Goal: Task Accomplishment & Management: Use online tool/utility

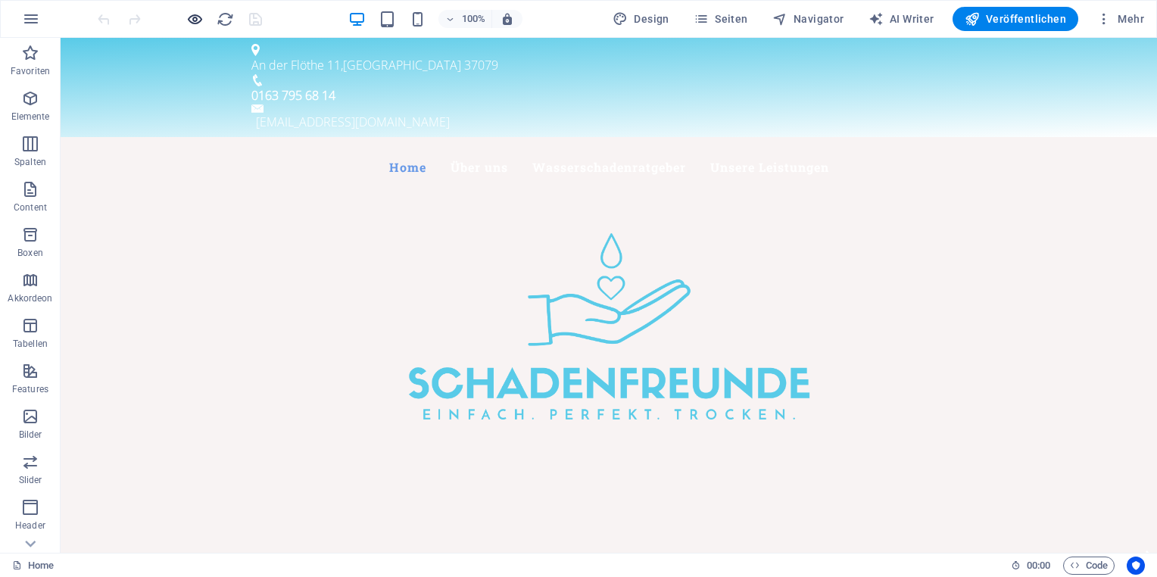
click at [200, 18] on icon "button" at bounding box center [194, 19] width 17 height 17
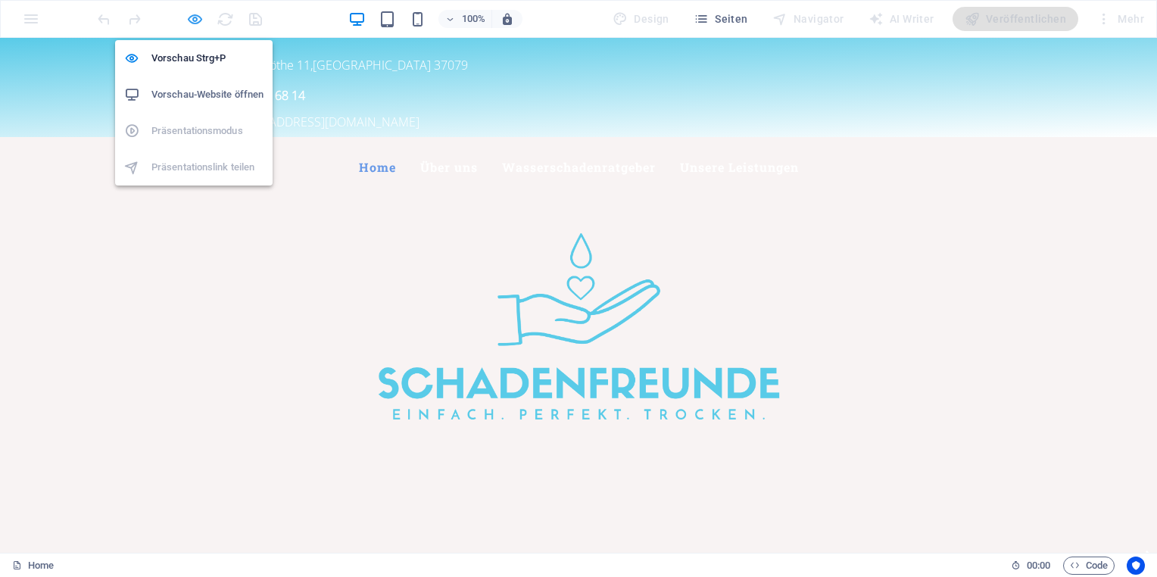
click at [188, 18] on icon "button" at bounding box center [194, 19] width 17 height 17
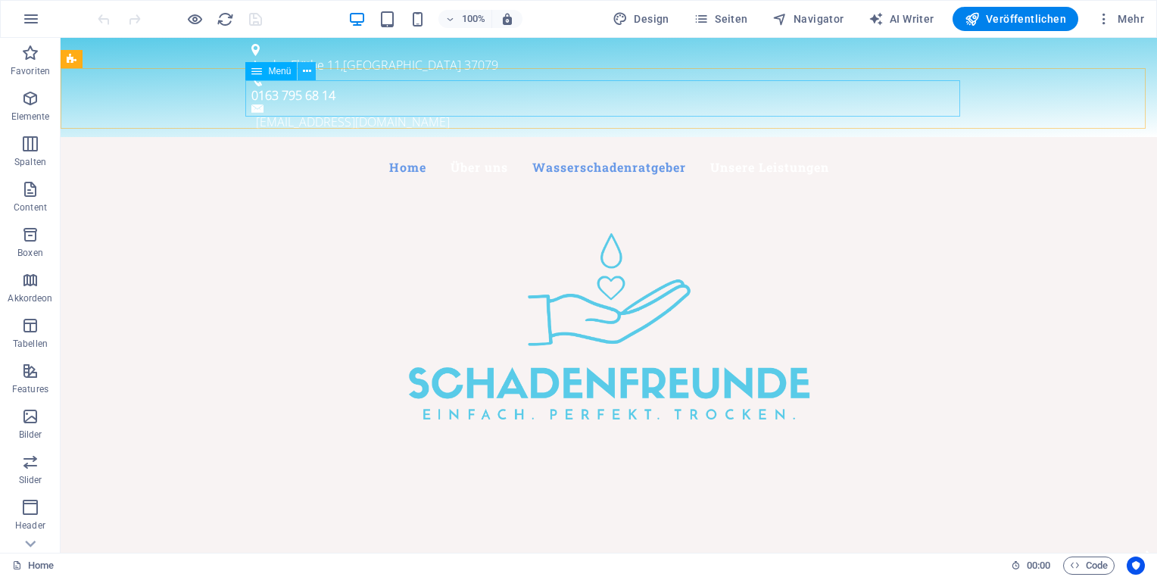
click at [300, 73] on button at bounding box center [307, 71] width 18 height 18
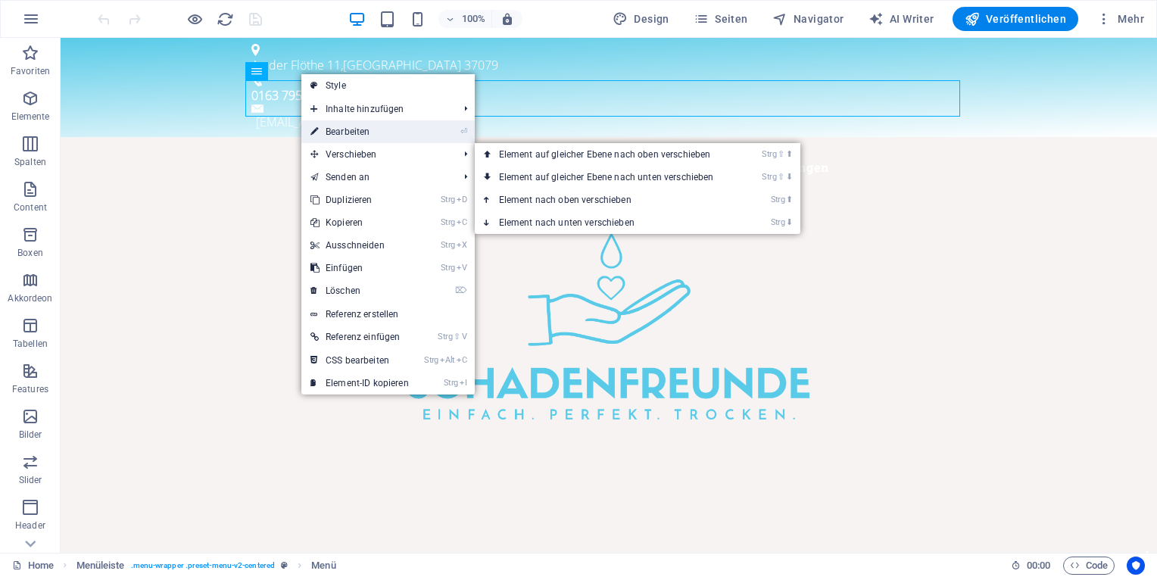
click at [377, 132] on link "⏎ Bearbeiten" at bounding box center [359, 131] width 117 height 23
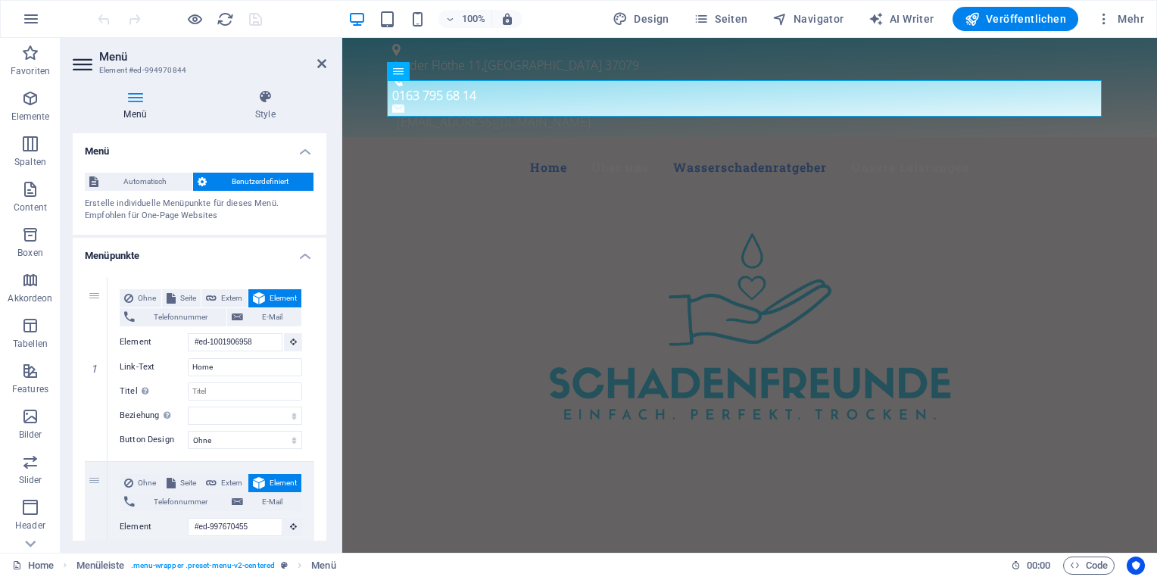
scroll to position [76, 0]
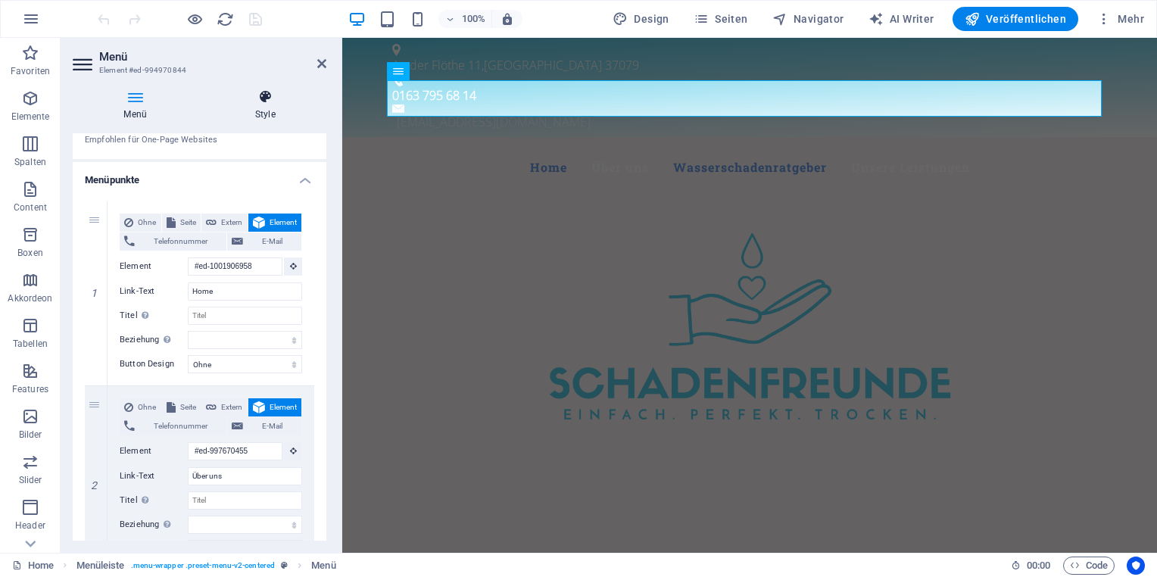
click at [267, 98] on icon at bounding box center [266, 96] width 123 height 15
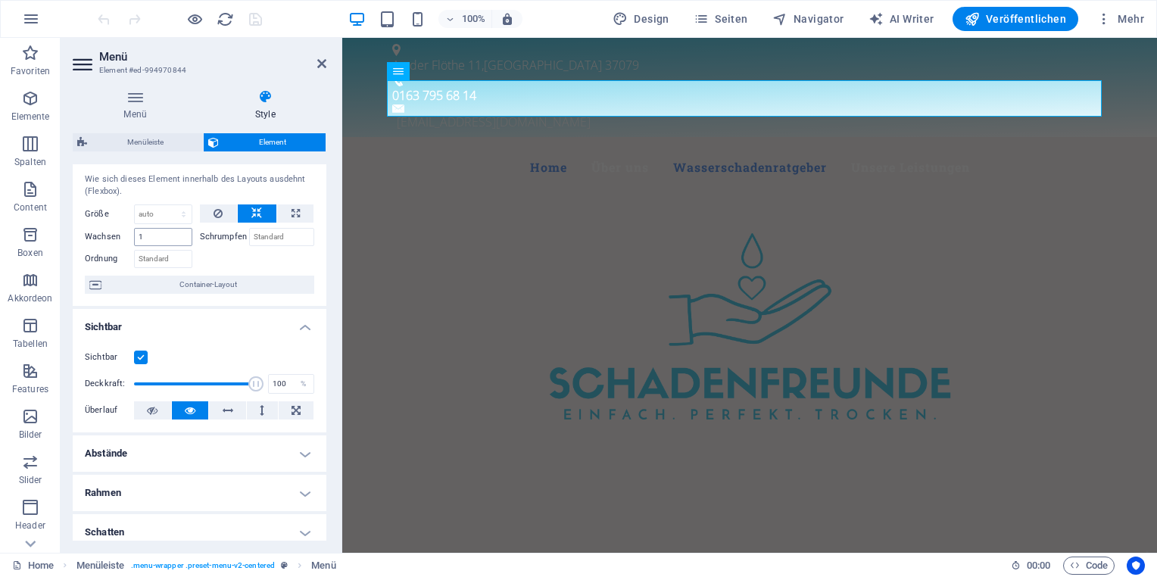
scroll to position [0, 0]
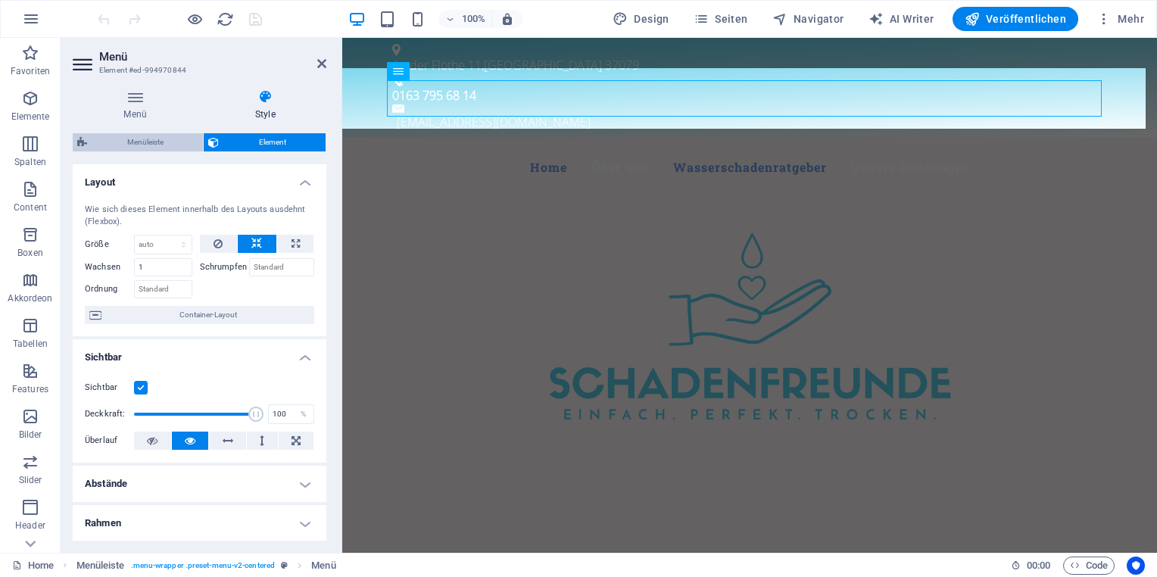
click at [170, 148] on span "Menüleiste" at bounding box center [145, 142] width 107 height 18
select select "rem"
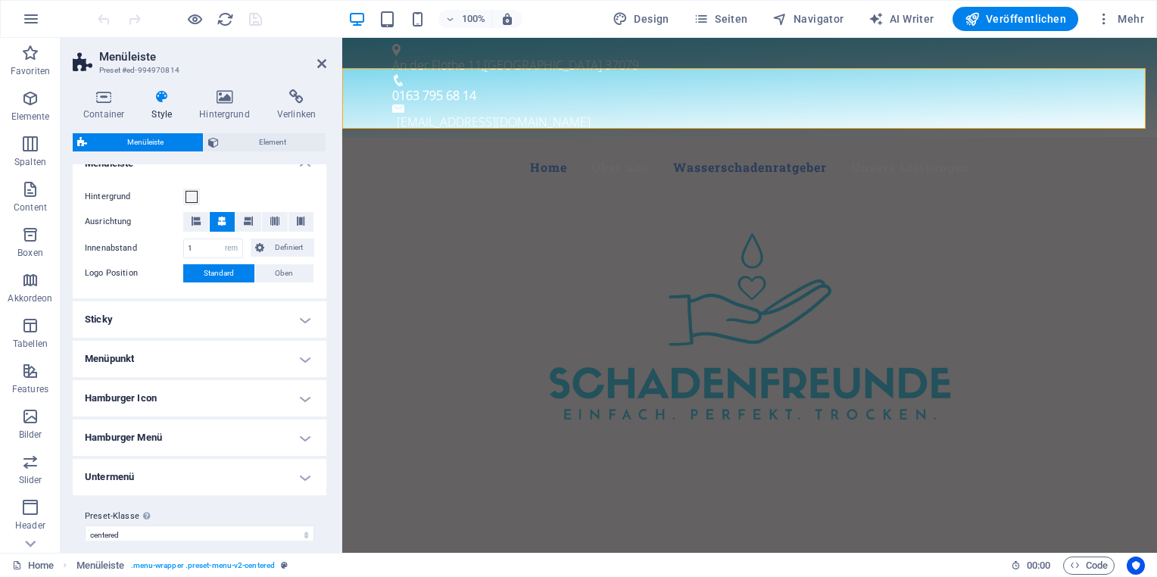
scroll to position [290, 0]
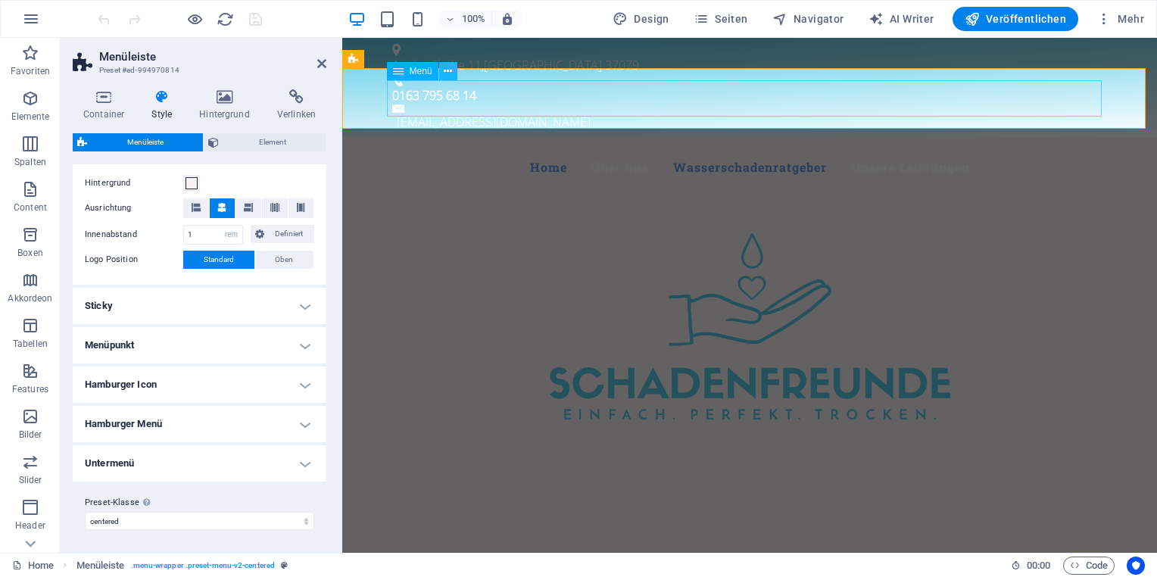
click at [452, 73] on button at bounding box center [448, 71] width 18 height 18
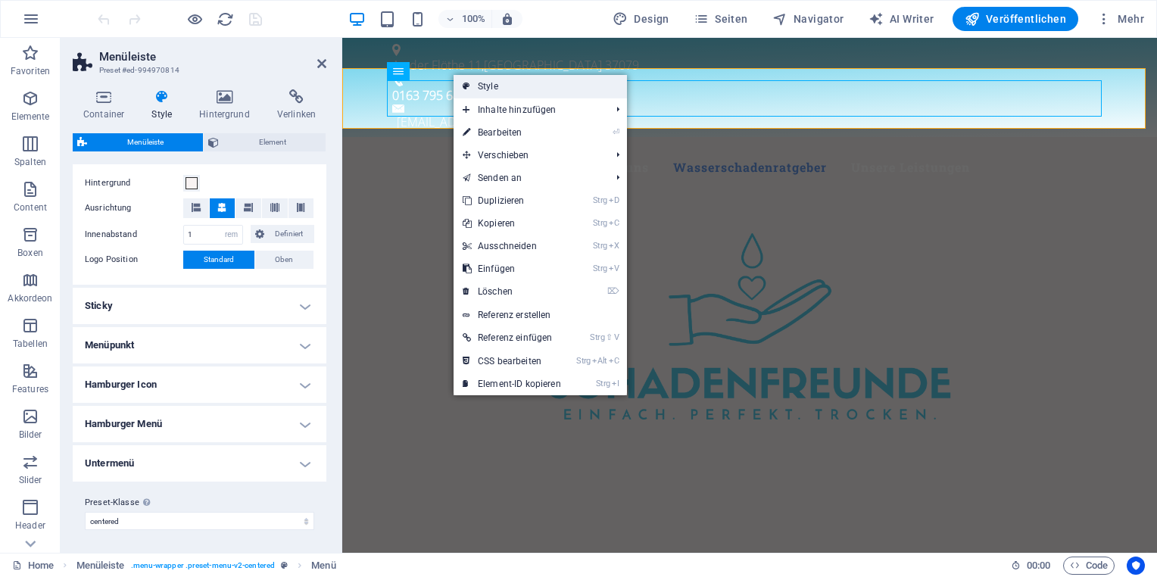
click at [503, 92] on link "Style" at bounding box center [540, 86] width 173 height 23
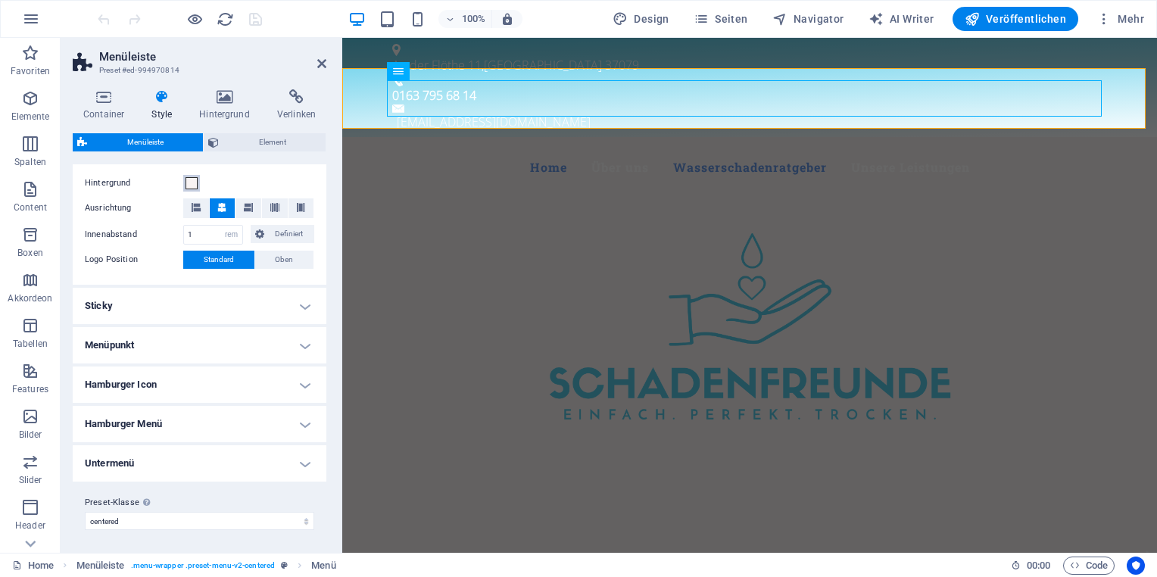
click at [192, 181] on span at bounding box center [192, 183] width 12 height 12
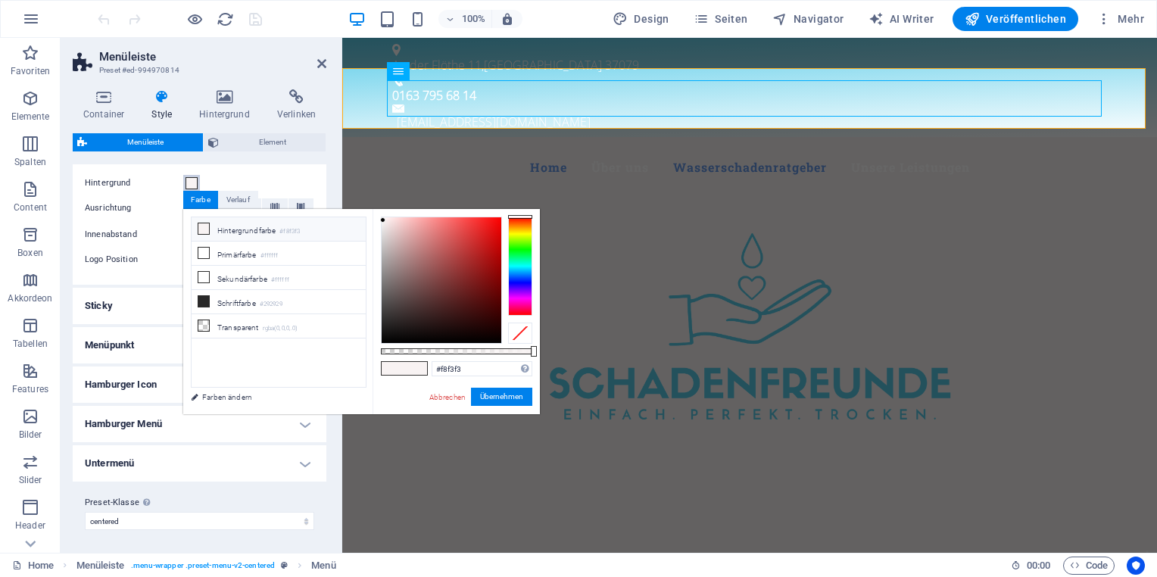
click at [192, 181] on span at bounding box center [192, 183] width 12 height 12
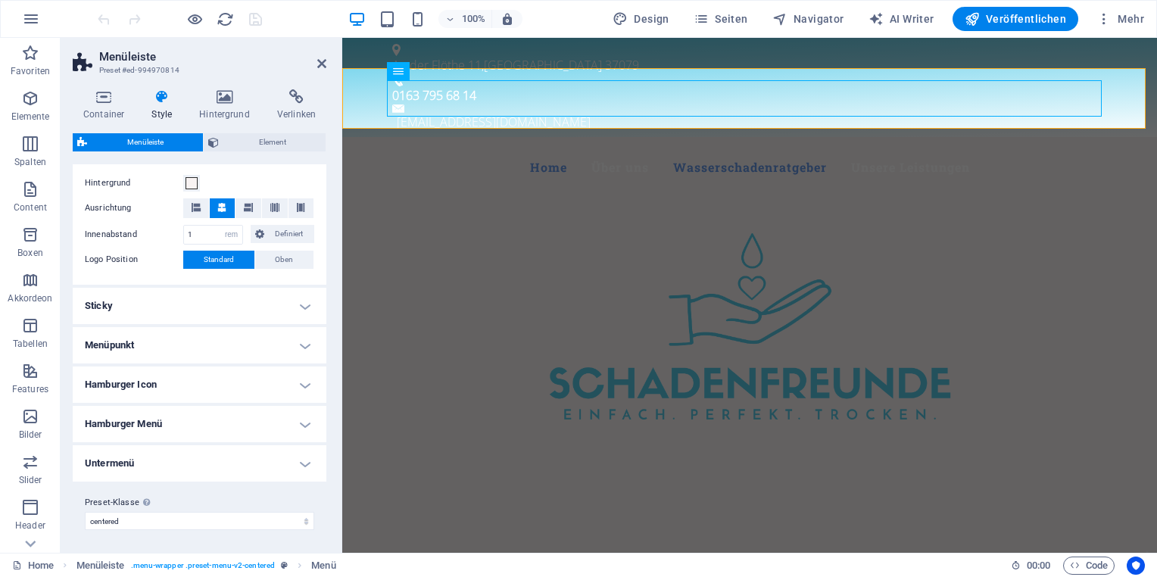
click at [302, 345] on h4 "Menüpunkt" at bounding box center [200, 345] width 254 height 36
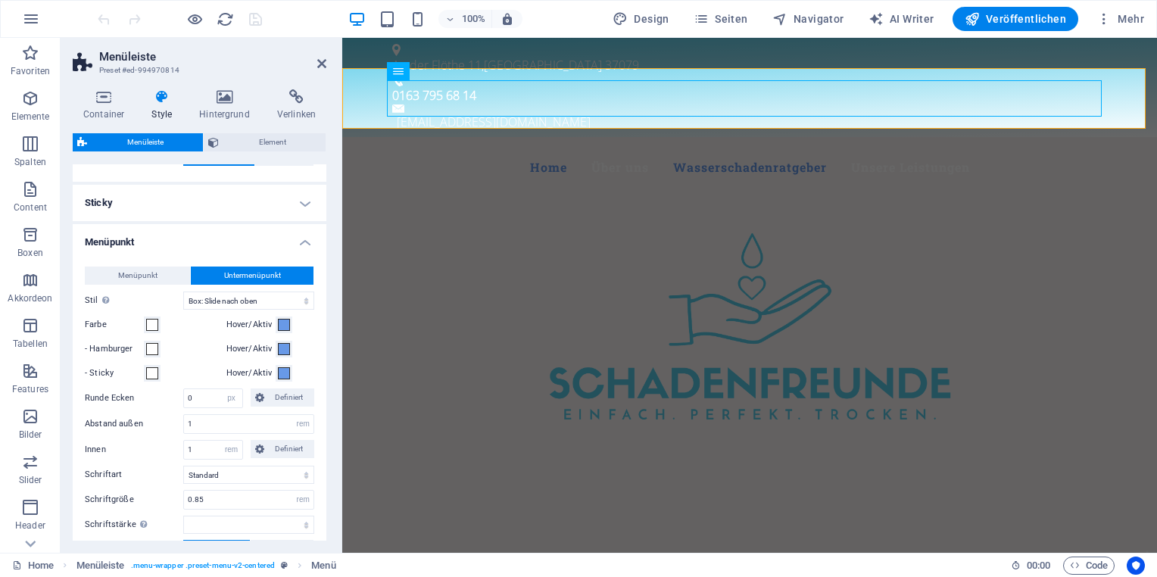
scroll to position [442, 0]
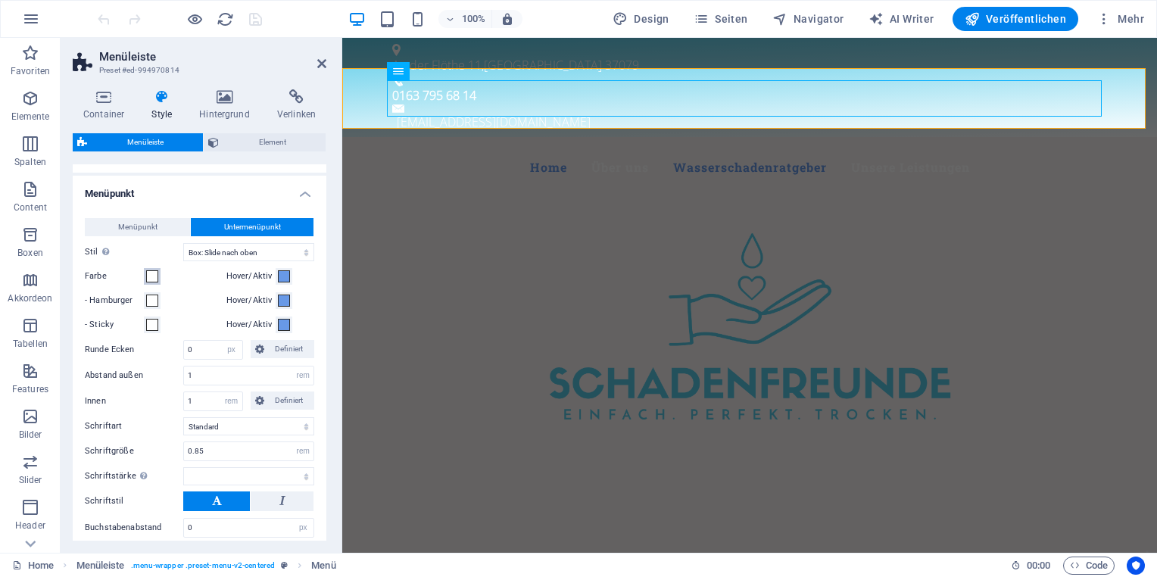
click at [151, 273] on span at bounding box center [152, 276] width 12 height 12
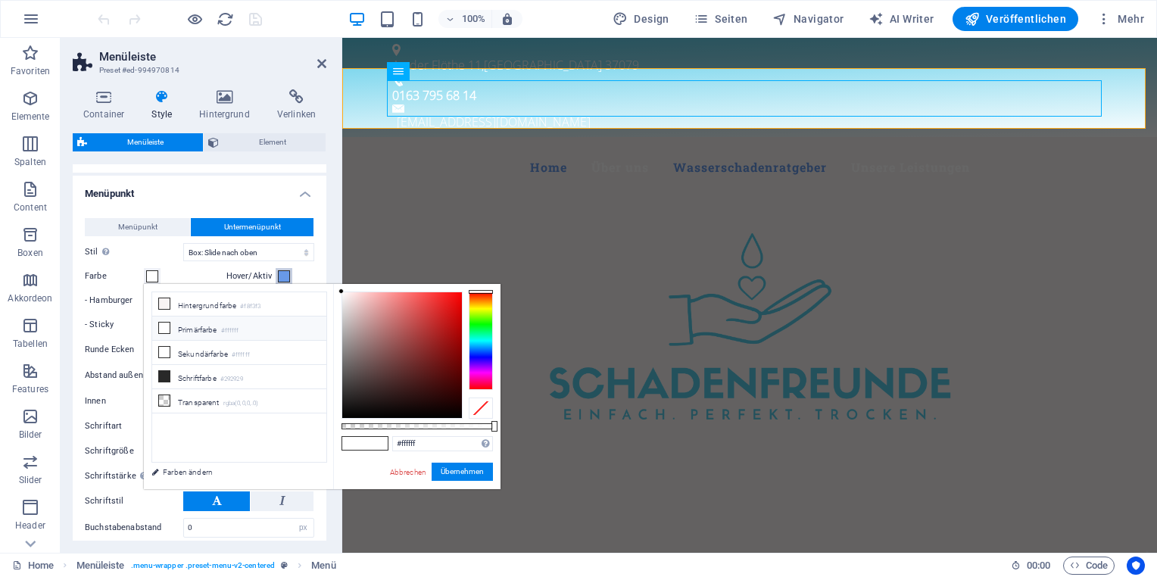
click at [279, 274] on span at bounding box center [284, 276] width 12 height 12
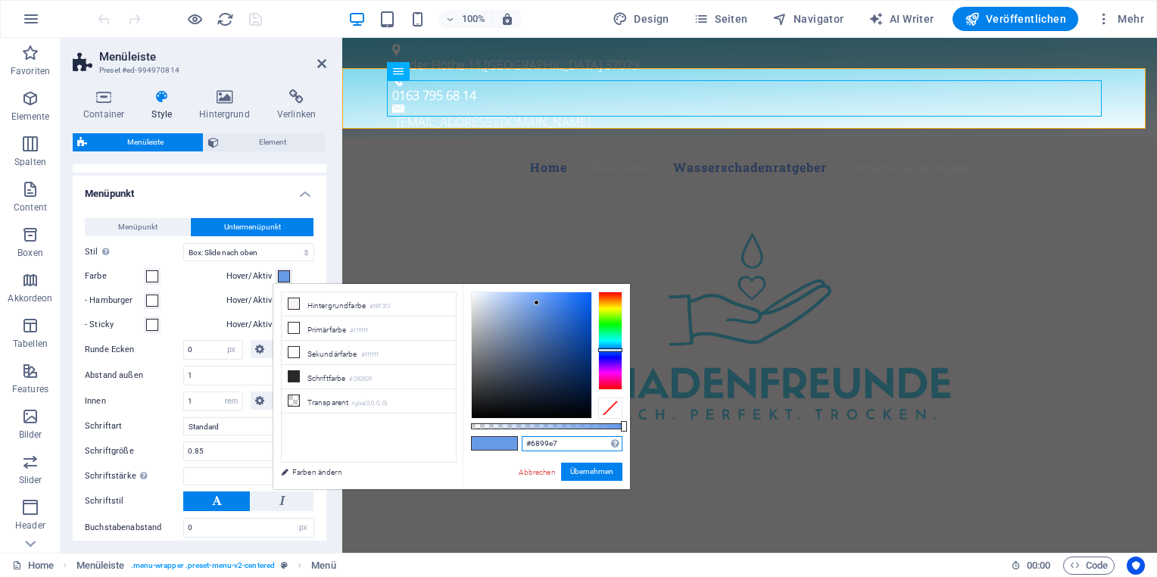
drag, startPoint x: 565, startPoint y: 446, endPoint x: 491, endPoint y: 446, distance: 74.2
click at [493, 446] on div "#6899e7 Unterstützte Formate: #0852ed rgb(8, 82, 237) rgba(8, 82, 237, 90%) hsv…" at bounding box center [546, 496] width 167 height 425
click at [152, 273] on span at bounding box center [152, 276] width 12 height 12
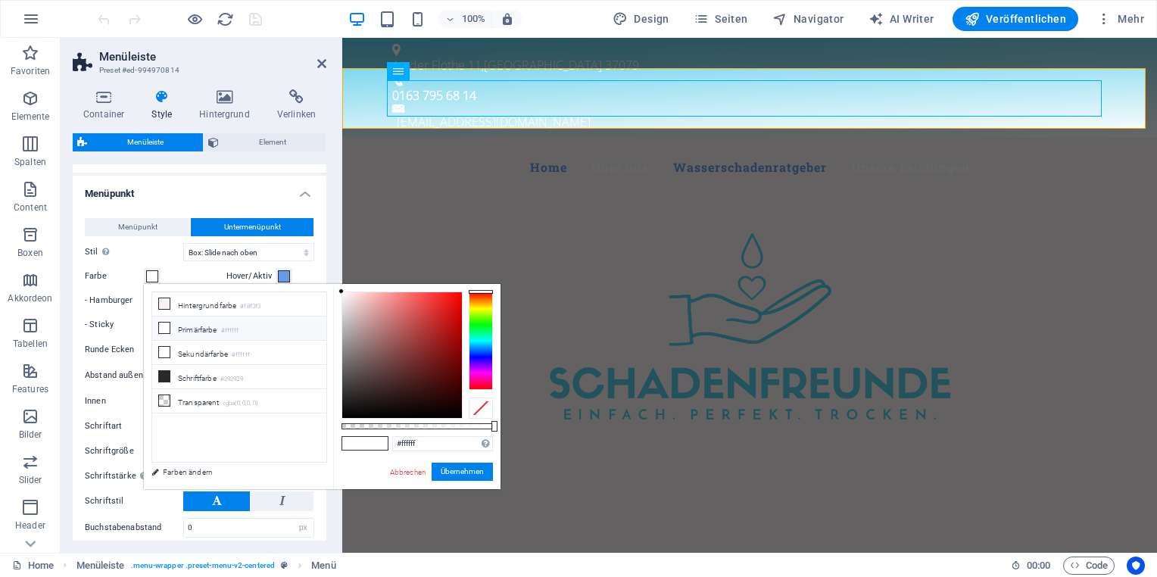
click at [373, 439] on span at bounding box center [376, 443] width 23 height 13
click at [373, 441] on span at bounding box center [376, 443] width 23 height 13
select select
click at [410, 444] on input "#ffffff" at bounding box center [442, 443] width 101 height 15
drag, startPoint x: 436, startPoint y: 444, endPoint x: 370, endPoint y: 435, distance: 67.3
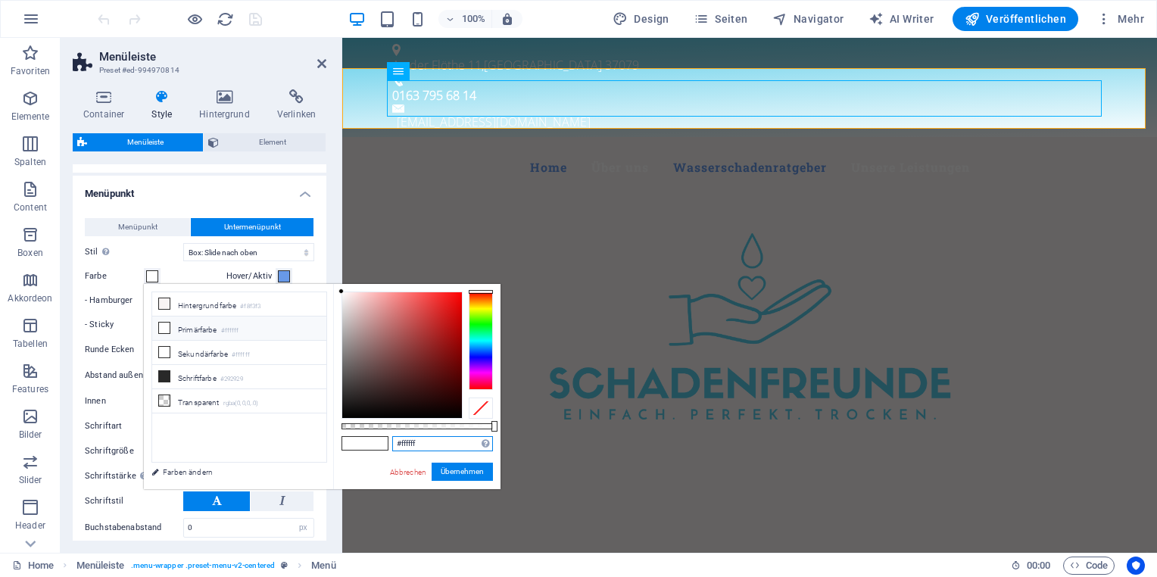
click at [370, 438] on div "#ffffff Unterstützte Formate: #0852ed rgb(8, 82, 237) rgba(8, 82, 237, 90%) hsv…" at bounding box center [416, 496] width 167 height 425
paste input "6899e7"
type input "#6899e7"
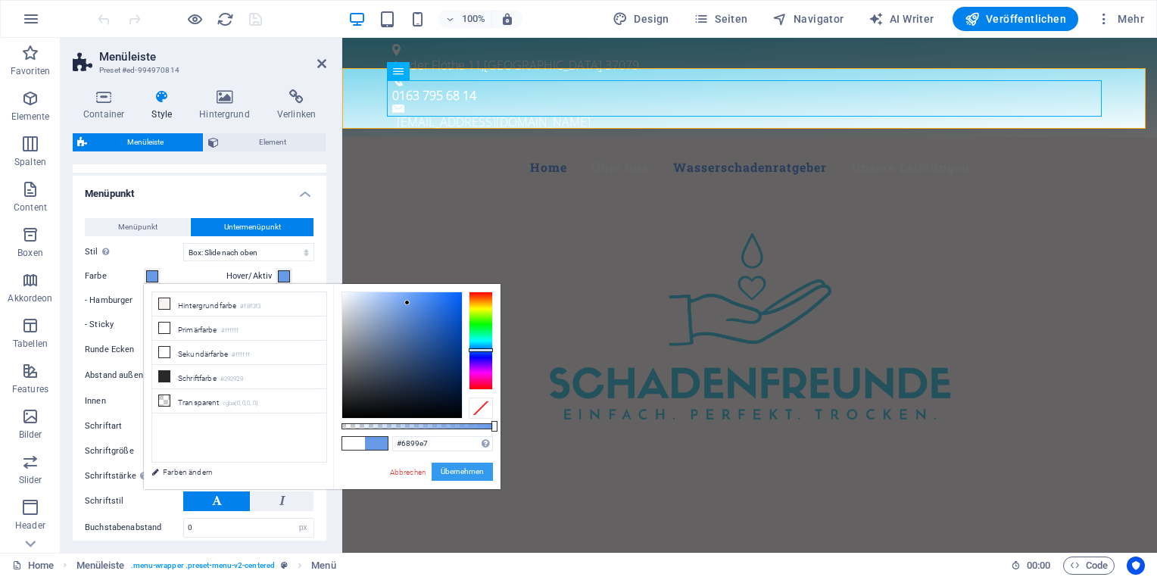
click at [461, 471] on button "Übernehmen" at bounding box center [462, 472] width 61 height 18
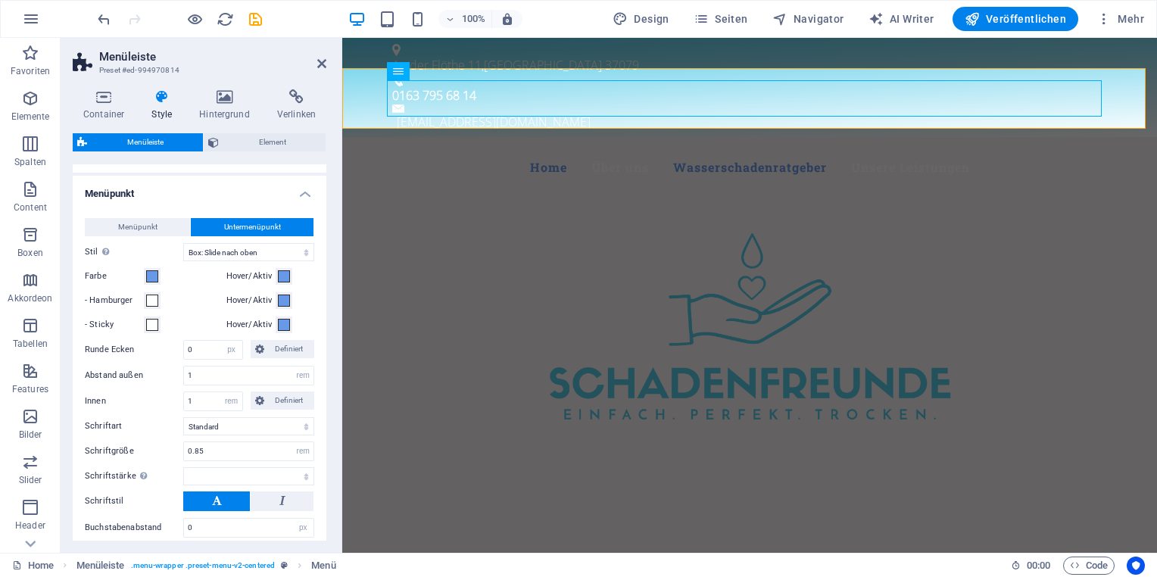
select select
click at [286, 274] on span at bounding box center [284, 276] width 12 height 12
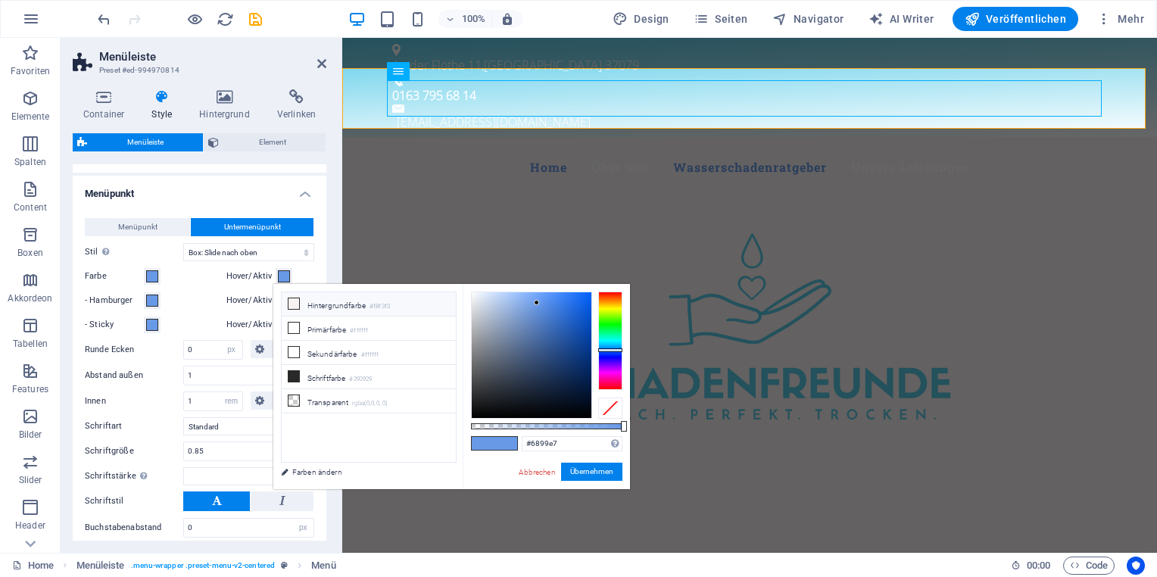
click at [291, 305] on icon at bounding box center [294, 303] width 11 height 11
type input "#f8f3f3"
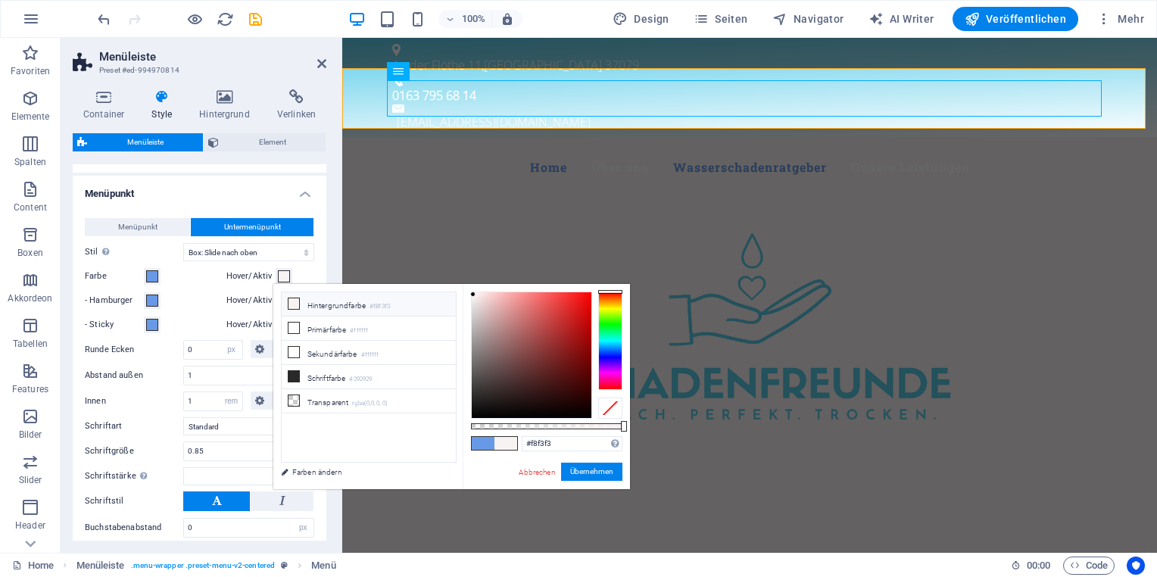
select select
type input "#fdfdfd"
click at [469, 292] on div at bounding box center [471, 291] width 5 height 5
select select
type input "#ffffff"
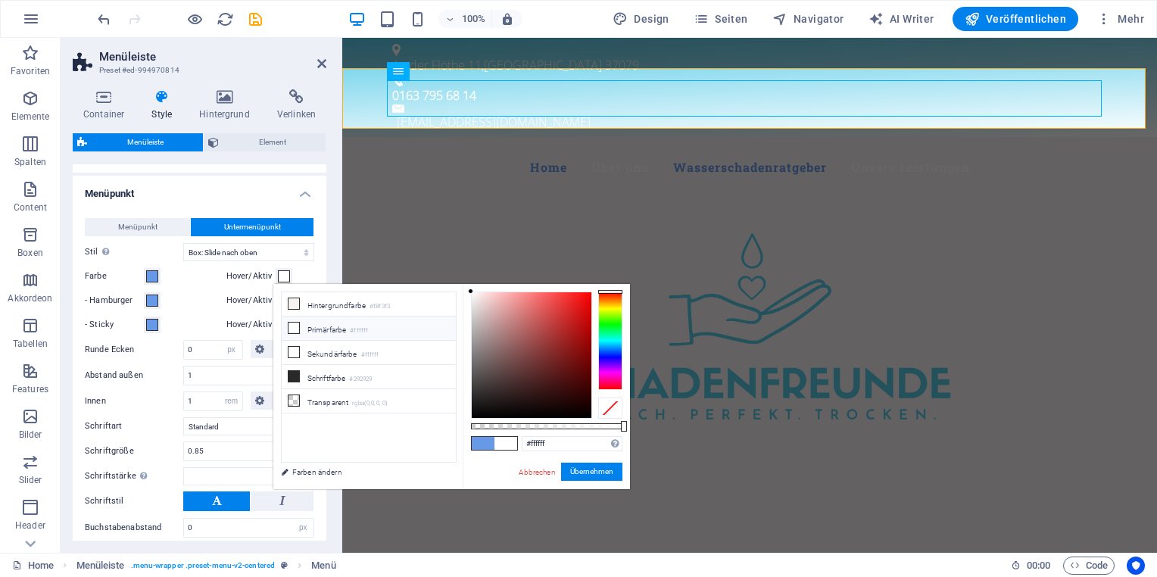
click at [470, 289] on div at bounding box center [470, 291] width 5 height 5
drag, startPoint x: 573, startPoint y: 475, endPoint x: 230, endPoint y: 435, distance: 345.5
click at [573, 475] on button "Übernehmen" at bounding box center [591, 472] width 61 height 18
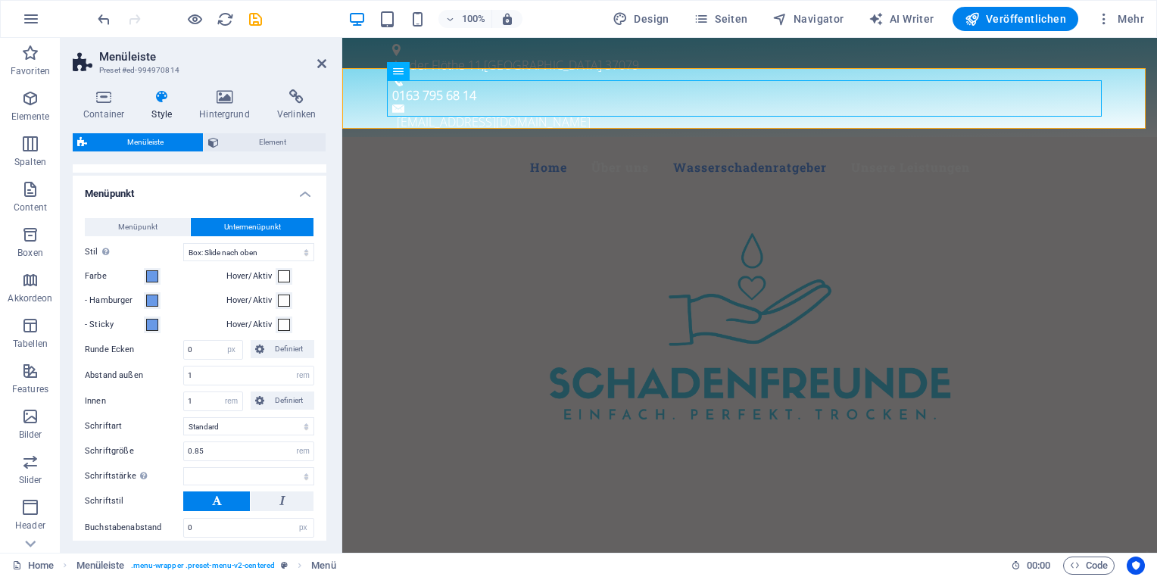
select select
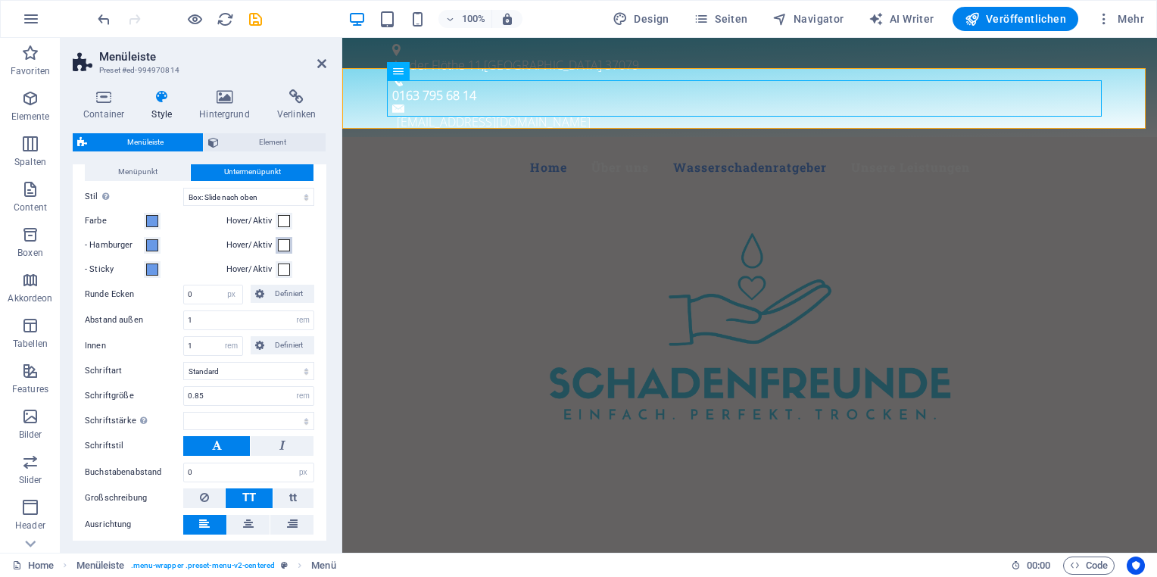
scroll to position [517, 0]
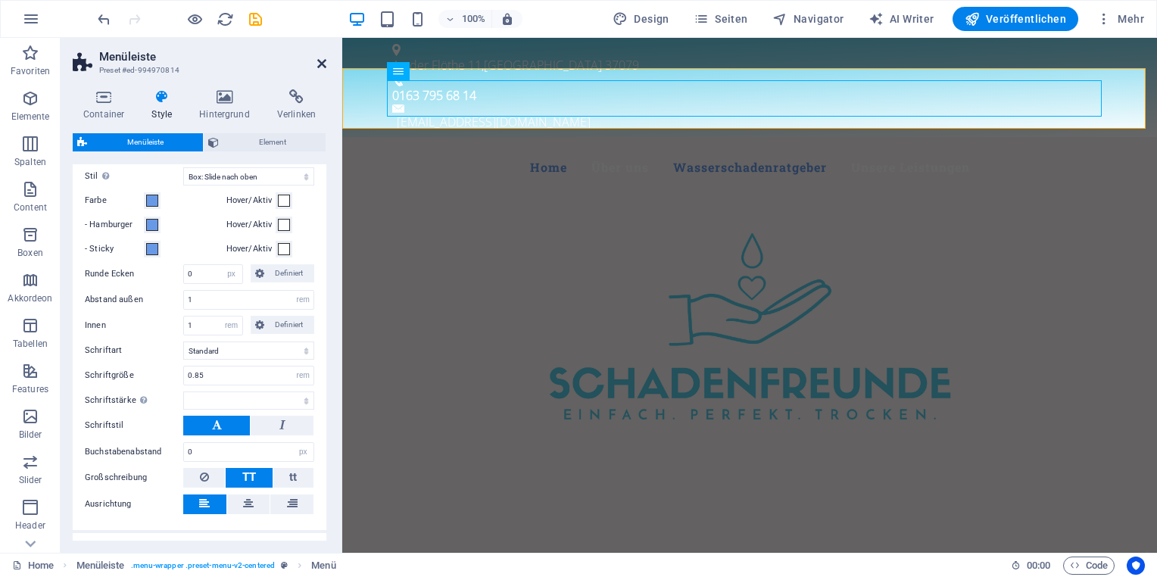
click at [320, 64] on icon at bounding box center [321, 64] width 9 height 12
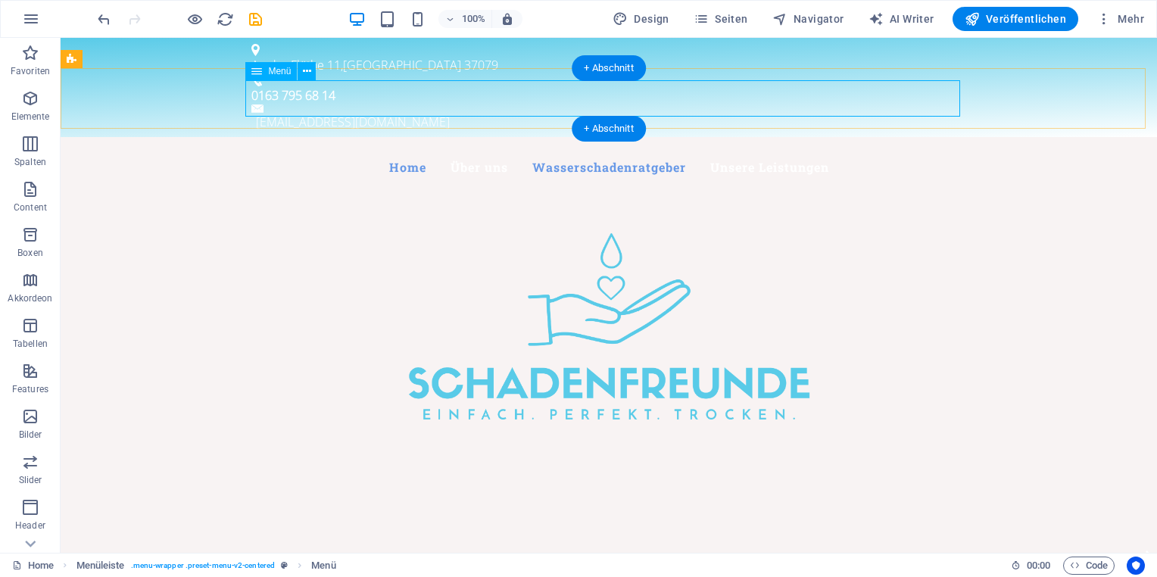
click at [821, 149] on nav "Home Über uns Wasserschadenratgeber Unsere Leistungen" at bounding box center [608, 167] width 715 height 36
click at [867, 149] on nav "Home Über uns Wasserschadenratgeber Unsere Leistungen" at bounding box center [608, 167] width 715 height 36
click at [713, 149] on nav "Home Über uns Wasserschadenratgeber Unsere Leistungen" at bounding box center [608, 167] width 715 height 36
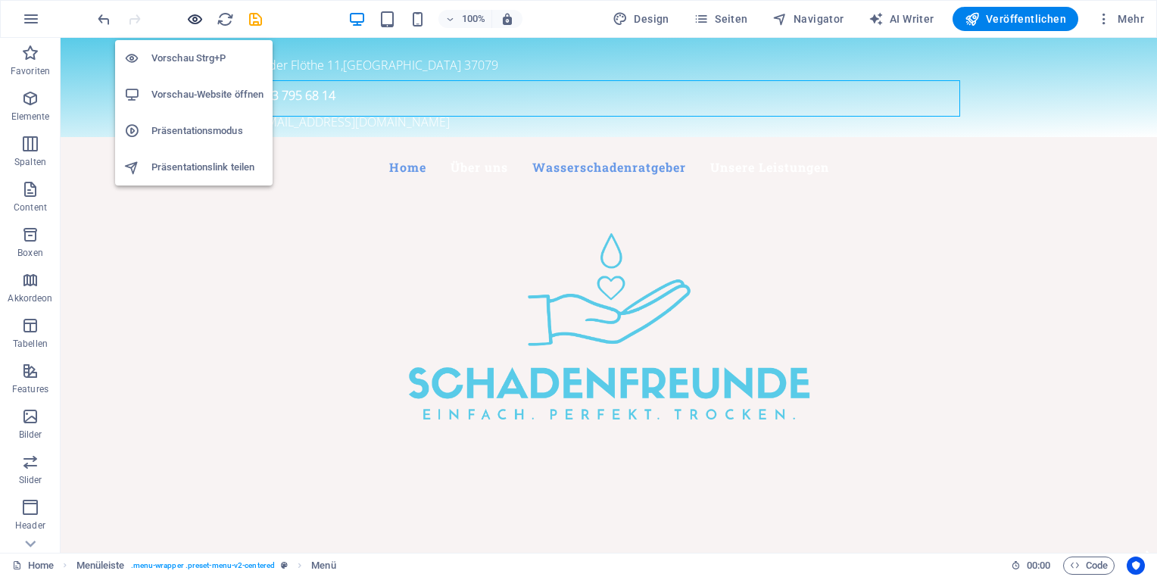
click at [192, 14] on icon "button" at bounding box center [194, 19] width 17 height 17
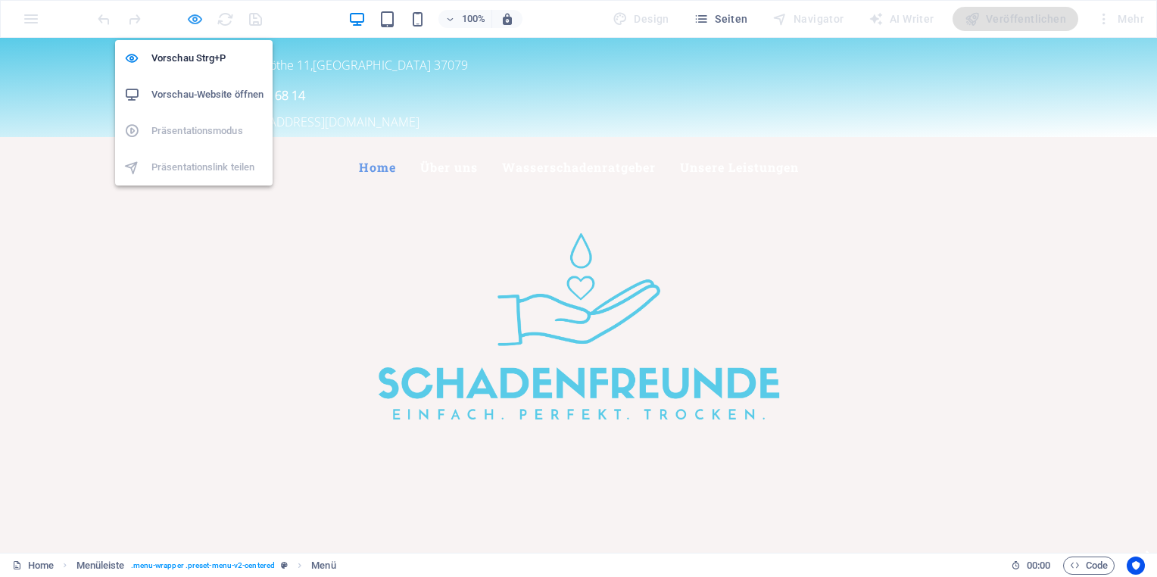
click at [197, 17] on icon "button" at bounding box center [194, 19] width 17 height 17
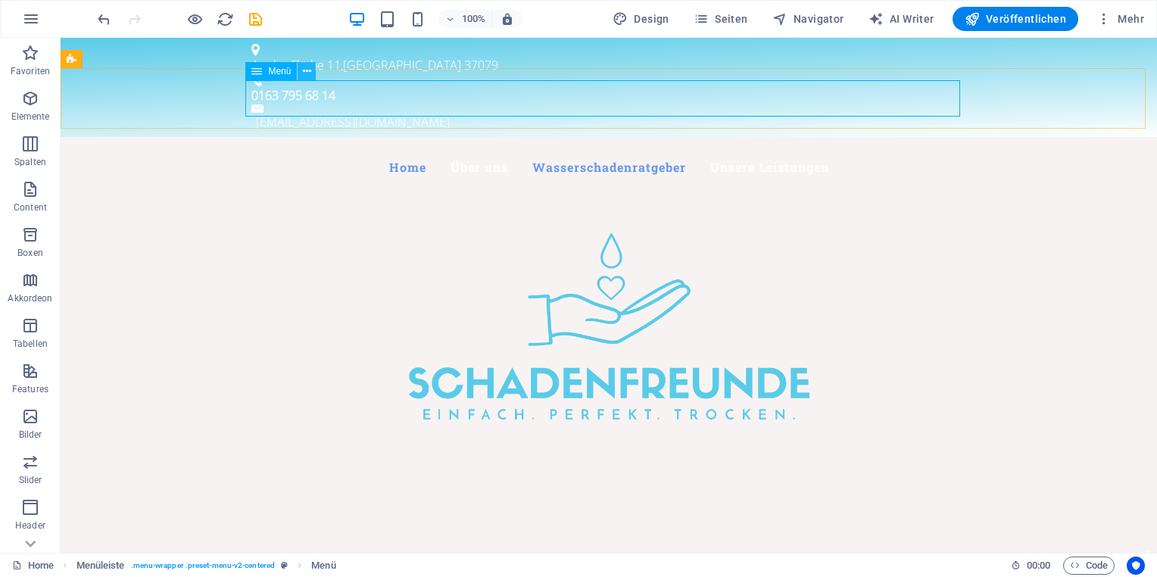
click at [305, 77] on icon at bounding box center [307, 72] width 8 height 16
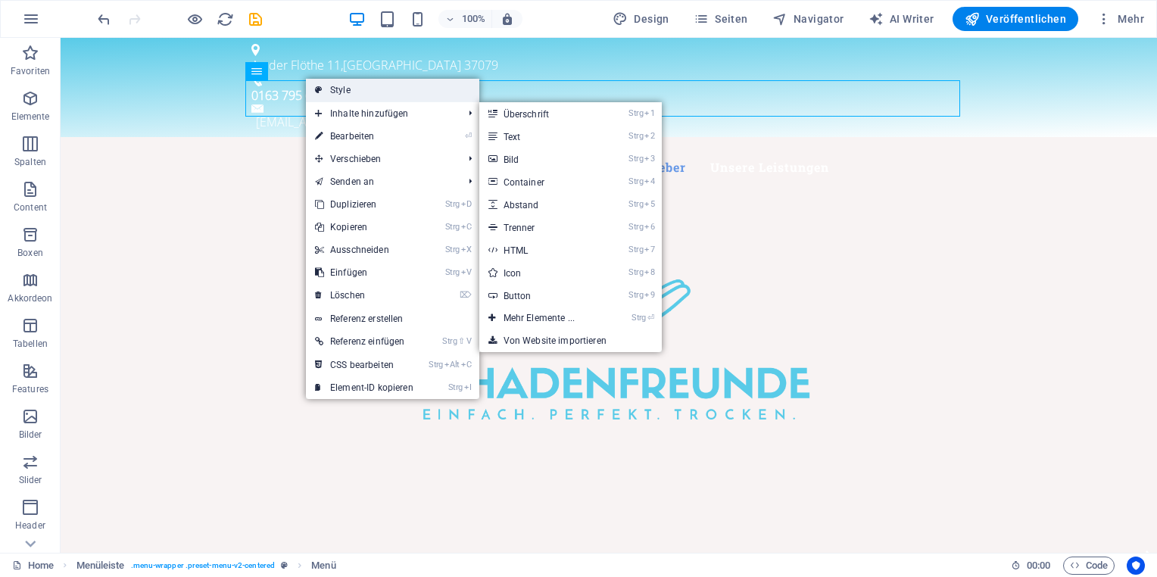
click at [348, 92] on link "Style" at bounding box center [392, 90] width 173 height 23
select select "rem"
select select "hover_box_bottom"
select select "px"
select select "rem"
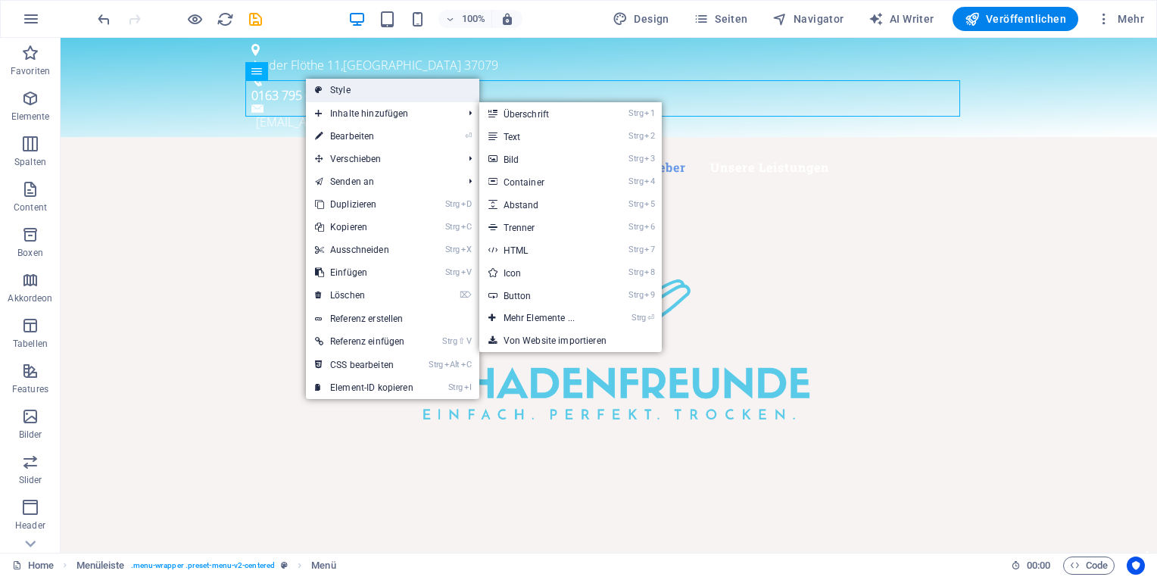
select select "rem"
select select
select select "px"
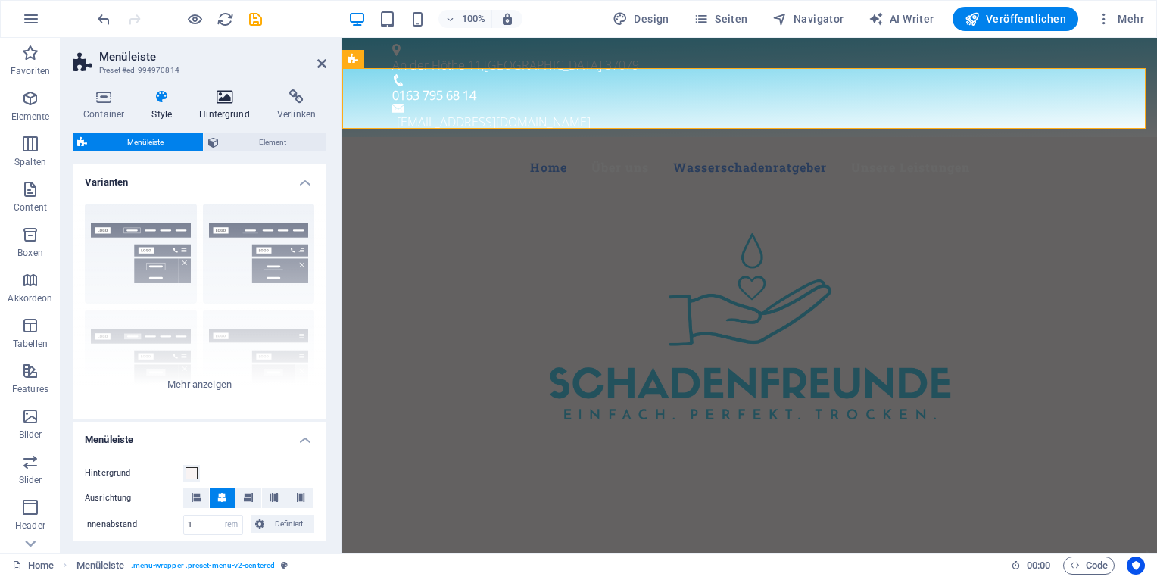
click at [221, 100] on icon at bounding box center [225, 96] width 72 height 15
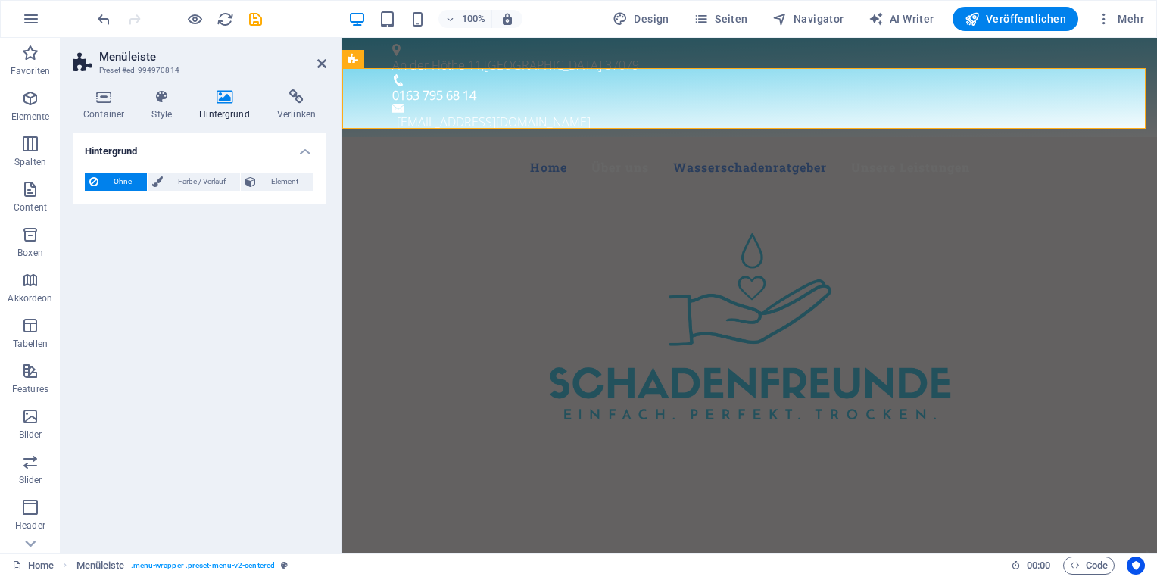
click at [167, 88] on div "Container Style Hintergrund Verlinken Größe Höhe Standard px rem % vh vw Mind. …" at bounding box center [200, 315] width 278 height 476
click at [208, 179] on span "Farbe / Verlauf" at bounding box center [201, 182] width 69 height 18
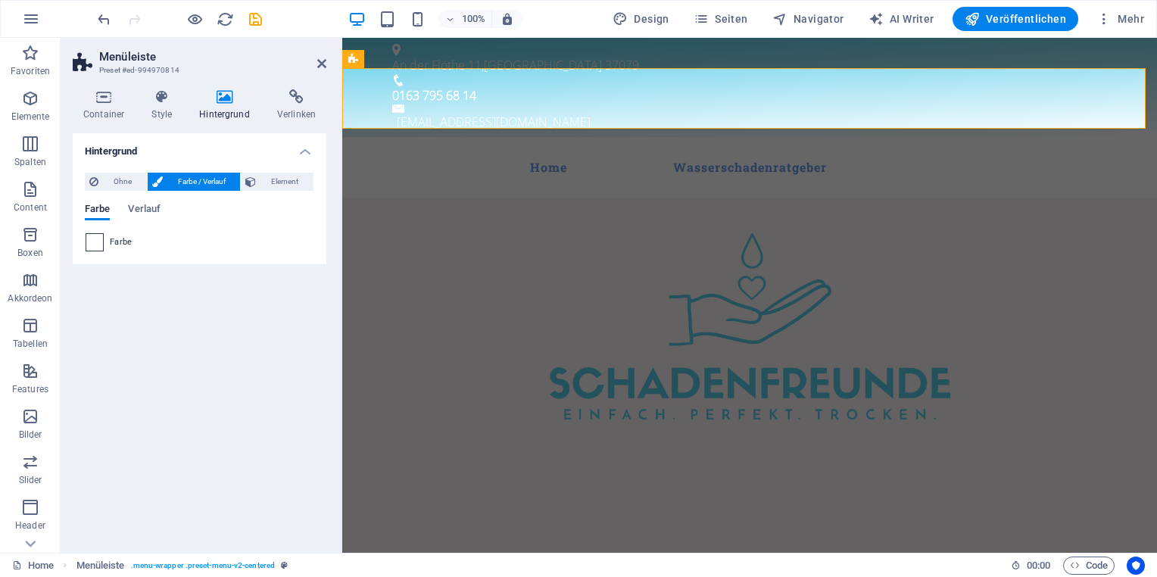
click at [101, 241] on span at bounding box center [94, 242] width 17 height 17
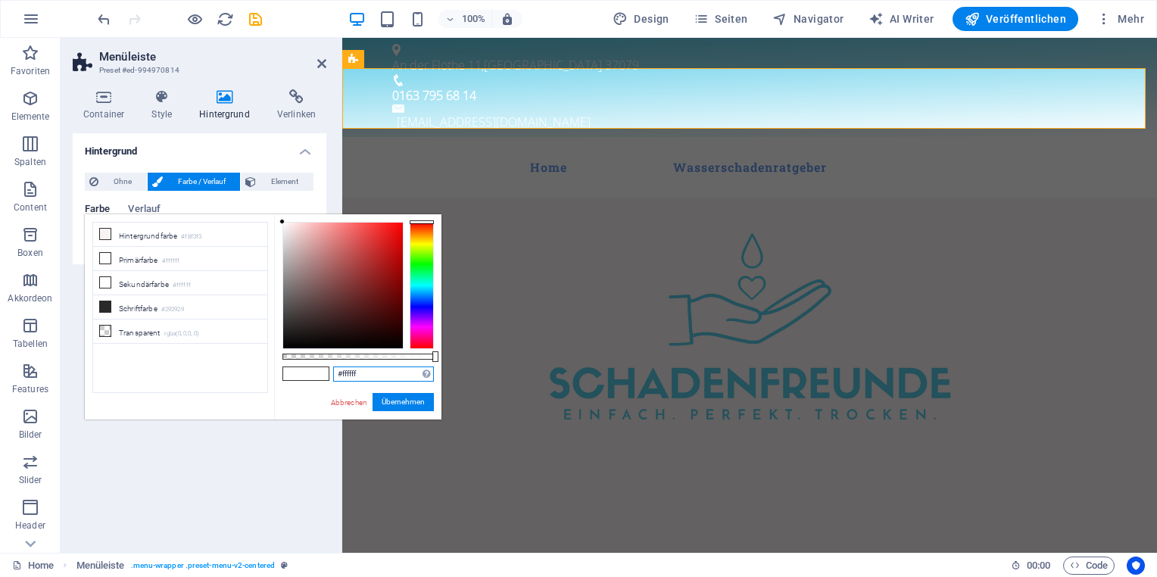
drag, startPoint x: 354, startPoint y: 378, endPoint x: 327, endPoint y: 375, distance: 26.7
click at [330, 376] on div "#ffffff Unterstützte Formate: #0852ed rgb(8, 82, 237) rgba(8, 82, 237, 90%) hsv…" at bounding box center [357, 426] width 167 height 425
paste input "6899e7"
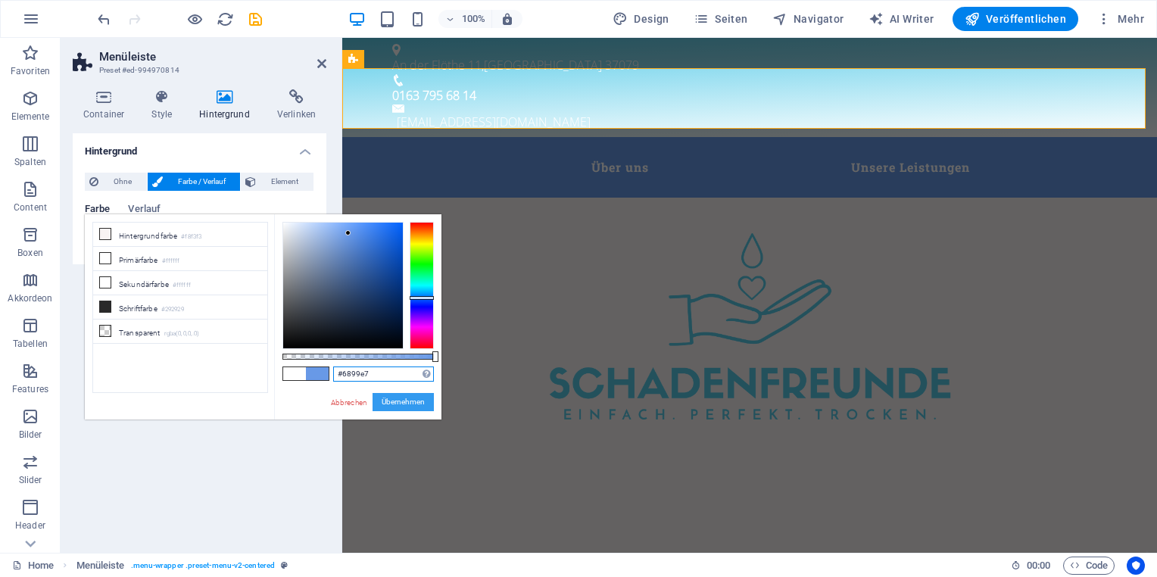
type input "#6899e7"
click at [408, 401] on button "Übernehmen" at bounding box center [403, 402] width 61 height 18
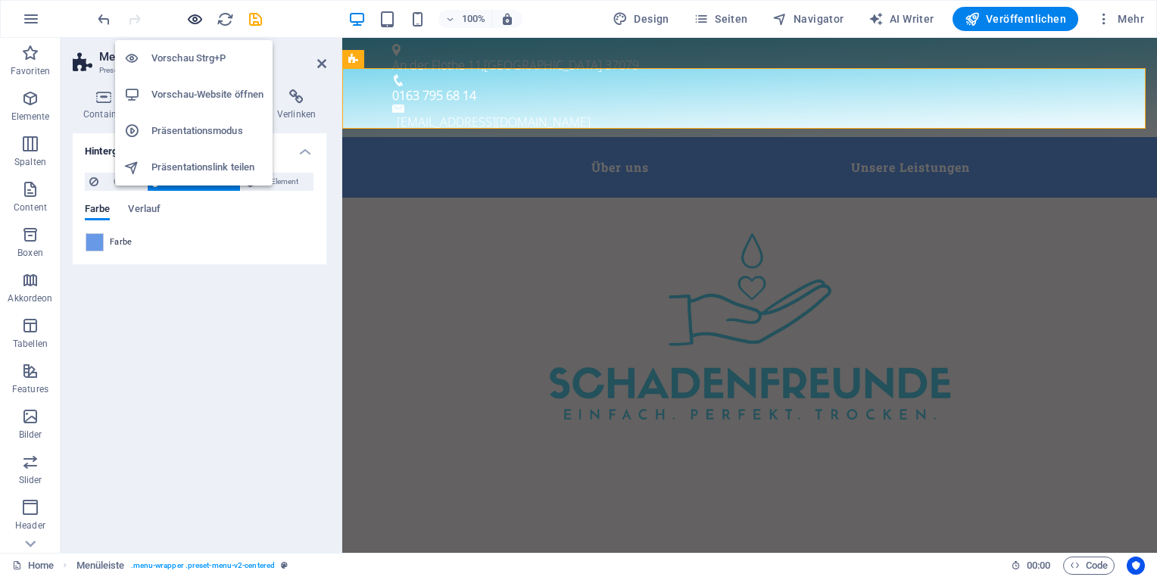
click at [198, 14] on icon "button" at bounding box center [194, 19] width 17 height 17
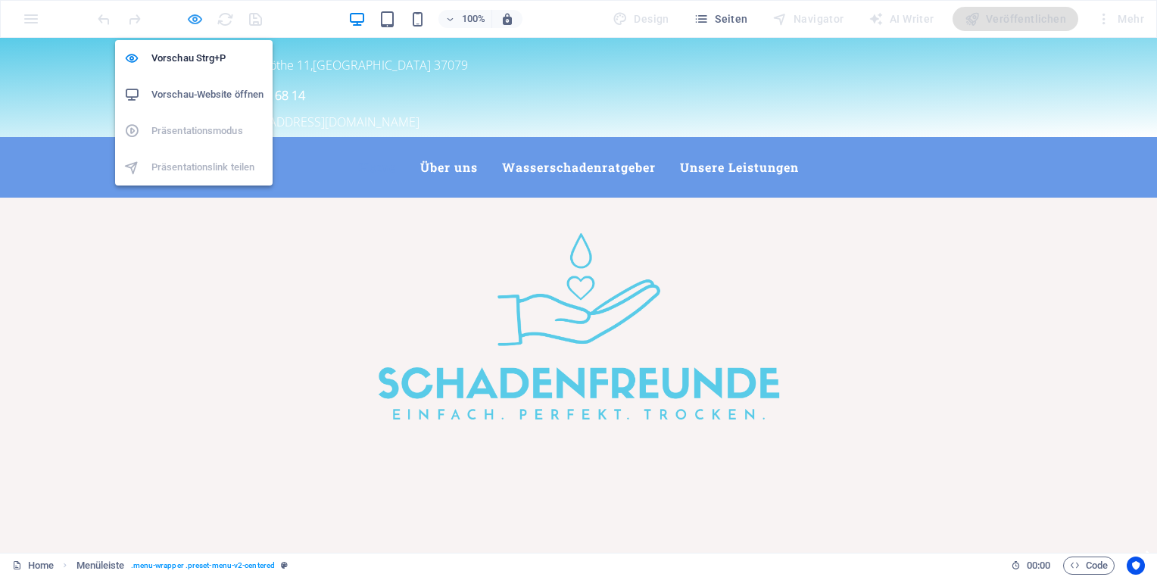
click at [194, 18] on icon "button" at bounding box center [194, 19] width 17 height 17
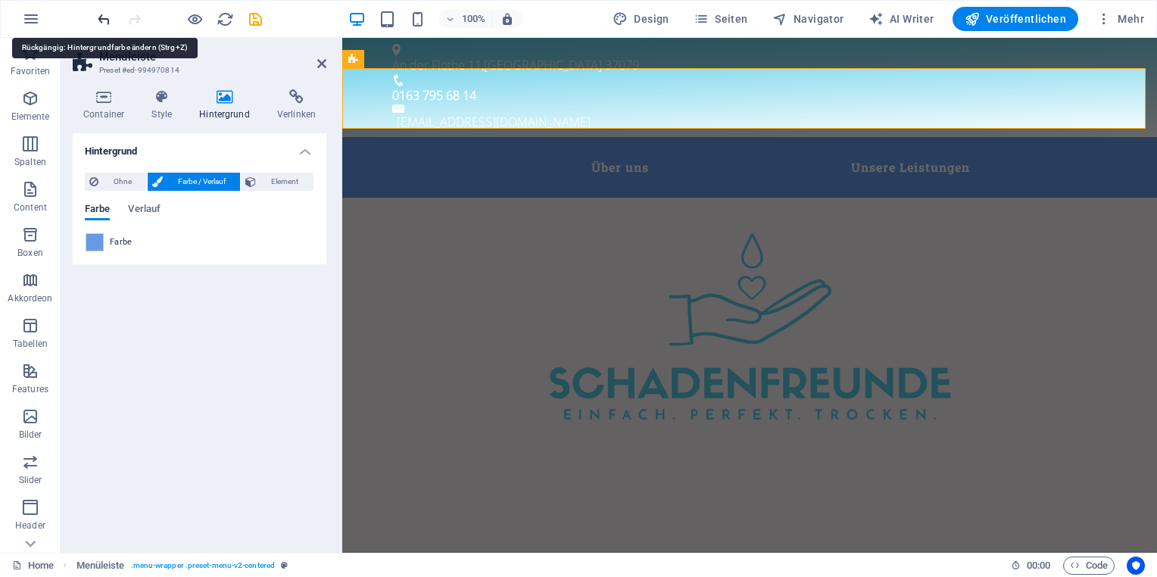
click at [106, 15] on icon "undo" at bounding box center [103, 19] width 17 height 17
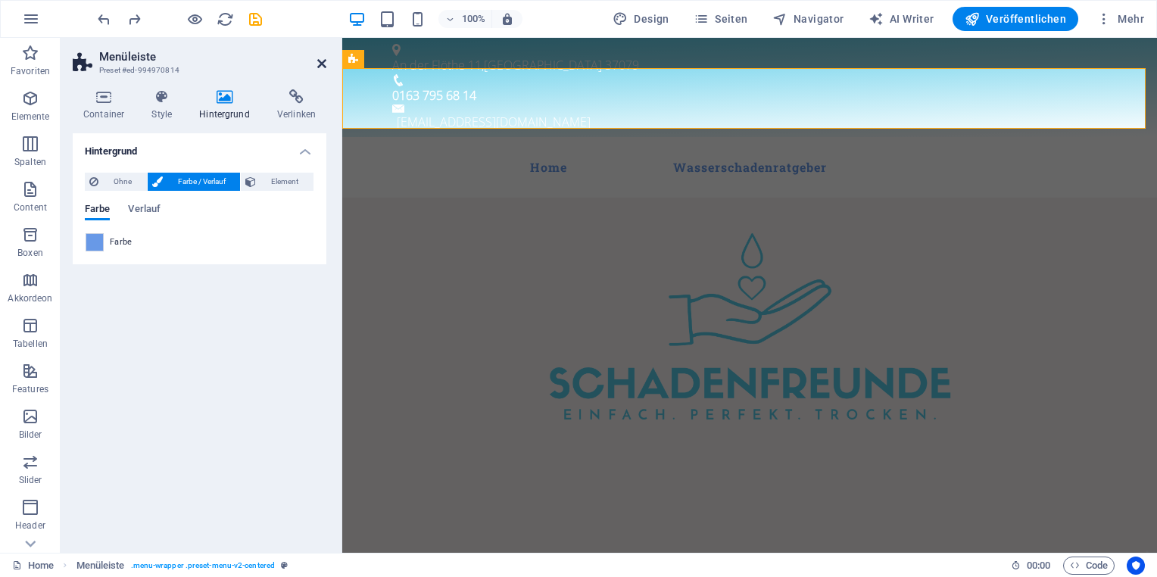
click at [318, 64] on icon at bounding box center [321, 64] width 9 height 12
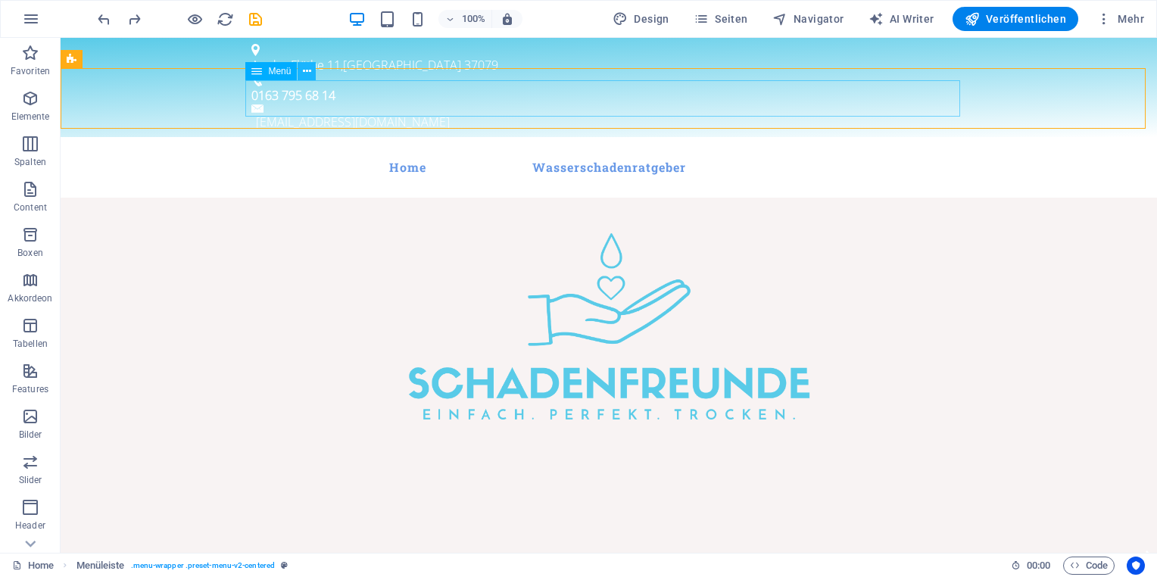
click at [304, 71] on icon at bounding box center [307, 72] width 8 height 16
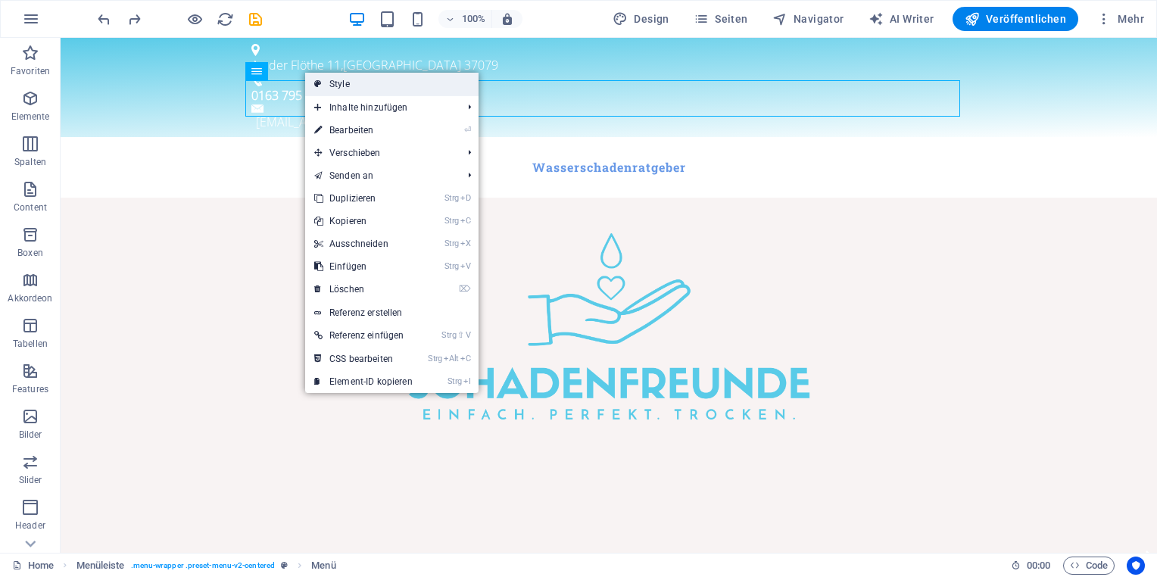
click at [363, 83] on link "Style" at bounding box center [391, 84] width 173 height 23
select select "rem"
select select "hover_box_bottom"
select select "px"
select select "rem"
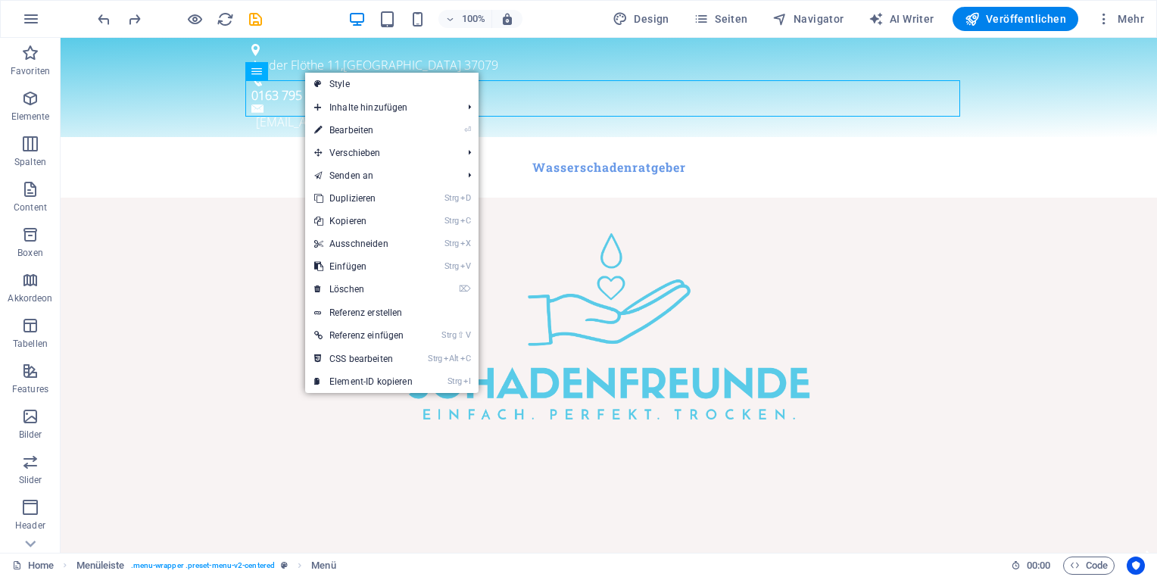
select select "rem"
select select
select select "px"
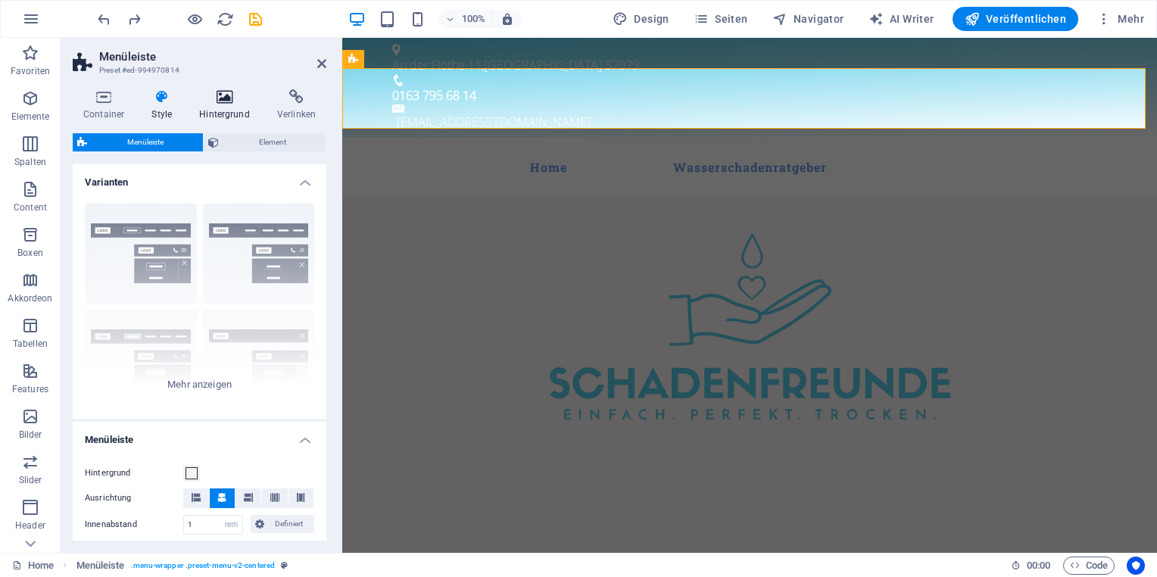
click at [221, 112] on h4 "Hintergrund" at bounding box center [228, 105] width 78 height 32
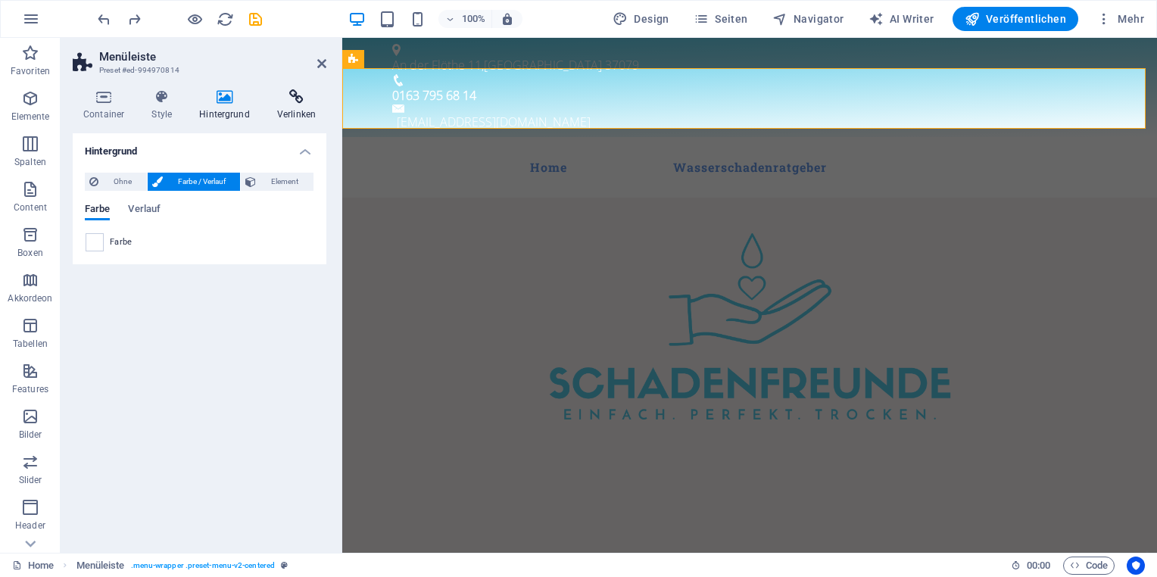
click at [289, 105] on h4 "Verlinken" at bounding box center [297, 105] width 60 height 32
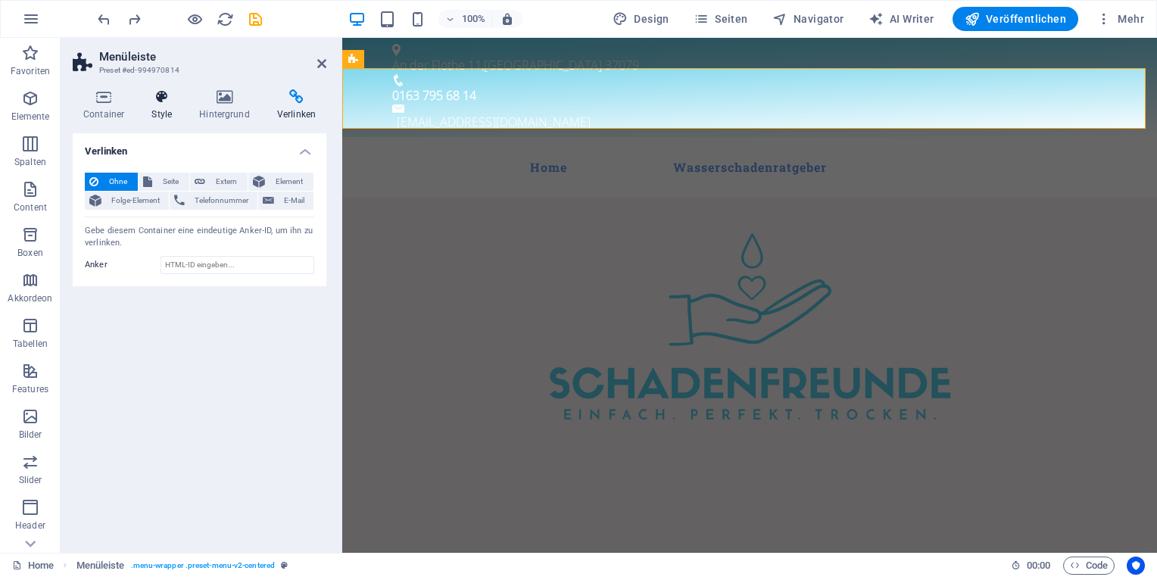
click at [179, 107] on h4 "Style" at bounding box center [165, 105] width 48 height 32
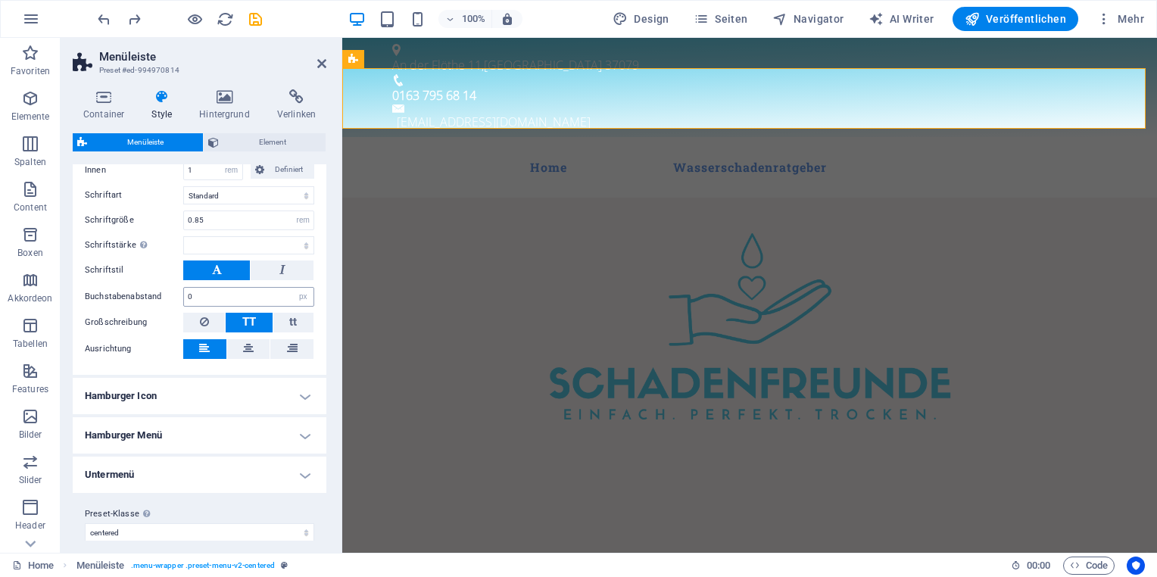
scroll to position [682, 0]
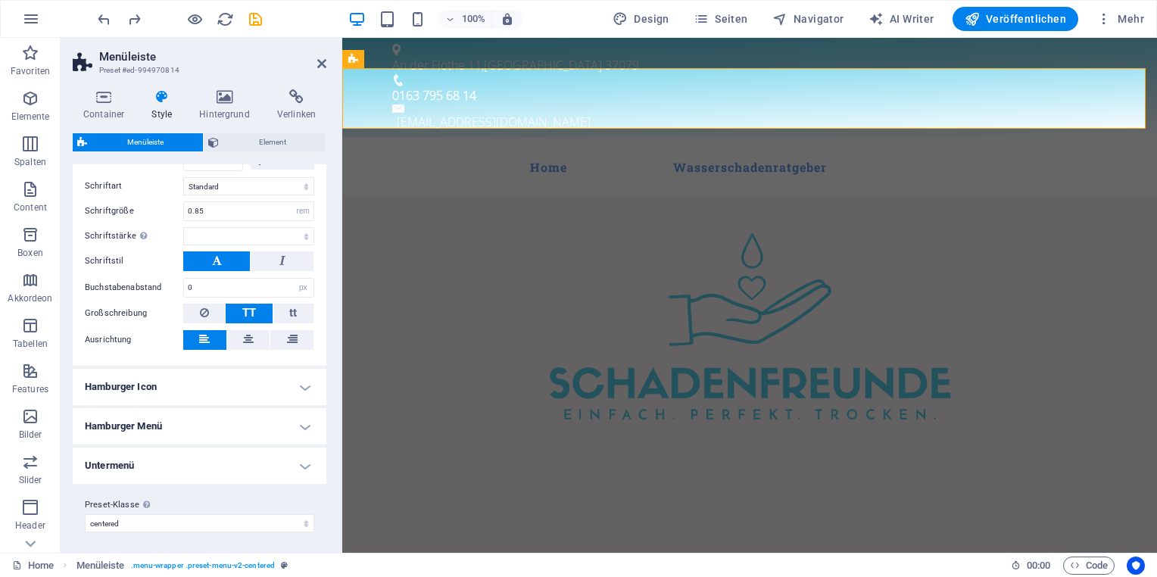
click at [204, 388] on h4 "Hamburger Icon" at bounding box center [200, 387] width 254 height 36
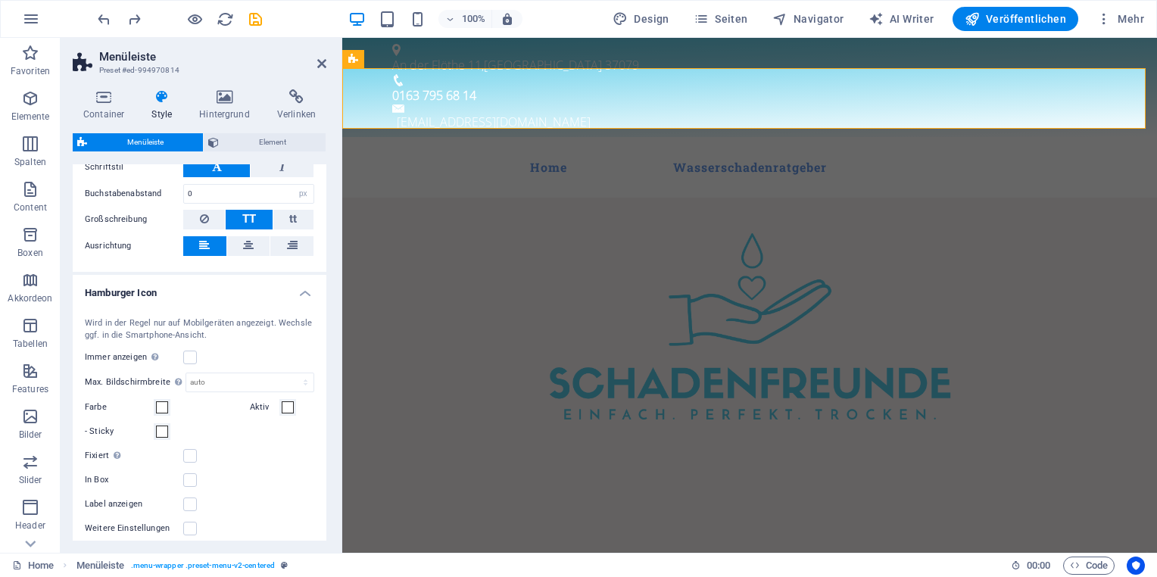
scroll to position [909, 0]
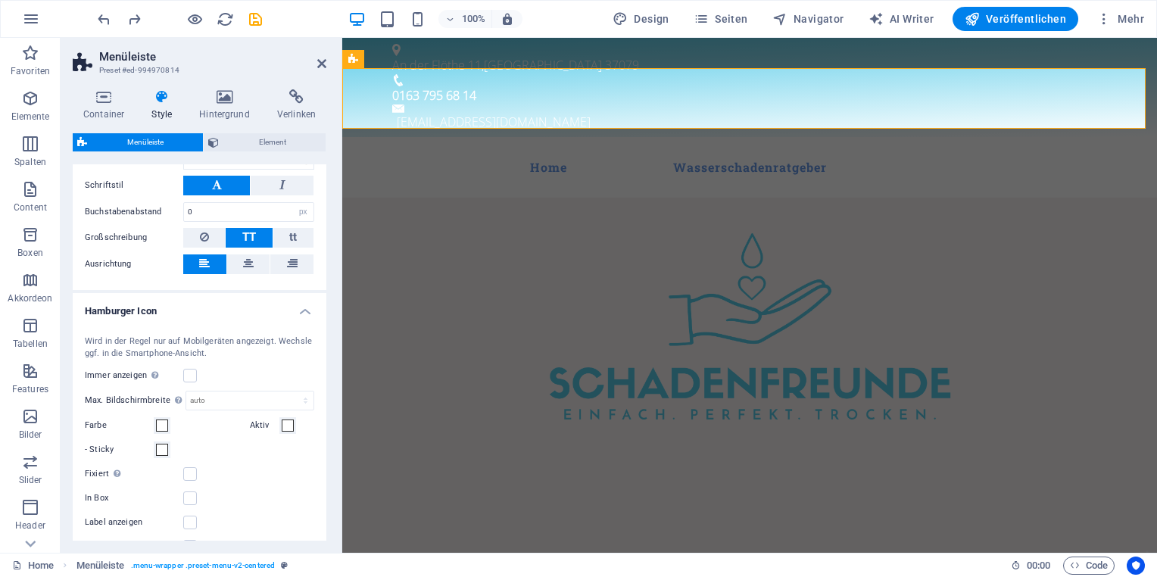
click at [181, 314] on h4 "Hamburger Icon" at bounding box center [200, 306] width 254 height 27
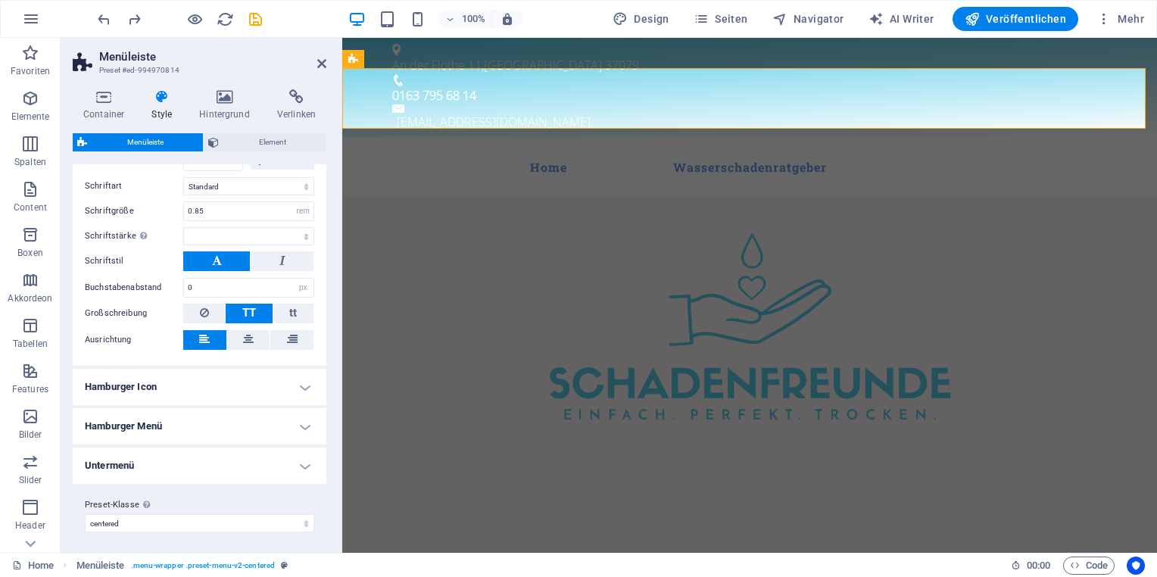
click at [209, 430] on h4 "Hamburger Menü" at bounding box center [200, 426] width 254 height 36
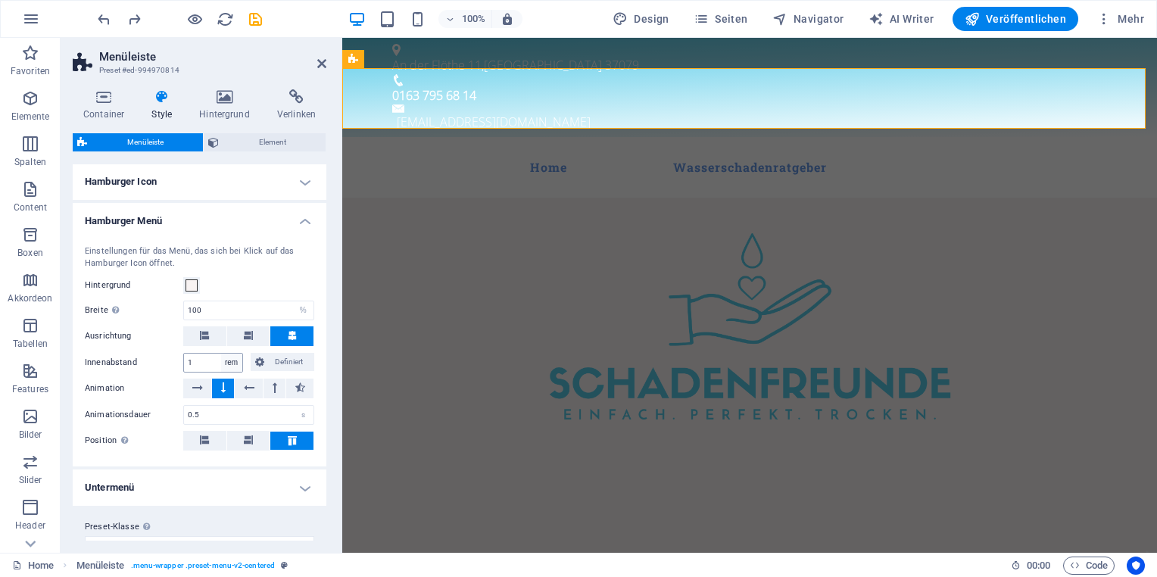
scroll to position [907, 0]
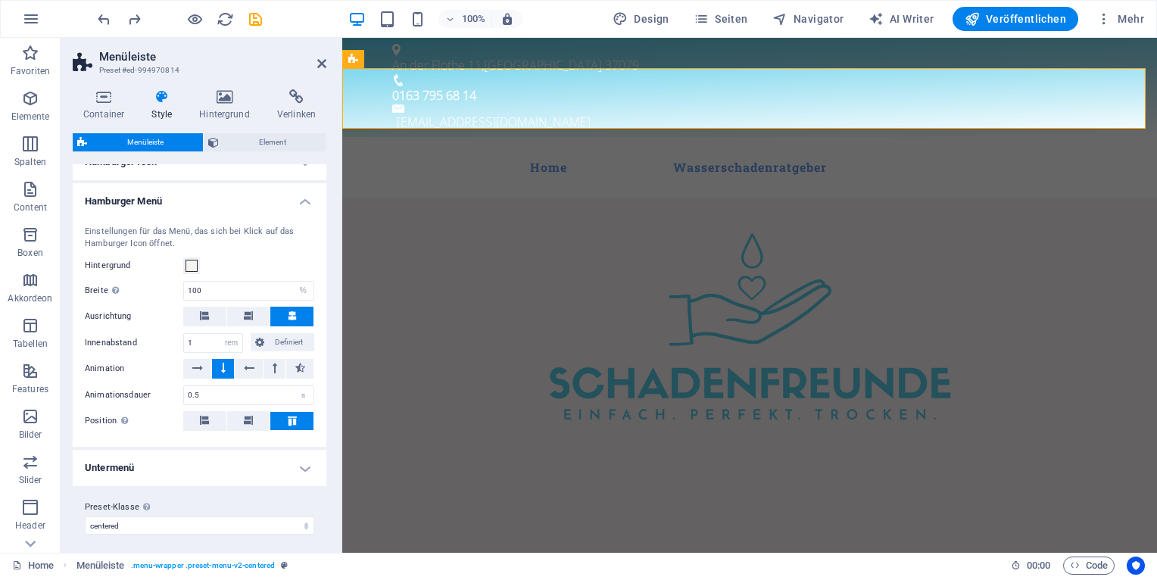
click at [205, 470] on h4 "Untermenü" at bounding box center [200, 468] width 254 height 36
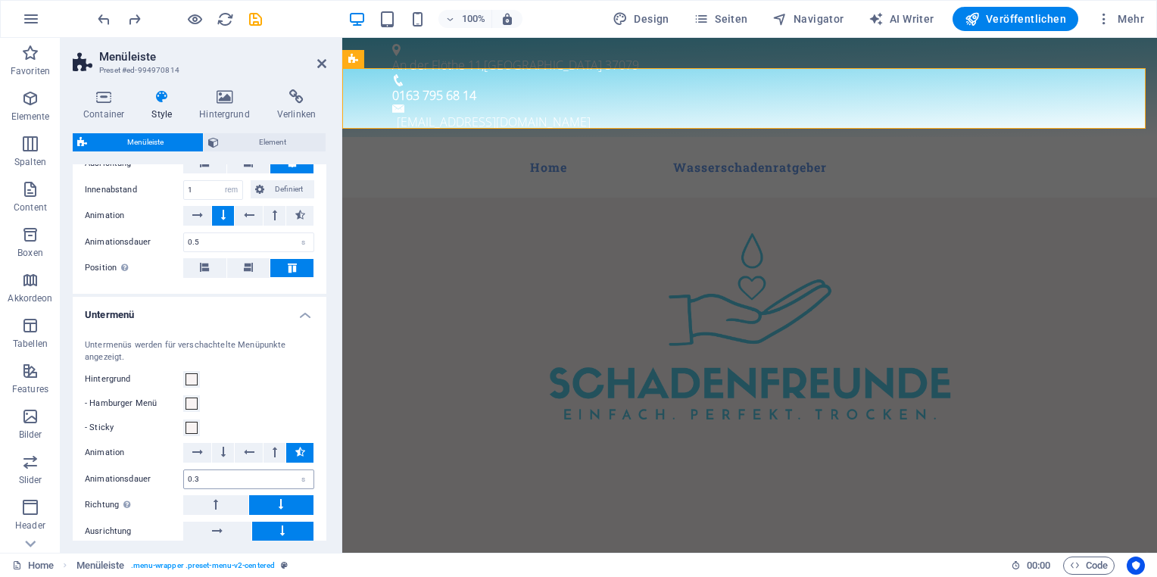
scroll to position [1134, 0]
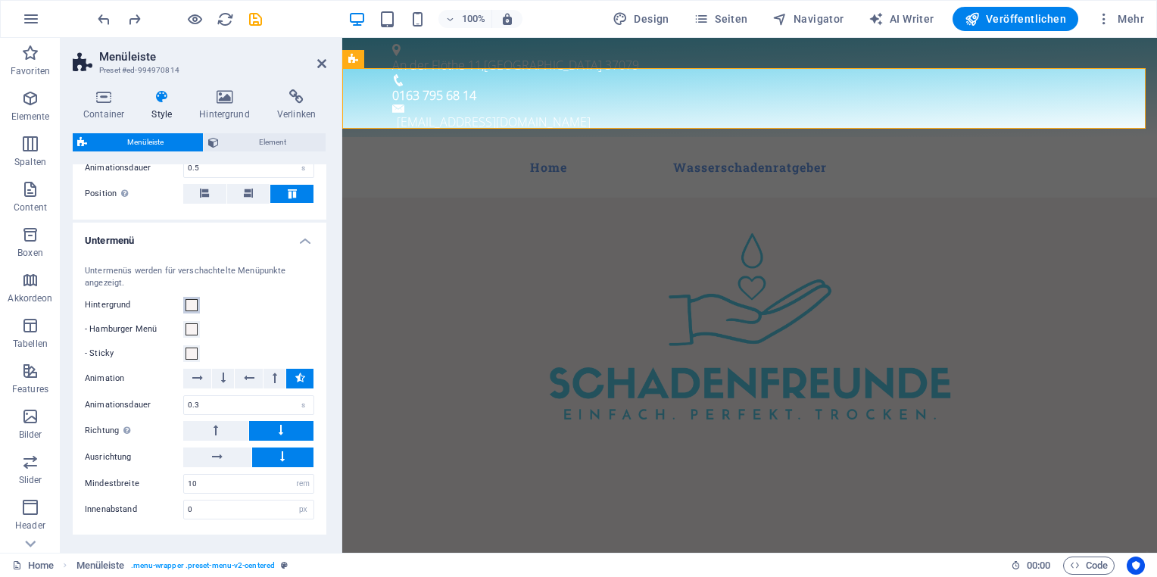
click at [191, 299] on span at bounding box center [192, 305] width 12 height 12
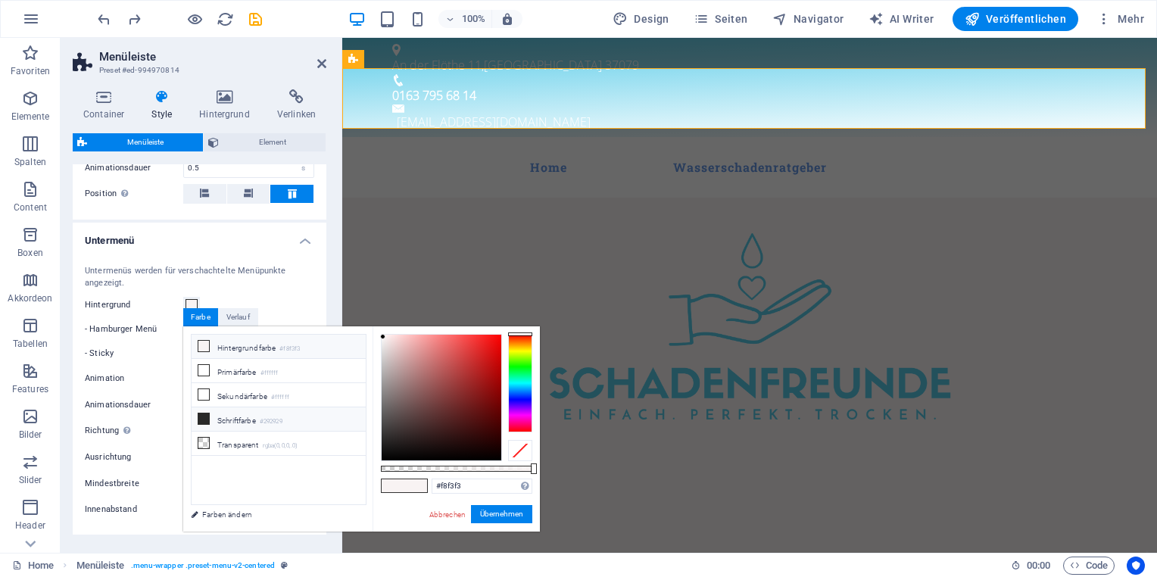
click at [236, 416] on li "Schriftfarbe #292929" at bounding box center [279, 420] width 174 height 24
type input "#292929"
click at [490, 517] on button "Übernehmen" at bounding box center [501, 514] width 61 height 18
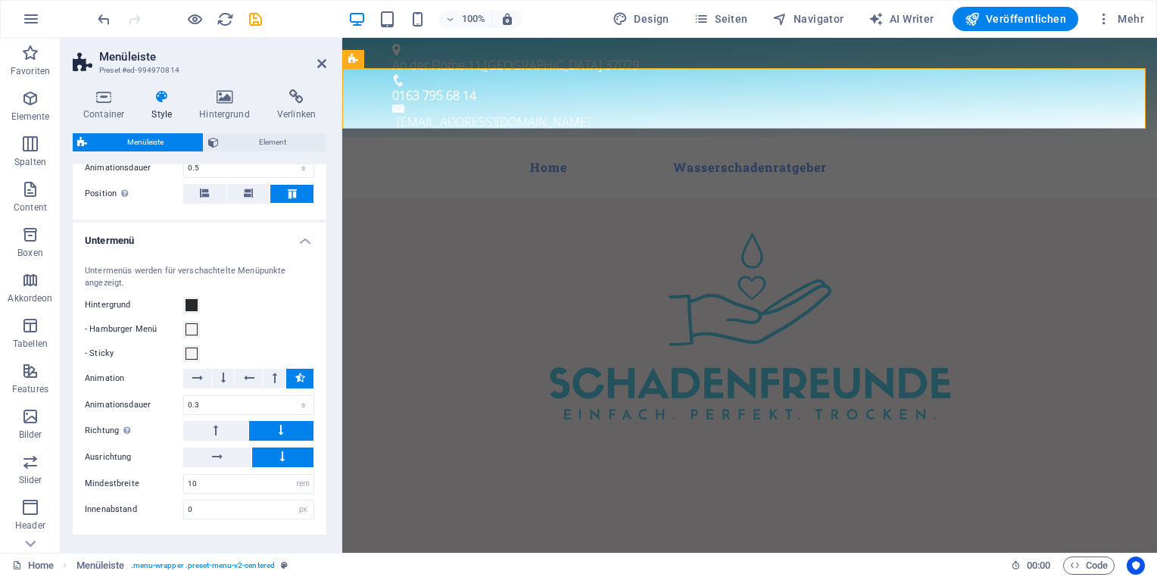
select select
click at [197, 15] on icon "button" at bounding box center [194, 19] width 17 height 17
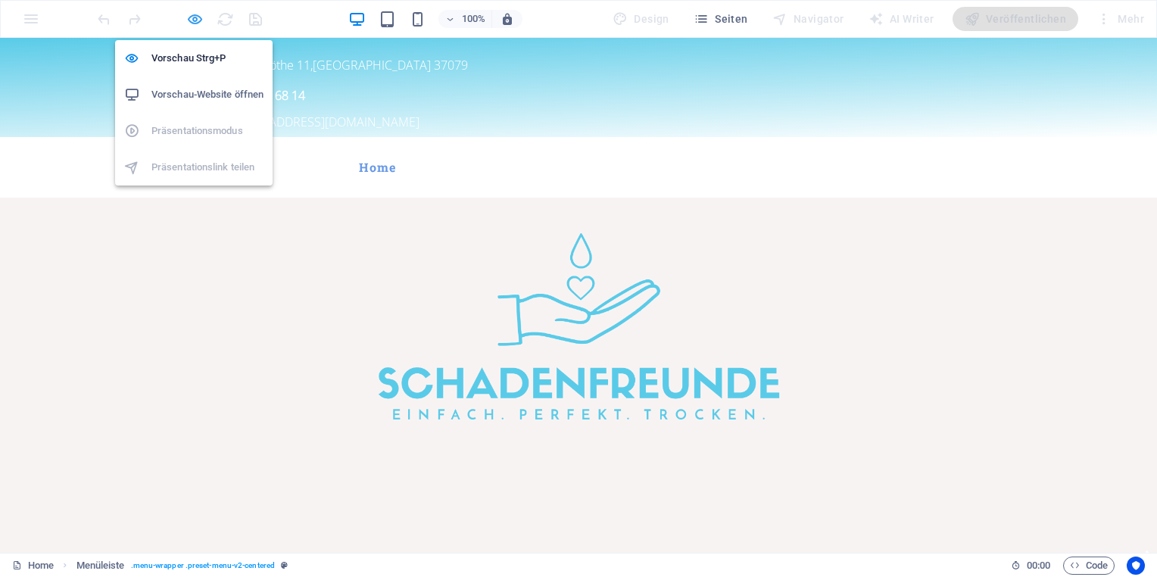
click at [201, 17] on icon "button" at bounding box center [194, 19] width 17 height 17
select select "rem"
select select "hover_box_bottom"
select select "px"
select select "rem"
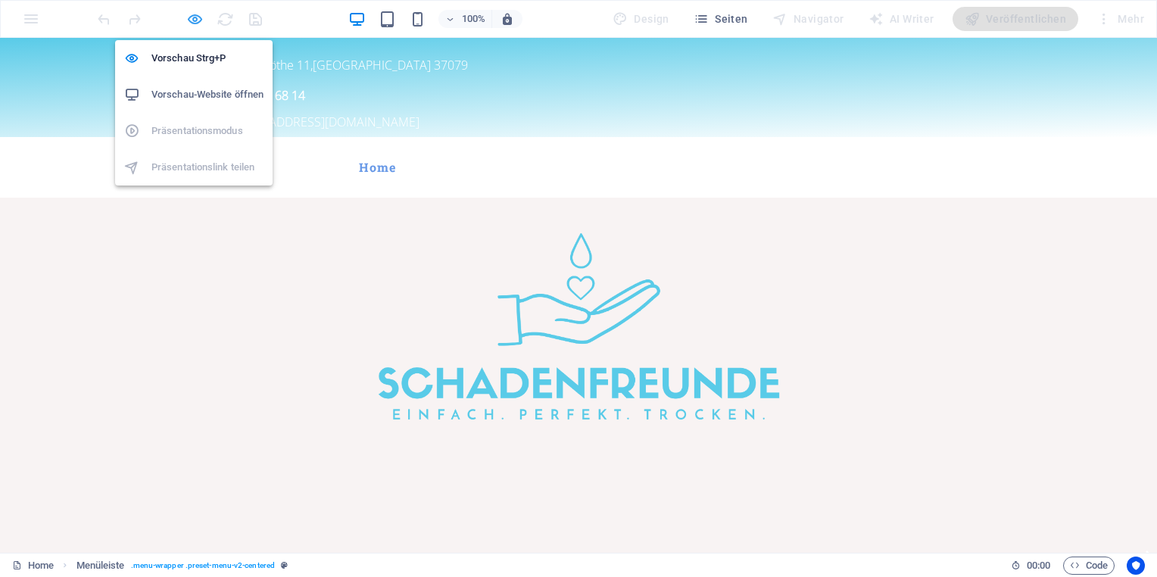
select select "rem"
select select
select select "px"
select select "%"
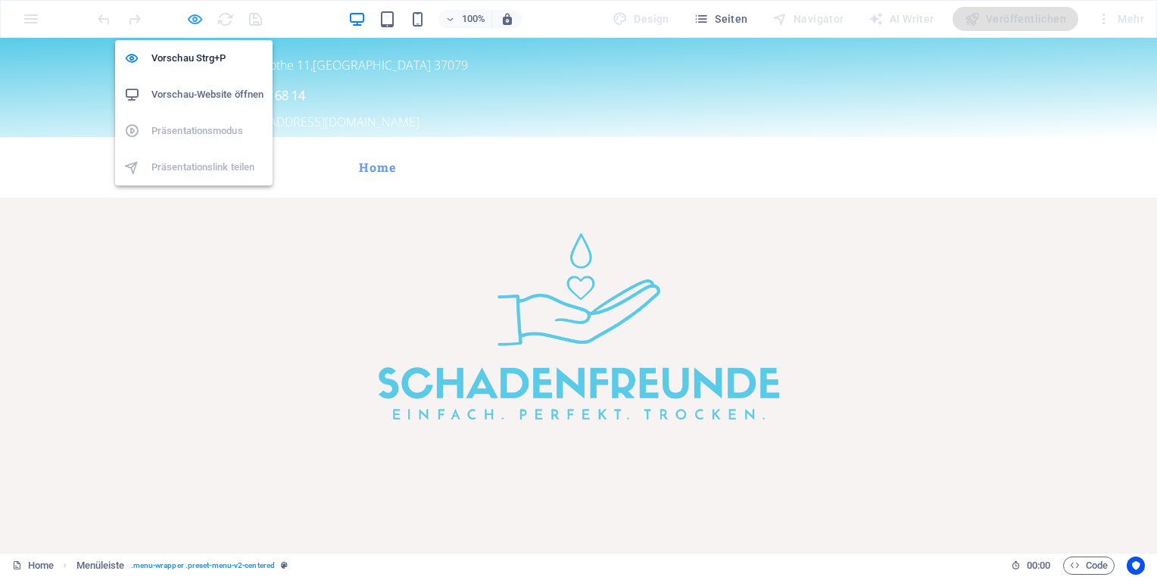
select select "rem"
select select "px"
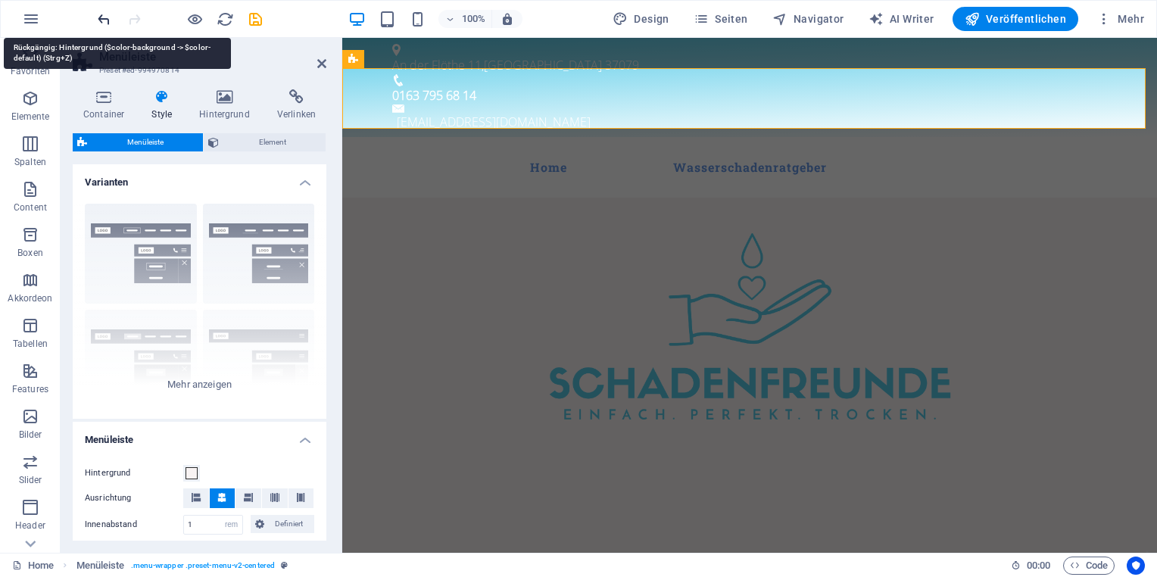
click at [103, 20] on icon "undo" at bounding box center [103, 19] width 17 height 17
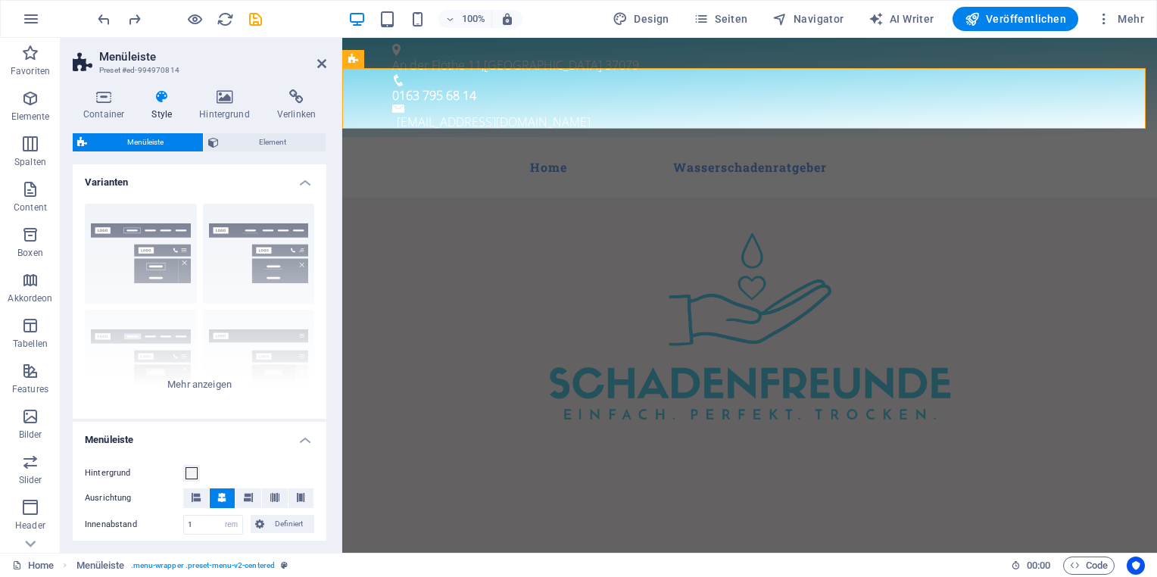
select select
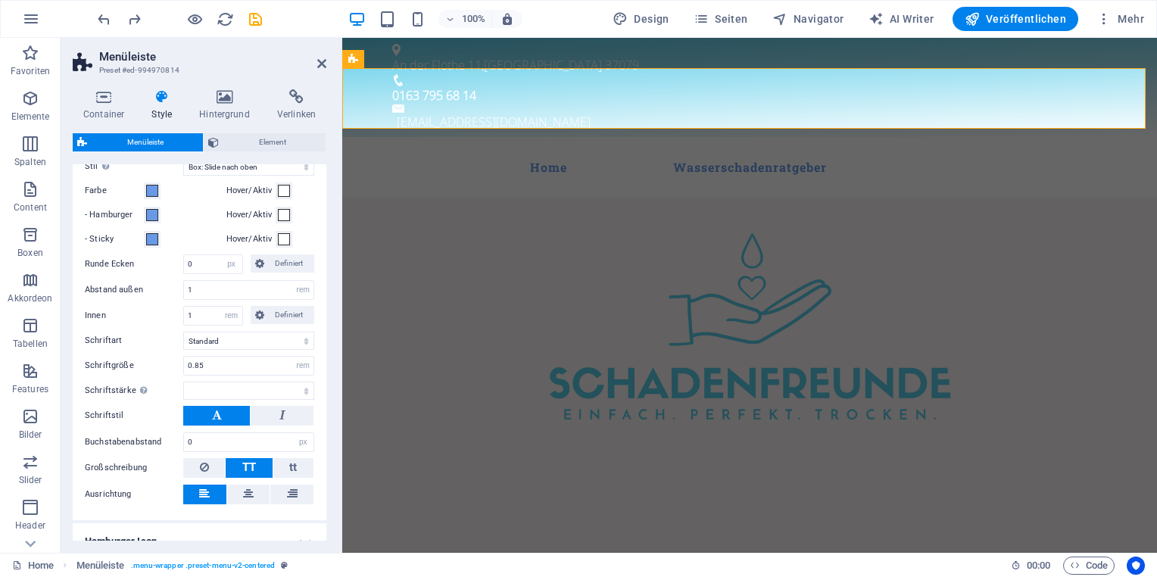
scroll to position [455, 0]
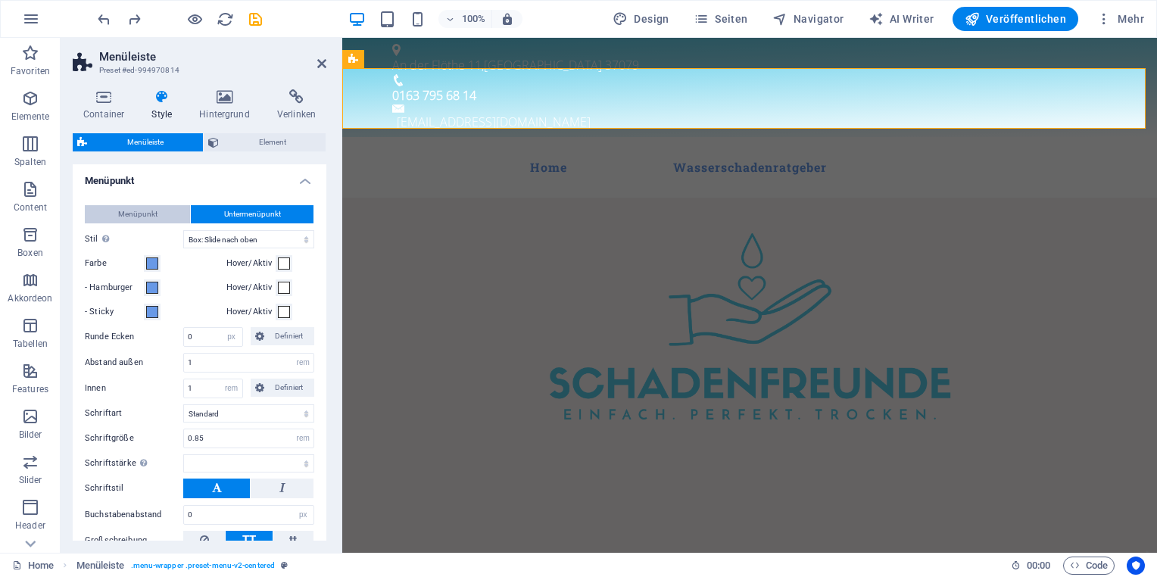
click at [148, 212] on span "Menüpunkt" at bounding box center [137, 214] width 39 height 18
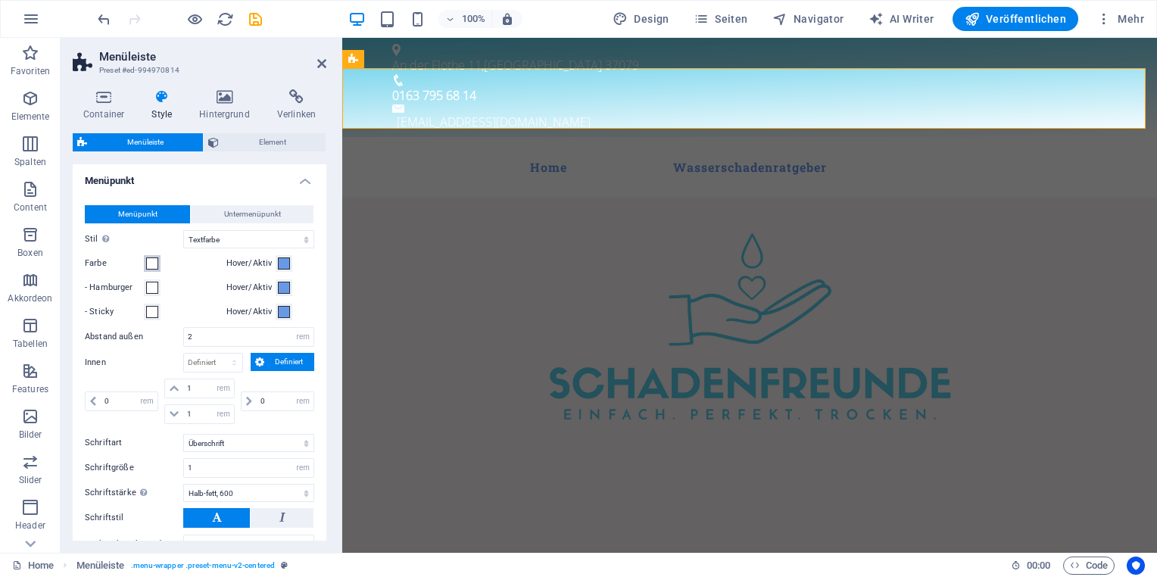
click at [149, 258] on span at bounding box center [152, 264] width 12 height 12
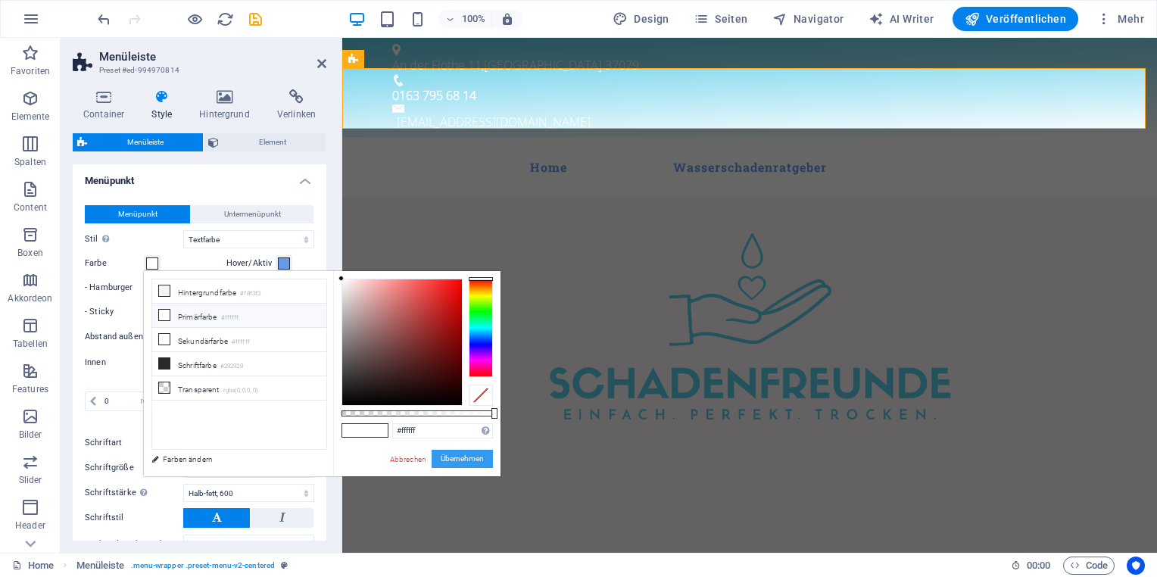
click at [448, 458] on button "Übernehmen" at bounding box center [462, 459] width 61 height 18
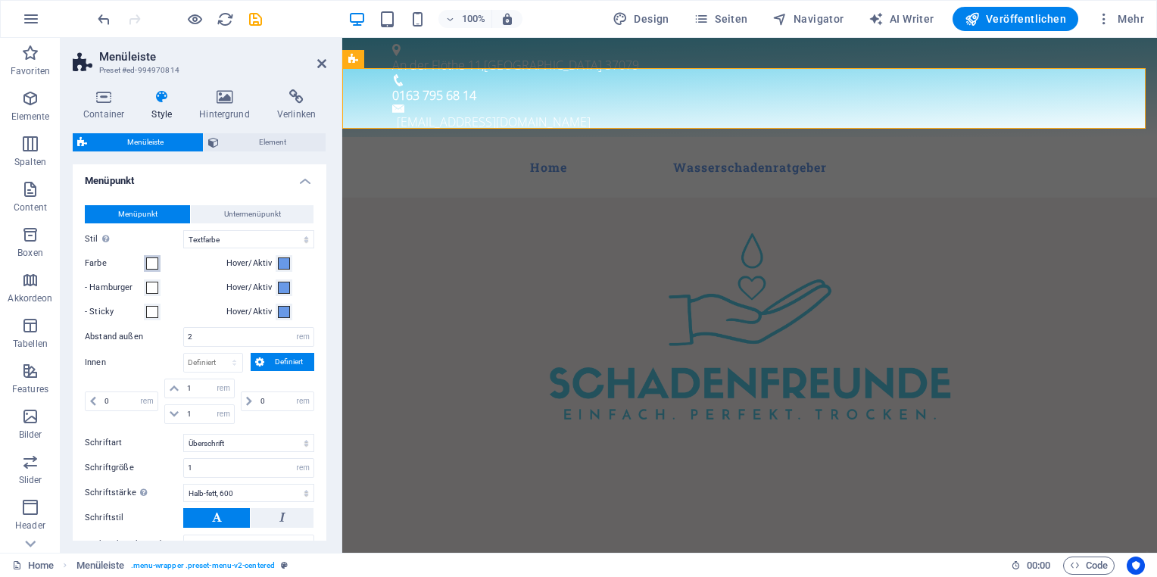
click at [148, 259] on span at bounding box center [152, 264] width 12 height 12
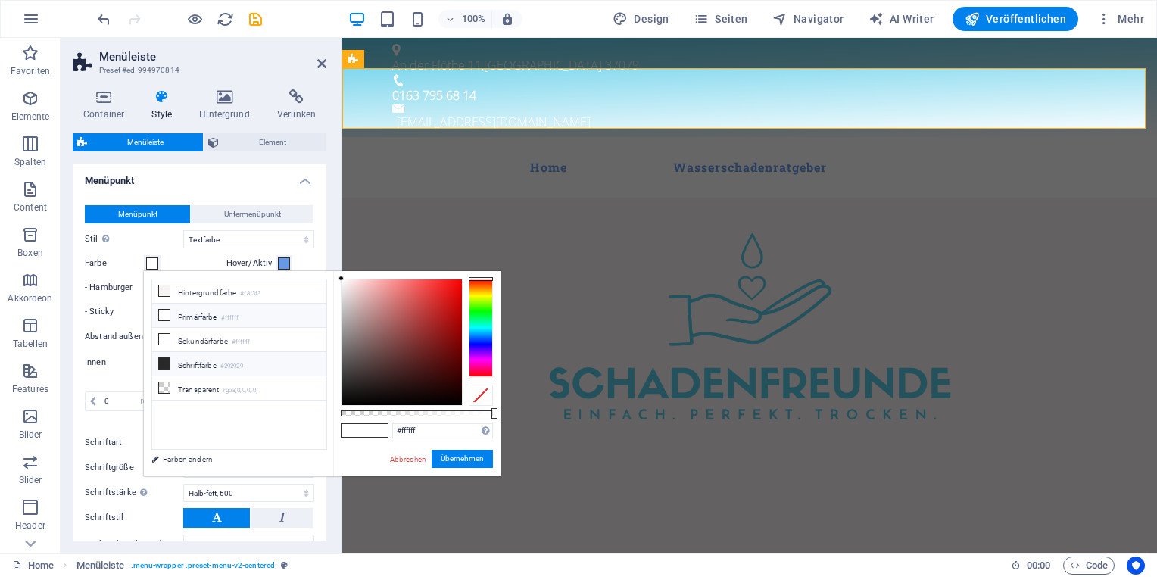
click at [203, 361] on li "Schriftfarbe #292929" at bounding box center [239, 364] width 174 height 24
type input "#292929"
click at [466, 456] on button "Übernehmen" at bounding box center [462, 459] width 61 height 18
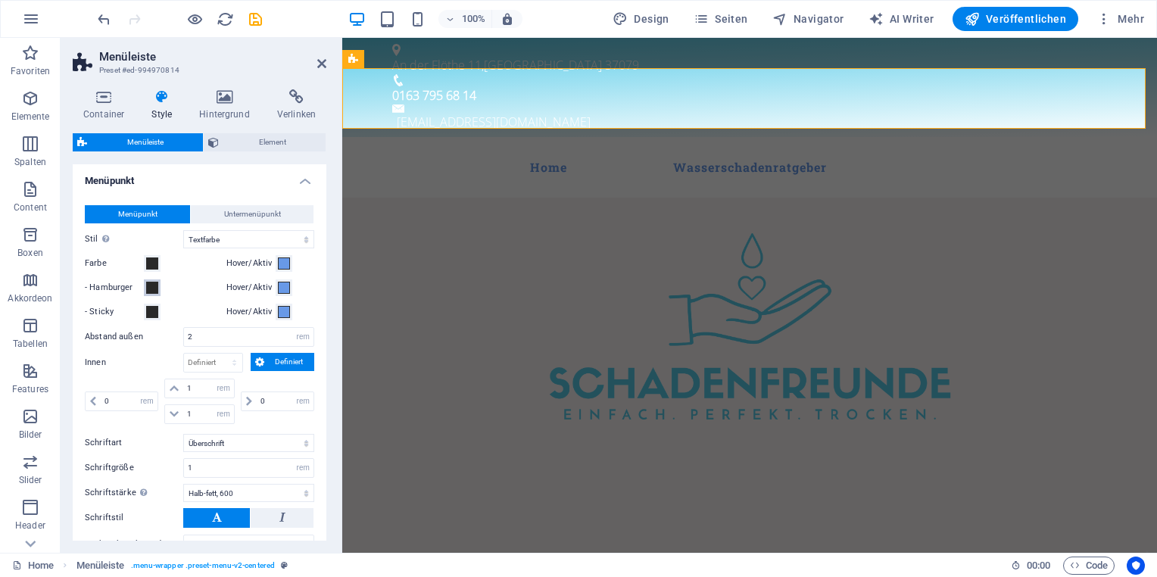
click at [148, 286] on span at bounding box center [152, 288] width 12 height 12
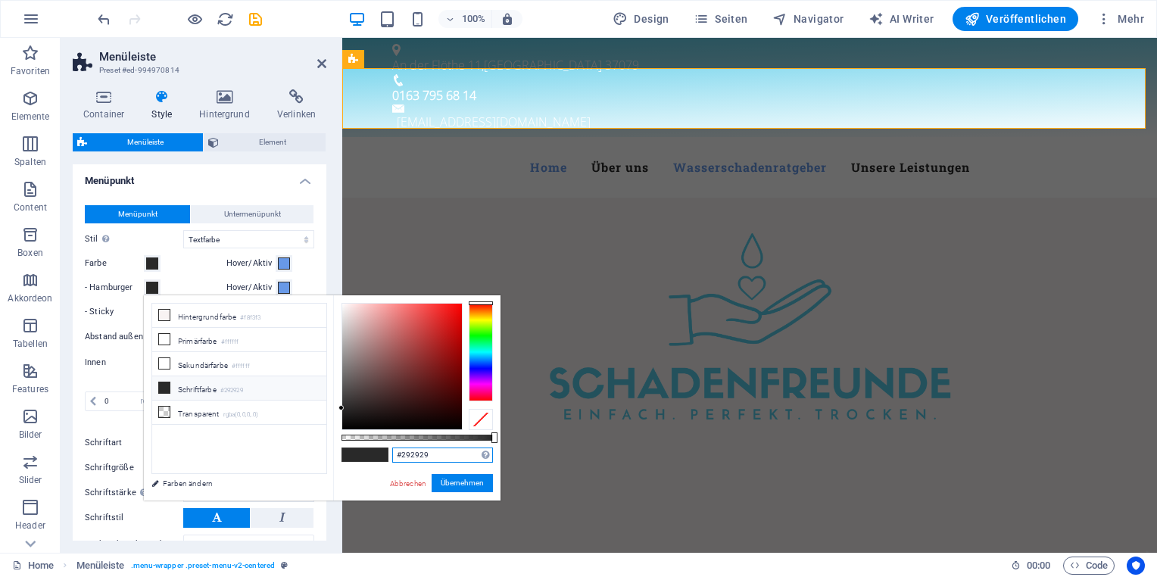
drag, startPoint x: 430, startPoint y: 459, endPoint x: 373, endPoint y: 447, distance: 58.1
click at [375, 450] on div "#292929 Unterstützte Formate: #0852ed rgb(8, 82, 237) rgba(8, 82, 237, 90%) hsv…" at bounding box center [416, 507] width 167 height 425
paste input "6899e7"
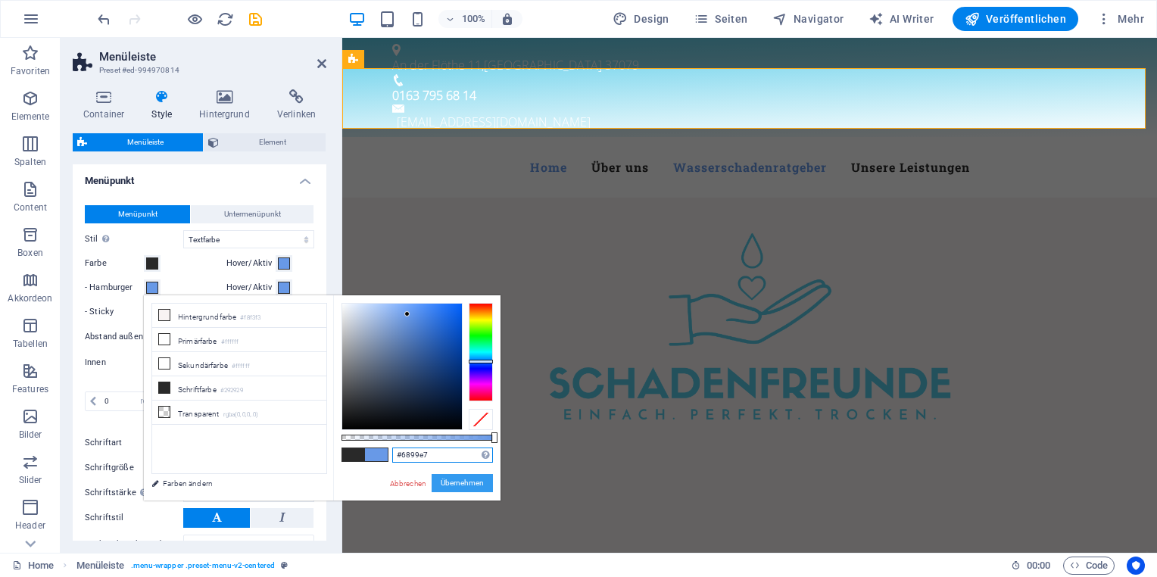
type input "#6899e7"
click at [453, 483] on button "Übernehmen" at bounding box center [462, 483] width 61 height 18
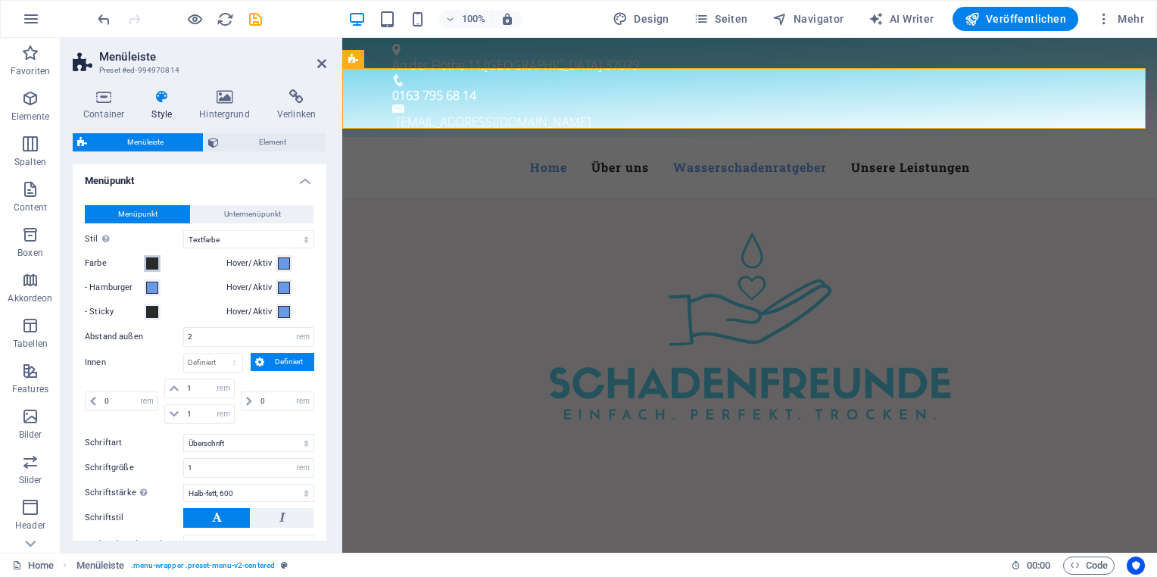
click at [152, 266] on span at bounding box center [152, 264] width 12 height 12
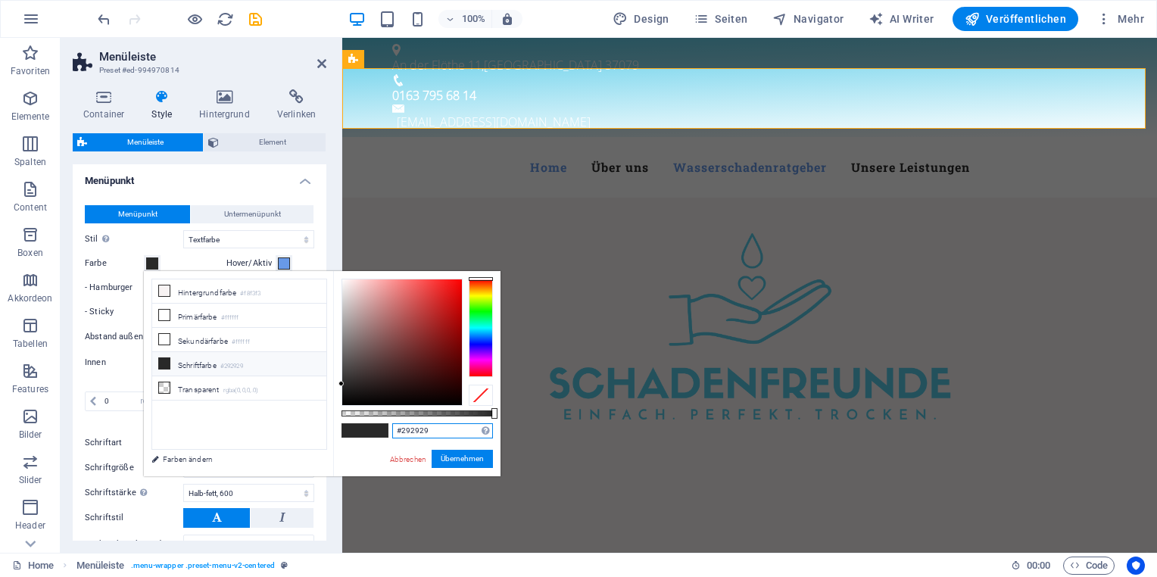
drag, startPoint x: 432, startPoint y: 438, endPoint x: 376, endPoint y: 429, distance: 56.0
click at [376, 429] on div "#292929 Unterstützte Formate: #0852ed rgb(8, 82, 237) rgba(8, 82, 237, 90%) hsv…" at bounding box center [416, 483] width 167 height 425
paste input "6899e7"
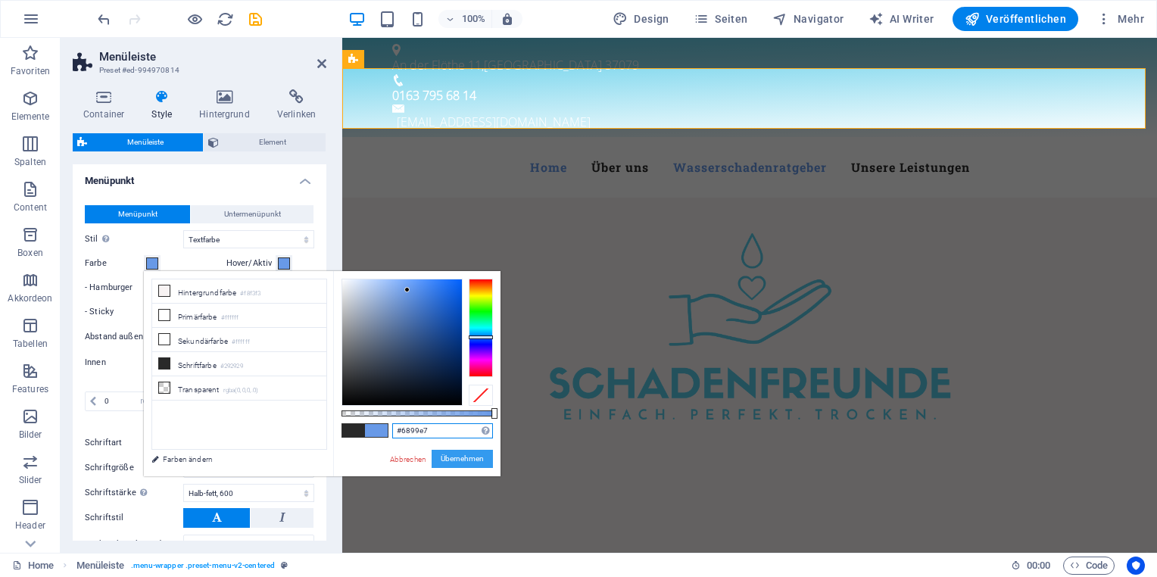
type input "#6899e7"
click at [458, 462] on button "Übernehmen" at bounding box center [462, 459] width 61 height 18
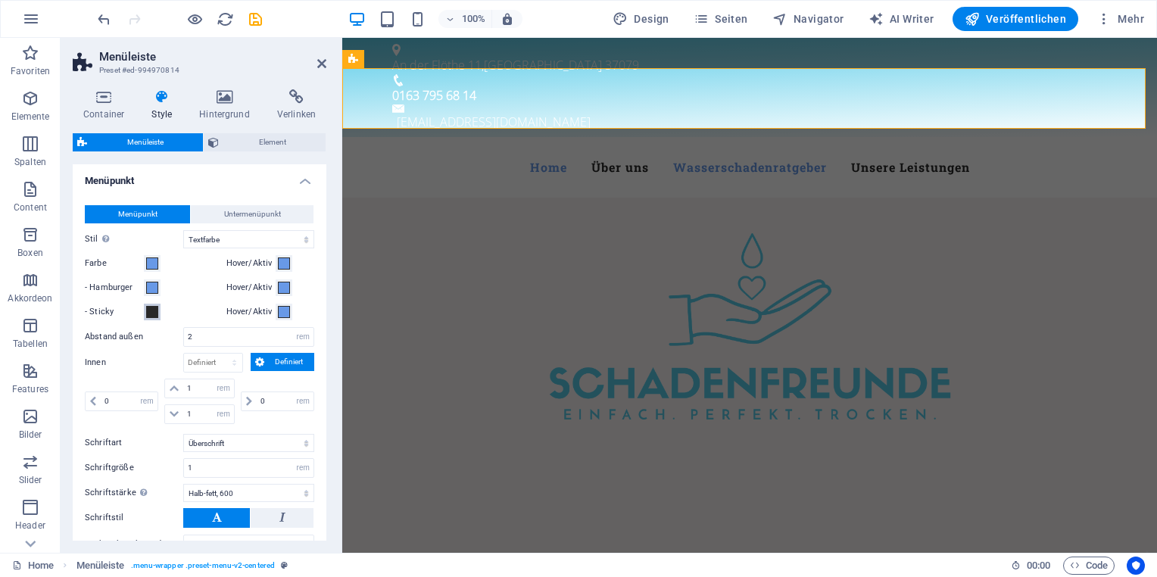
click at [155, 314] on span at bounding box center [152, 312] width 12 height 12
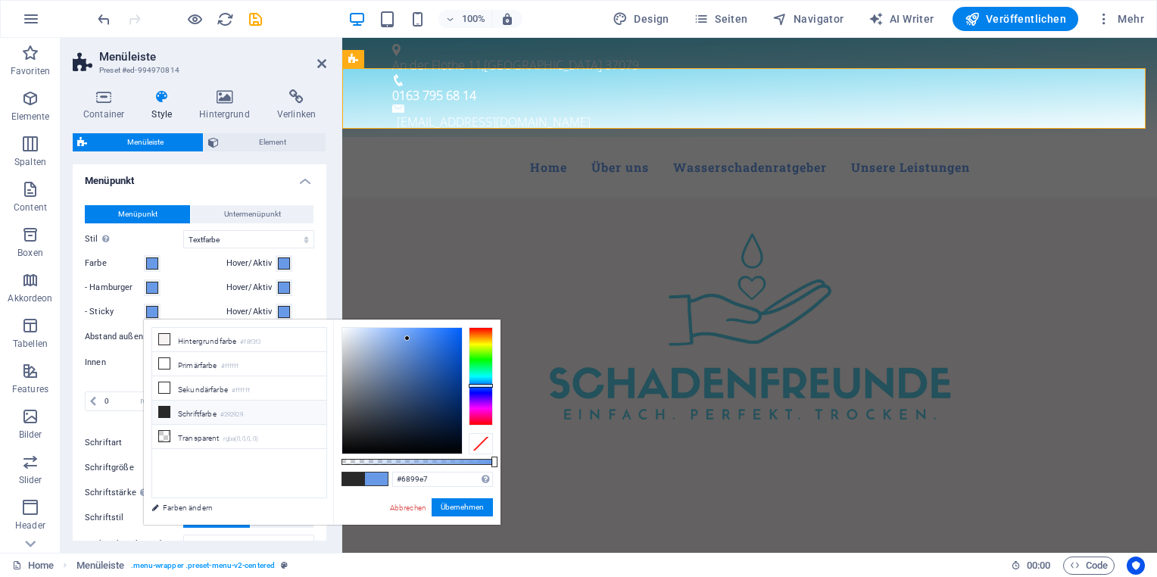
click at [194, 409] on li "Schriftfarbe #292929" at bounding box center [239, 413] width 174 height 24
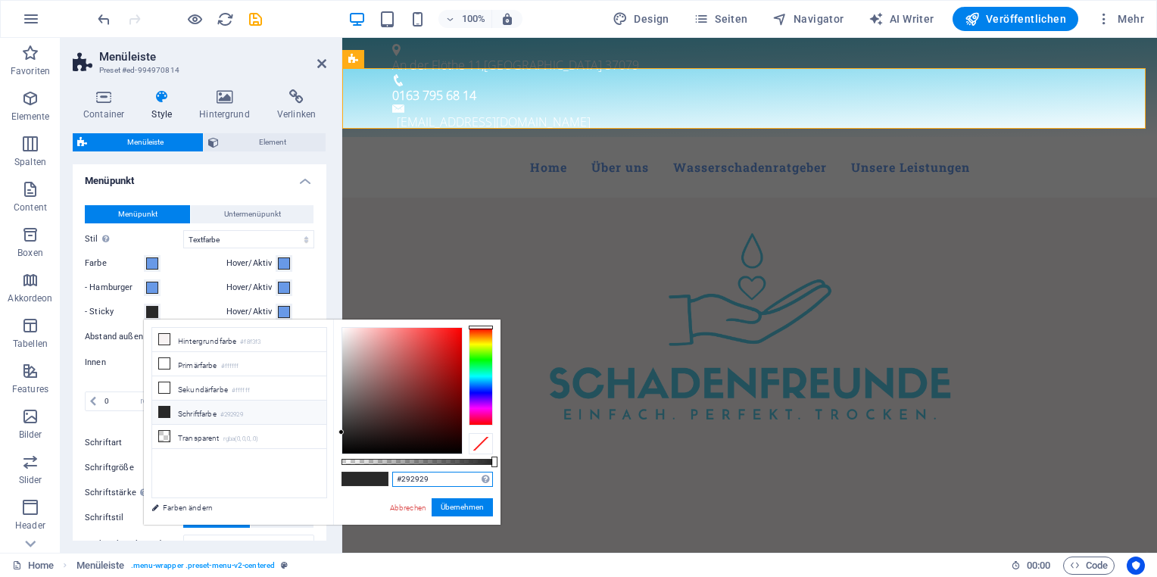
click at [361, 480] on div "#292929 Unterstützte Formate: #0852ed rgb(8, 82, 237) rgba(8, 82, 237, 90%) hsv…" at bounding box center [416, 532] width 167 height 425
paste input "6899e7"
type input "#6899e7"
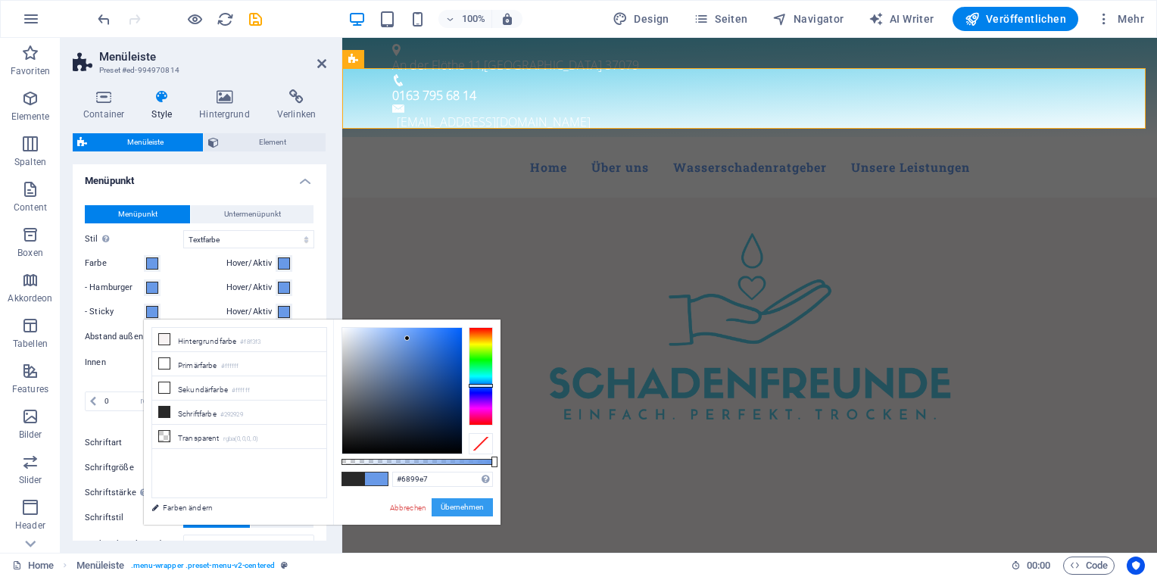
drag, startPoint x: 462, startPoint y: 504, endPoint x: 119, endPoint y: 466, distance: 345.3
click at [462, 504] on button "Übernehmen" at bounding box center [462, 507] width 61 height 18
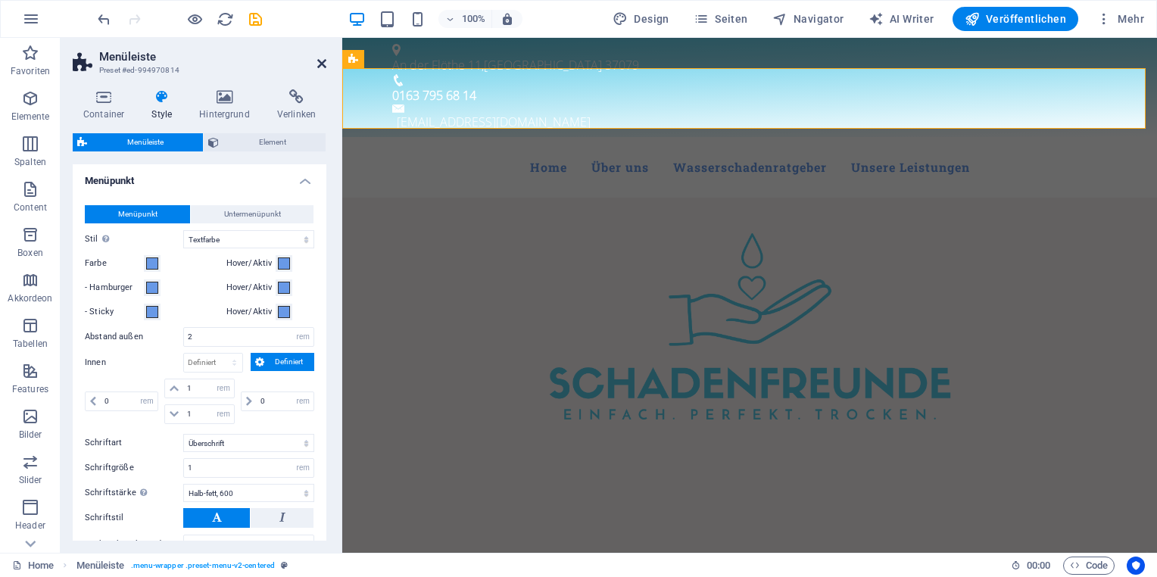
drag, startPoint x: 321, startPoint y: 65, endPoint x: 301, endPoint y: 75, distance: 22.0
click at [321, 65] on icon at bounding box center [321, 64] width 9 height 12
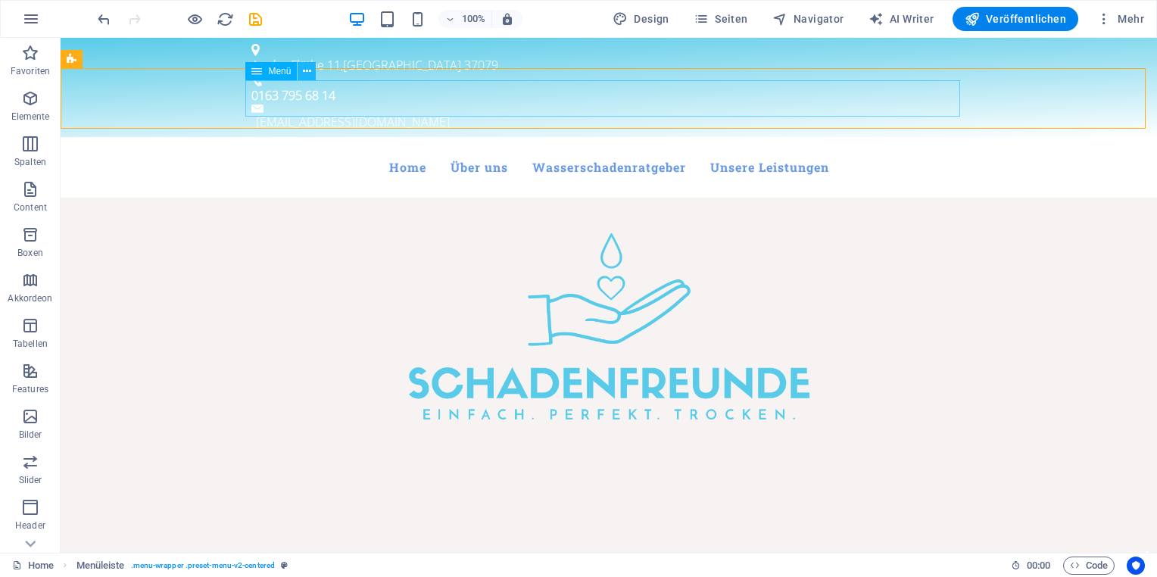
click at [309, 73] on icon at bounding box center [307, 72] width 8 height 16
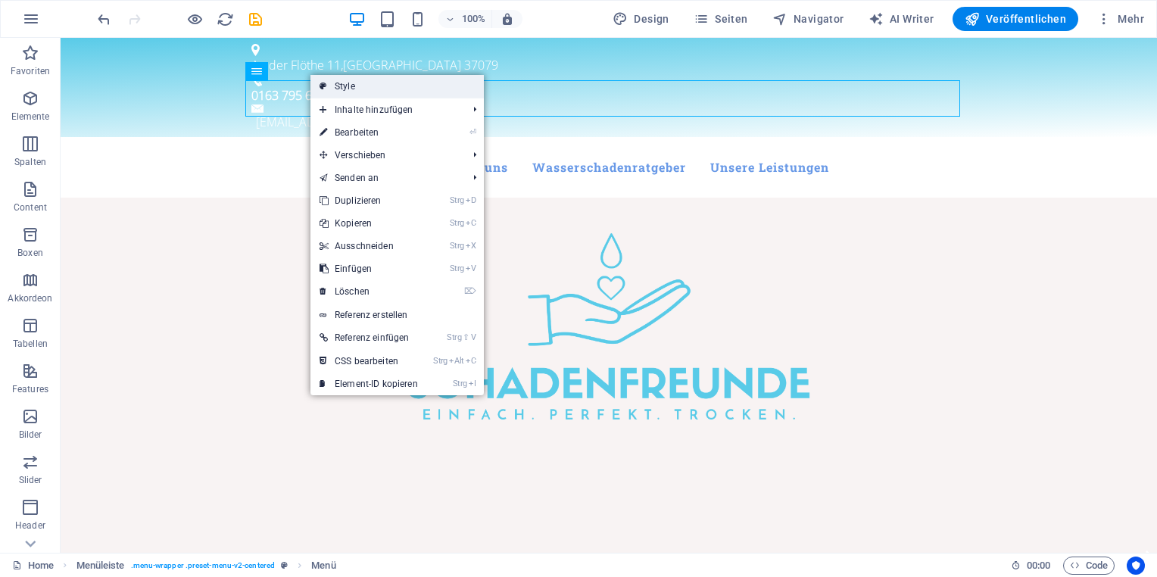
click at [355, 90] on link "Style" at bounding box center [397, 86] width 173 height 23
select select "rem"
select select "hover_text_color"
select select "rem"
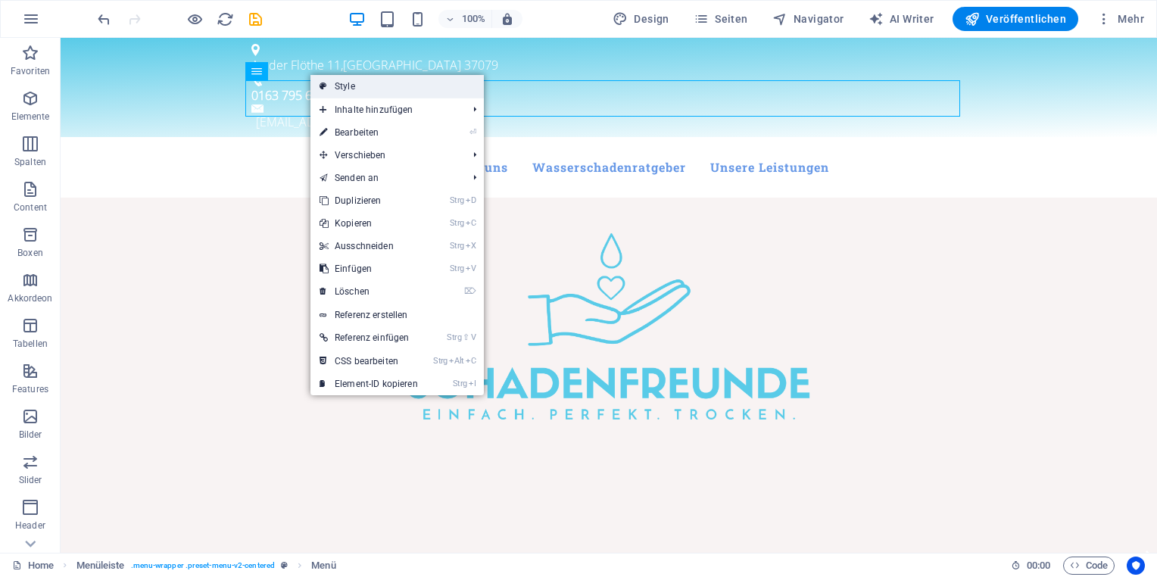
select select "rem"
select select "link-special-font"
select select "rem"
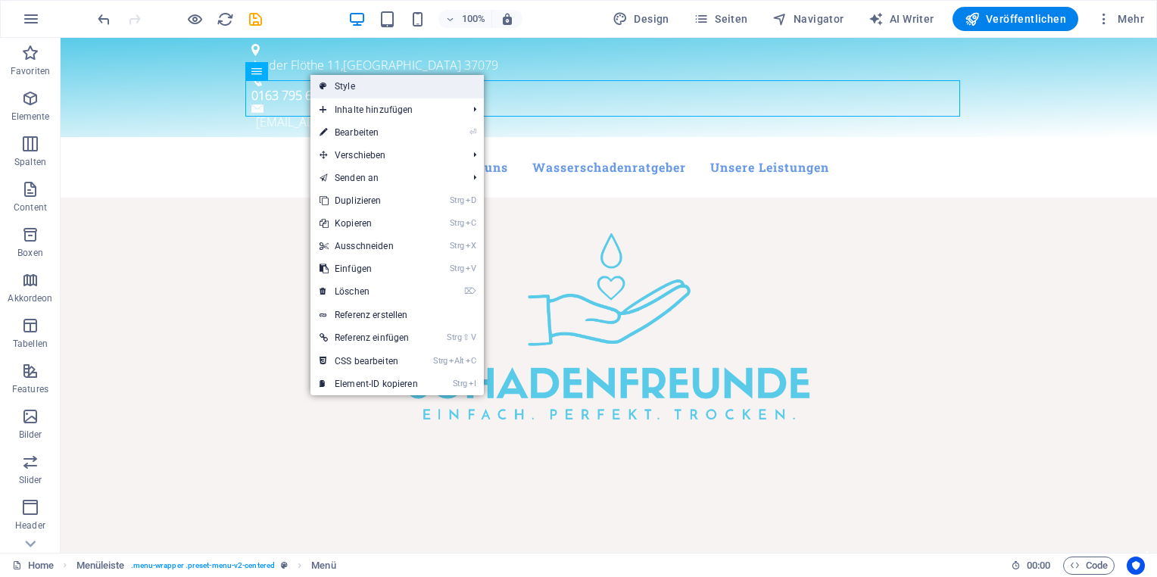
select select "600"
select select "px"
select select "%"
select select "rem"
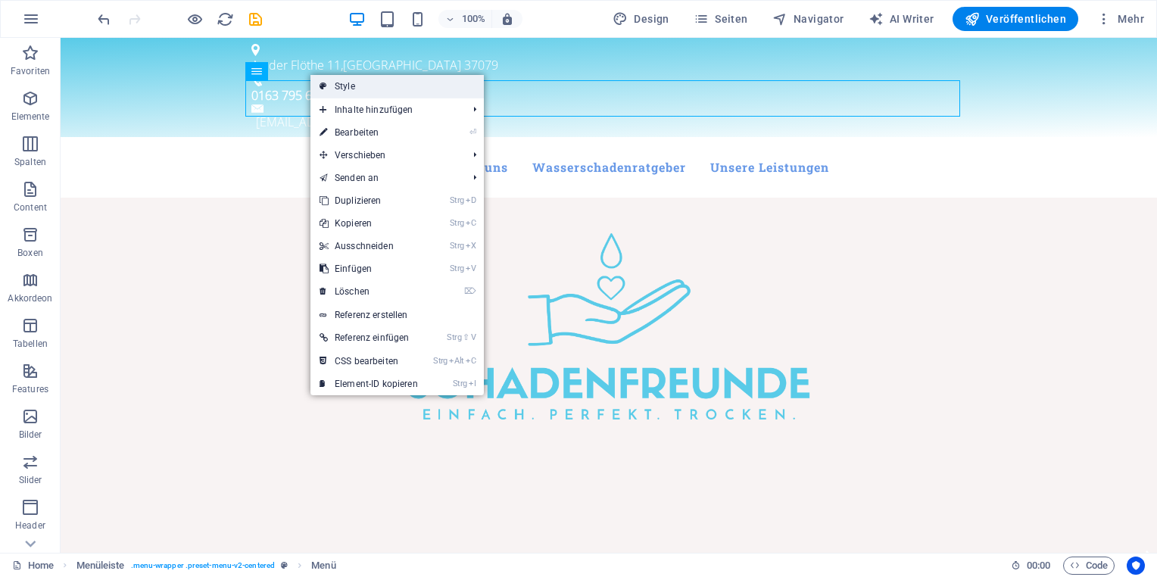
select select "px"
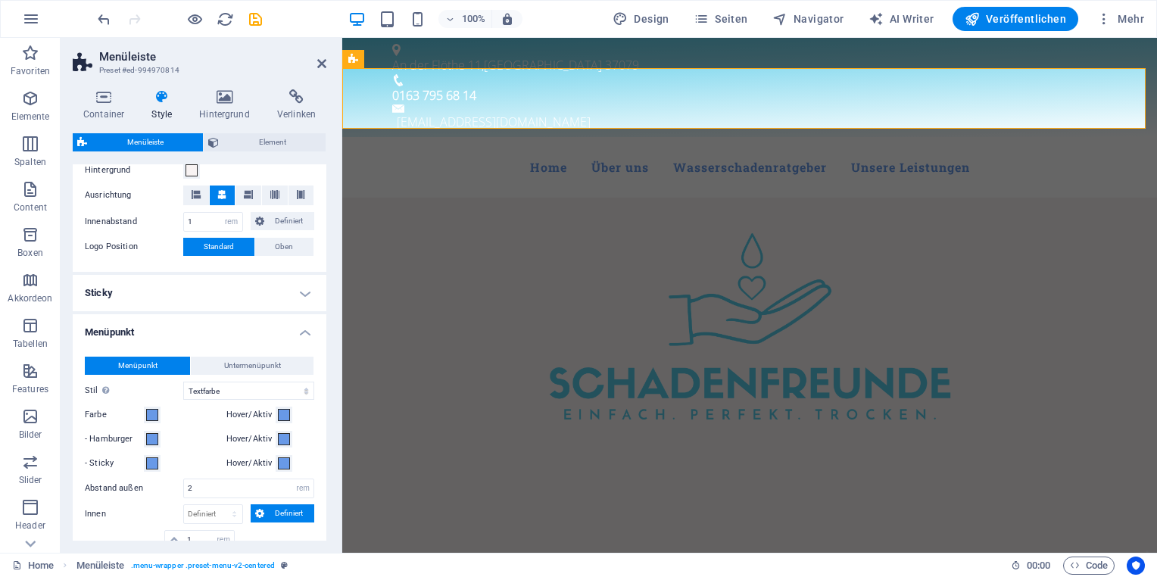
scroll to position [530, 0]
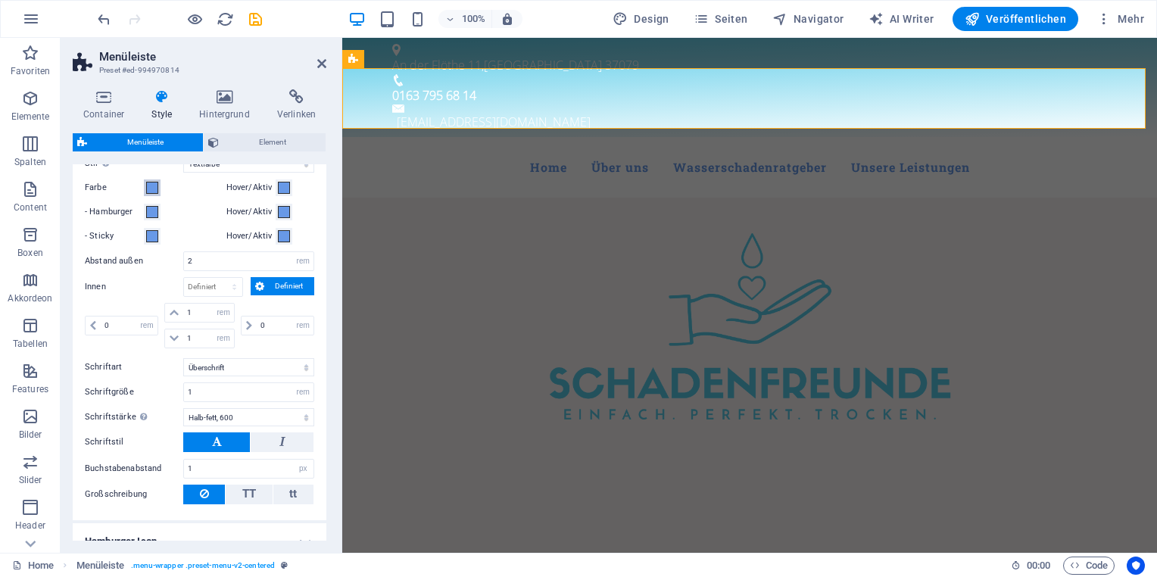
click at [151, 189] on span at bounding box center [152, 188] width 12 height 12
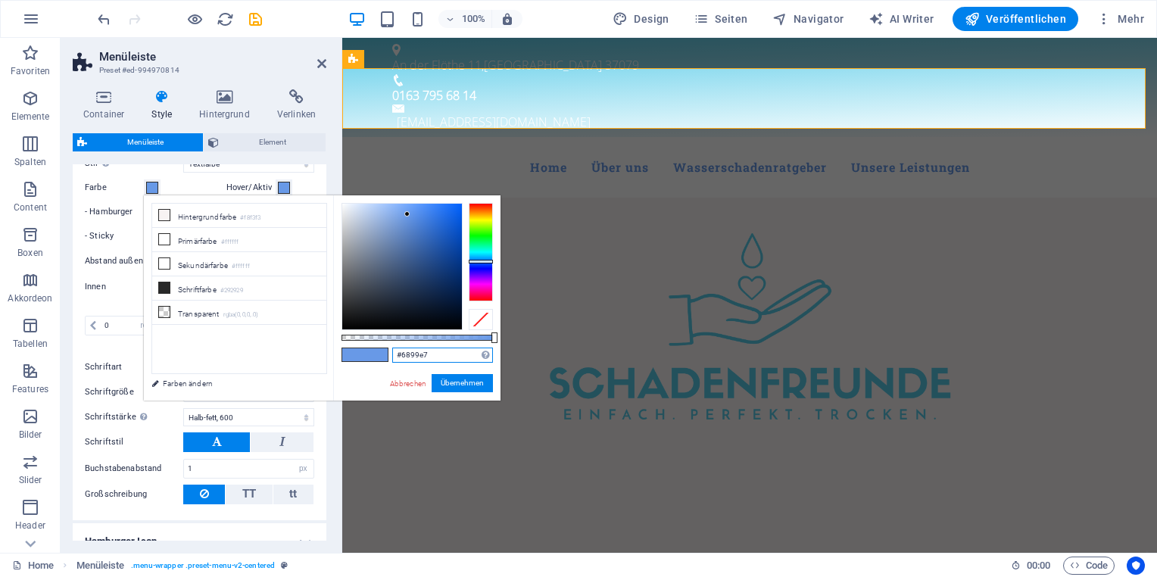
drag, startPoint x: 438, startPoint y: 357, endPoint x: 358, endPoint y: 354, distance: 80.4
click at [358, 354] on div "#6899e7 Unterstützte Formate: #0852ed rgb(8, 82, 237) rgba(8, 82, 237, 90%) hsv…" at bounding box center [416, 407] width 167 height 425
paste input "59cbe8"
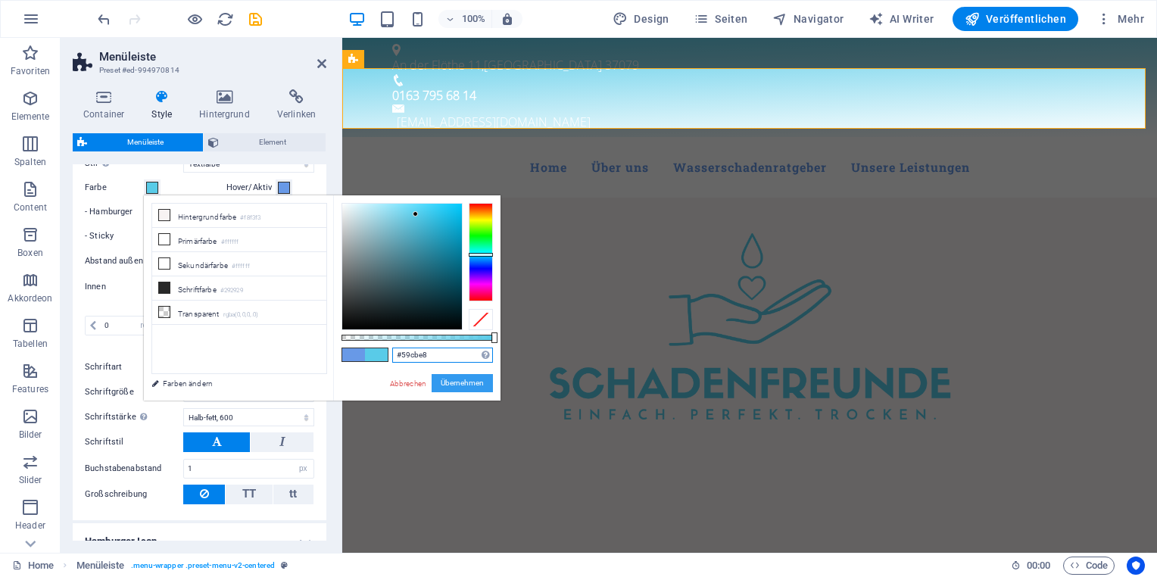
type input "#59cbe8"
click at [455, 386] on button "Übernehmen" at bounding box center [462, 383] width 61 height 18
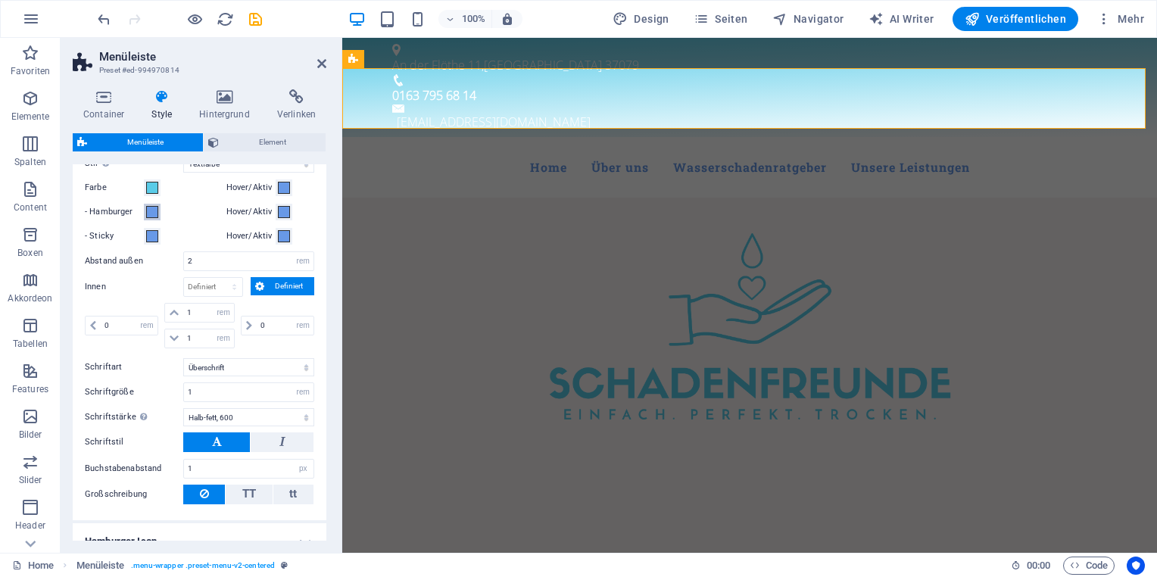
click at [146, 215] on span at bounding box center [152, 212] width 12 height 12
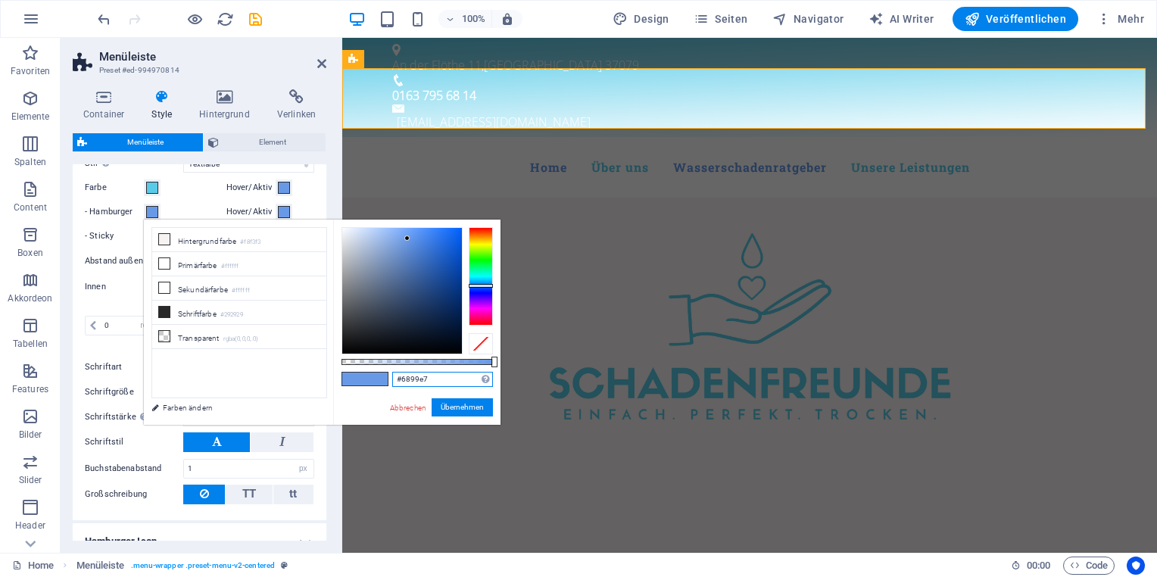
drag, startPoint x: 433, startPoint y: 377, endPoint x: 383, endPoint y: 371, distance: 51.1
click at [378, 372] on div "#6899e7 Unterstützte Formate: #0852ed rgb(8, 82, 237) rgba(8, 82, 237, 90%) hsv…" at bounding box center [416, 432] width 167 height 425
paste input "59cbe8"
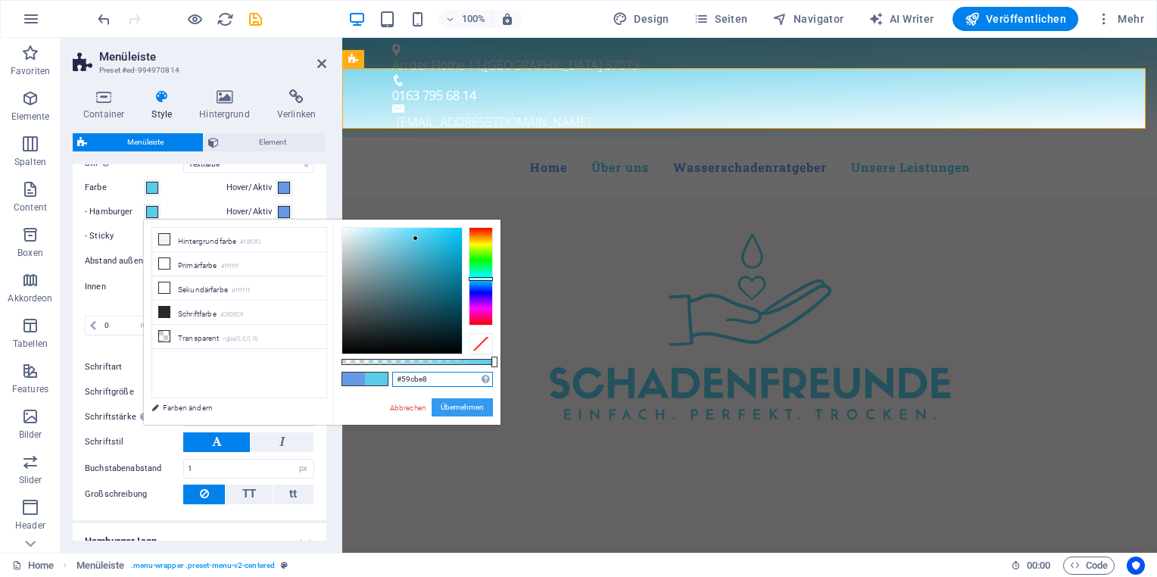
type input "#59cbe8"
click at [456, 403] on button "Übernehmen" at bounding box center [462, 407] width 61 height 18
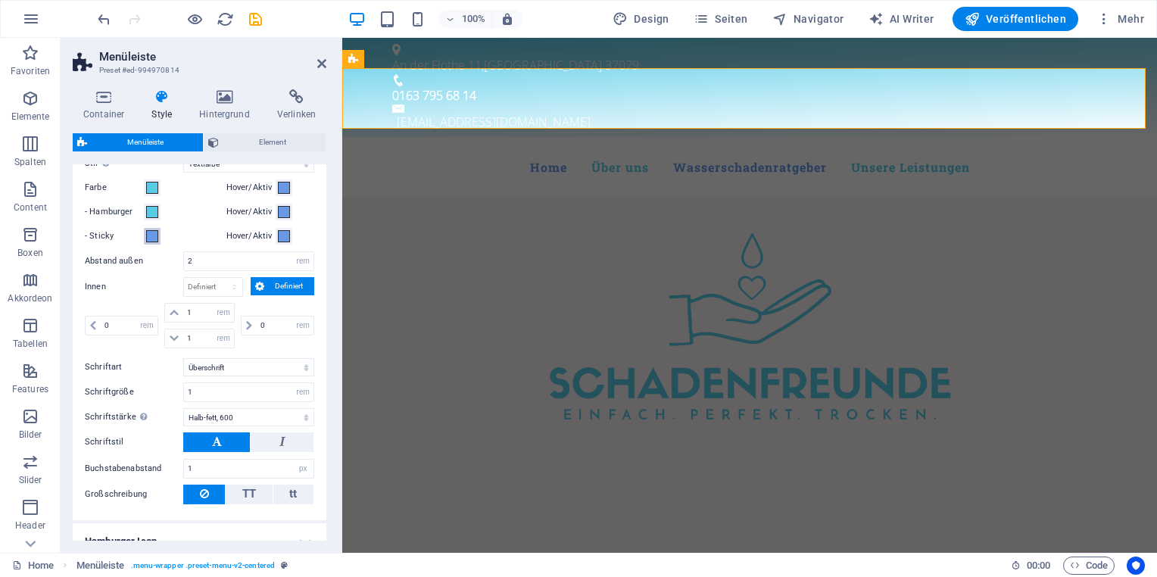
click at [158, 231] on button "- Sticky" at bounding box center [152, 236] width 17 height 17
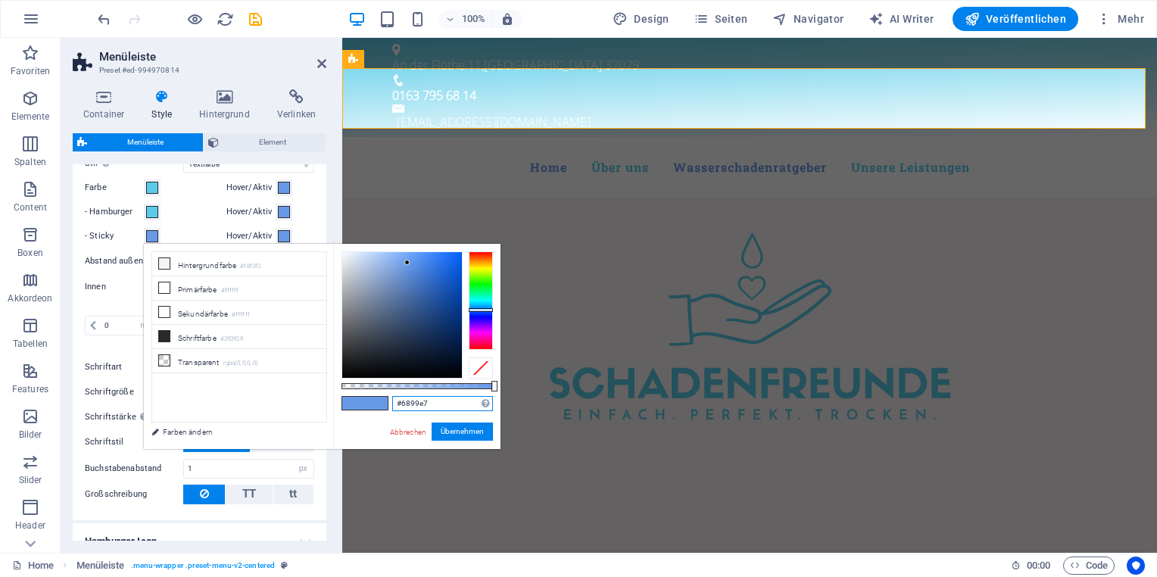
drag, startPoint x: 429, startPoint y: 398, endPoint x: 370, endPoint y: 392, distance: 59.4
click at [373, 394] on div "#6899e7 Unterstützte Formate: #0852ed rgb(8, 82, 237) rgba(8, 82, 237, 90%) hsv…" at bounding box center [416, 456] width 167 height 425
paste input "59cbe8"
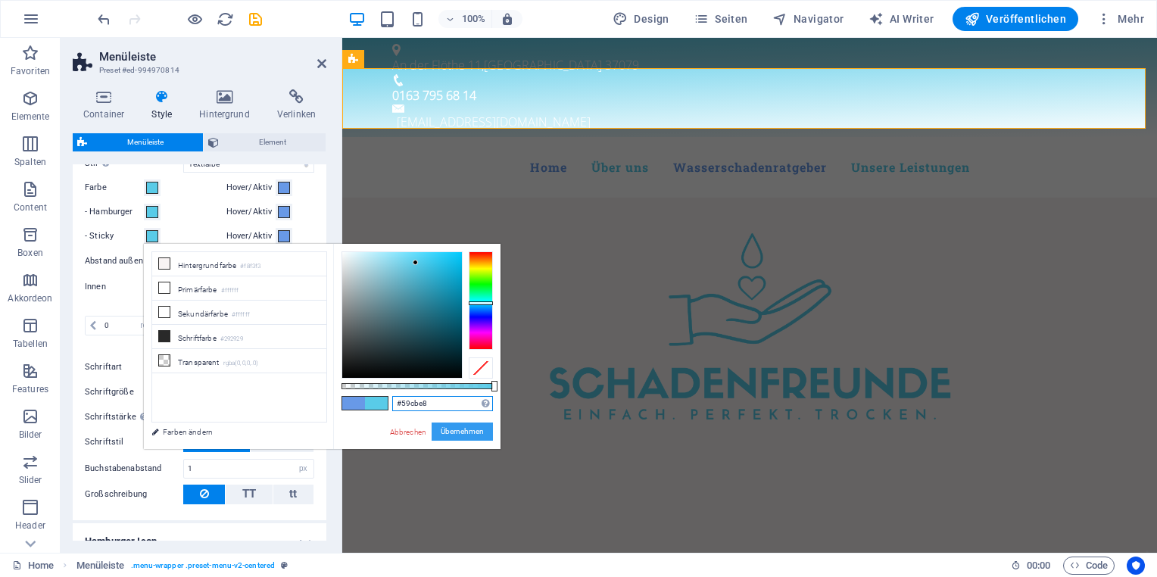
type input "#59cbe8"
drag, startPoint x: 458, startPoint y: 430, endPoint x: 70, endPoint y: 311, distance: 406.2
click at [458, 430] on button "Übernehmen" at bounding box center [462, 432] width 61 height 18
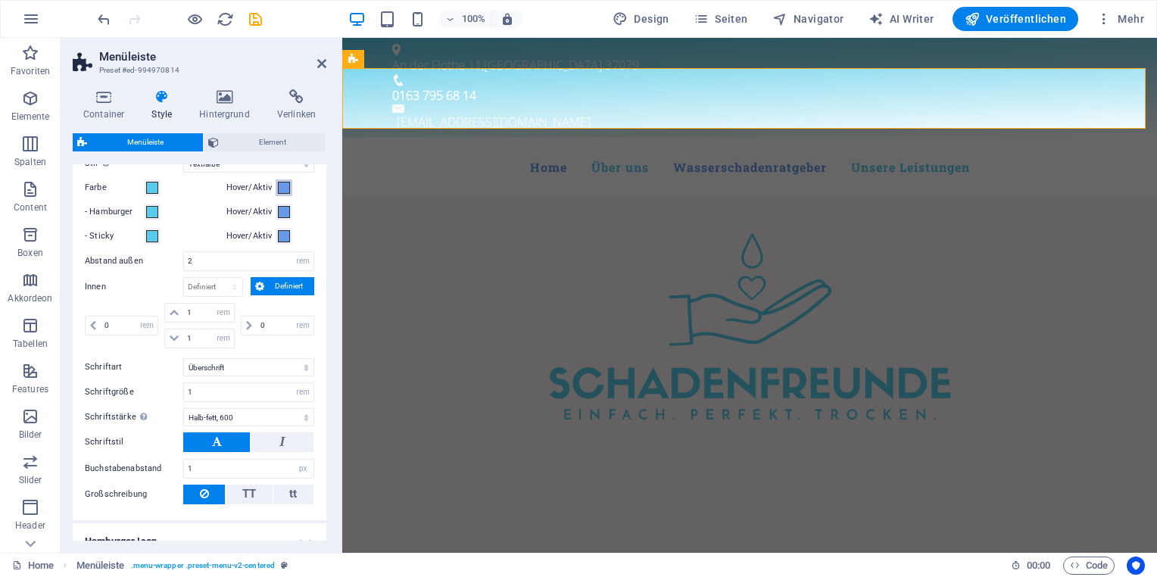
click at [278, 183] on span at bounding box center [284, 188] width 12 height 12
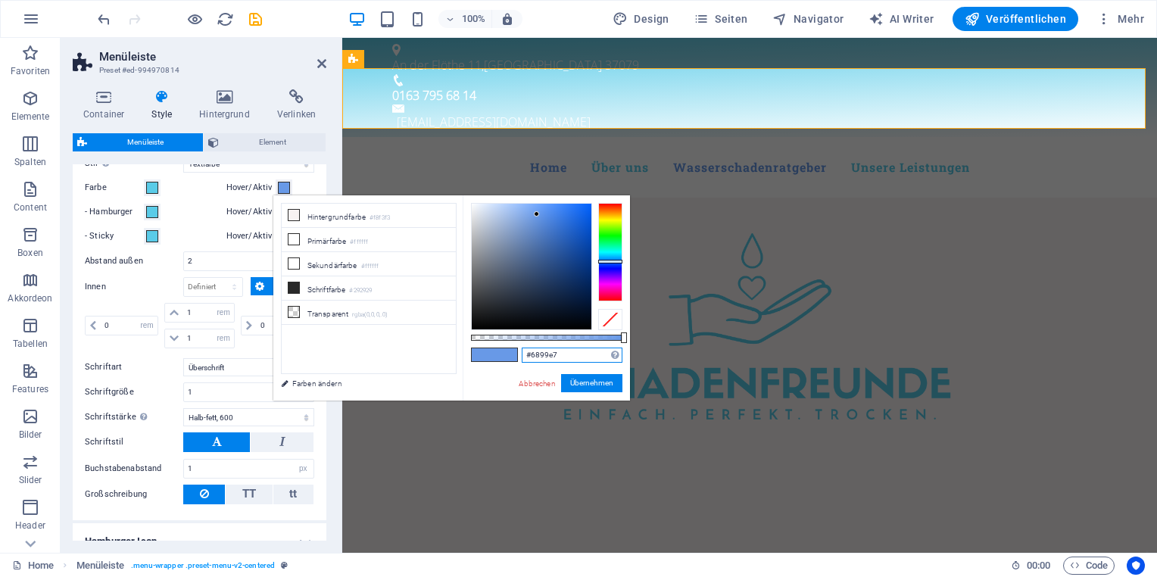
drag, startPoint x: 565, startPoint y: 360, endPoint x: 501, endPoint y: 350, distance: 64.4
click at [503, 351] on div "#6899e7 Unterstützte Formate: #0852ed rgb(8, 82, 237) rgba(8, 82, 237, 90%) hsv…" at bounding box center [546, 407] width 167 height 425
paste input "59cbe8"
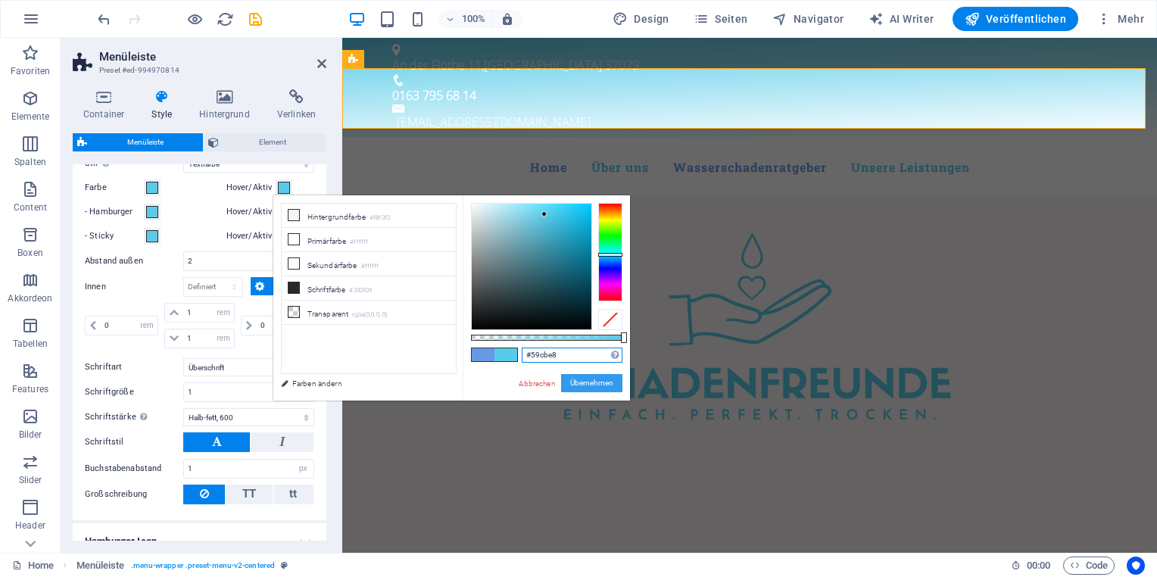
type input "#59cbe8"
drag, startPoint x: 576, startPoint y: 377, endPoint x: 225, endPoint y: 337, distance: 353.0
click at [576, 377] on button "Übernehmen" at bounding box center [591, 383] width 61 height 18
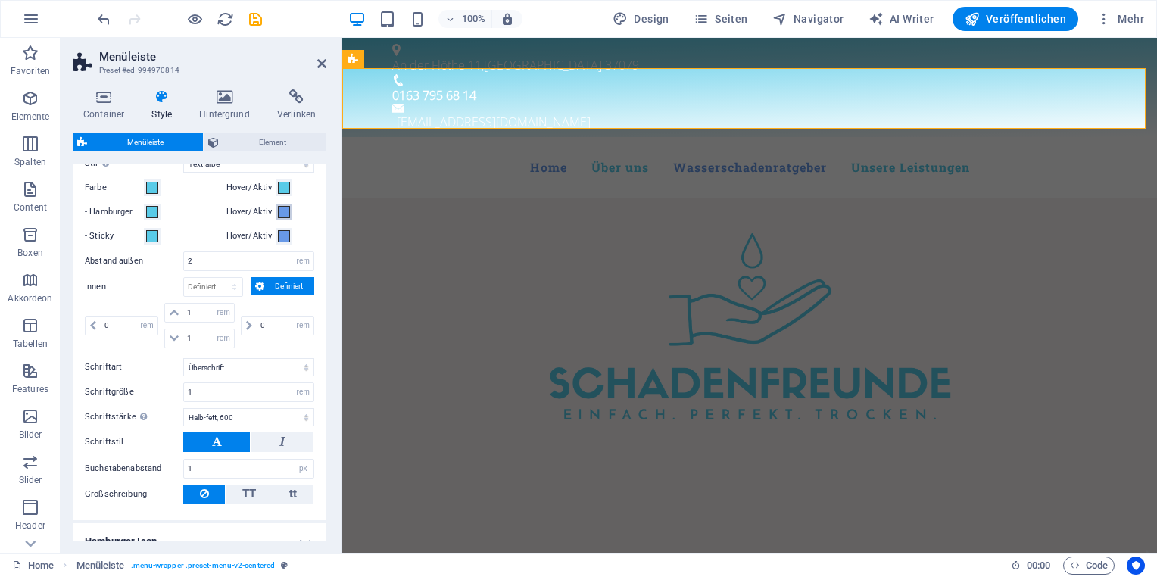
click at [279, 206] on span at bounding box center [284, 212] width 12 height 12
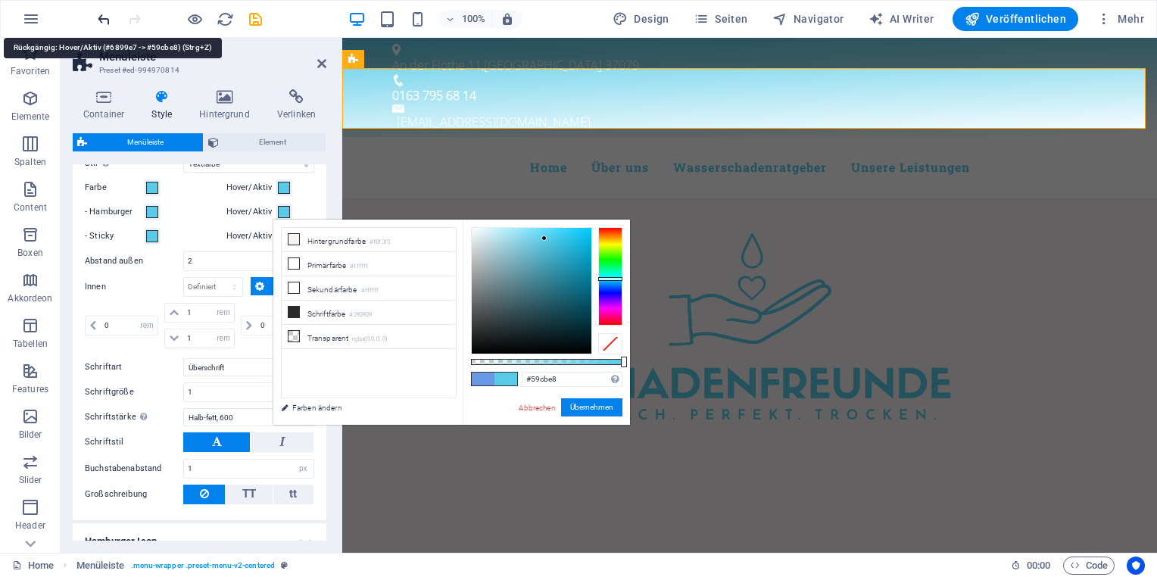
click at [101, 20] on icon "undo" at bounding box center [103, 19] width 17 height 17
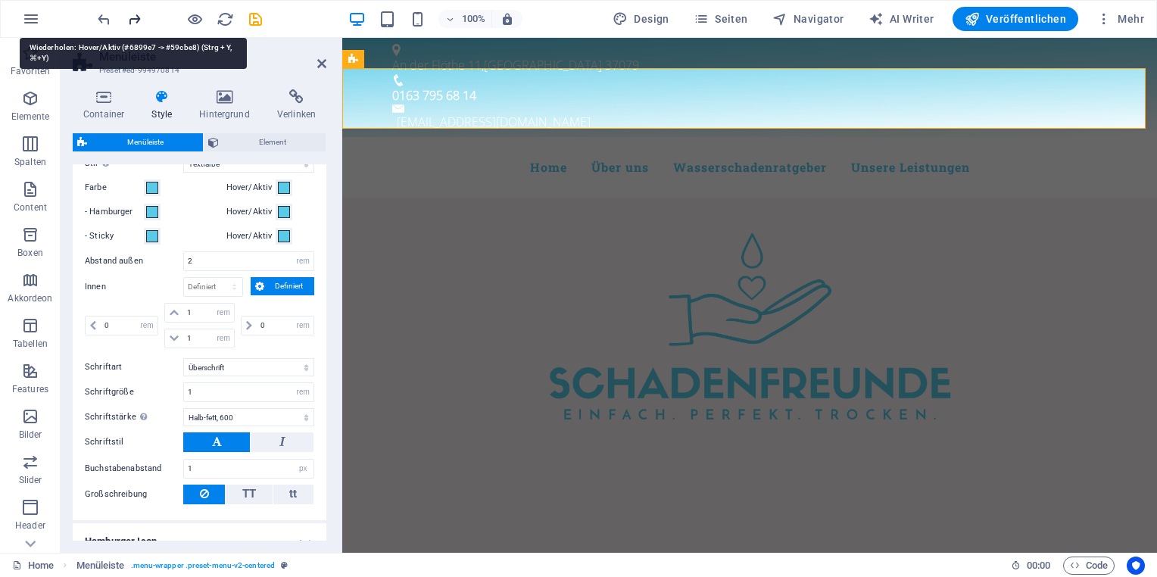
click at [134, 20] on icon "redo" at bounding box center [134, 19] width 17 height 17
click at [105, 20] on icon "undo" at bounding box center [103, 19] width 17 height 17
type input "#6899e7"
click at [105, 20] on icon "undo" at bounding box center [103, 19] width 17 height 17
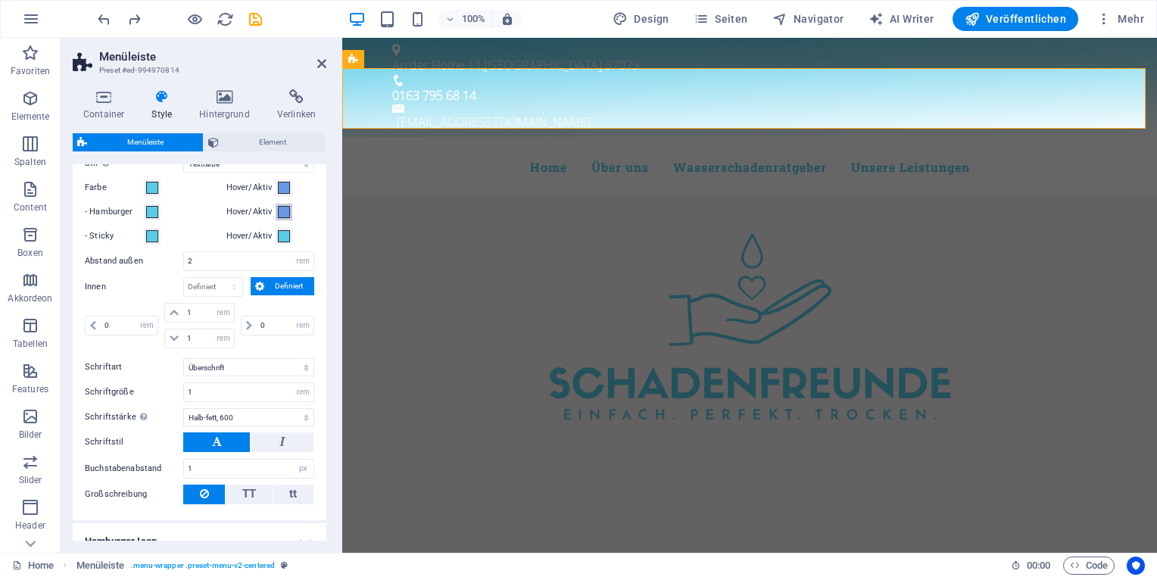
click at [278, 213] on span at bounding box center [284, 212] width 12 height 12
type input "#6899e7"
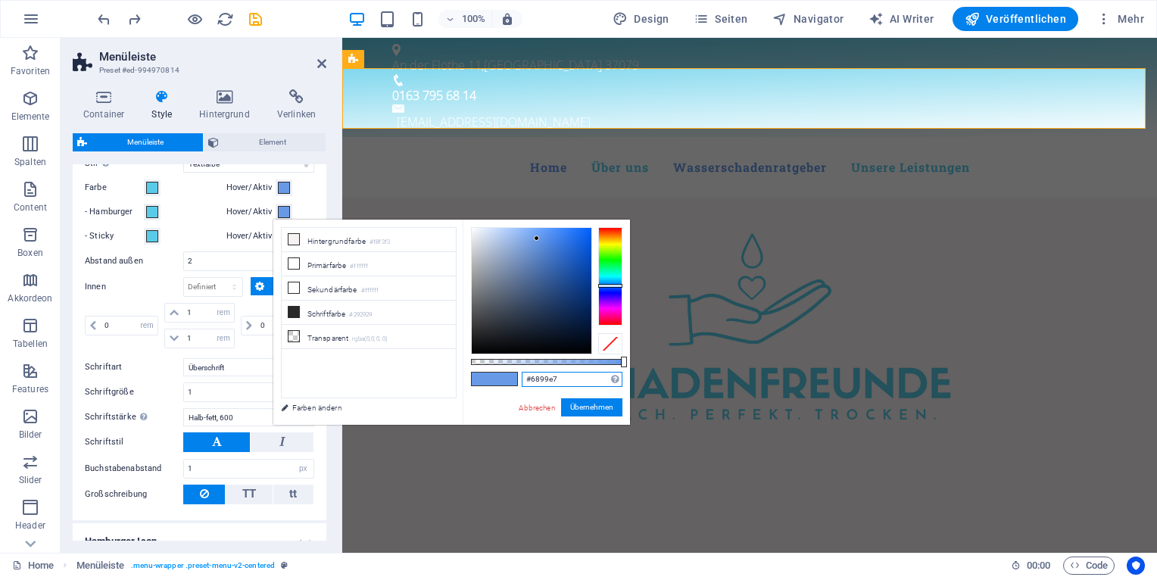
drag, startPoint x: 568, startPoint y: 383, endPoint x: 494, endPoint y: 384, distance: 74.2
click at [497, 384] on div "#6899e7 Unterstützte Formate: #0852ed rgb(8, 82, 237) rgba(8, 82, 237, 90%) hsv…" at bounding box center [546, 432] width 167 height 425
click at [267, 235] on label "Hover/Aktiv" at bounding box center [251, 236] width 50 height 18
click at [276, 235] on button "Hover/Aktiv" at bounding box center [284, 236] width 17 height 17
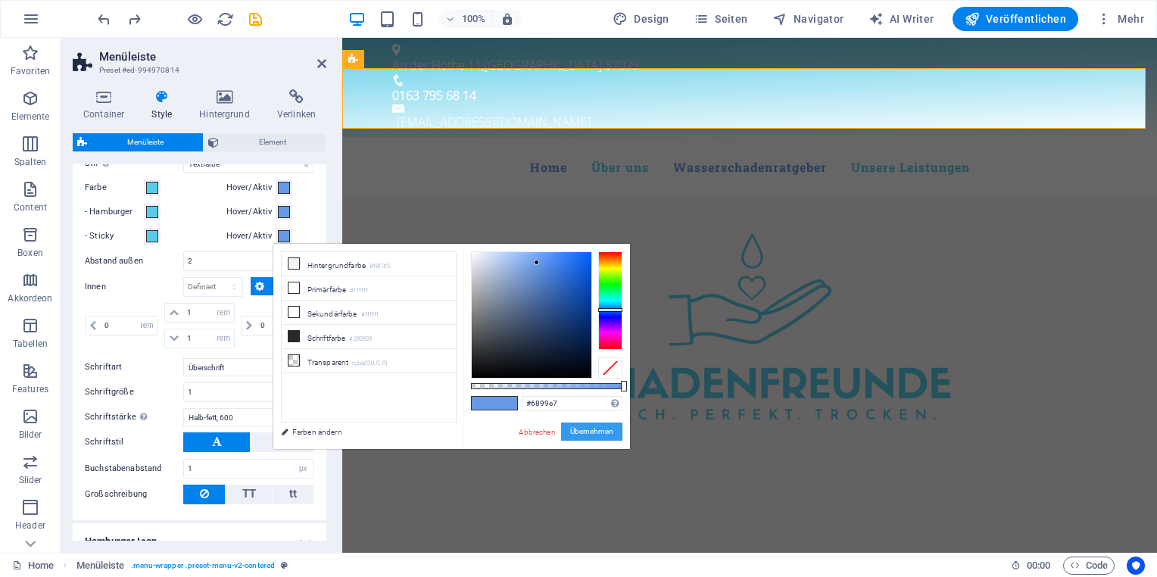
click at [567, 433] on button "Übernehmen" at bounding box center [591, 432] width 61 height 18
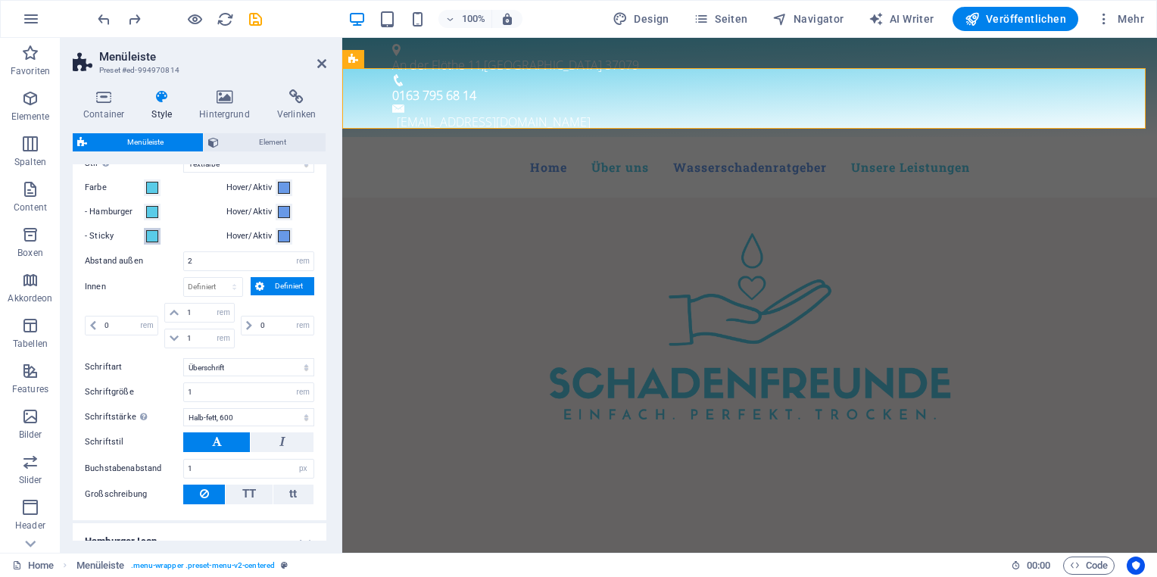
click at [153, 232] on span at bounding box center [152, 236] width 12 height 12
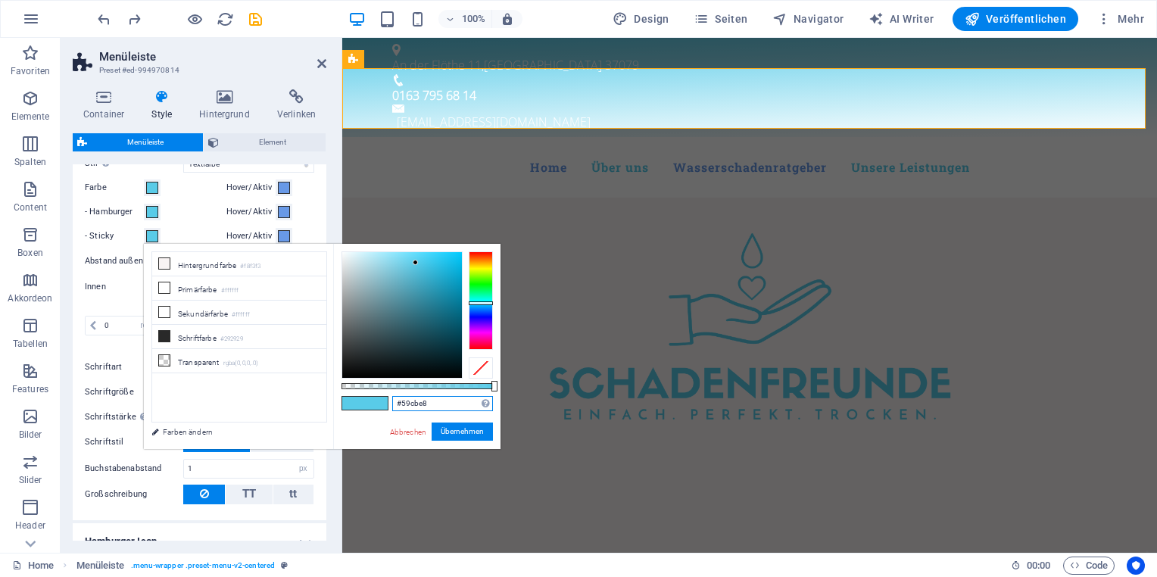
drag, startPoint x: 450, startPoint y: 403, endPoint x: 376, endPoint y: 398, distance: 73.7
click at [376, 398] on div "#59cbe8 Unterstützte Formate: #0852ed rgb(8, 82, 237) rgba(8, 82, 237, 90%) hsv…" at bounding box center [416, 456] width 167 height 425
click at [417, 431] on link "Abbrechen" at bounding box center [408, 431] width 39 height 11
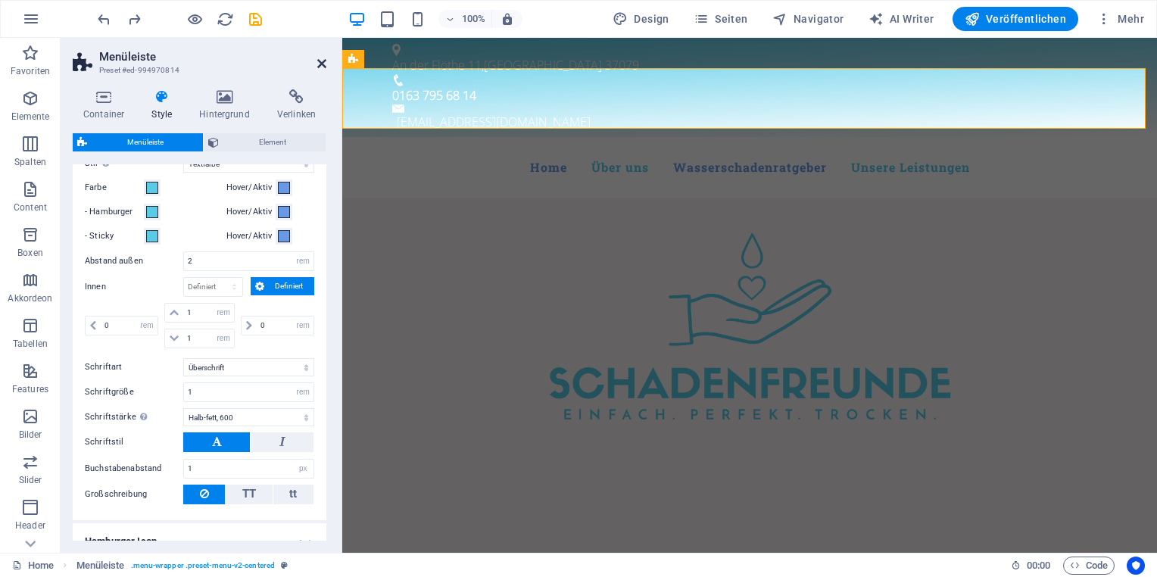
click at [318, 69] on icon at bounding box center [321, 64] width 9 height 12
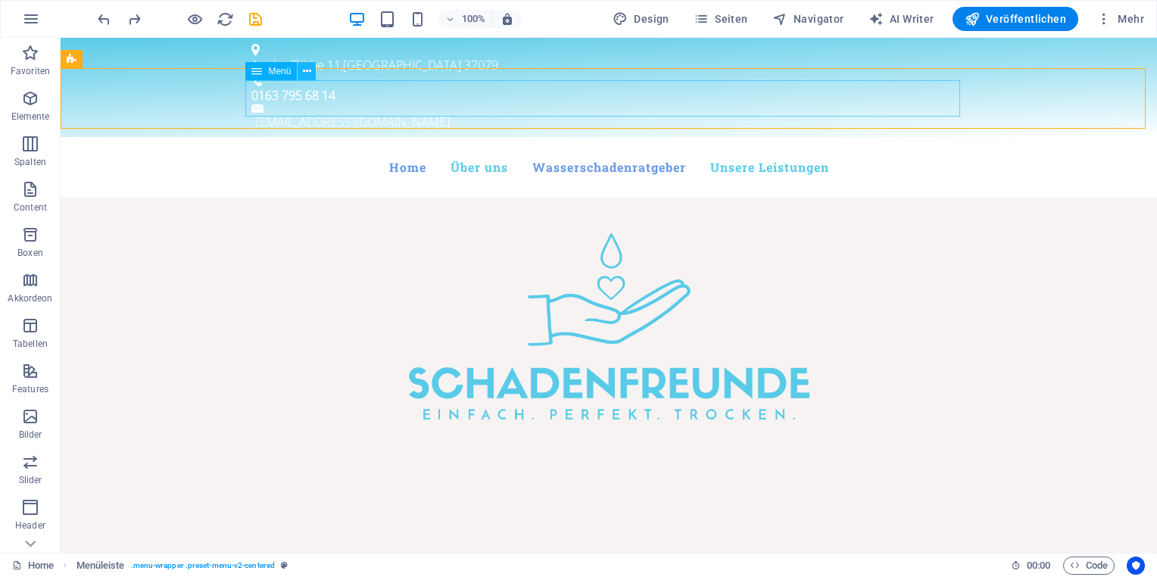
click at [303, 71] on icon at bounding box center [307, 72] width 8 height 16
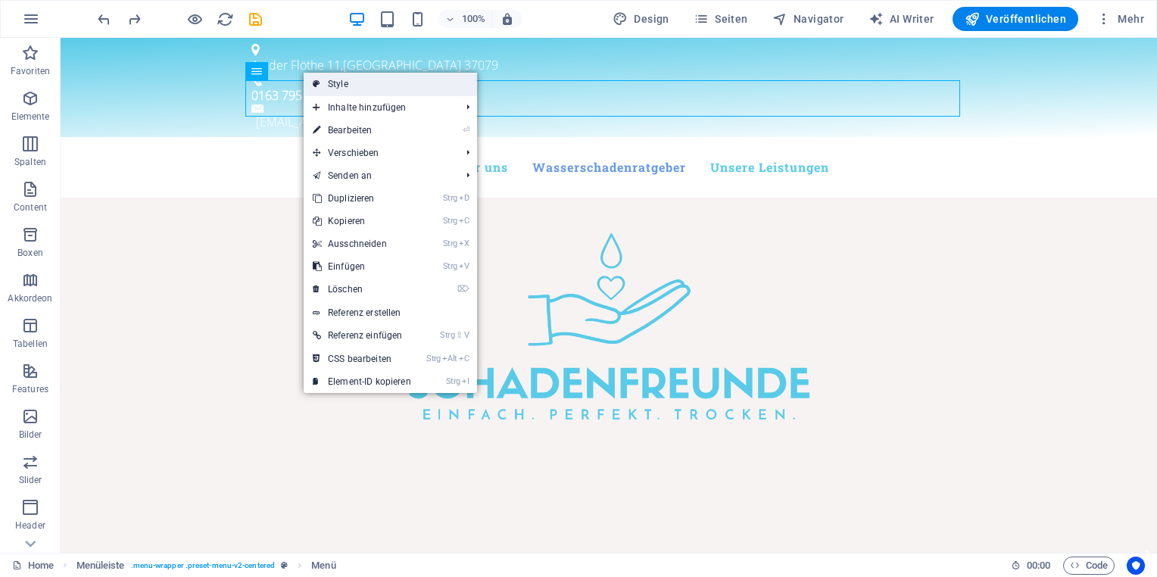
click at [335, 80] on link "Style" at bounding box center [390, 84] width 173 height 23
select select "rem"
select select "hover_text_color"
select select "rem"
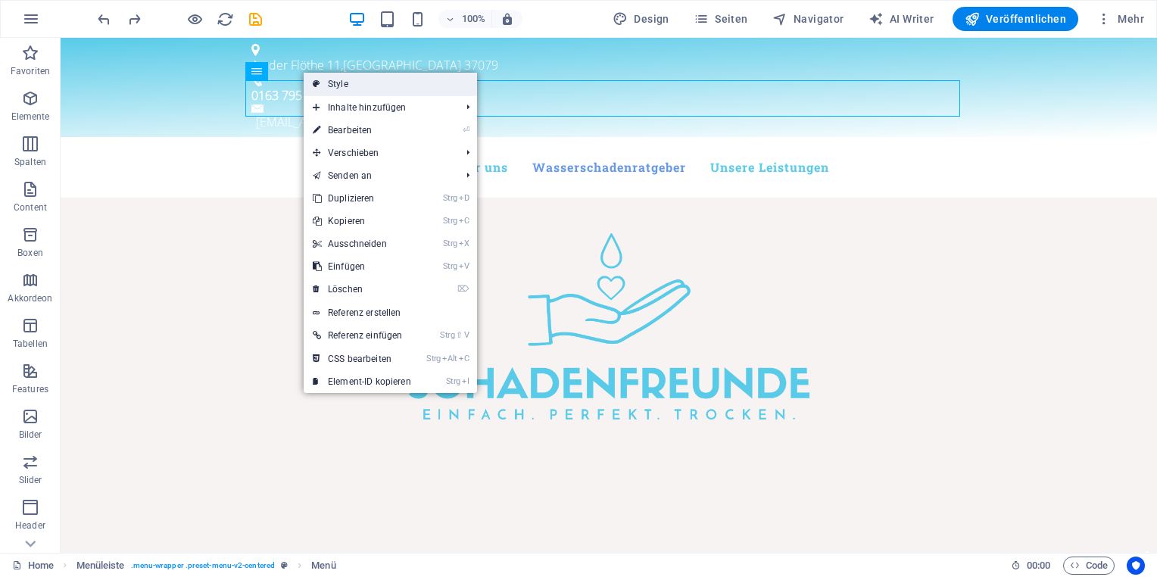
select select "rem"
select select "link-special-font"
select select "rem"
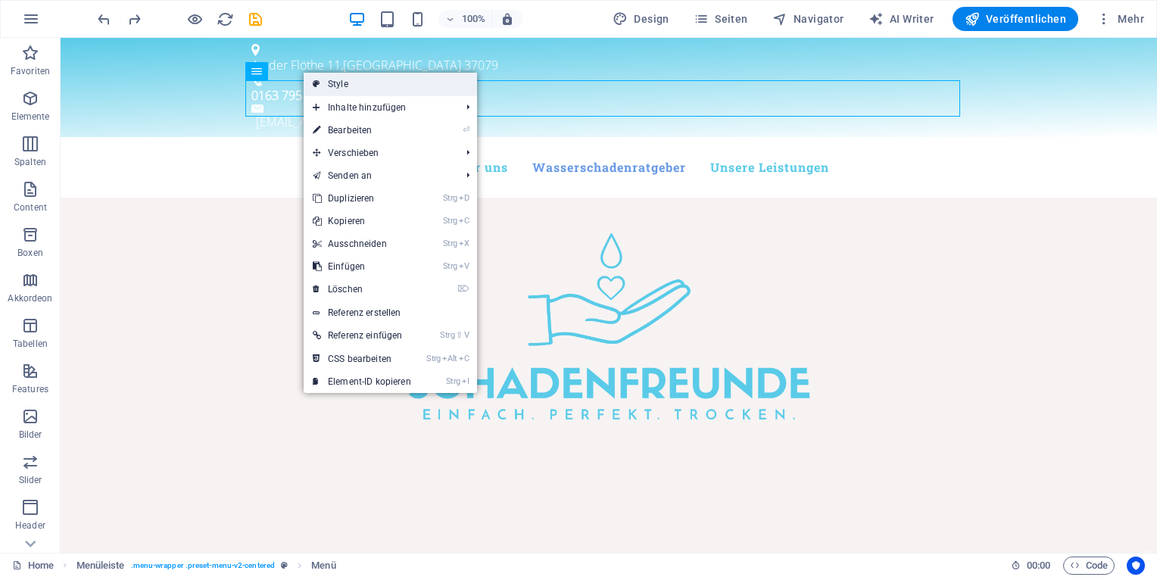
select select "600"
select select "px"
select select "%"
select select "rem"
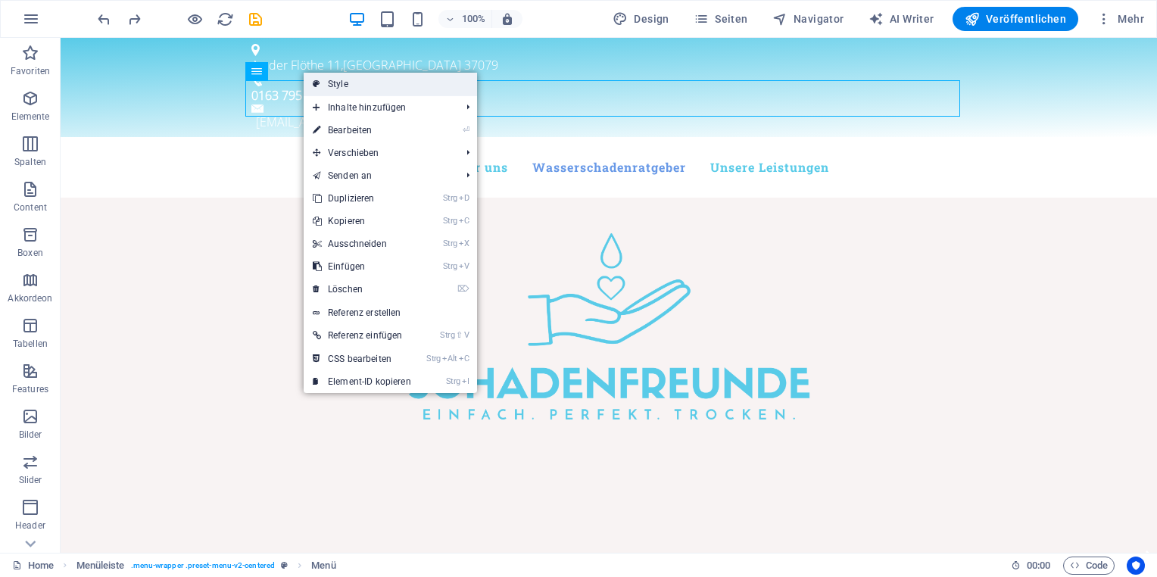
select select "px"
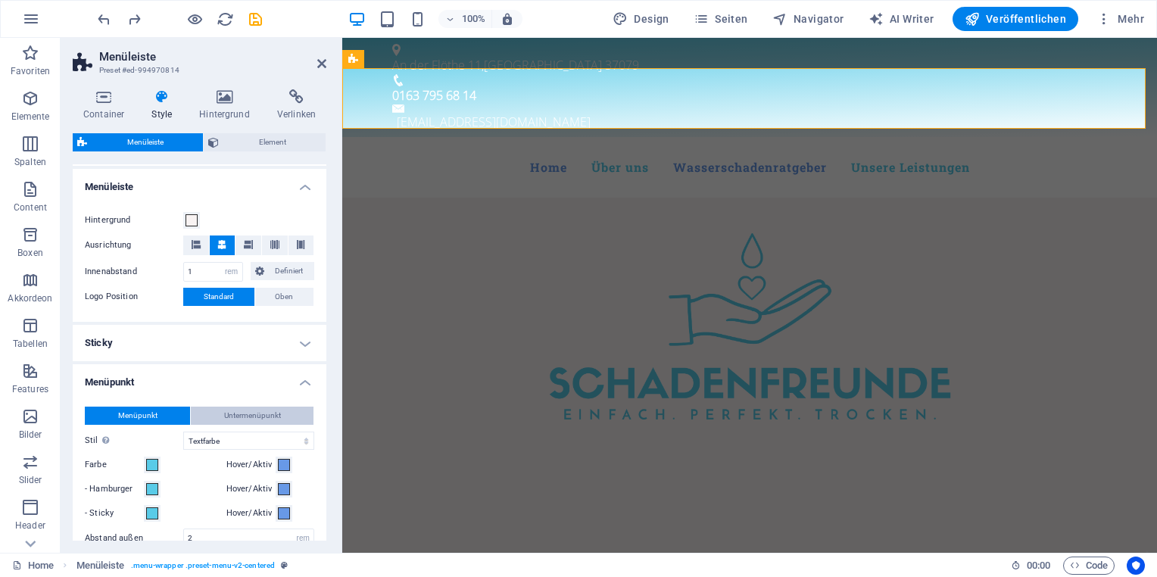
scroll to position [379, 0]
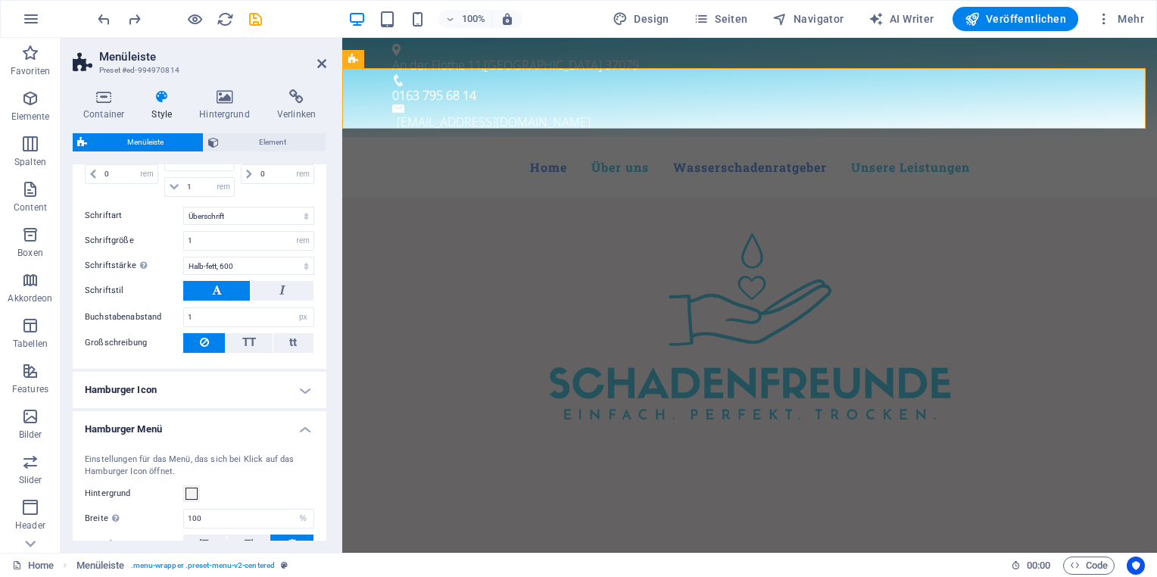
click at [231, 386] on h4 "Hamburger Icon" at bounding box center [200, 390] width 254 height 36
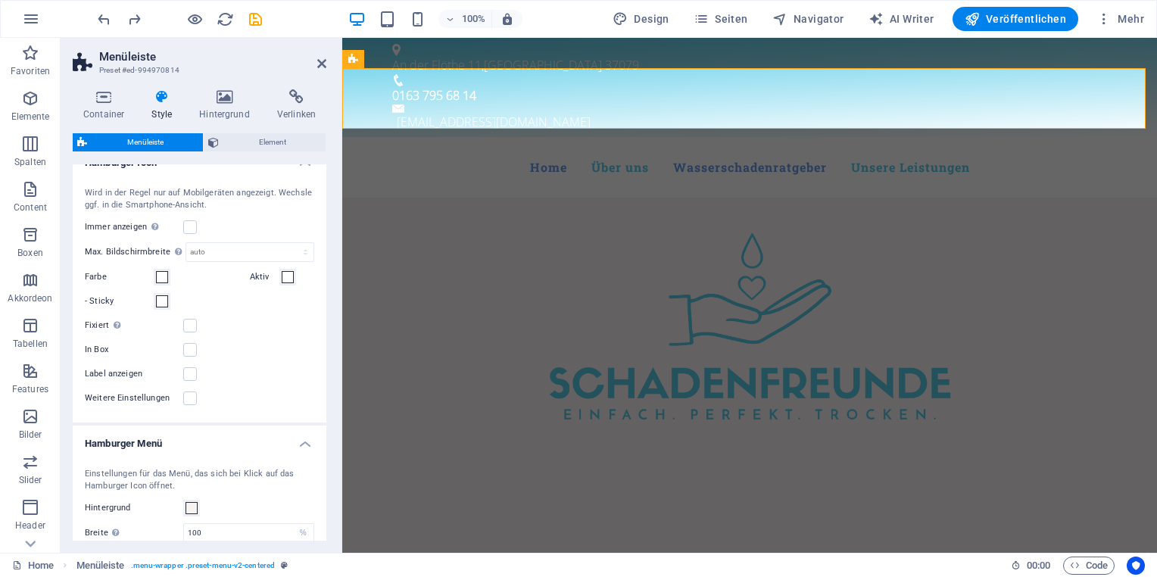
scroll to position [1136, 0]
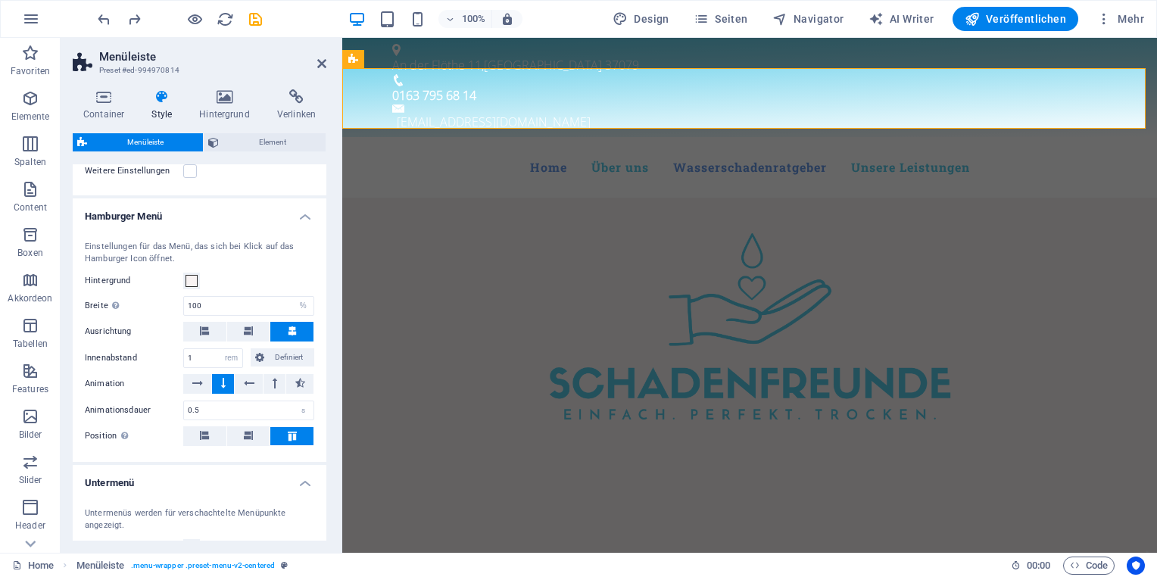
click at [306, 214] on h4 "Hamburger Menü" at bounding box center [200, 211] width 254 height 27
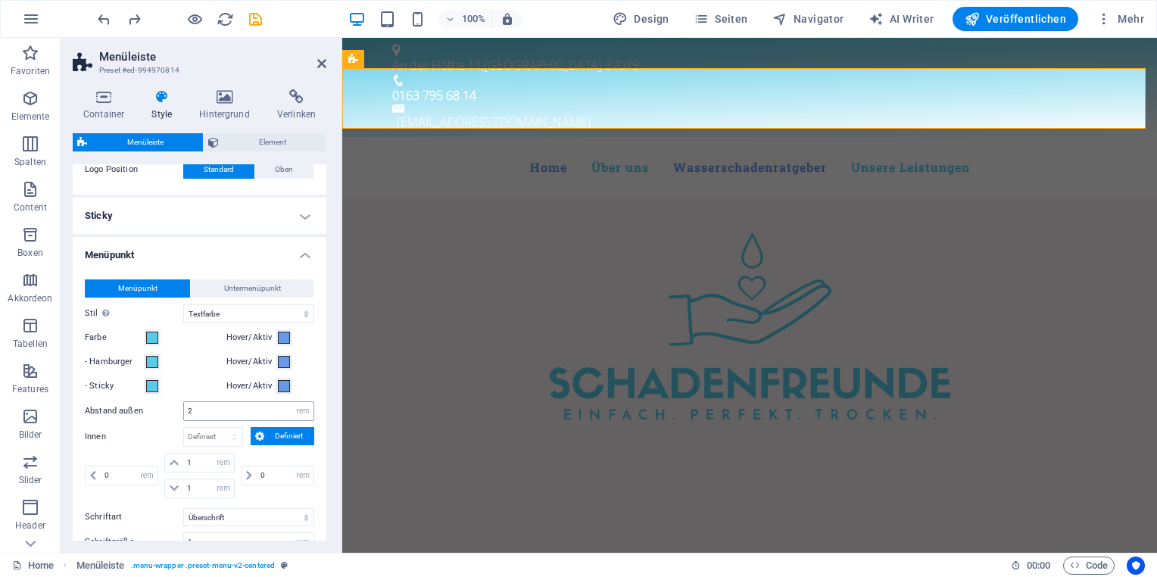
scroll to position [379, 0]
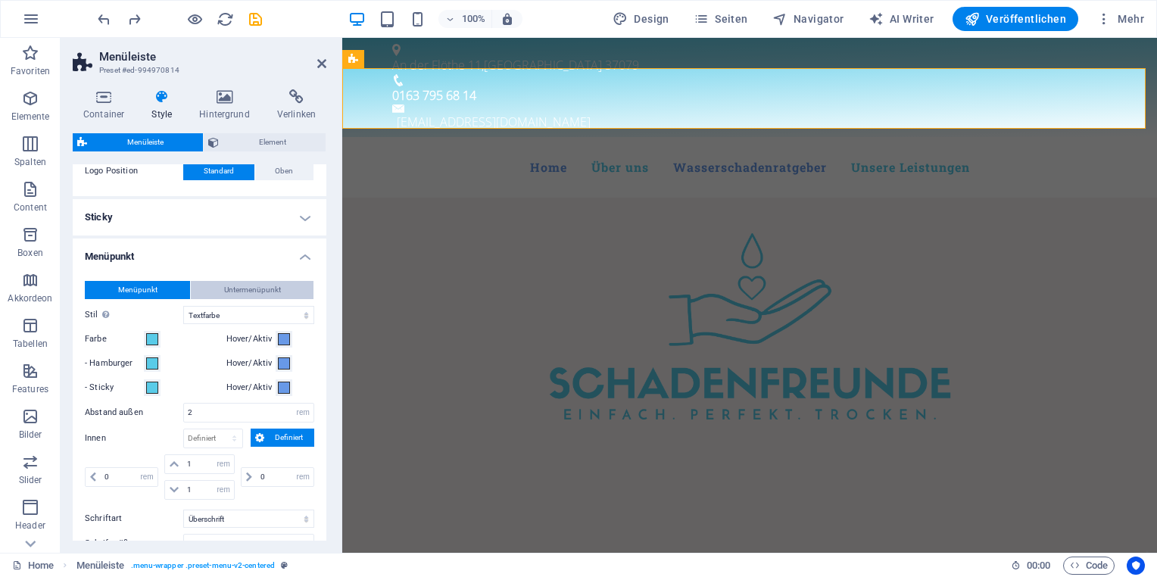
click at [258, 290] on span "Untermenüpunkt" at bounding box center [252, 290] width 57 height 18
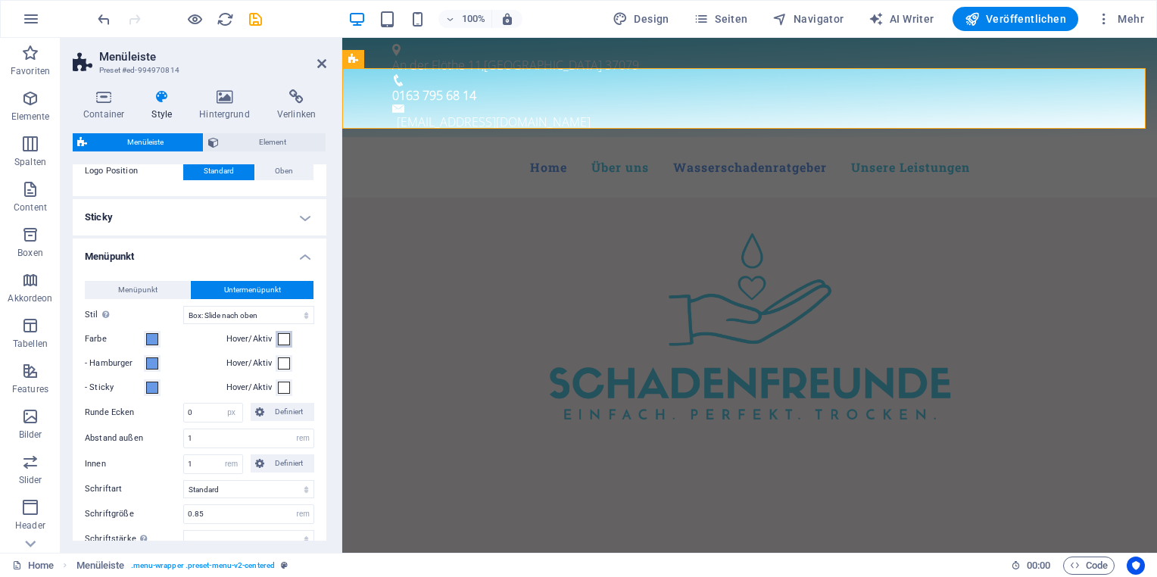
click at [279, 339] on span at bounding box center [284, 339] width 12 height 12
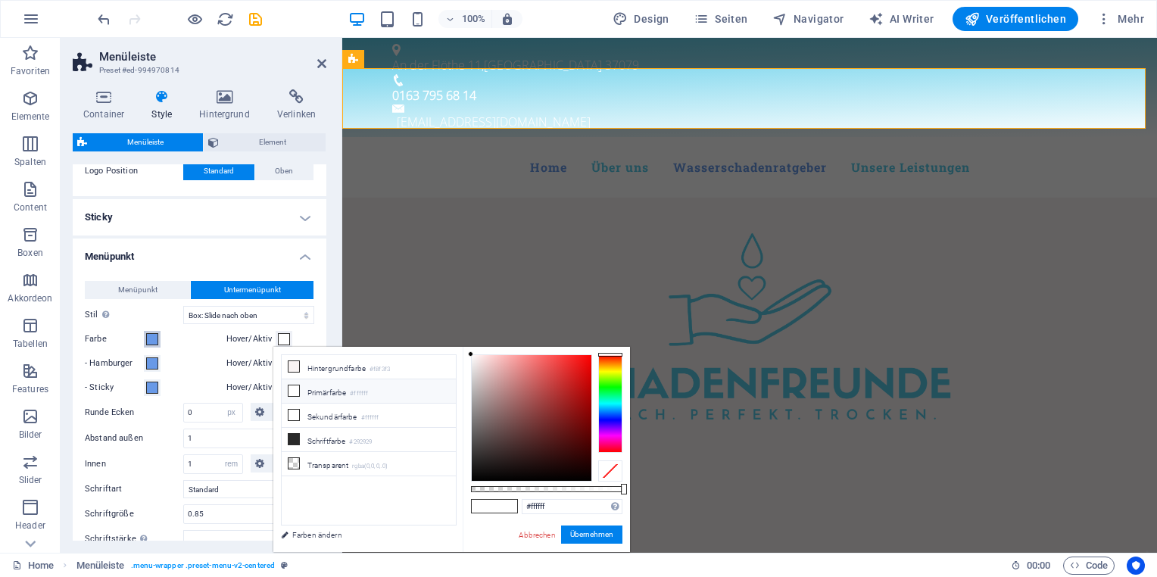
click at [155, 339] on span at bounding box center [152, 339] width 12 height 12
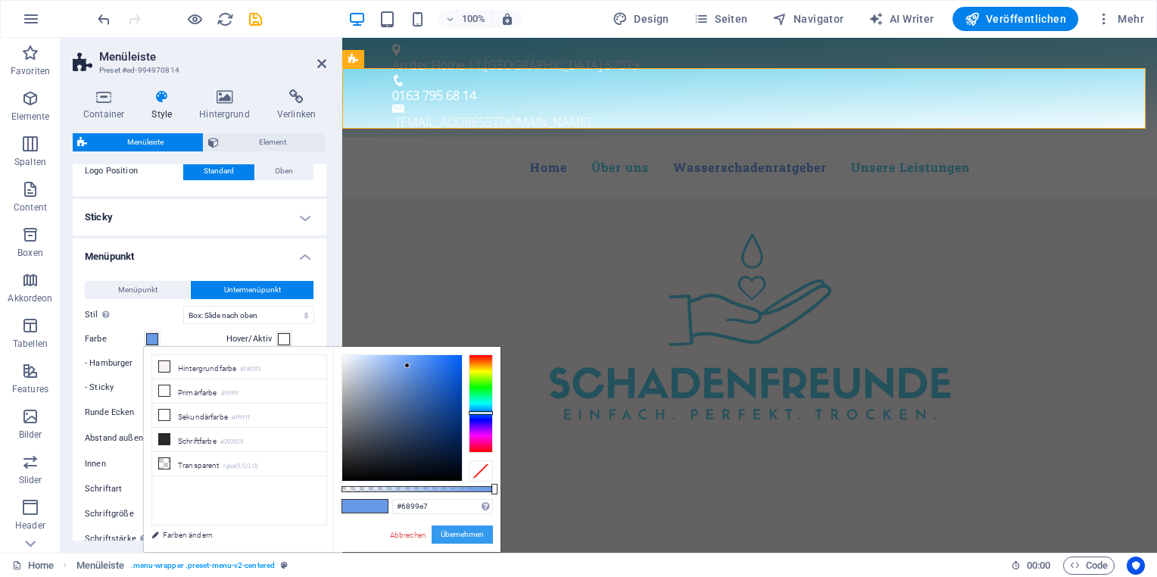
select select
drag, startPoint x: 428, startPoint y: 504, endPoint x: 379, endPoint y: 503, distance: 49.3
click at [386, 504] on div "#6899e7 Unterstützte Formate: #0852ed rgb(8, 82, 237) rgba(8, 82, 237, 90%) hsv…" at bounding box center [416, 559] width 167 height 425
paste input "59cbe8"
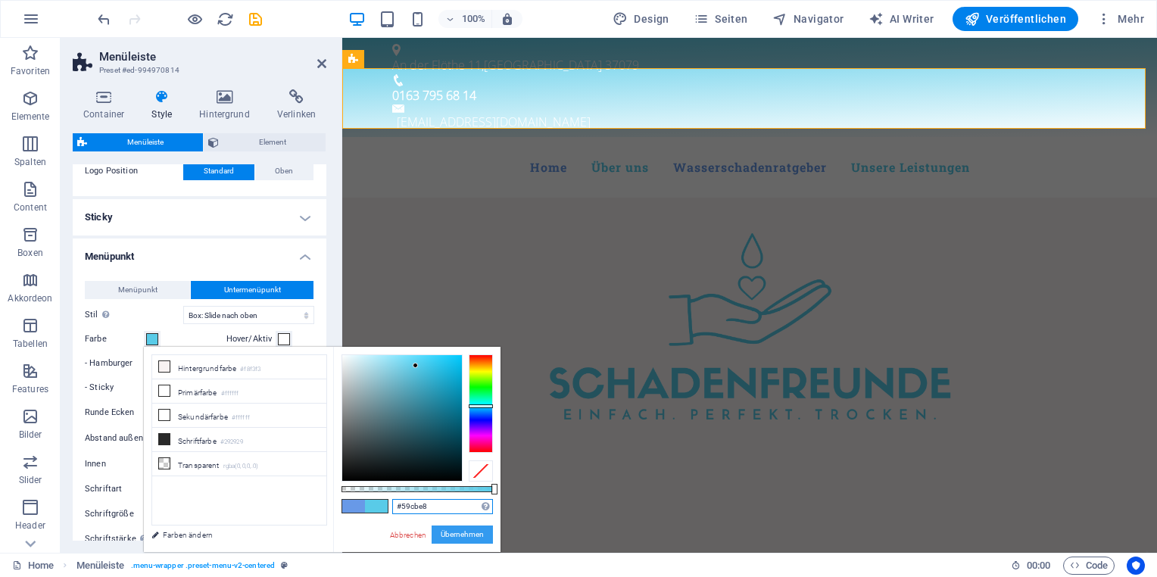
type input "#59cbe8"
click at [451, 531] on button "Übernehmen" at bounding box center [462, 535] width 61 height 18
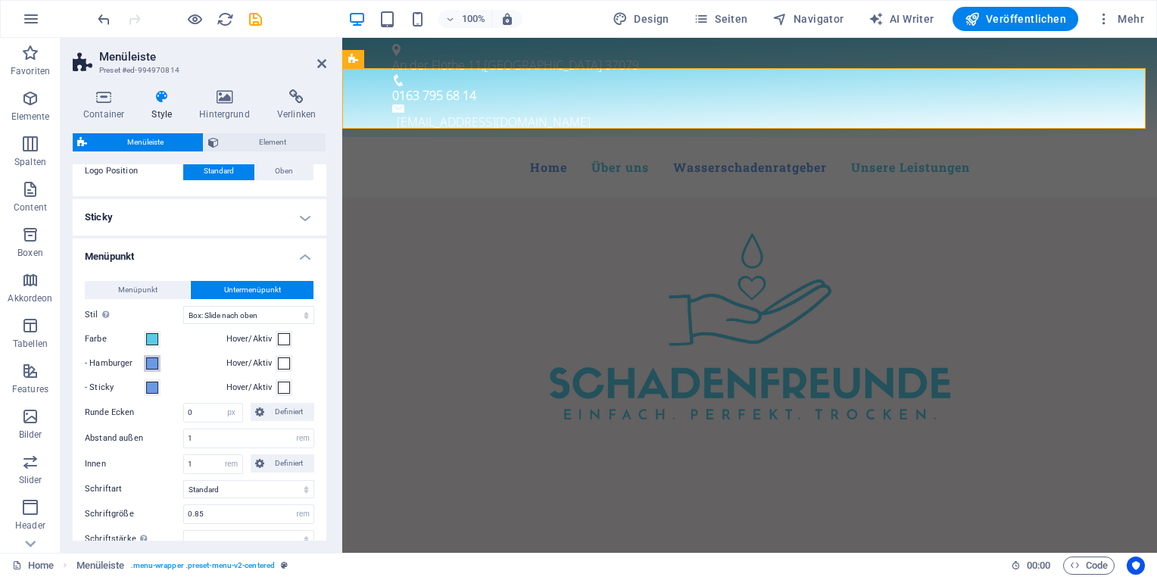
click at [148, 361] on span at bounding box center [152, 364] width 12 height 12
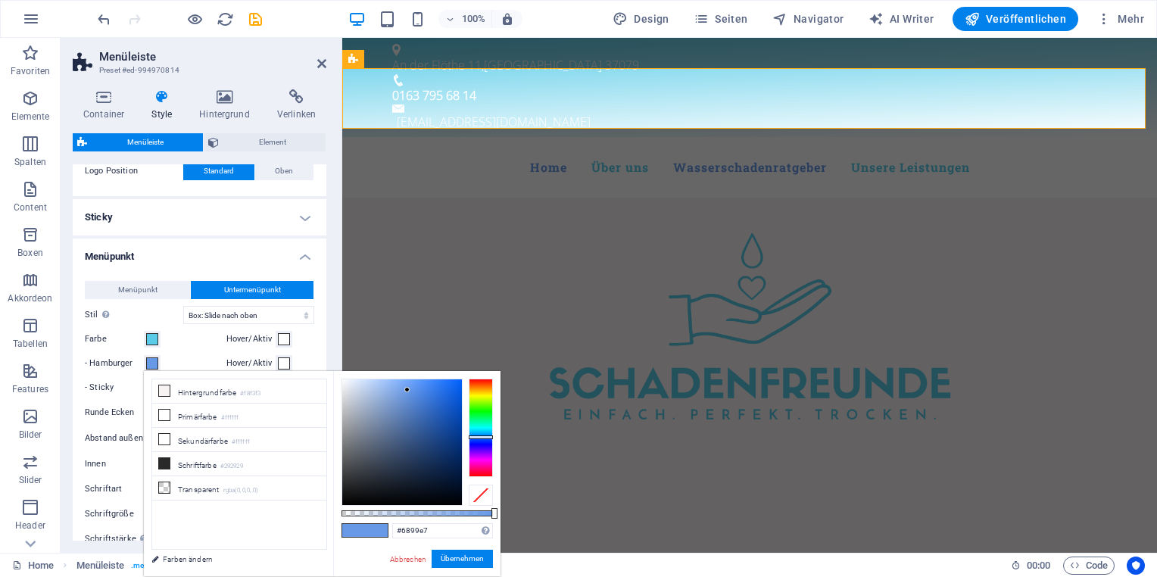
type input "#59cbe8"
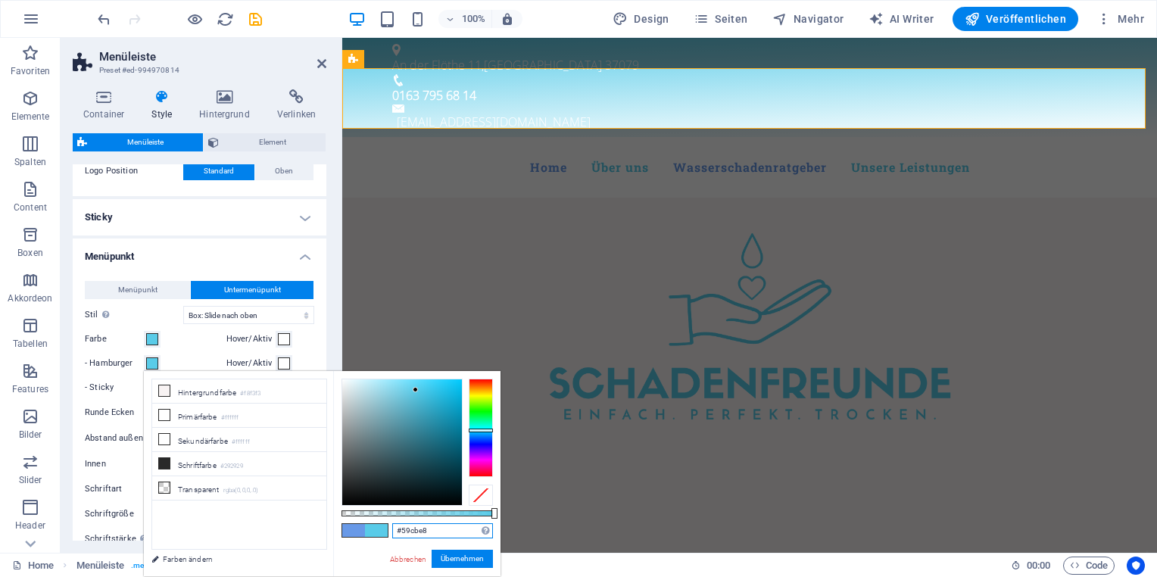
drag, startPoint x: 433, startPoint y: 533, endPoint x: 358, endPoint y: 527, distance: 75.2
click at [385, 528] on div "#59cbe8 Unterstützte Formate: #0852ed rgb(8, 82, 237) rgba(8, 82, 237, 90%) hsv…" at bounding box center [416, 583] width 167 height 425
click at [470, 565] on button "Übernehmen" at bounding box center [462, 559] width 61 height 18
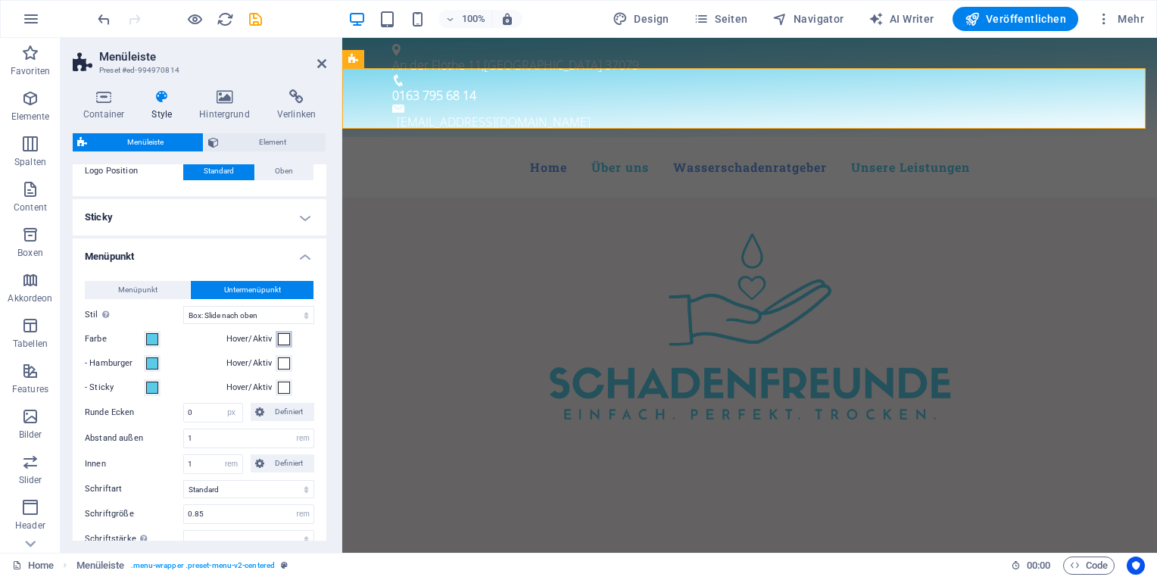
click at [279, 337] on span at bounding box center [284, 339] width 12 height 12
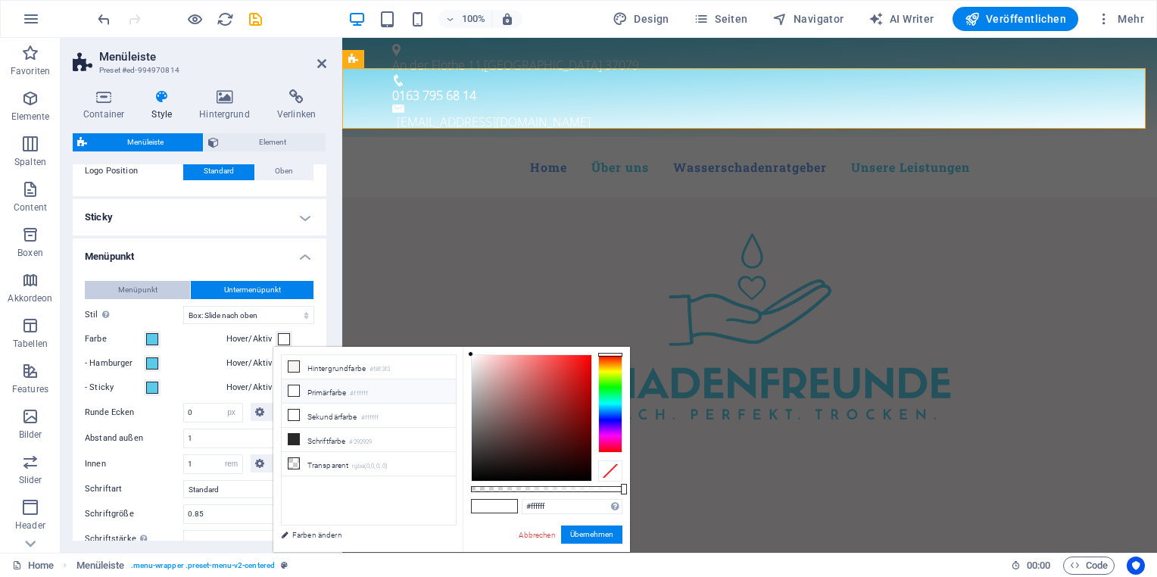
click at [155, 283] on button "Menüpunkt" at bounding box center [137, 290] width 105 height 18
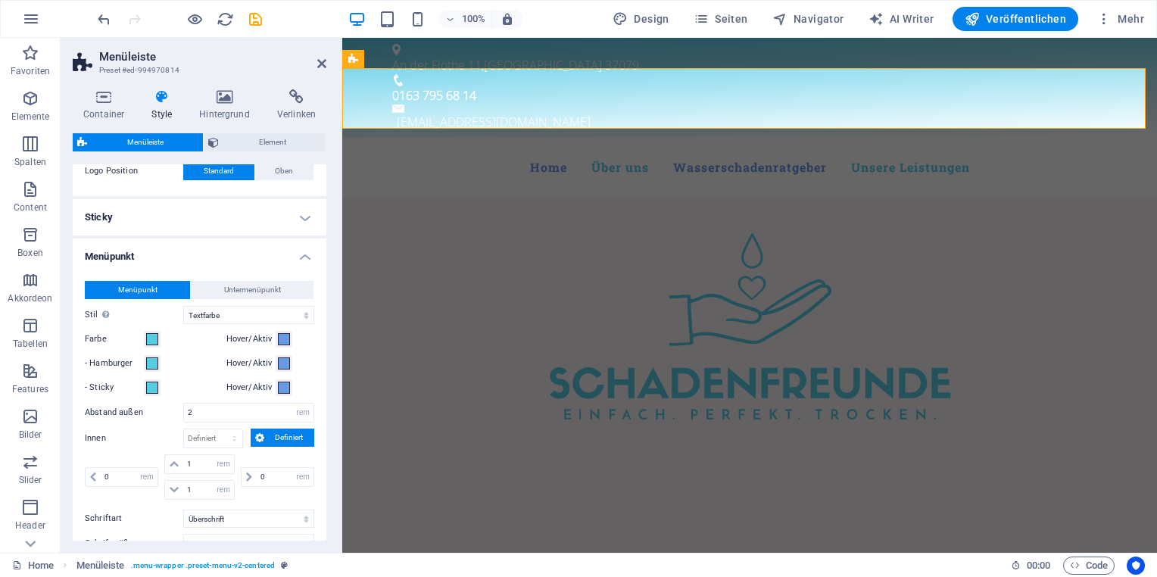
click at [292, 339] on div "Hover/Aktiv" at bounding box center [270, 339] width 88 height 18
click at [289, 339] on button "Hover/Aktiv" at bounding box center [284, 339] width 17 height 17
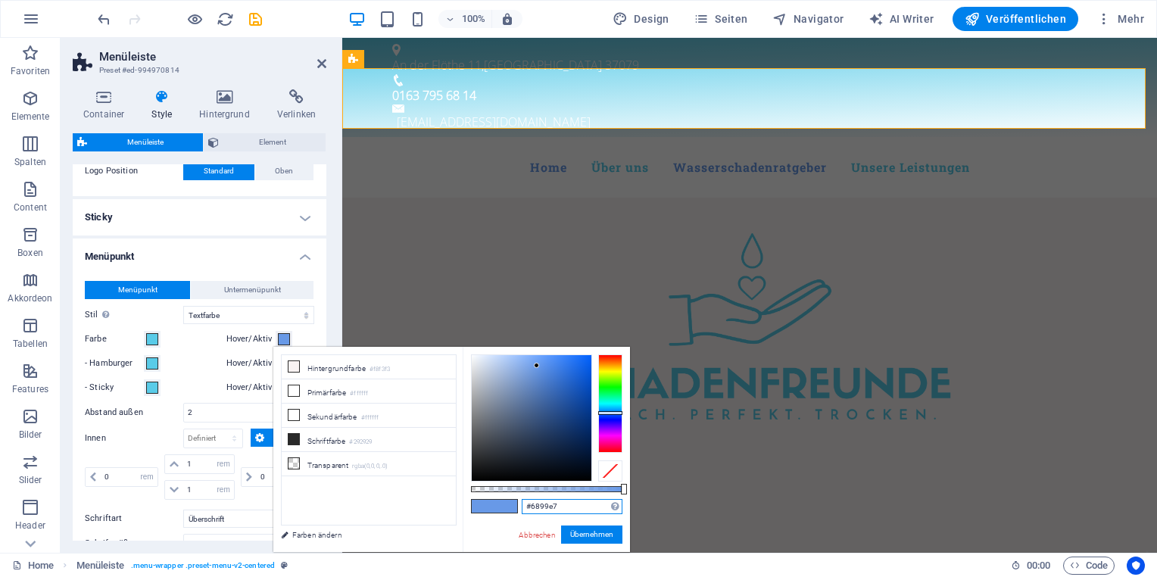
drag, startPoint x: 564, startPoint y: 504, endPoint x: 491, endPoint y: 504, distance: 72.7
click at [491, 504] on div "#6899e7 Unterstützte Formate: #0852ed rgb(8, 82, 237) rgba(8, 82, 237, 90%) hsv…" at bounding box center [546, 559] width 167 height 425
click at [276, 291] on span "Untermenüpunkt" at bounding box center [252, 290] width 57 height 18
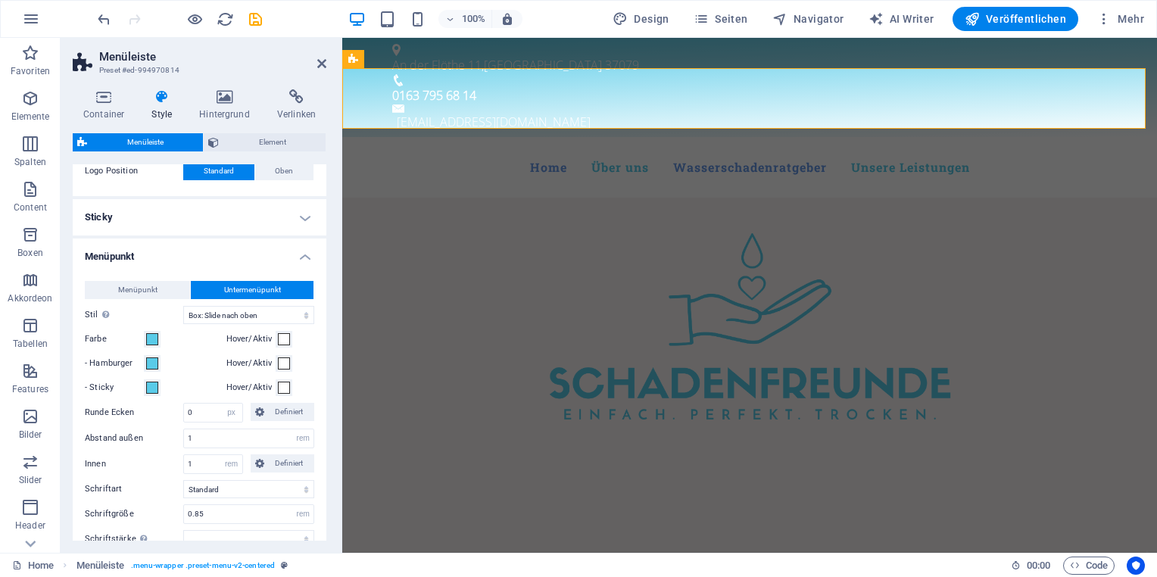
click at [291, 339] on div "Hover/Aktiv" at bounding box center [270, 339] width 88 height 18
click at [283, 336] on span at bounding box center [284, 339] width 12 height 12
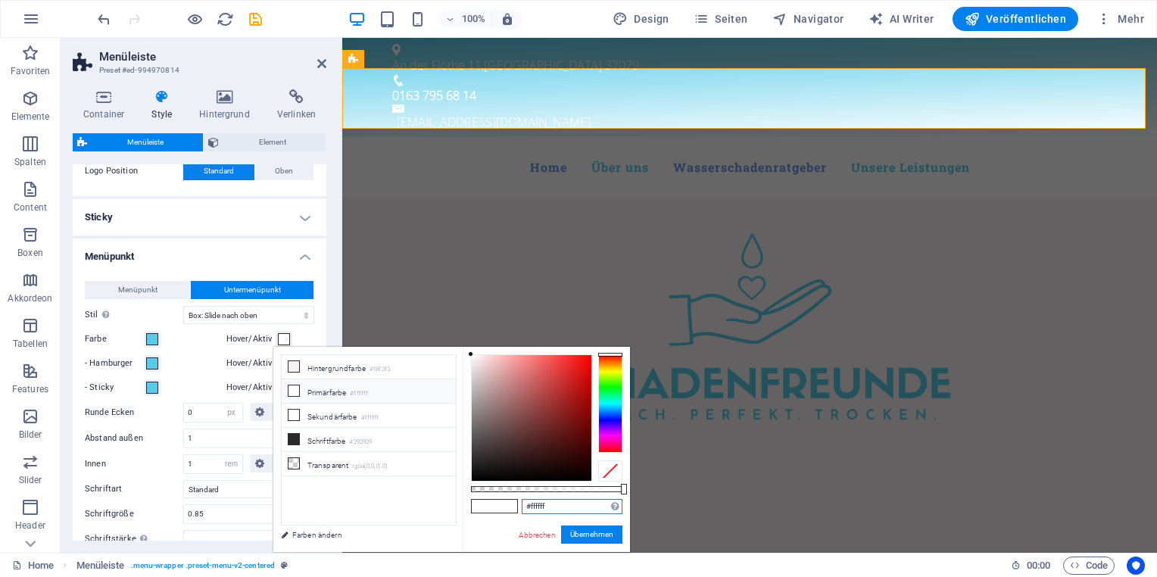
select select
click at [505, 504] on div "#ffffff Unterstützte Formate: #0852ed rgb(8, 82, 237) rgba(8, 82, 237, 90%) hsv…" at bounding box center [546, 559] width 167 height 425
paste input "6899e7"
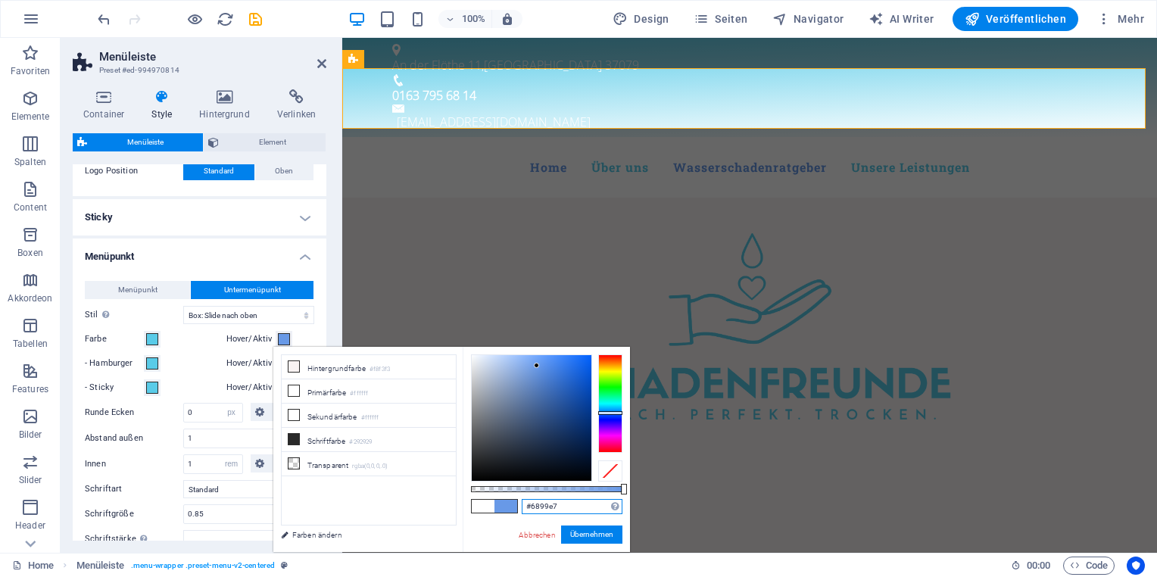
type input "#6899e7"
drag, startPoint x: 585, startPoint y: 547, endPoint x: 576, endPoint y: 535, distance: 15.2
click at [585, 547] on div "#6899e7 Unterstützte Formate: #0852ed rgb(8, 82, 237) rgba(8, 82, 237, 90%) hsv…" at bounding box center [546, 559] width 167 height 425
click at [573, 532] on button "Übernehmen" at bounding box center [591, 535] width 61 height 18
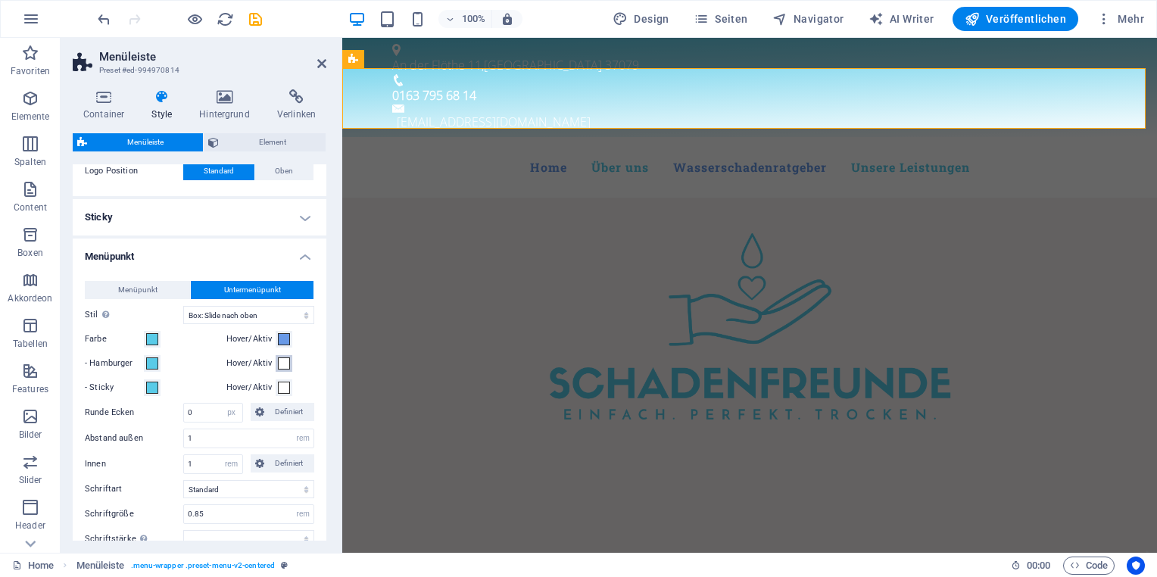
click at [276, 355] on div "Menüpunkt Untermenüpunkt Stil Wechsle in den Vorschau-Modus und fahre mit der M…" at bounding box center [200, 467] width 260 height 403
click at [280, 360] on span at bounding box center [284, 364] width 12 height 12
type input "#6899e7"
select select
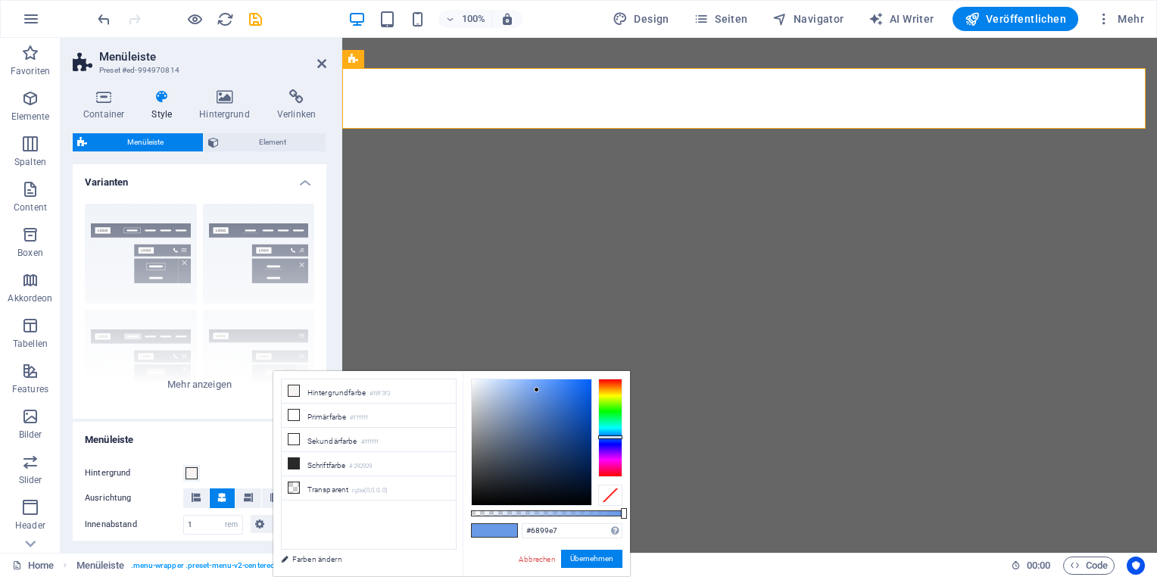
select select "rem"
select select "hover_box_bottom"
select select "px"
select select "rem"
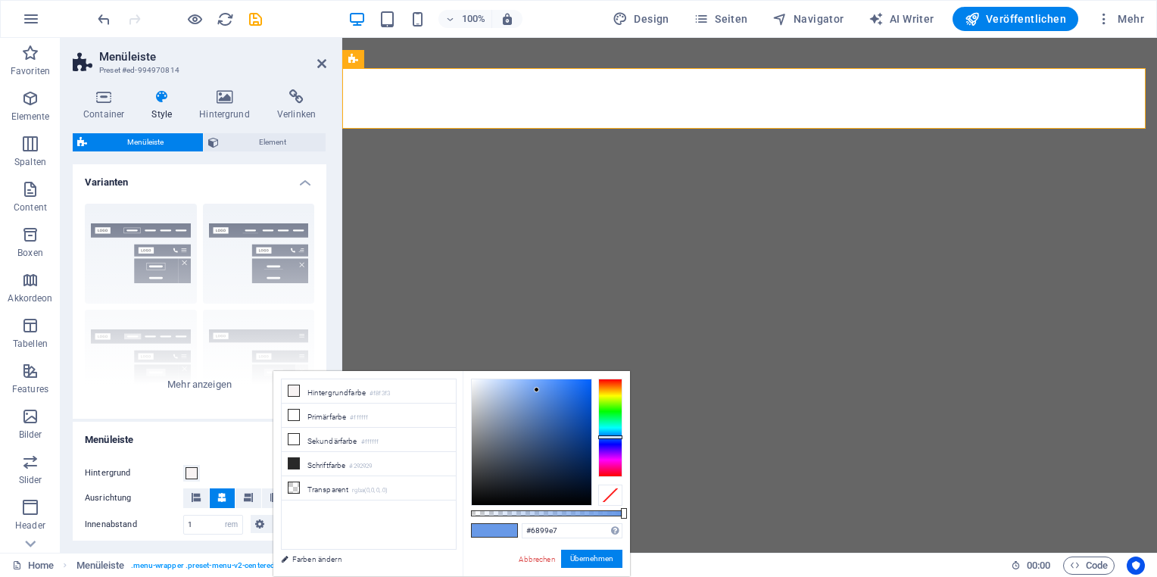
select select "rem"
select select
select select "px"
select select "rem"
select select "px"
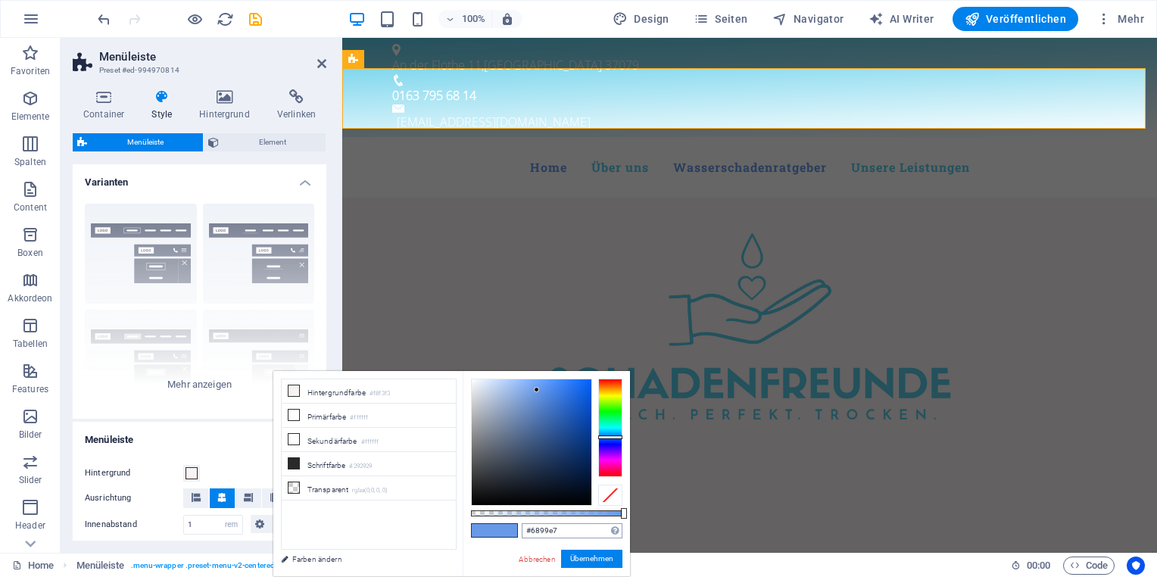
scroll to position [379, 0]
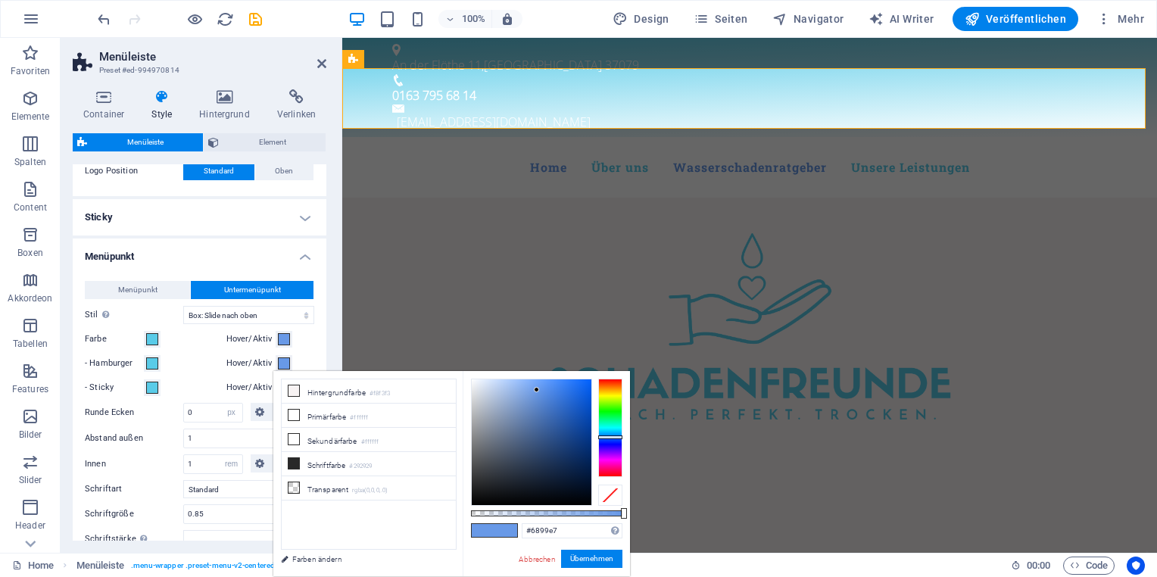
click at [509, 529] on div "#6899e7 Unterstützte Formate: #0852ed rgb(8, 82, 237) rgba(8, 82, 237, 90%) hsv…" at bounding box center [546, 583] width 167 height 425
click at [608, 567] on button "Übernehmen" at bounding box center [591, 559] width 61 height 18
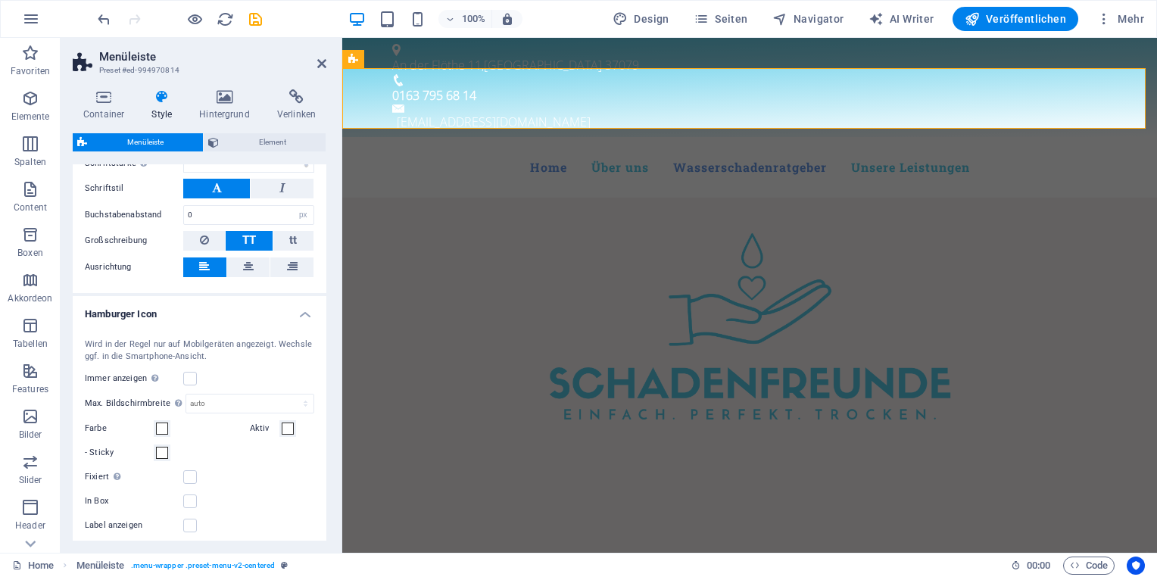
scroll to position [758, 0]
click at [165, 421] on span at bounding box center [162, 426] width 12 height 12
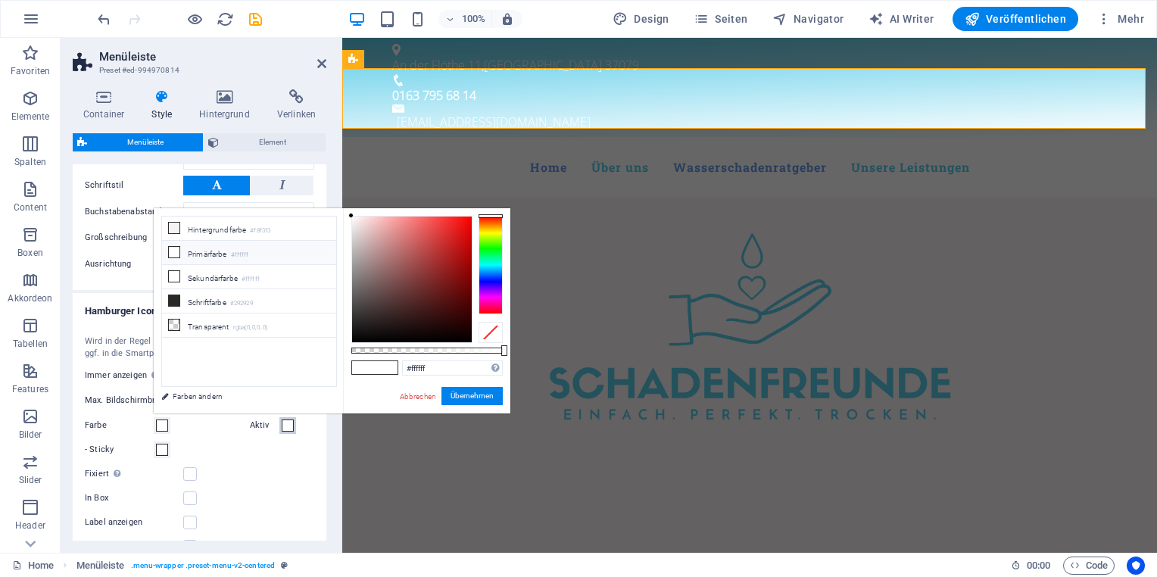
click at [288, 420] on span at bounding box center [288, 426] width 12 height 12
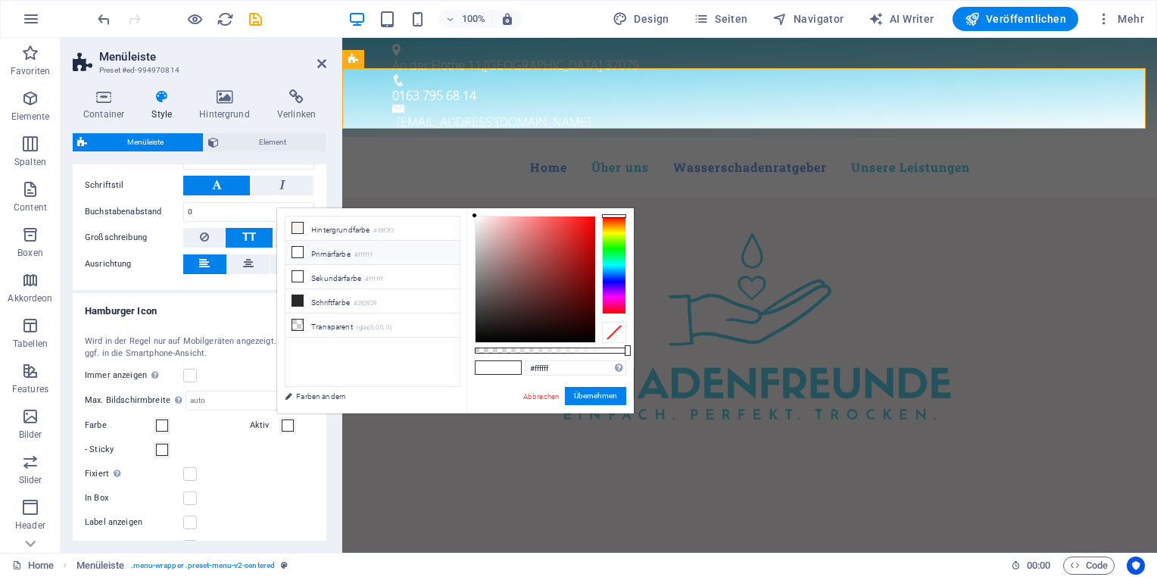
select select
click at [501, 362] on span at bounding box center [509, 367] width 23 height 13
click at [545, 367] on input "#ffffff" at bounding box center [576, 368] width 101 height 15
drag, startPoint x: 562, startPoint y: 368, endPoint x: 515, endPoint y: 365, distance: 47.1
click at [504, 367] on div "#ffffff Unterstützte Formate: #0852ed rgb(8, 82, 237) rgba(8, 82, 237, 90%) hsv…" at bounding box center [550, 420] width 167 height 425
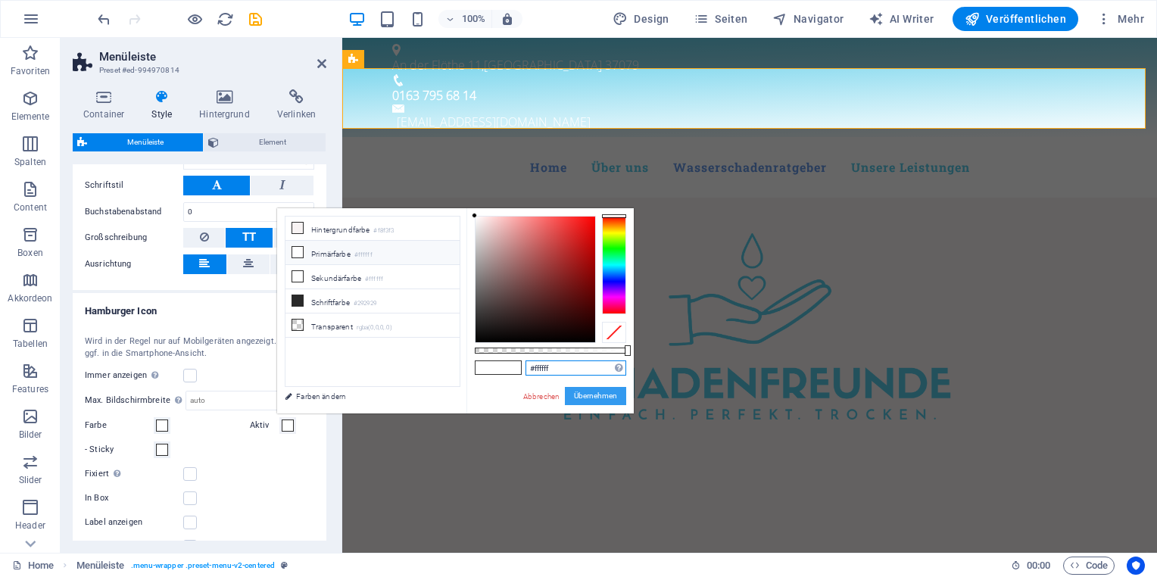
paste input "6899e7"
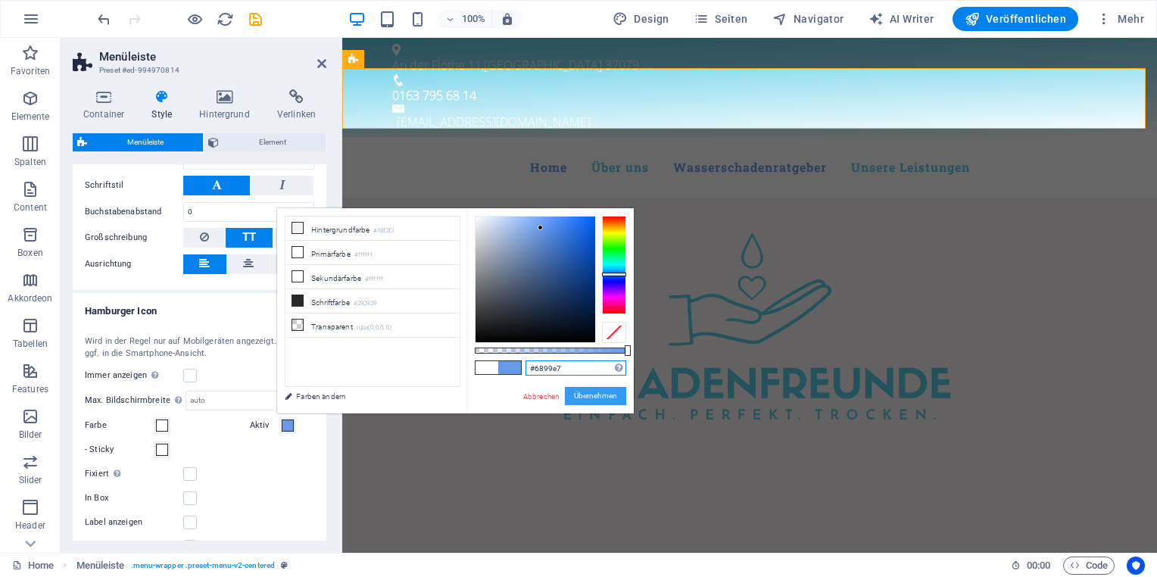
type input "#6899e7"
click at [582, 392] on button "Übernehmen" at bounding box center [595, 396] width 61 height 18
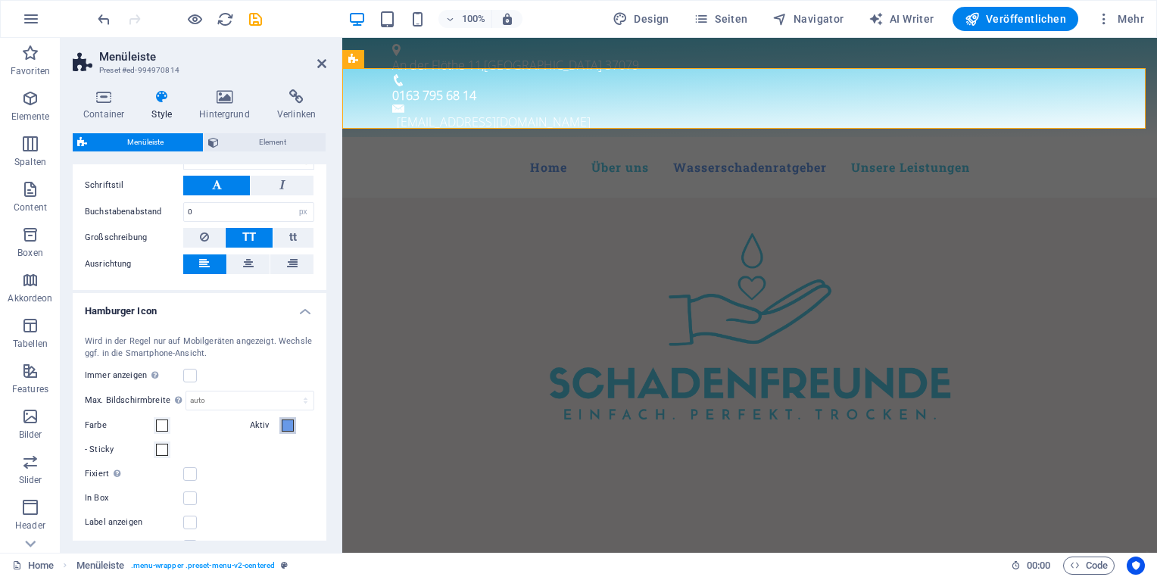
select select
click at [285, 420] on span at bounding box center [288, 426] width 12 height 12
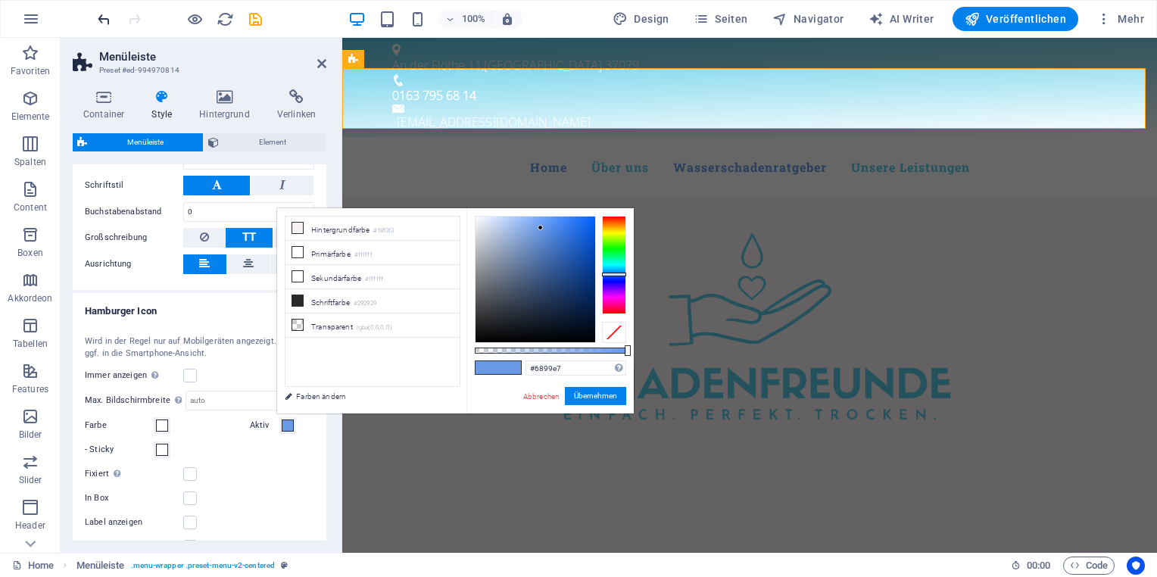
click at [101, 20] on icon "undo" at bounding box center [103, 19] width 17 height 17
type input "#ffffff"
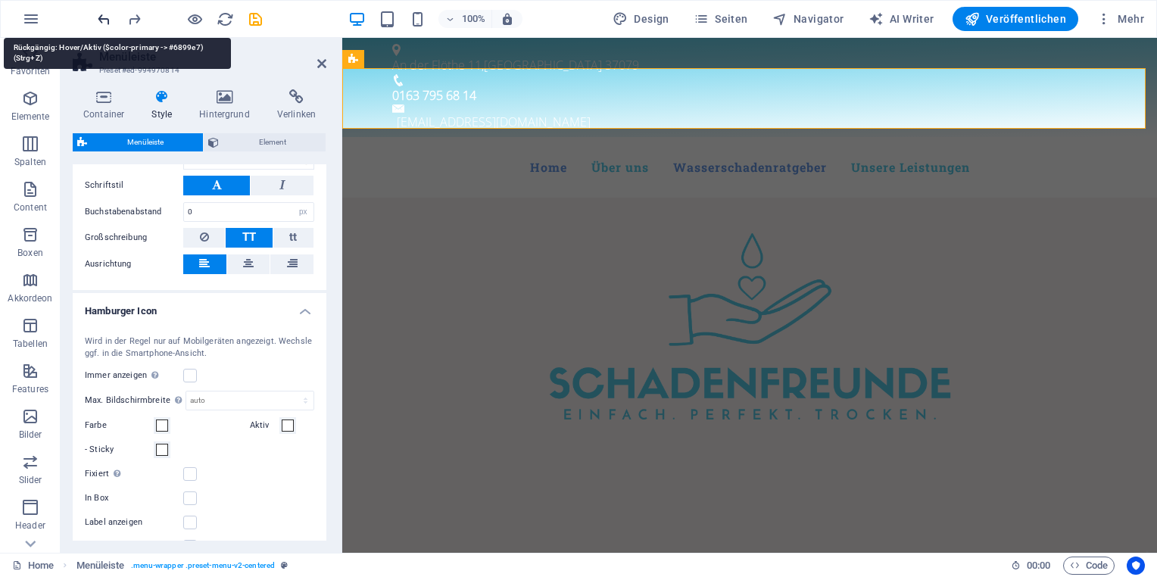
select select
type input "#6899e7"
click at [106, 18] on icon "undo" at bounding box center [103, 19] width 17 height 17
click at [138, 19] on icon "redo" at bounding box center [134, 19] width 17 height 17
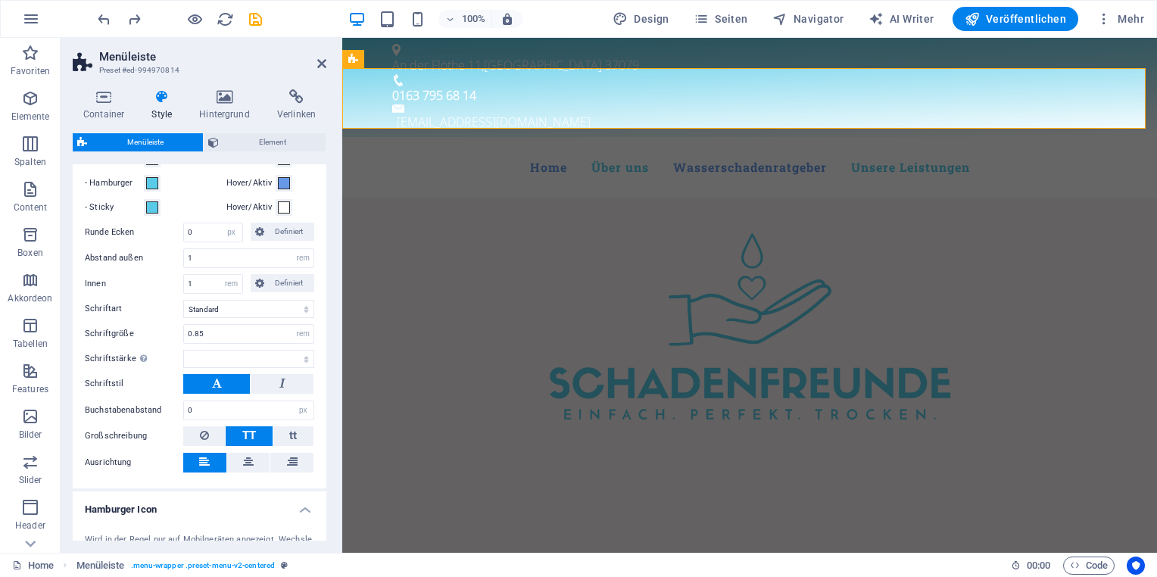
select select
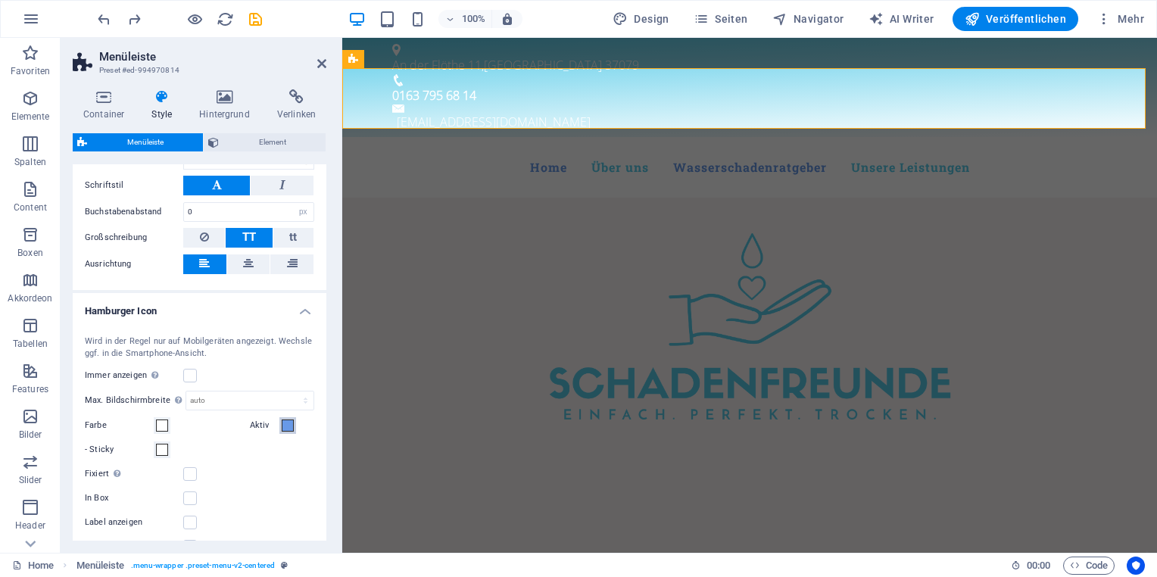
click at [287, 424] on span at bounding box center [288, 426] width 12 height 12
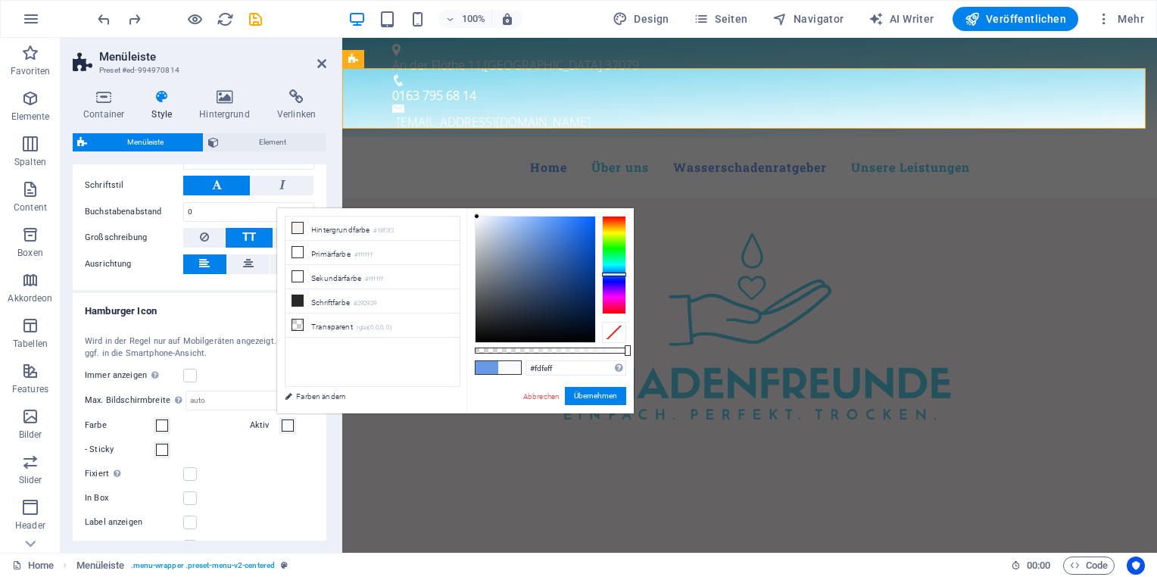
type input "#ffffff"
drag, startPoint x: 479, startPoint y: 218, endPoint x: 470, endPoint y: 214, distance: 10.2
click at [470, 214] on div "#ffffff Unterstützte Formate: #0852ed rgb(8, 82, 237) rgba(8, 82, 237, 90%) hsv…" at bounding box center [550, 420] width 167 height 425
click at [585, 395] on button "Übernehmen" at bounding box center [595, 396] width 61 height 18
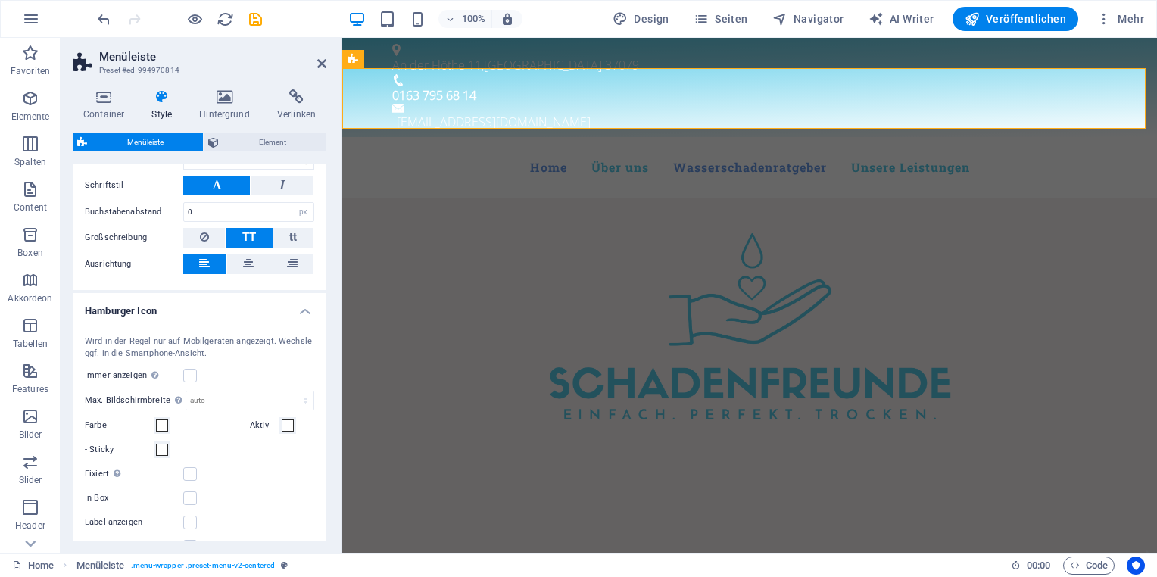
select select
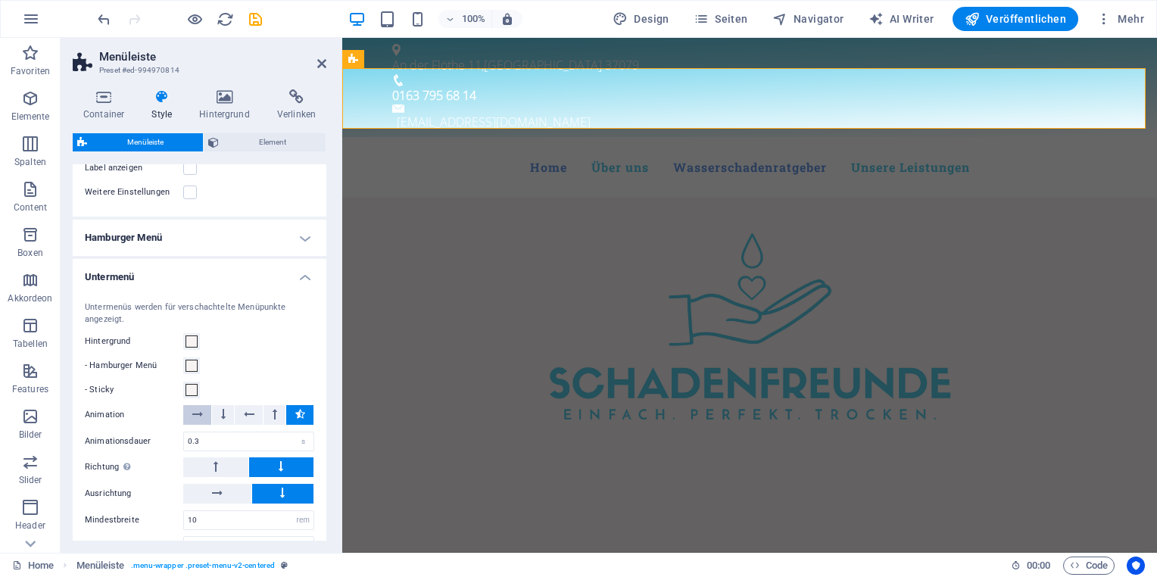
scroll to position [1136, 0]
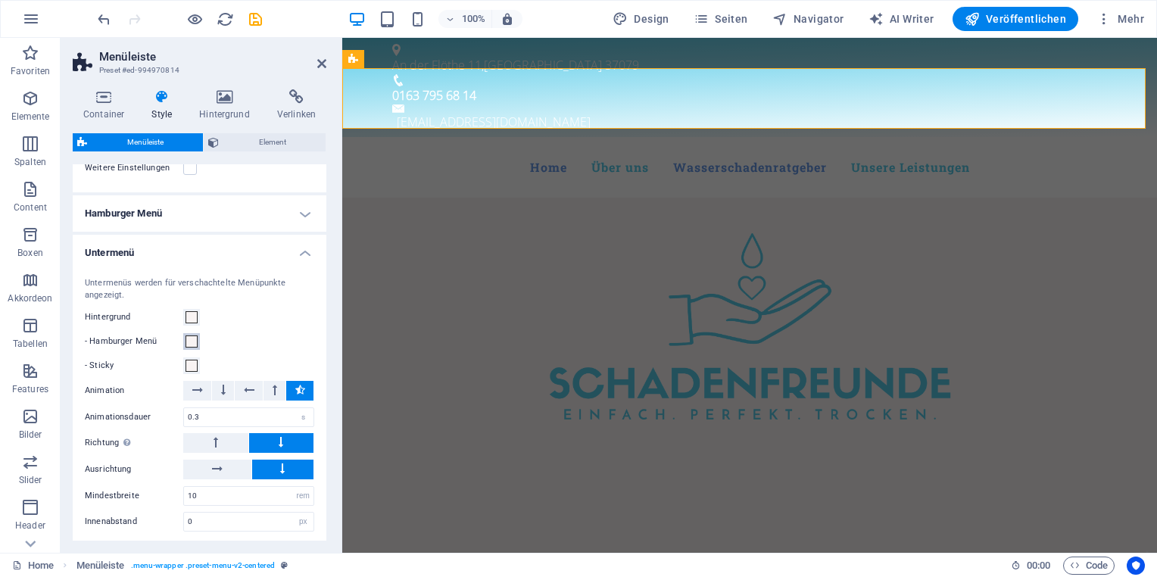
click at [191, 337] on span at bounding box center [192, 342] width 12 height 12
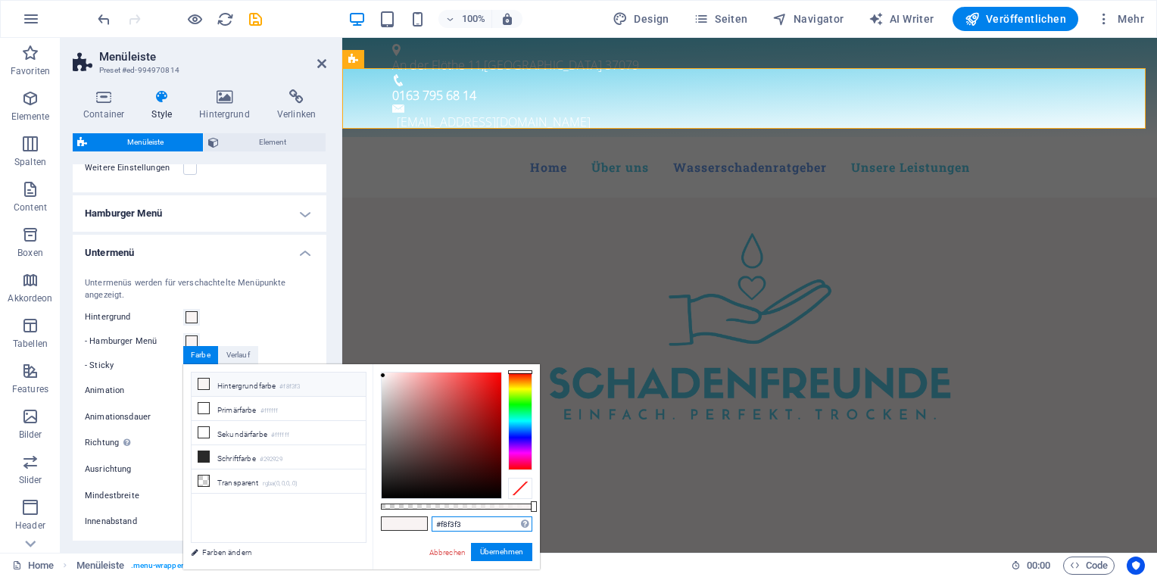
drag, startPoint x: 466, startPoint y: 529, endPoint x: 411, endPoint y: 523, distance: 54.8
click at [412, 525] on div "#f8f3f3 Unterstützte Formate: #0852ed rgb(8, 82, 237) rgba(8, 82, 237, 90%) hsv…" at bounding box center [456, 576] width 167 height 425
paste input "6899e7"
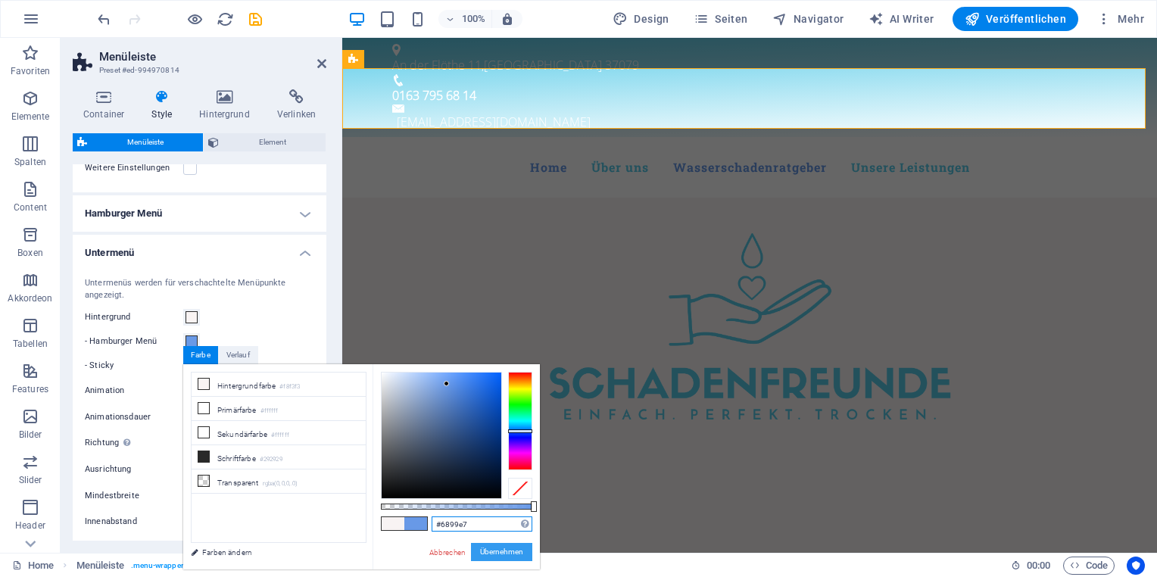
type input "#6899e7"
click at [500, 553] on button "Übernehmen" at bounding box center [501, 552] width 61 height 18
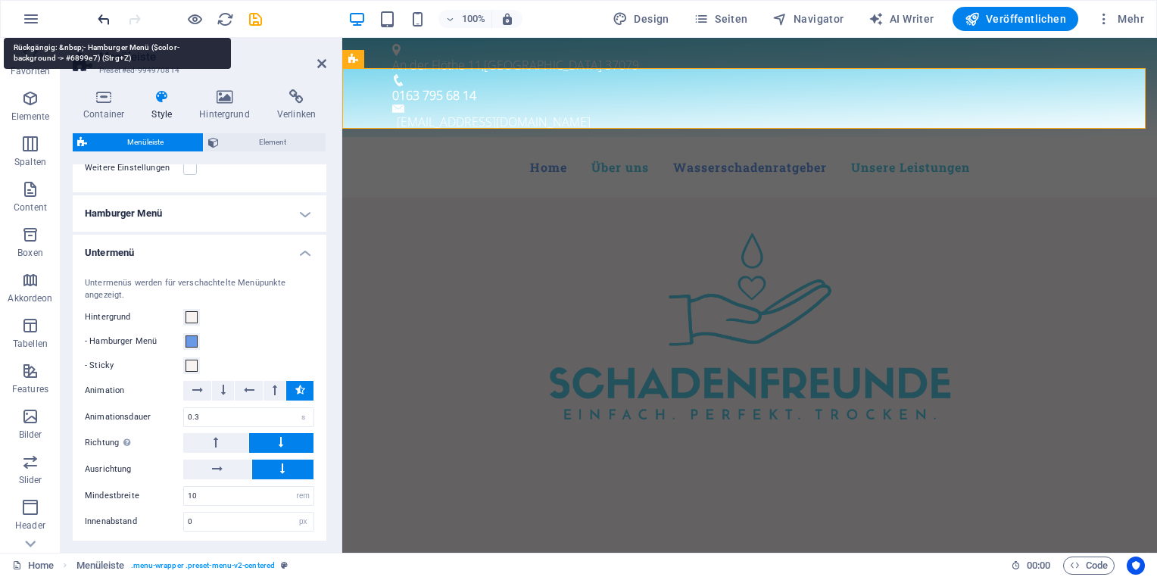
click at [102, 14] on icon "undo" at bounding box center [103, 19] width 17 height 17
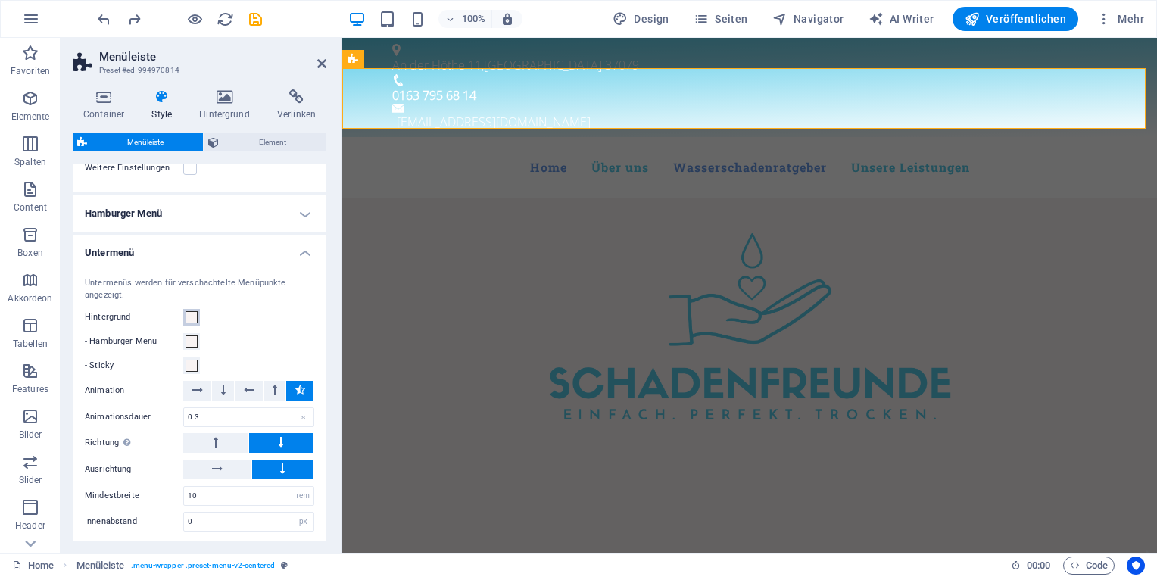
click at [192, 311] on span at bounding box center [192, 317] width 12 height 12
select select
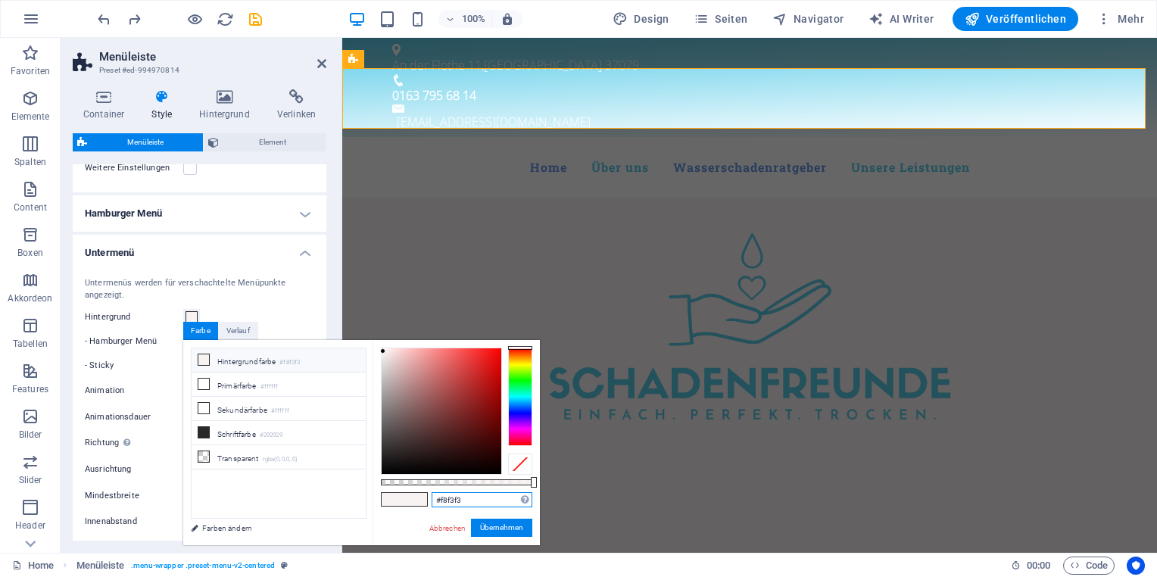
drag, startPoint x: 488, startPoint y: 504, endPoint x: 423, endPoint y: 495, distance: 65.7
click at [423, 495] on div "#f8f3f3 Unterstützte Formate: #0852ed rgb(8, 82, 237) rgba(8, 82, 237, 90%) hsv…" at bounding box center [456, 552] width 167 height 425
click at [455, 535] on div "Abbrechen Übernehmen" at bounding box center [480, 528] width 105 height 19
click at [439, 533] on link "Abbrechen" at bounding box center [447, 528] width 39 height 11
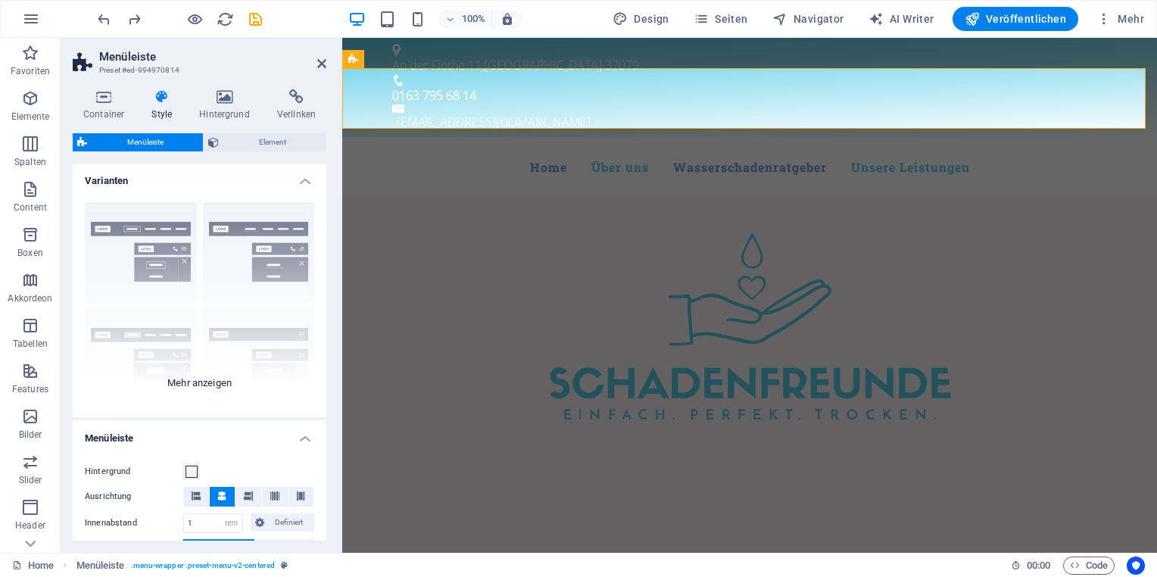
scroll to position [0, 0]
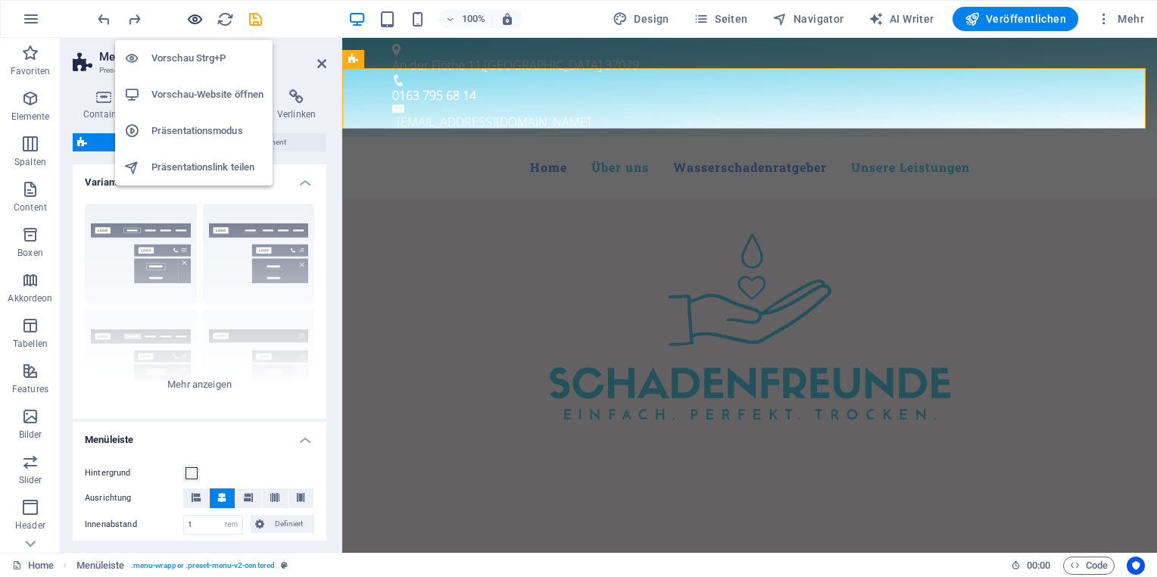
click at [189, 18] on icon "button" at bounding box center [194, 19] width 17 height 17
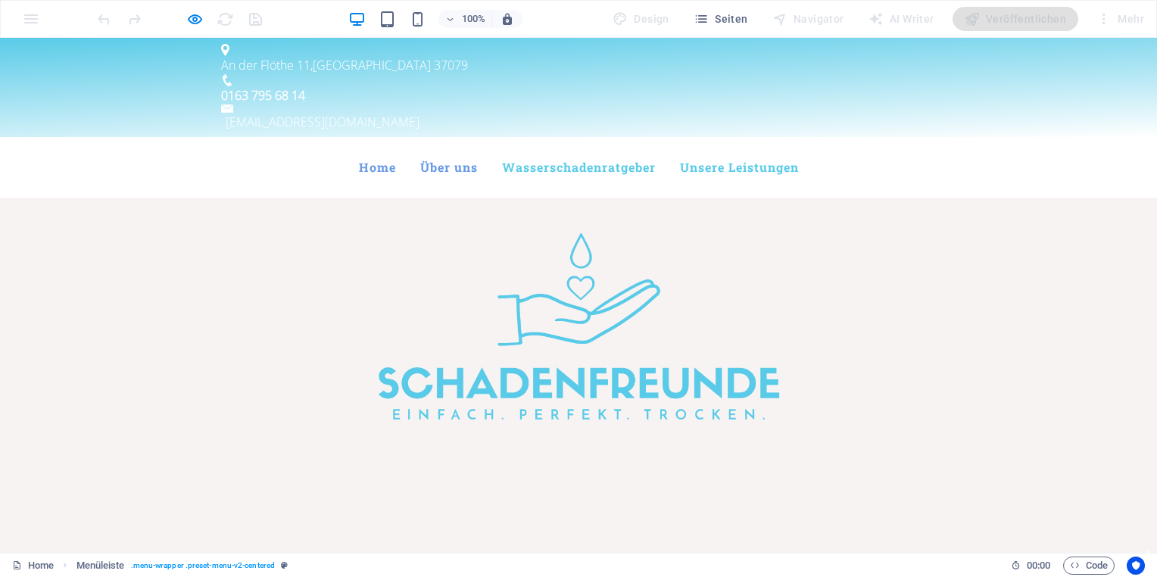
click at [435, 149] on link "Über uns" at bounding box center [449, 167] width 58 height 36
click at [539, 149] on link "Wasserschadenratgeber" at bounding box center [579, 167] width 154 height 36
click at [742, 149] on link "Unsere Leistungen" at bounding box center [739, 167] width 119 height 36
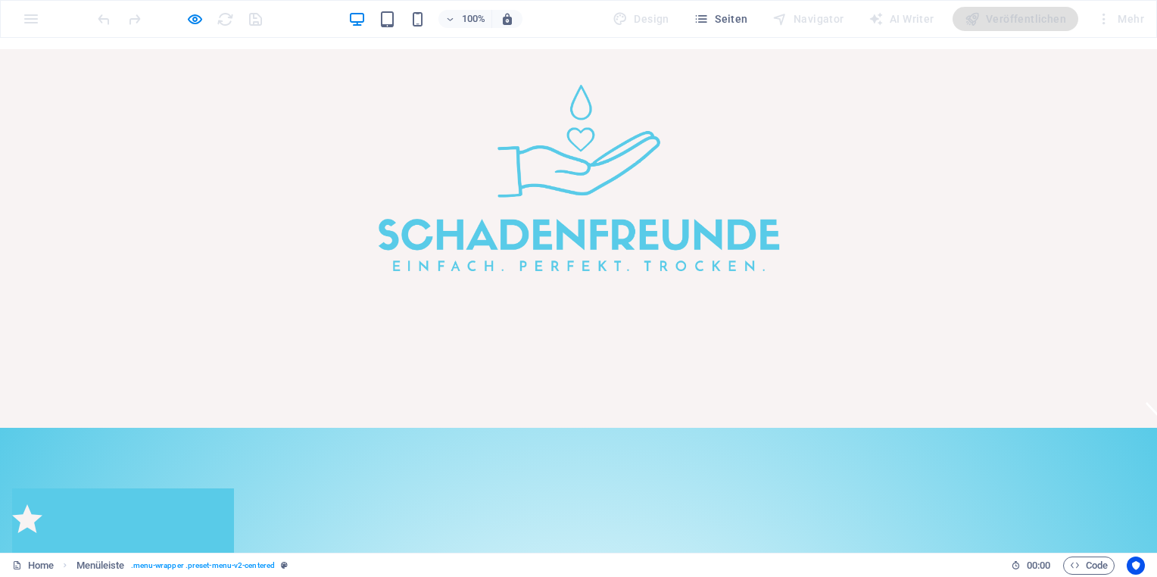
scroll to position [20, 0]
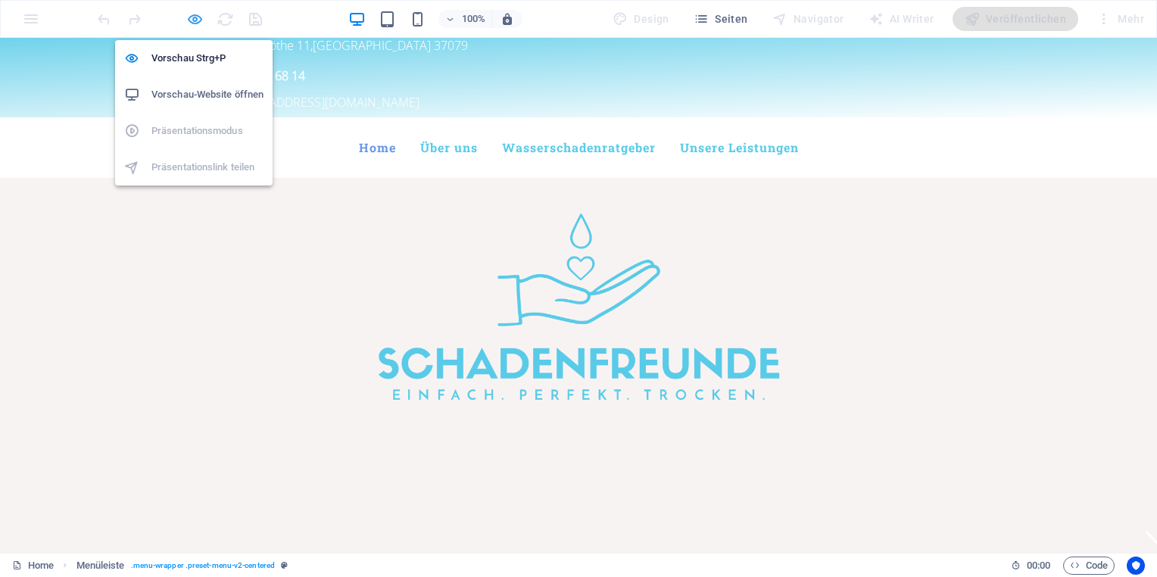
click at [196, 13] on icon "button" at bounding box center [194, 19] width 17 height 17
select select "rem"
select select "hover_box_bottom"
select select "px"
select select "rem"
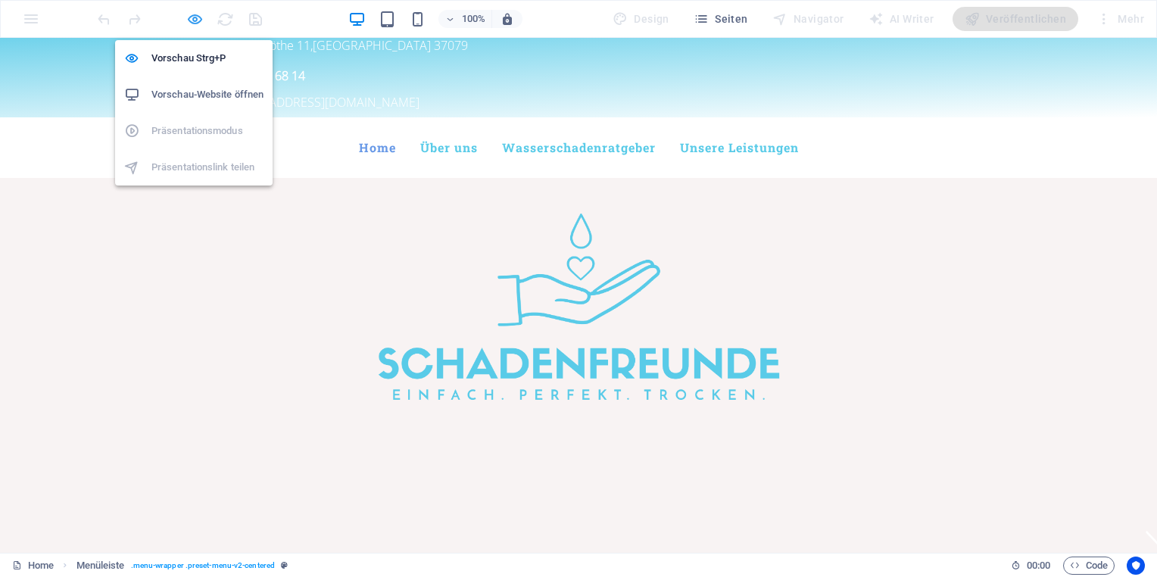
select select "rem"
select select
select select "px"
select select "rem"
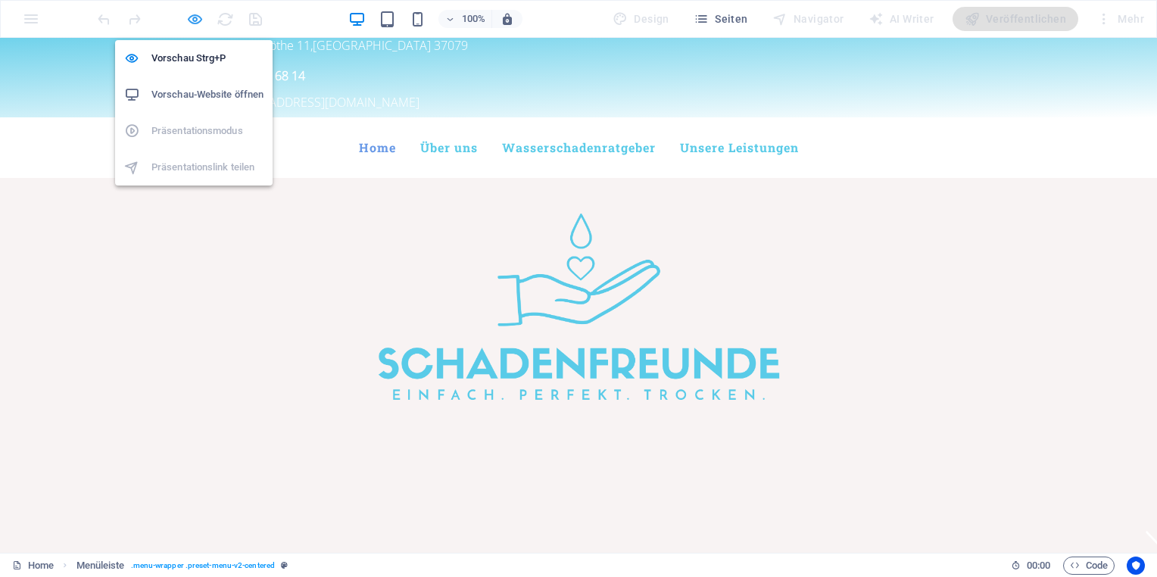
select select "px"
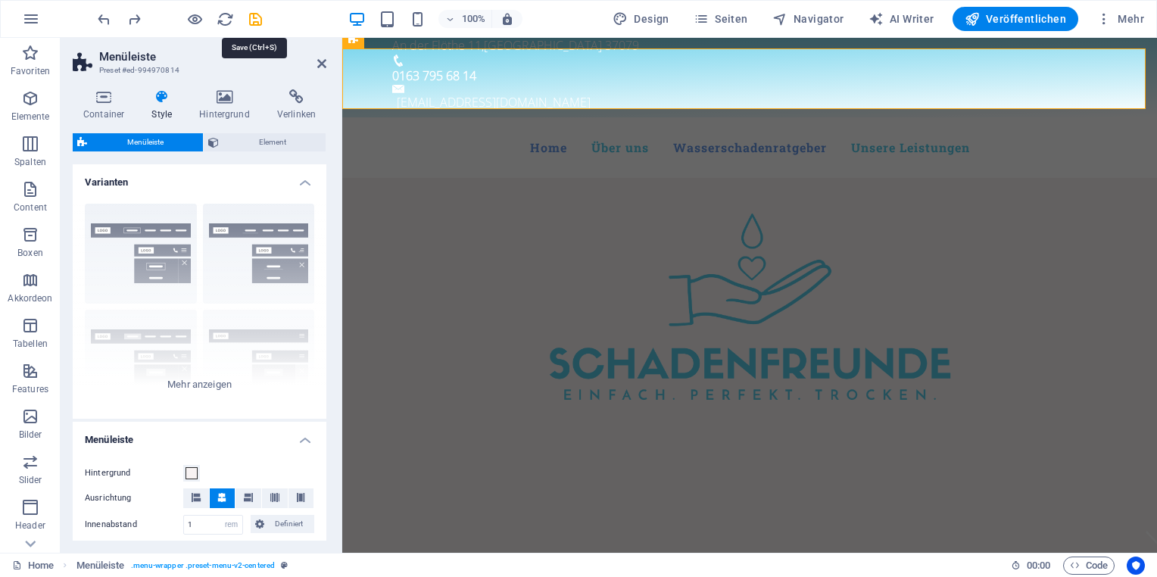
click at [255, 18] on icon "save" at bounding box center [255, 19] width 17 height 17
select select "rem"
select select "hover_box_bottom"
select select "px"
select select "rem"
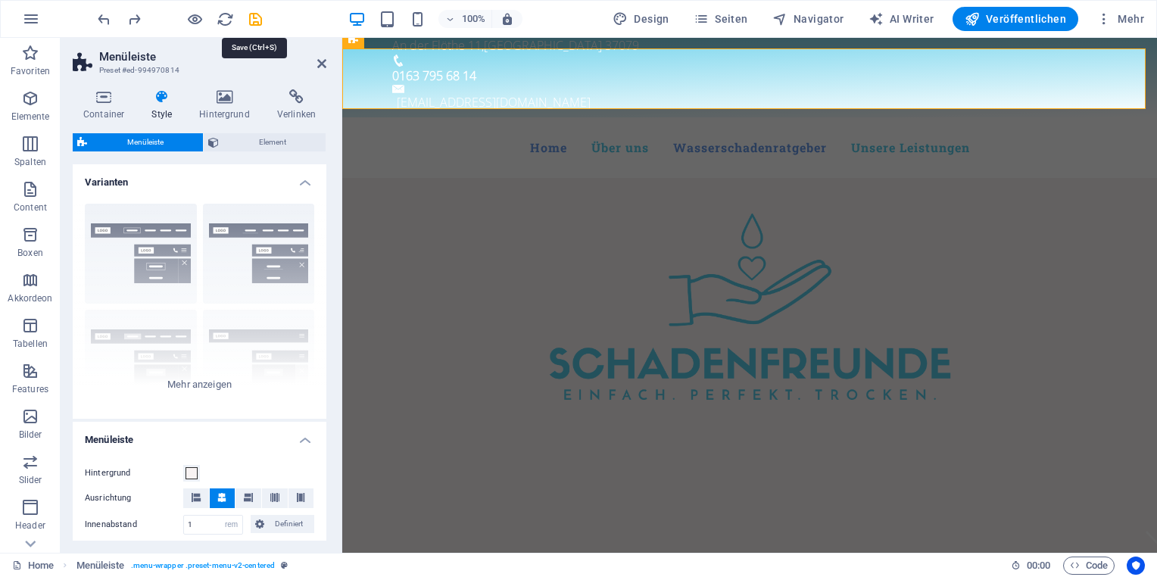
select select "rem"
select select
select select "px"
select select "rem"
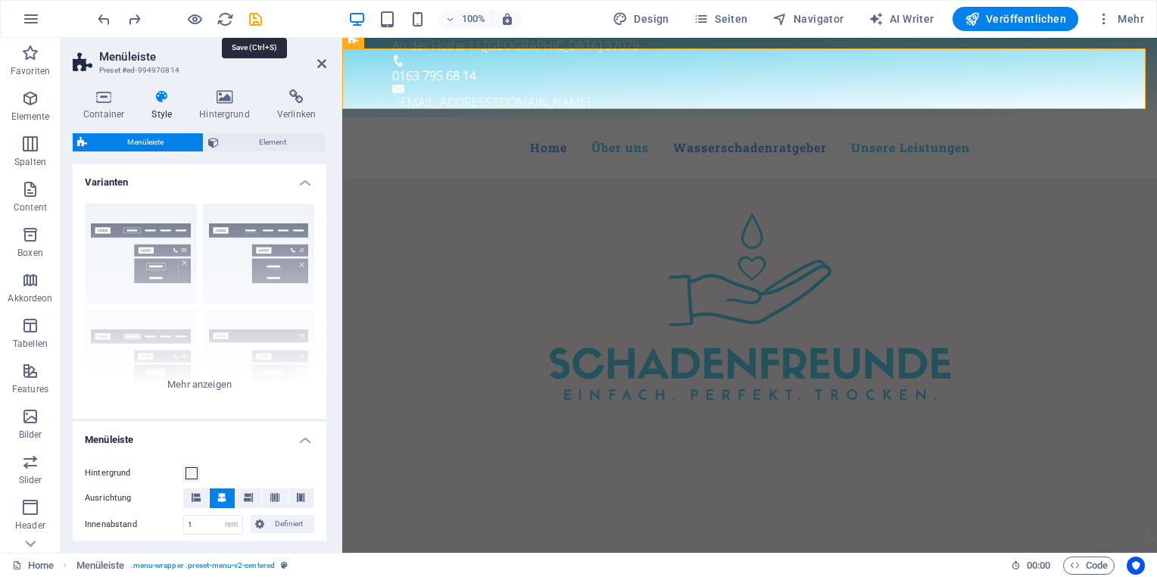
select select "px"
click at [1034, 20] on span "Veröffentlichen" at bounding box center [1016, 18] width 102 height 15
select select
select select "rem"
select select "hover_box_bottom"
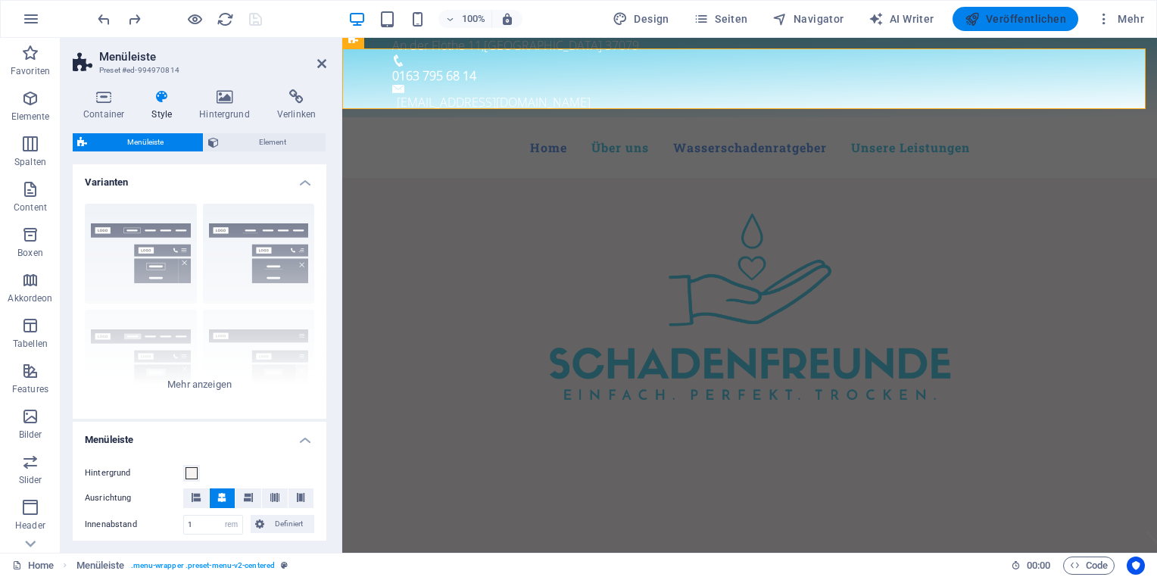
select select "px"
select select "rem"
select select
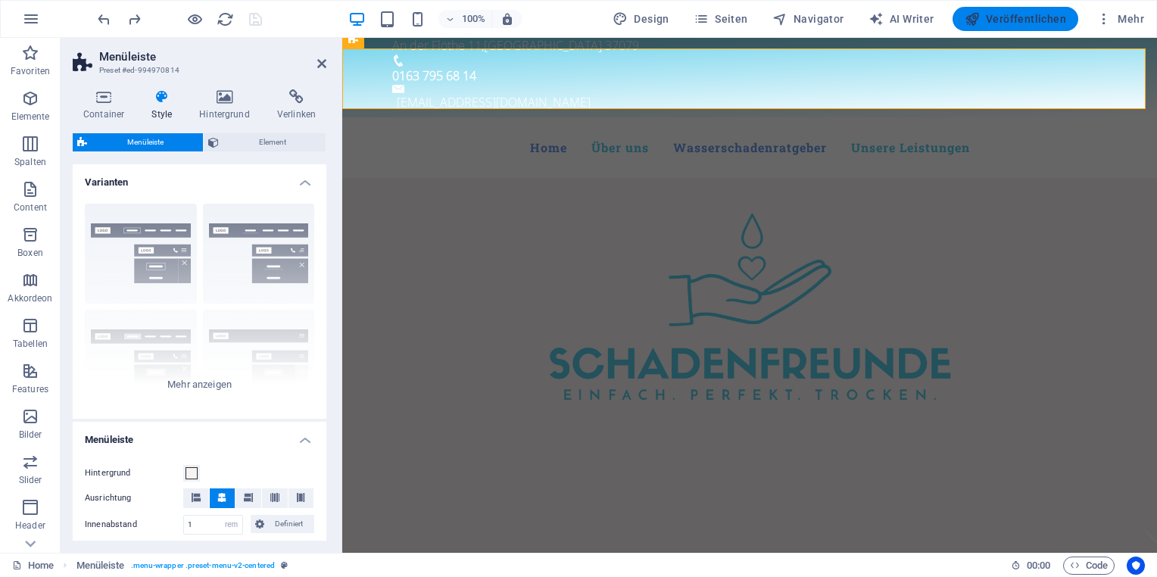
select select "px"
select select "rem"
select select "px"
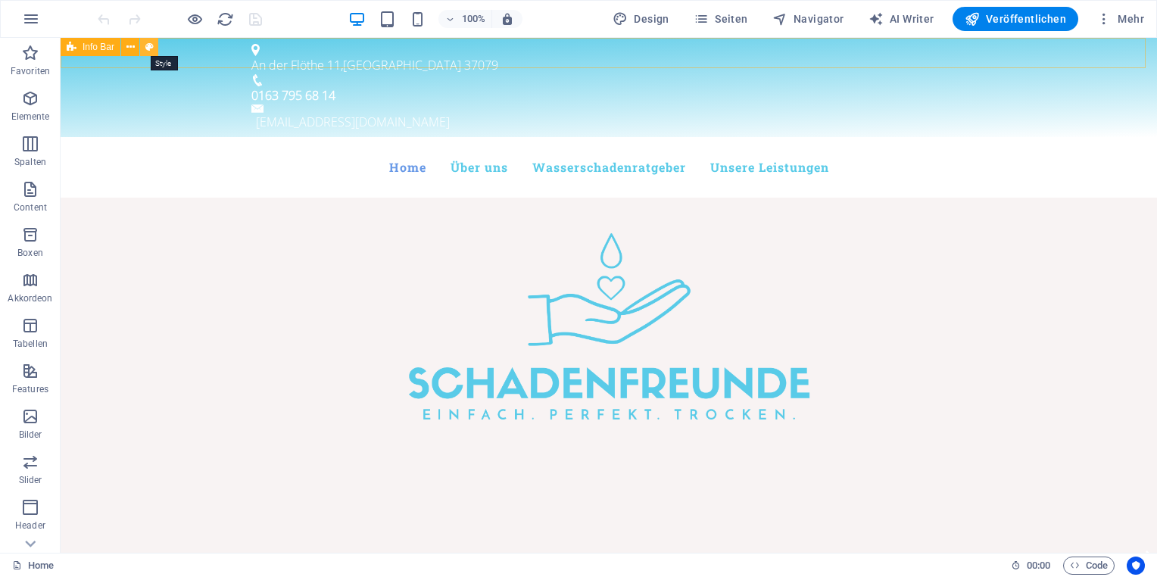
click at [143, 42] on button at bounding box center [149, 47] width 18 height 18
select select "rem"
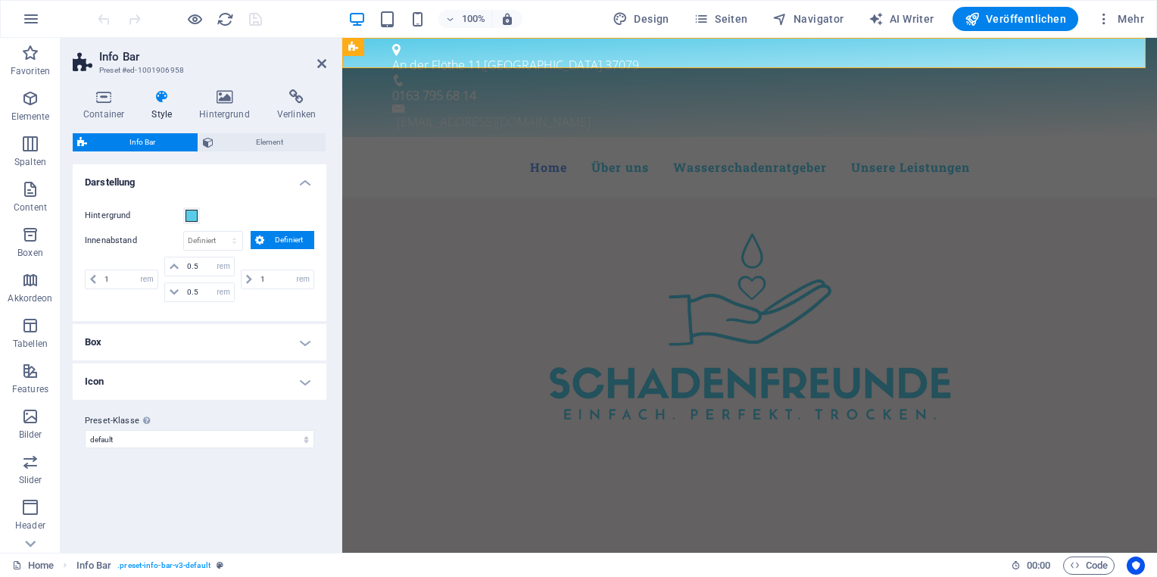
click at [304, 338] on h4 "Box" at bounding box center [200, 342] width 254 height 36
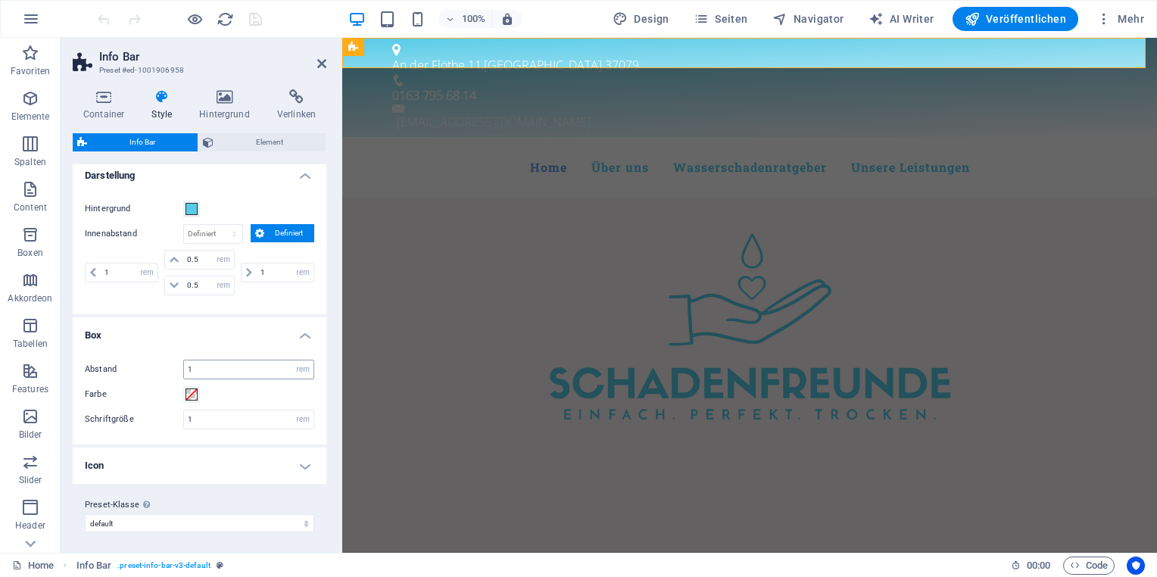
scroll to position [8, 0]
click at [301, 460] on h4 "Icon" at bounding box center [200, 464] width 254 height 36
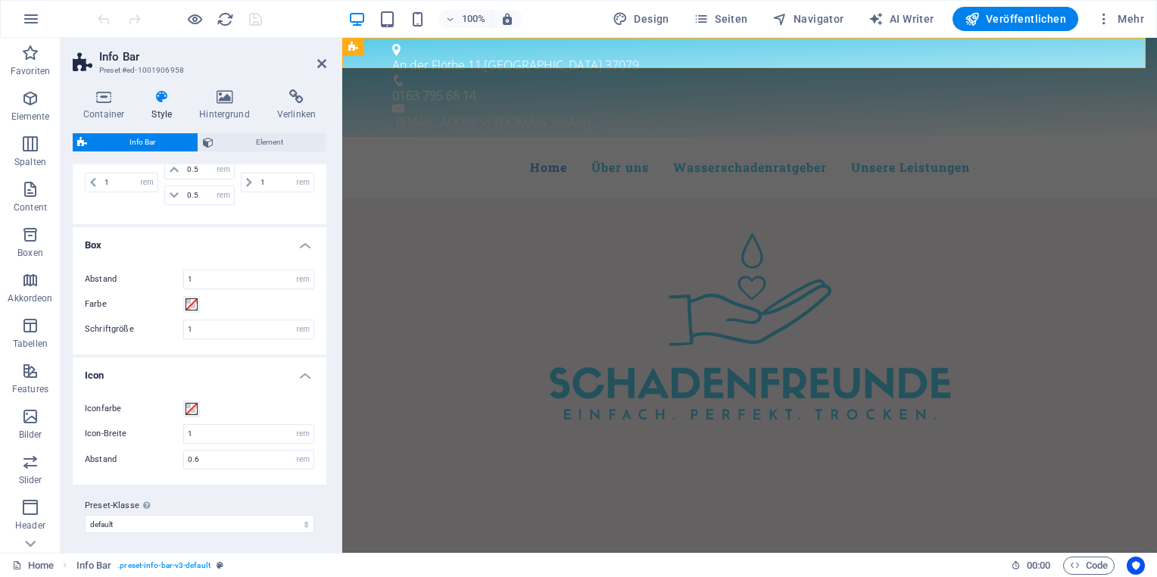
scroll to position [98, 0]
click at [307, 371] on h4 "Icon" at bounding box center [200, 369] width 254 height 27
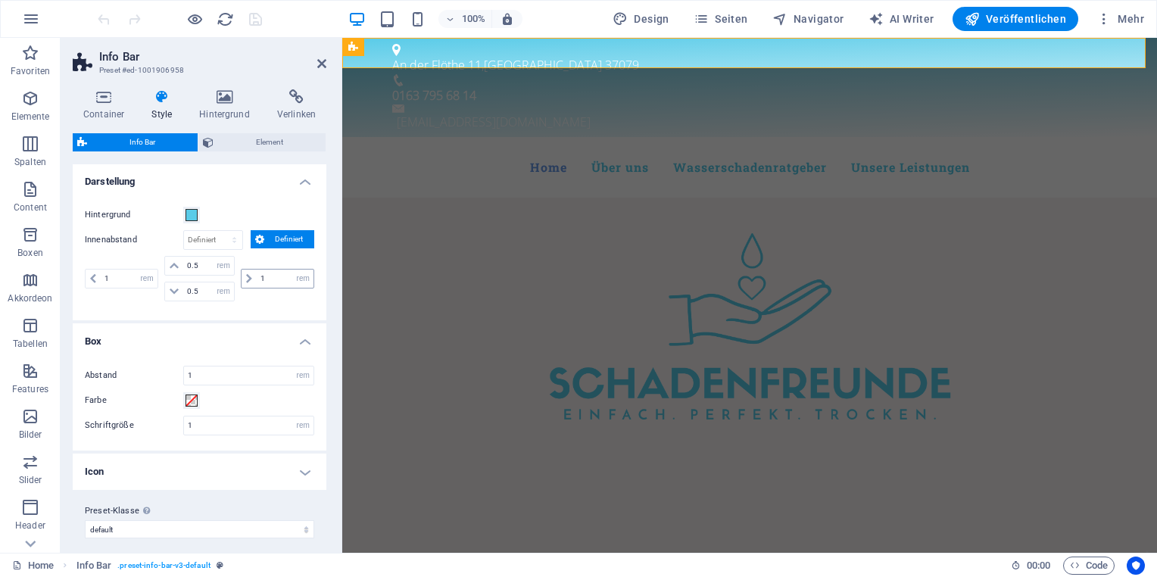
scroll to position [0, 0]
click at [223, 111] on h4 "Hintergrund" at bounding box center [228, 105] width 78 height 32
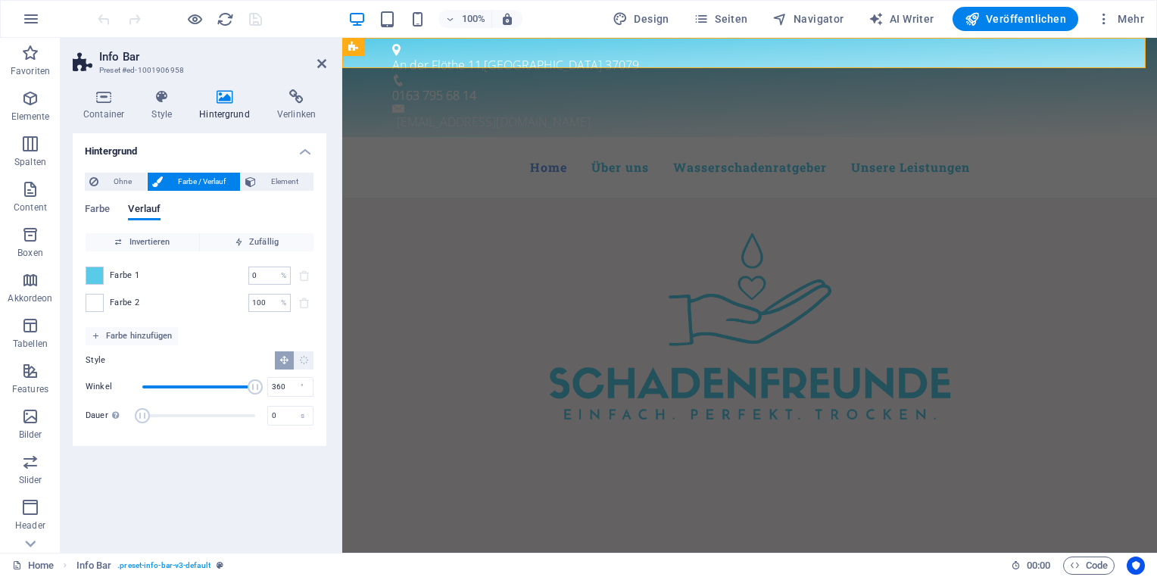
drag, startPoint x: 198, startPoint y: 384, endPoint x: 260, endPoint y: 390, distance: 61.7
click at [269, 389] on div "Winkel 360 °" at bounding box center [200, 387] width 228 height 23
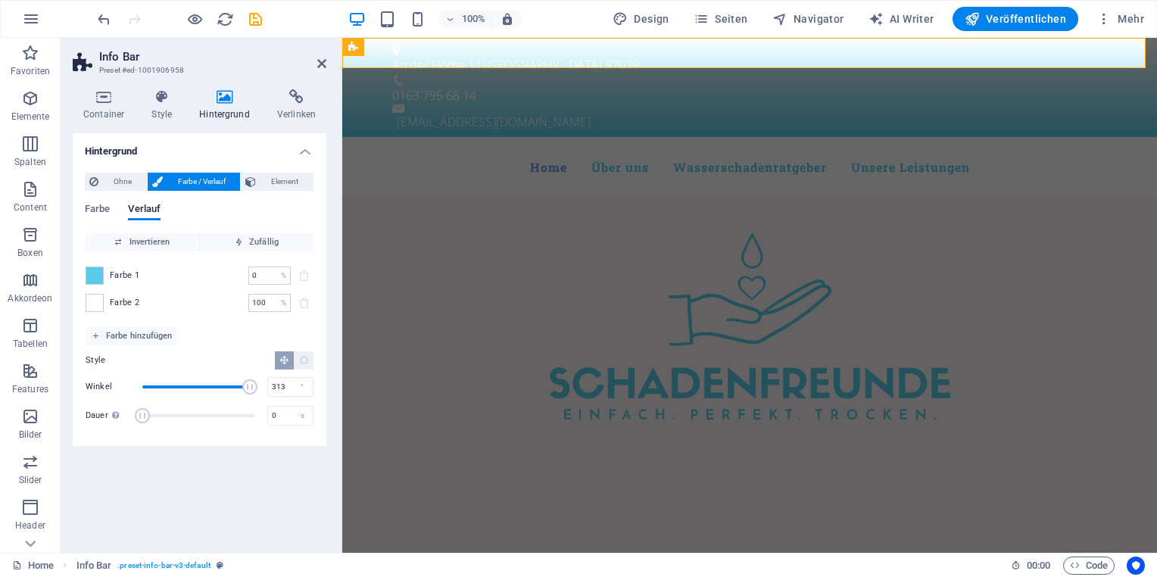
drag, startPoint x: 251, startPoint y: 388, endPoint x: 241, endPoint y: 388, distance: 10.6
click at [243, 388] on span "Winkel" at bounding box center [250, 387] width 15 height 15
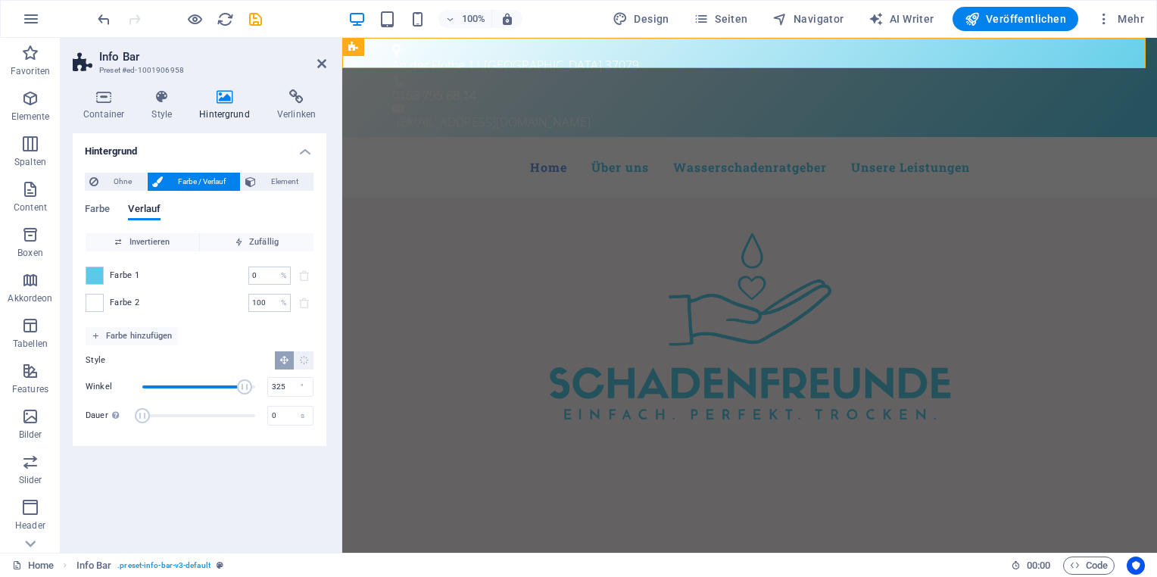
click at [245, 387] on span "Winkel" at bounding box center [244, 387] width 15 height 15
drag, startPoint x: 245, startPoint y: 387, endPoint x: 255, endPoint y: 386, distance: 10.0
click at [255, 386] on span "Winkel" at bounding box center [254, 387] width 15 height 15
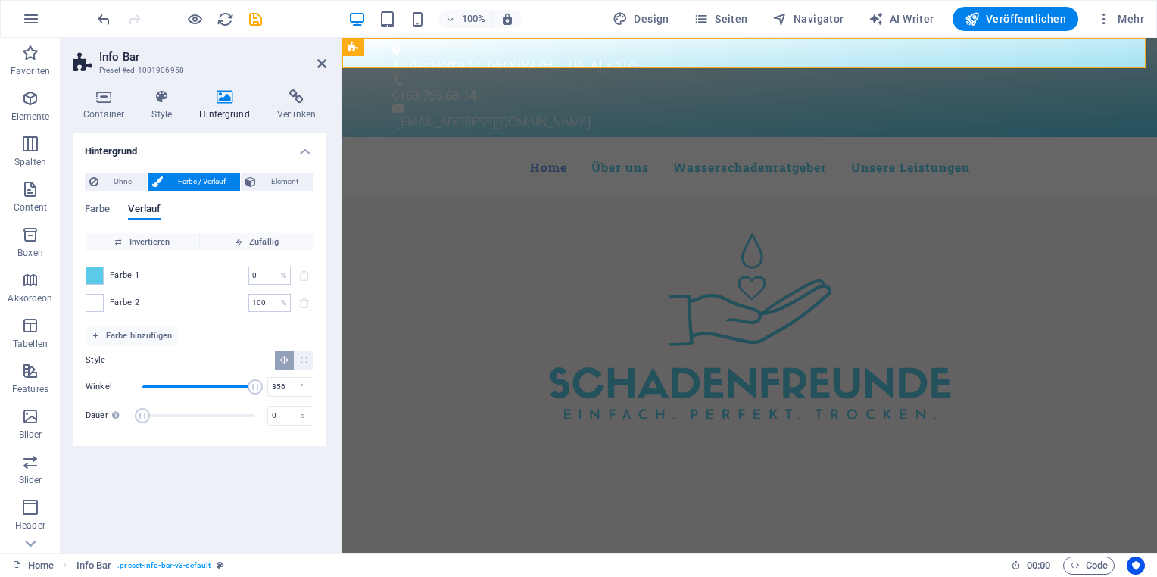
type input "360"
drag, startPoint x: 255, startPoint y: 386, endPoint x: 267, endPoint y: 386, distance: 12.1
click at [267, 386] on div "Winkel 360 °" at bounding box center [200, 387] width 228 height 23
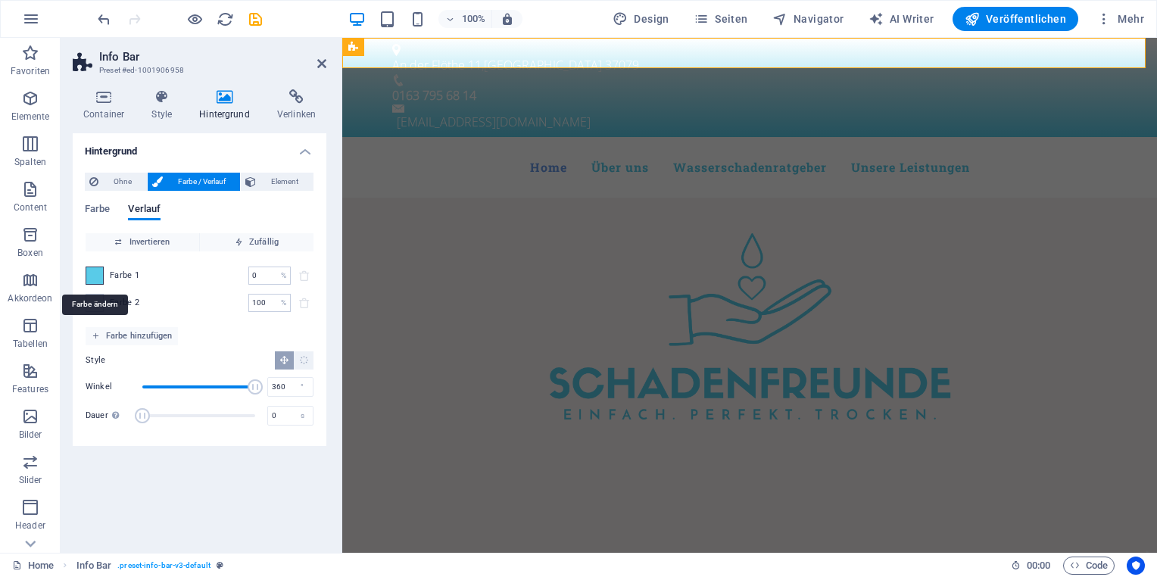
click at [96, 280] on span at bounding box center [94, 275] width 17 height 17
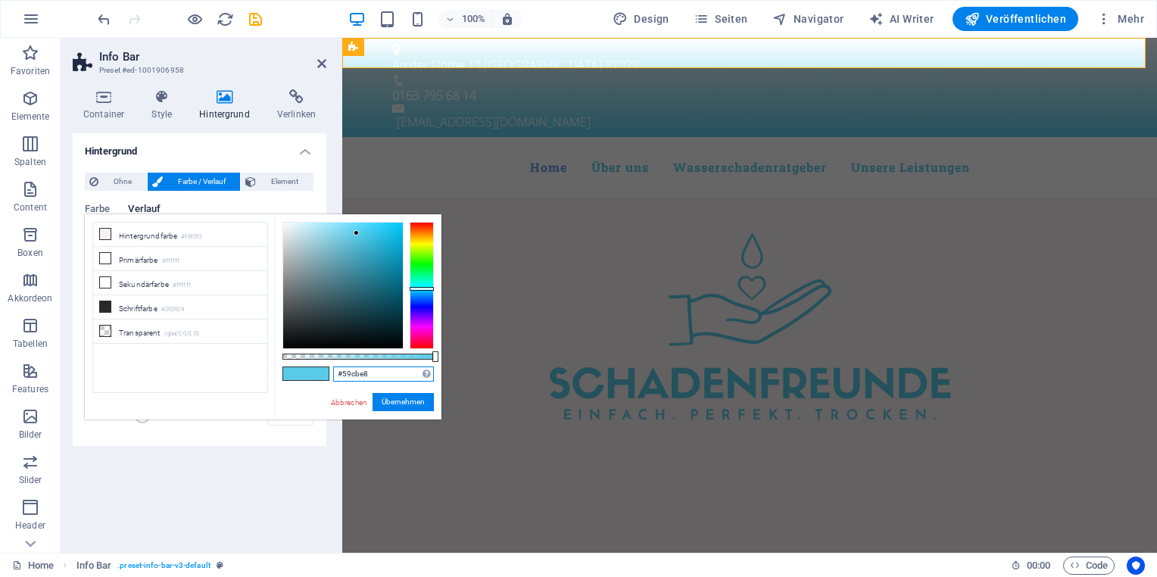
drag, startPoint x: 376, startPoint y: 374, endPoint x: 308, endPoint y: 364, distance: 68.1
click at [309, 364] on div "#59cbe8 Unterstützte Formate: #0852ed rgb(8, 82, 237) rgba(8, 82, 237, 90%) hsv…" at bounding box center [357, 426] width 167 height 425
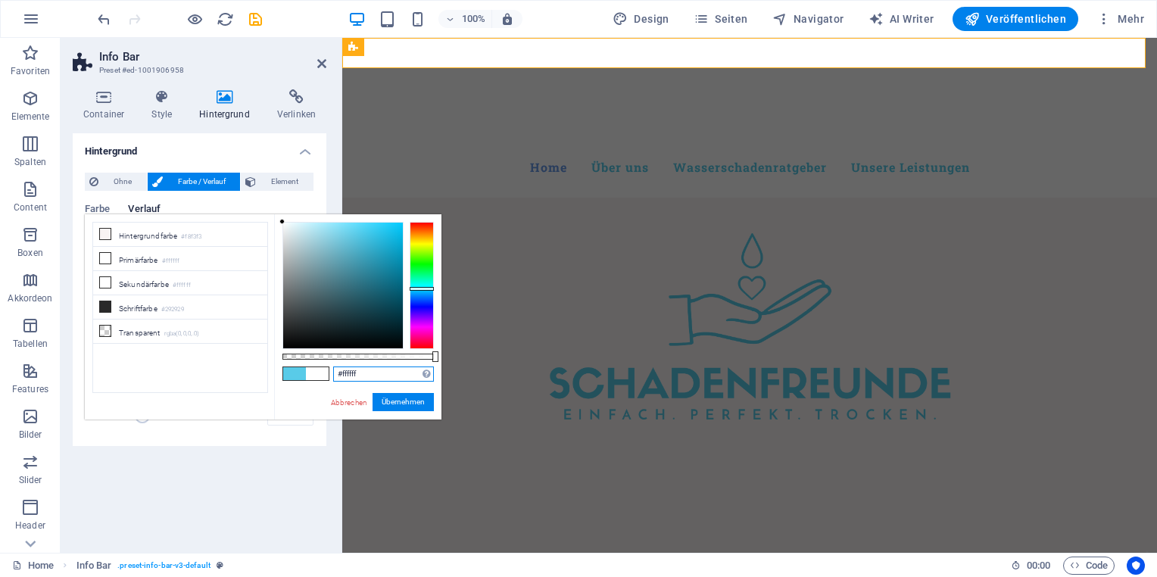
drag, startPoint x: 295, startPoint y: 226, endPoint x: 273, endPoint y: 215, distance: 25.1
click at [276, 217] on div "#ffffff Unterstützte Formate: #0852ed rgb(8, 82, 237) rgba(8, 82, 237, 90%) hsv…" at bounding box center [357, 426] width 167 height 425
click at [408, 401] on button "Übernehmen" at bounding box center [403, 402] width 61 height 18
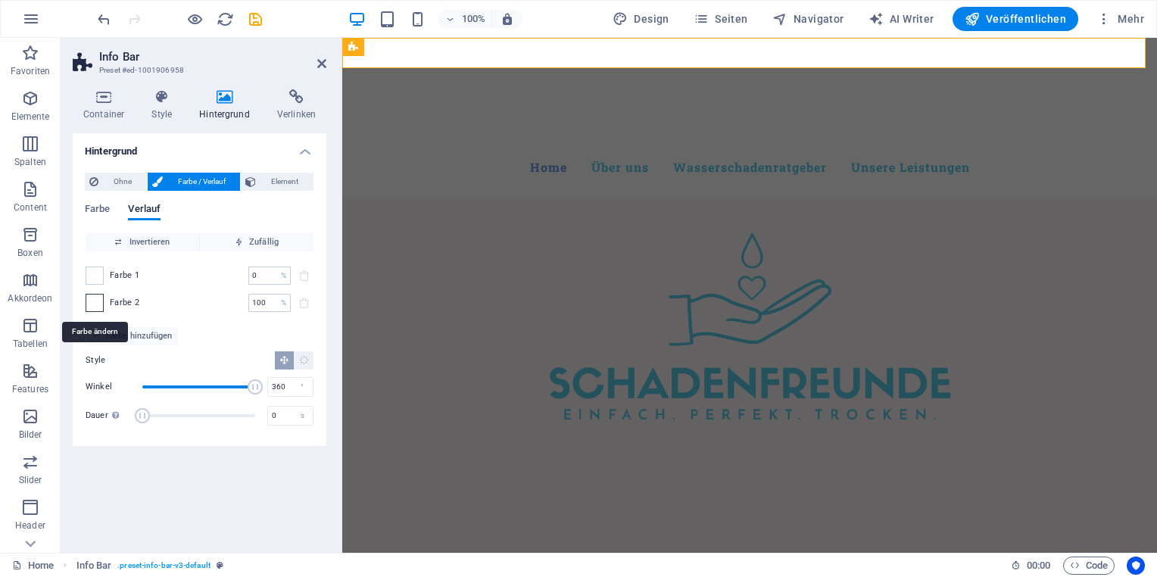
click at [100, 305] on span at bounding box center [94, 303] width 17 height 17
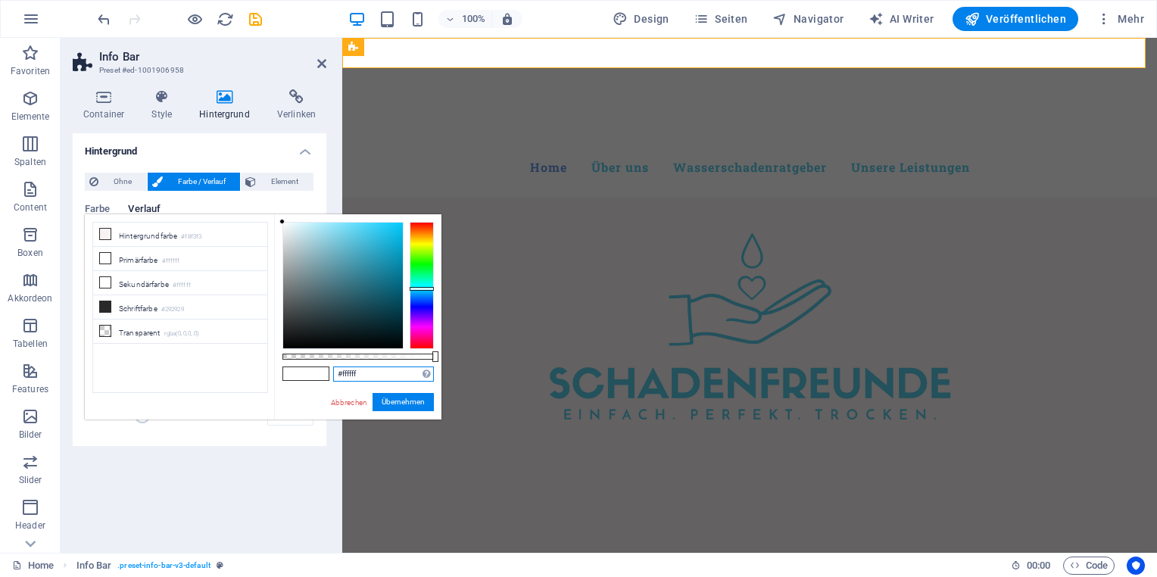
drag, startPoint x: 364, startPoint y: 373, endPoint x: 309, endPoint y: 365, distance: 55.8
click at [314, 364] on div "#ffffff Unterstützte Formate: #0852ed rgb(8, 82, 237) rgba(8, 82, 237, 90%) hsv…" at bounding box center [357, 426] width 167 height 425
paste input "59cbe8"
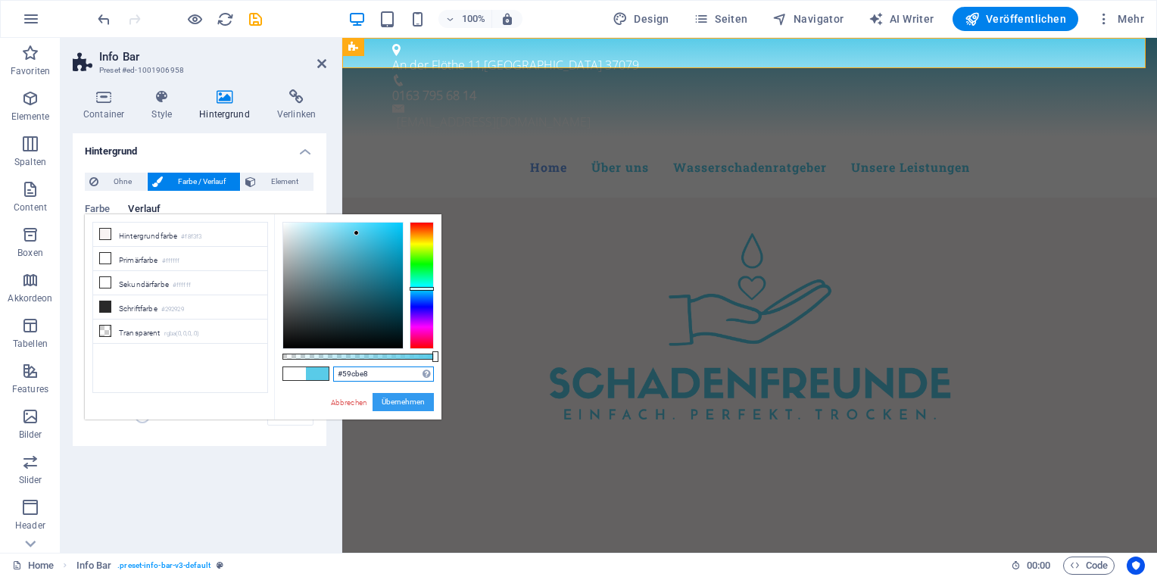
type input "#59cbe8"
click at [392, 395] on button "Übernehmen" at bounding box center [403, 402] width 61 height 18
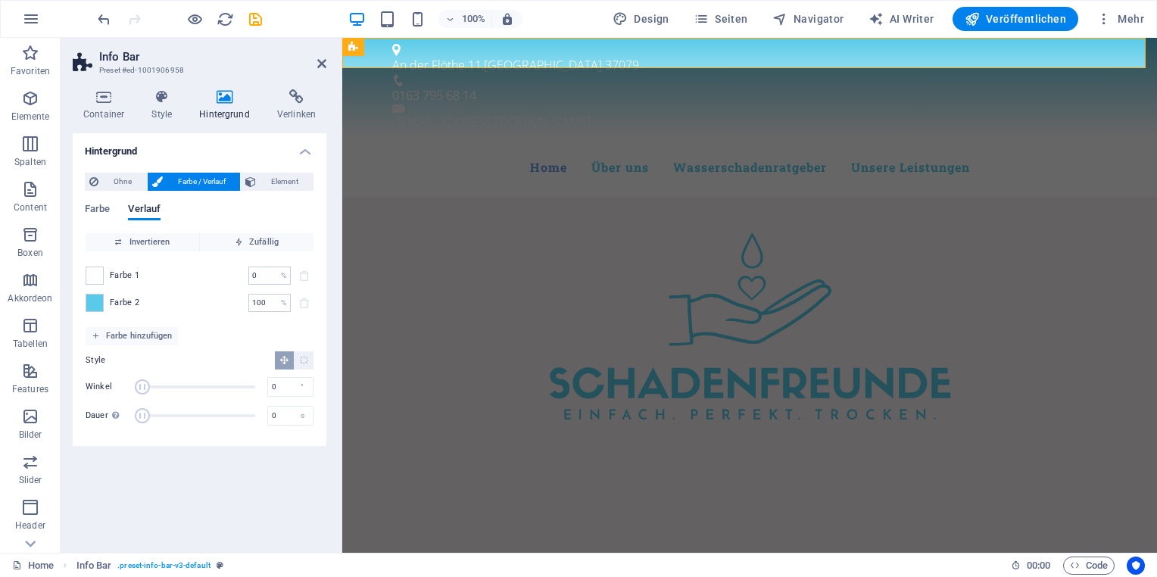
drag, startPoint x: 255, startPoint y: 390, endPoint x: 126, endPoint y: 386, distance: 128.8
click at [124, 387] on div "Winkel 0 °" at bounding box center [200, 387] width 228 height 23
click at [148, 386] on span "Winkel" at bounding box center [147, 387] width 15 height 15
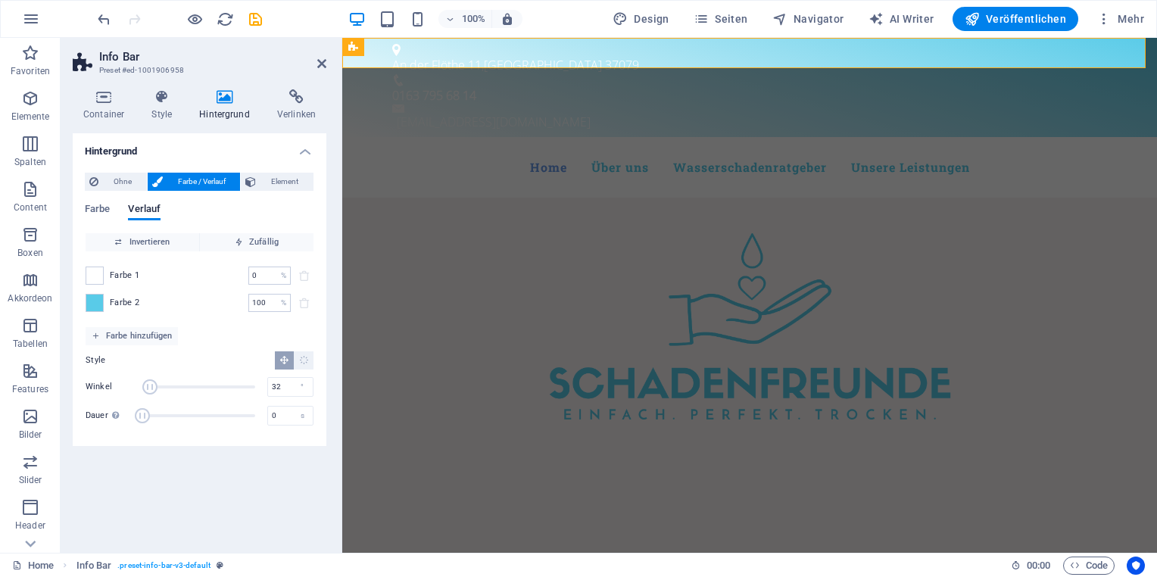
click at [152, 386] on span "Winkel" at bounding box center [149, 387] width 15 height 15
drag, startPoint x: 163, startPoint y: 386, endPoint x: 171, endPoint y: 386, distance: 8.3
click at [171, 386] on span "Winkel" at bounding box center [171, 387] width 15 height 15
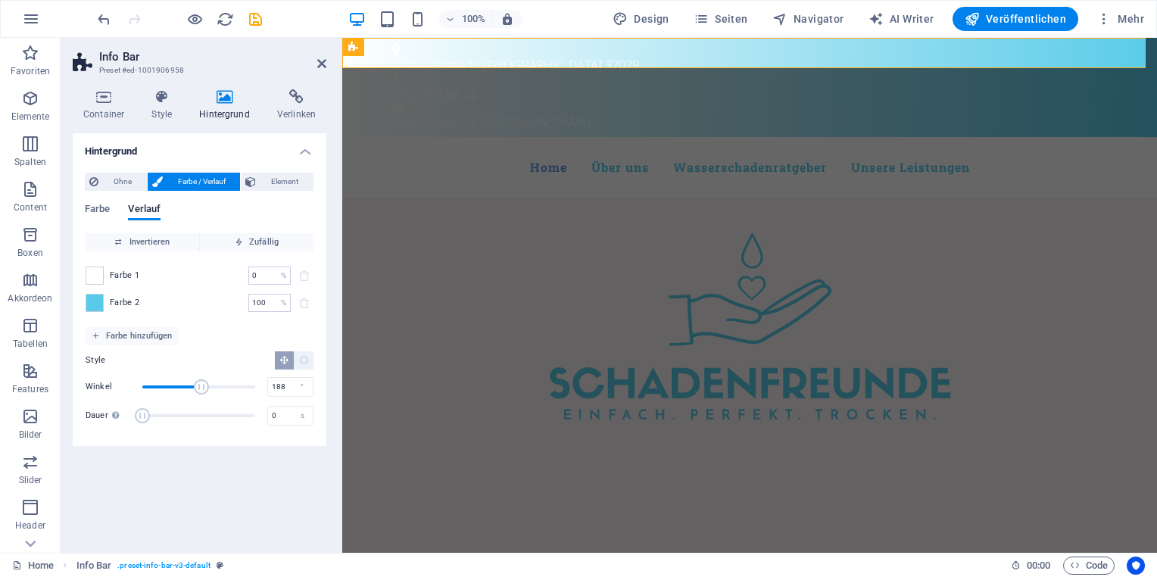
click at [201, 386] on span "Winkel" at bounding box center [201, 387] width 15 height 15
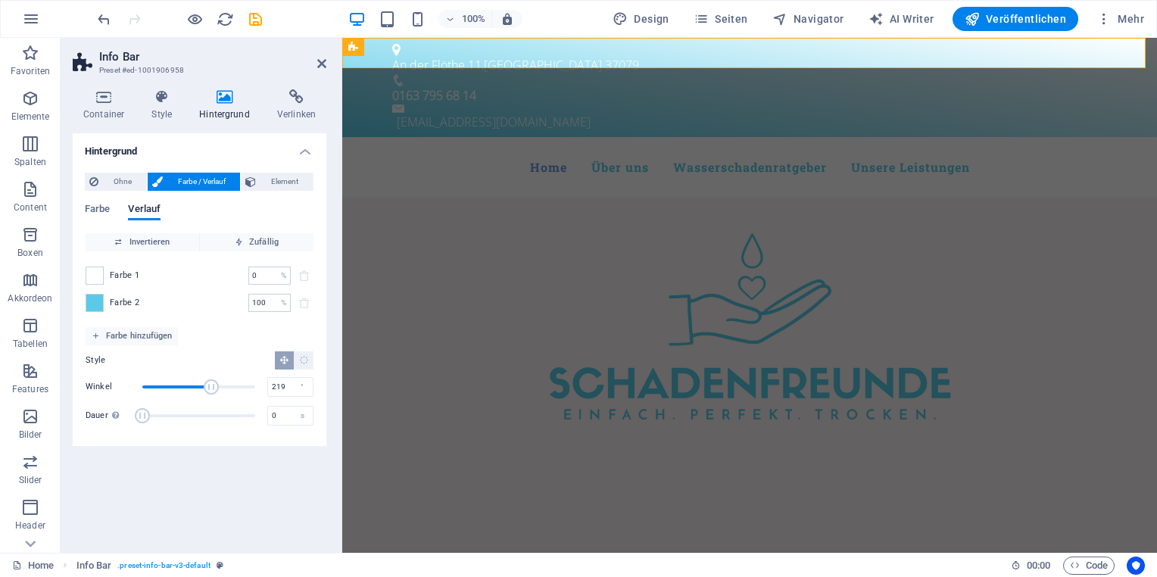
drag, startPoint x: 200, startPoint y: 386, endPoint x: 211, endPoint y: 386, distance: 11.4
click at [211, 386] on span "Winkel" at bounding box center [211, 387] width 15 height 15
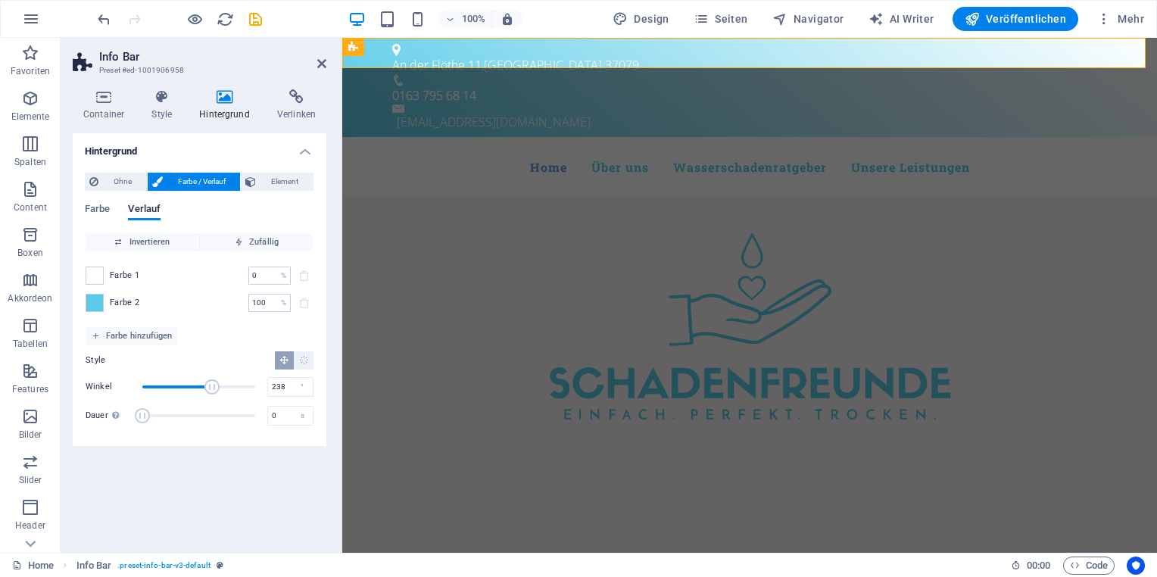
drag, startPoint x: 209, startPoint y: 386, endPoint x: 217, endPoint y: 386, distance: 8.3
click at [217, 386] on span "Winkel" at bounding box center [212, 387] width 15 height 15
drag, startPoint x: 214, startPoint y: 386, endPoint x: 223, endPoint y: 386, distance: 8.3
click at [223, 386] on span "Winkel" at bounding box center [221, 387] width 15 height 15
drag, startPoint x: 223, startPoint y: 386, endPoint x: 235, endPoint y: 388, distance: 12.2
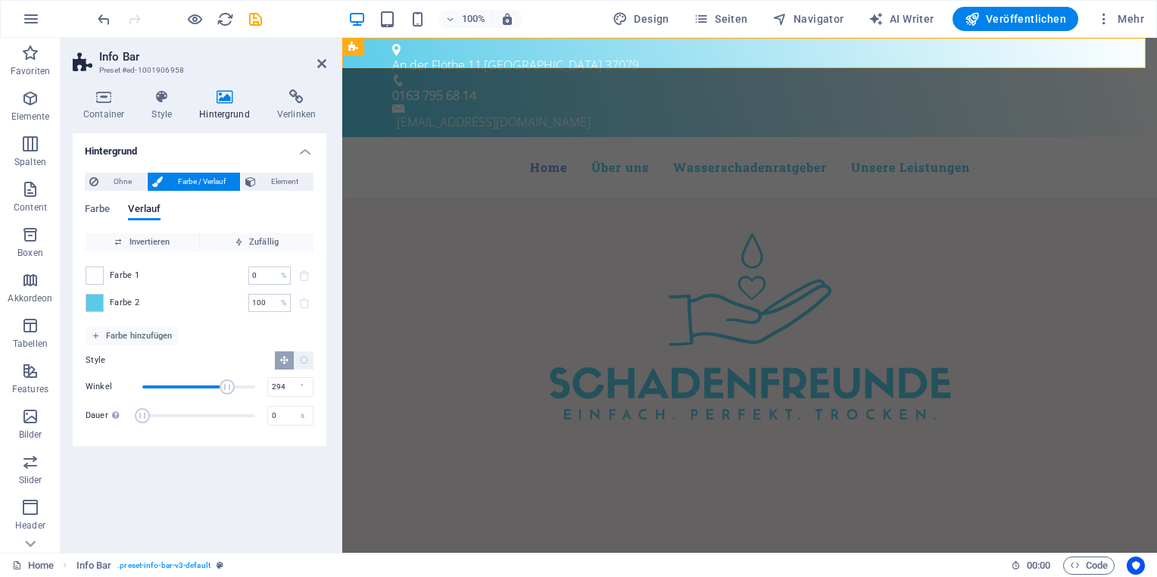
click at [235, 388] on span "Winkel" at bounding box center [227, 387] width 15 height 15
drag, startPoint x: 235, startPoint y: 388, endPoint x: 245, endPoint y: 386, distance: 10.7
click at [243, 387] on span "Winkel" at bounding box center [235, 387] width 15 height 15
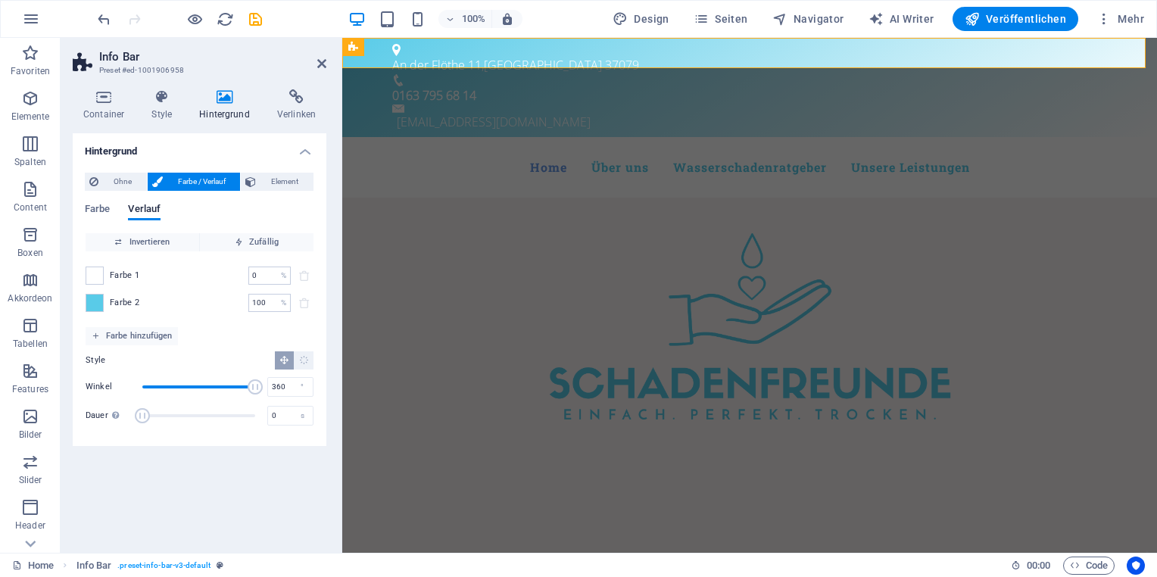
drag, startPoint x: 247, startPoint y: 386, endPoint x: 264, endPoint y: 385, distance: 16.7
click at [263, 386] on span "Winkel" at bounding box center [255, 387] width 15 height 15
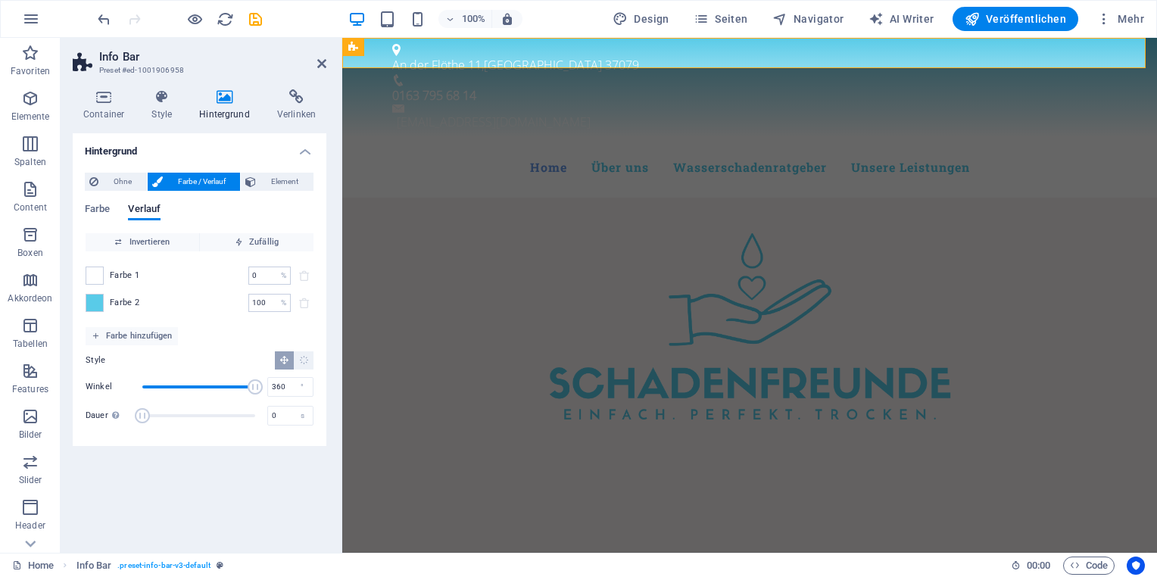
click at [263, 387] on span "Winkel" at bounding box center [255, 387] width 15 height 15
click at [152, 244] on span "Invertieren" at bounding box center [143, 242] width 102 height 18
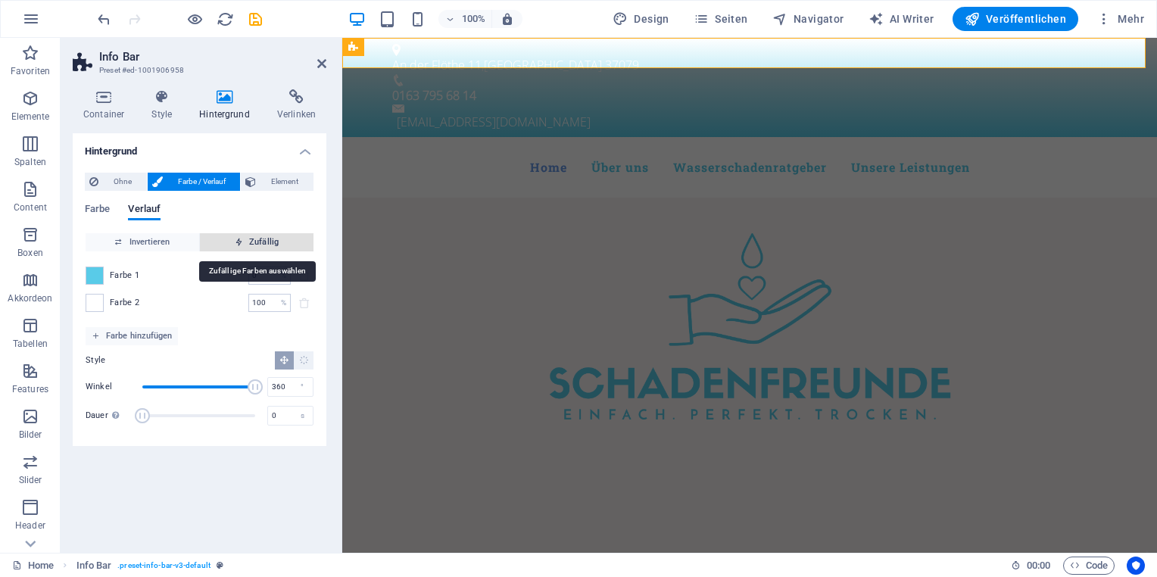
click at [251, 241] on span "Zufällig" at bounding box center [257, 242] width 102 height 18
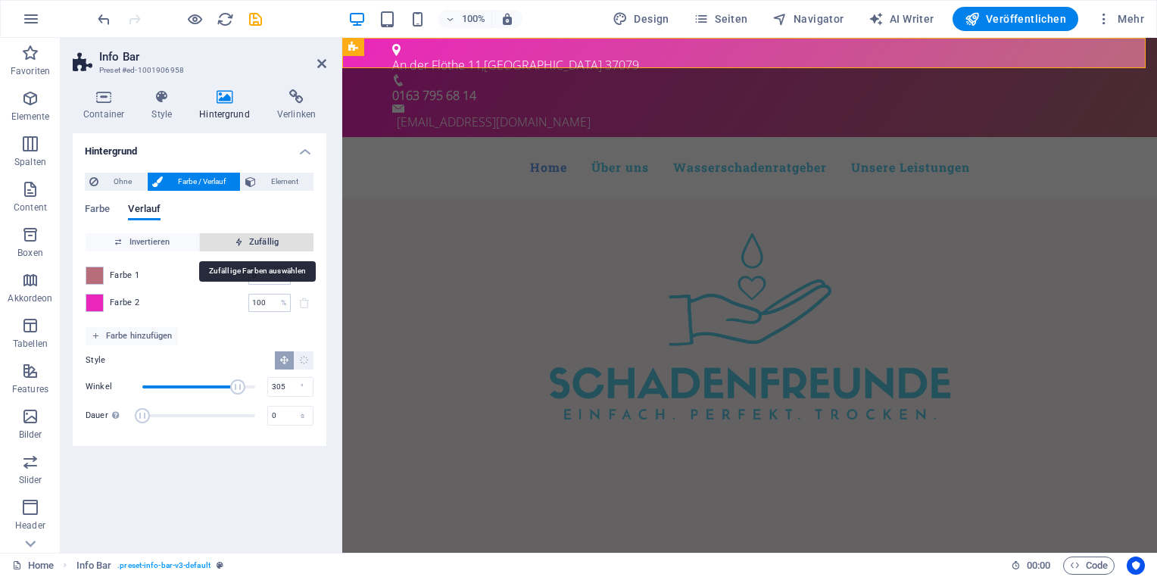
click at [262, 239] on span "Zufällig" at bounding box center [257, 242] width 102 height 18
type input "93"
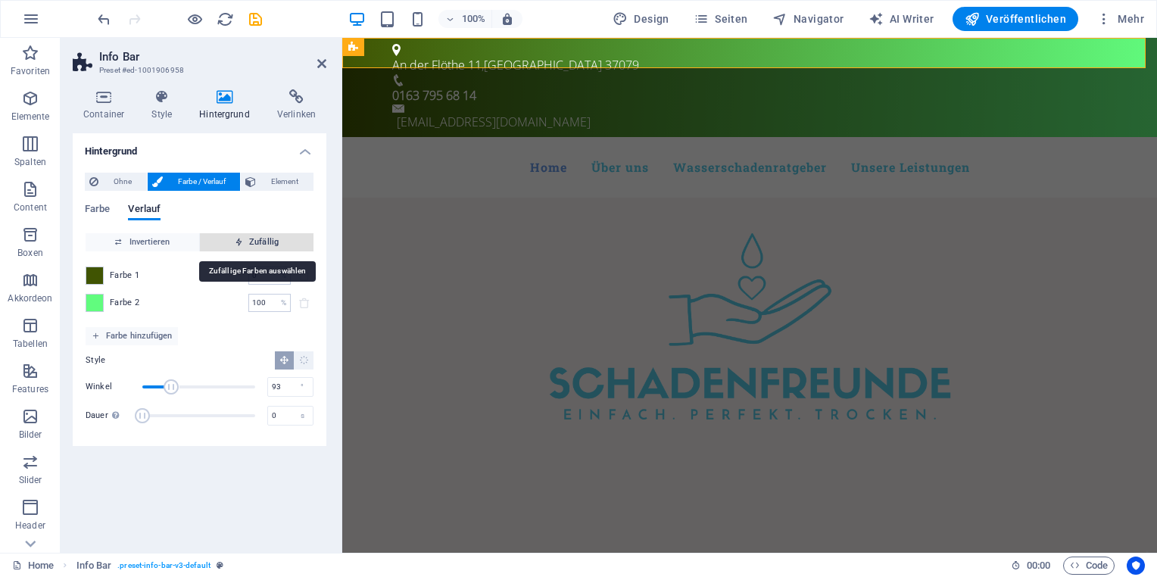
click at [262, 239] on span "Zufällig" at bounding box center [257, 242] width 102 height 18
type input "48"
type input "312"
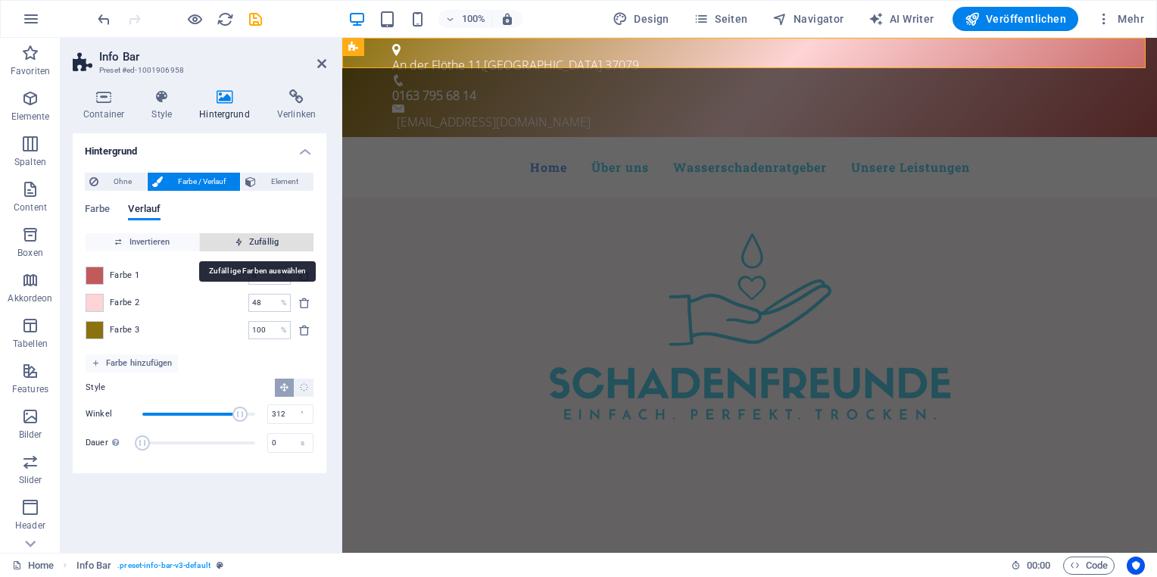
click at [262, 240] on span "Zufällig" at bounding box center [257, 242] width 102 height 18
type input "95"
type input "195"
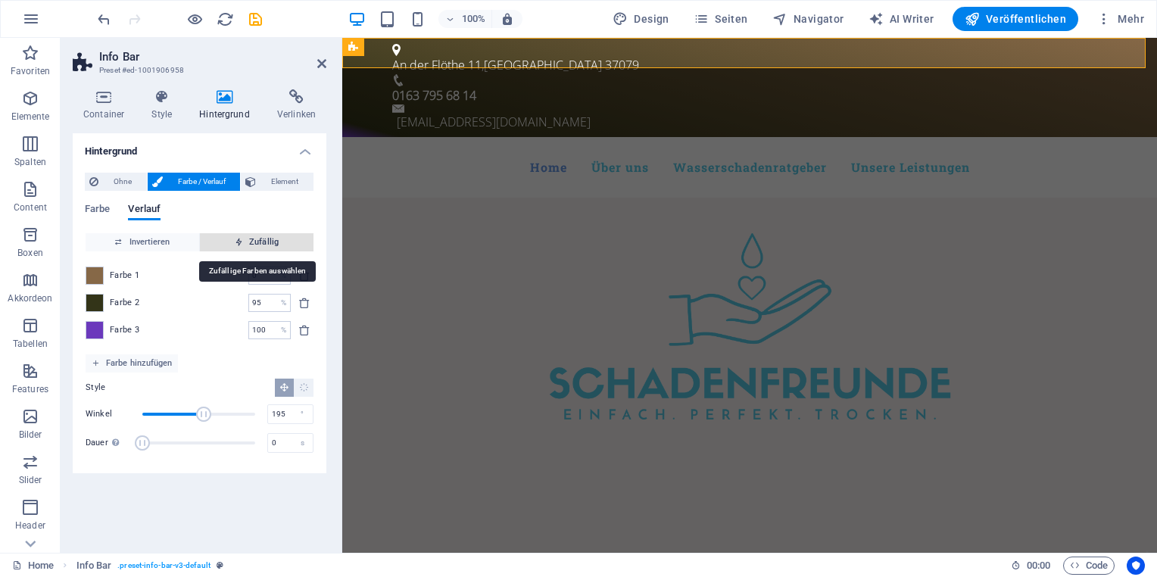
click at [262, 240] on span "Zufällig" at bounding box center [257, 242] width 102 height 18
type input "5"
type input "288"
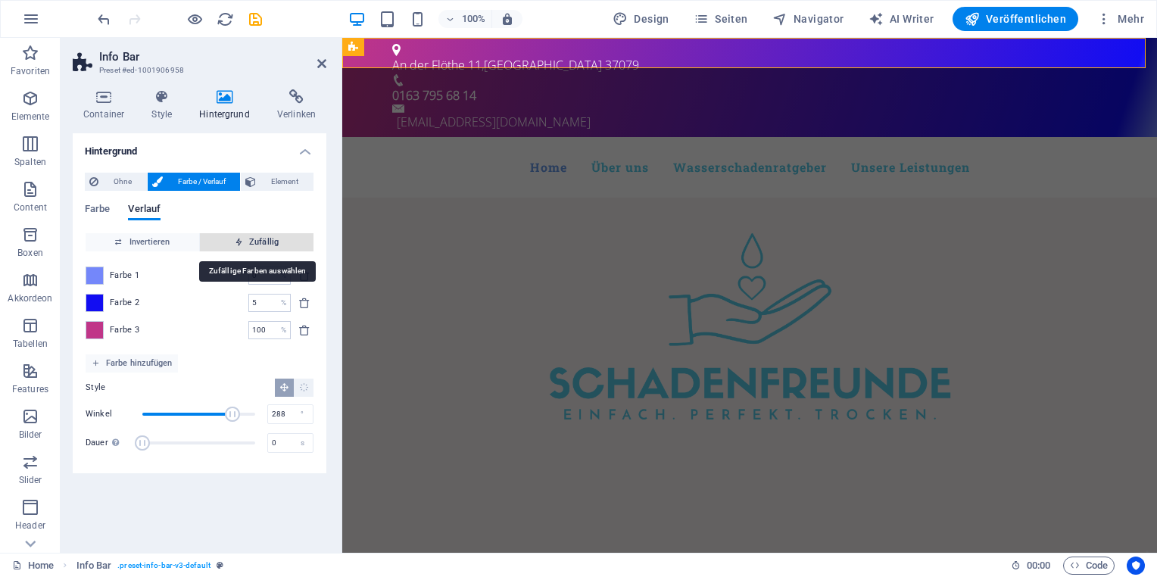
click at [262, 240] on span "Zufällig" at bounding box center [257, 242] width 102 height 18
type input "100"
type input "206"
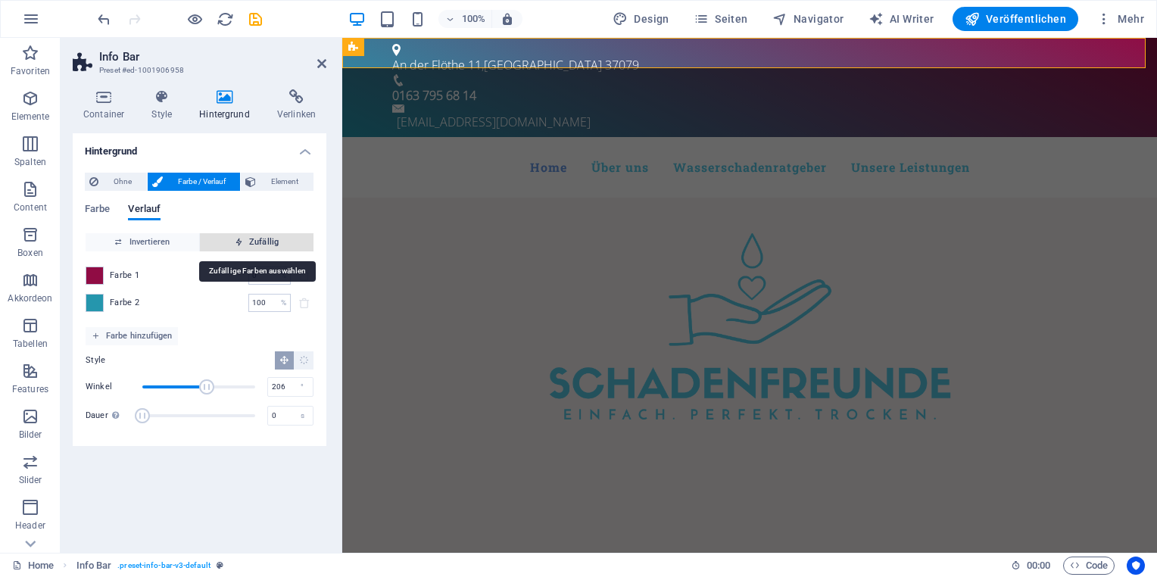
click at [262, 241] on span "Zufällig" at bounding box center [257, 242] width 102 height 18
type input "86"
type input "245"
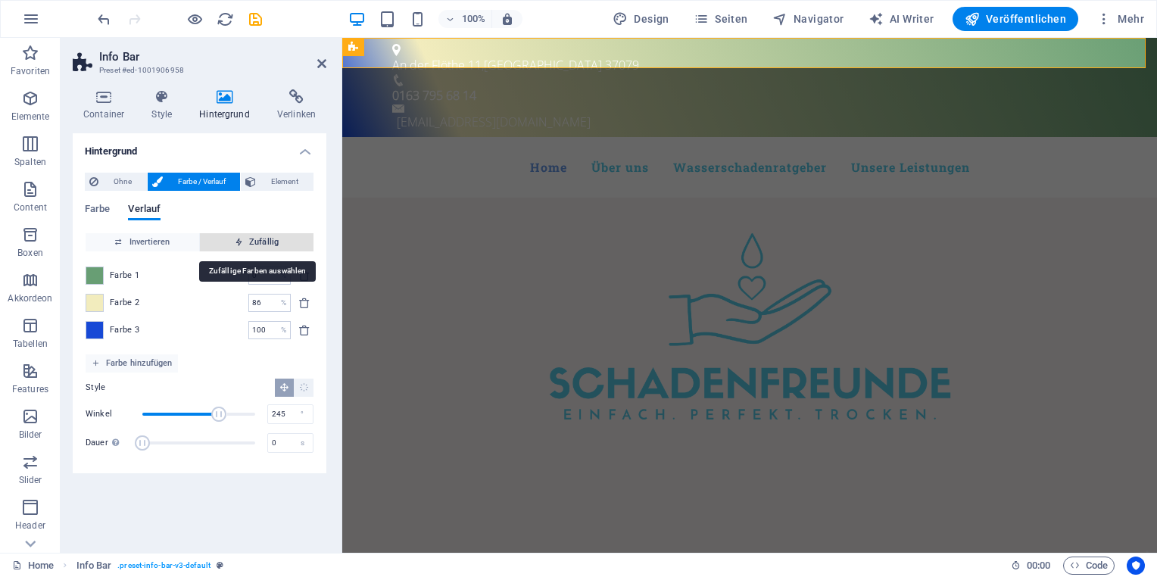
click at [262, 241] on span "Zufällig" at bounding box center [257, 242] width 102 height 18
type input "2"
type input "218"
type input "6"
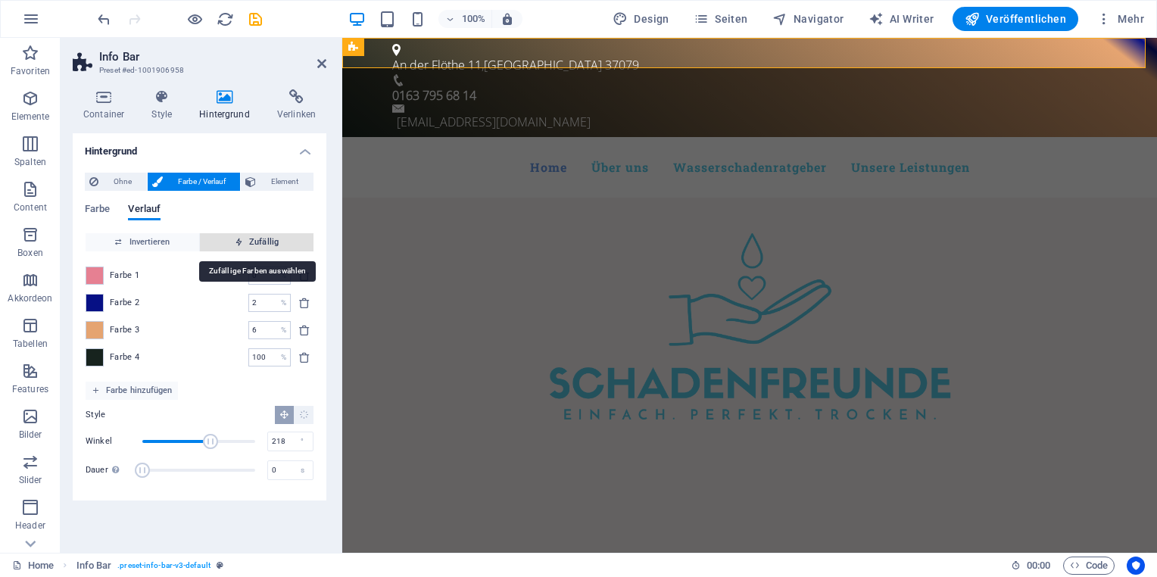
click at [260, 241] on span "Zufällig" at bounding box center [257, 242] width 102 height 18
type input "100"
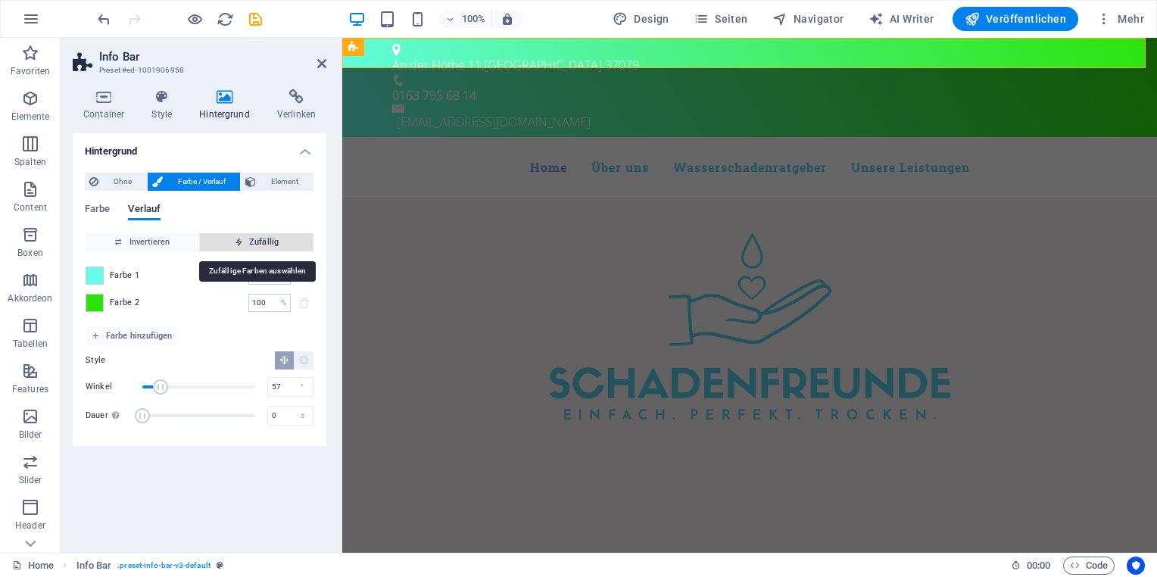
click at [261, 242] on span "Zufällig" at bounding box center [257, 242] width 102 height 18
type input "193"
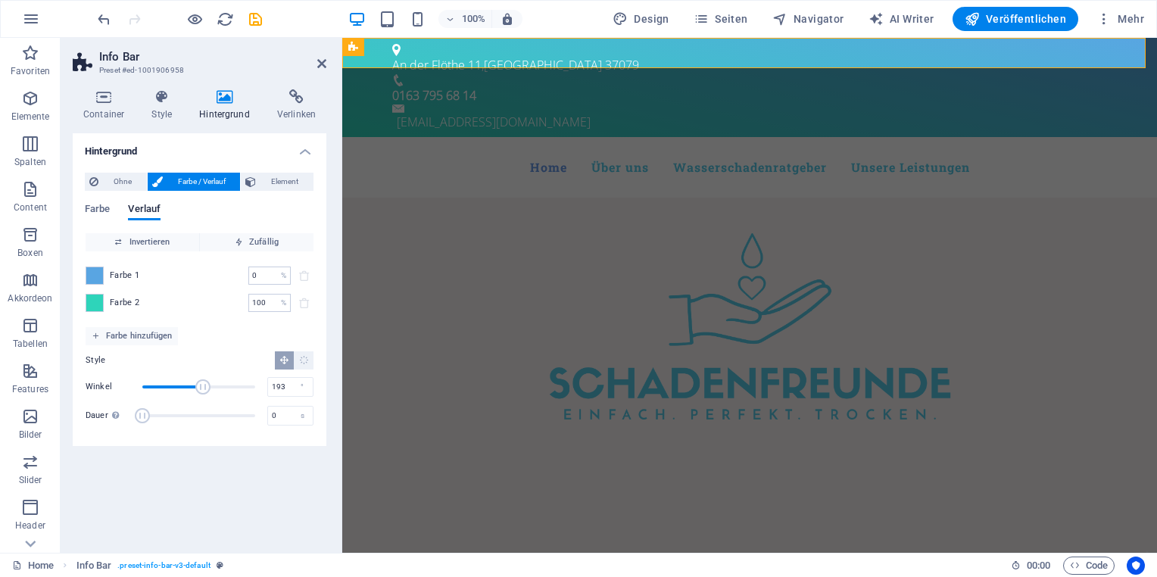
click at [130, 298] on span "Farbe 2" at bounding box center [125, 303] width 30 height 12
click at [100, 297] on span at bounding box center [94, 303] width 17 height 17
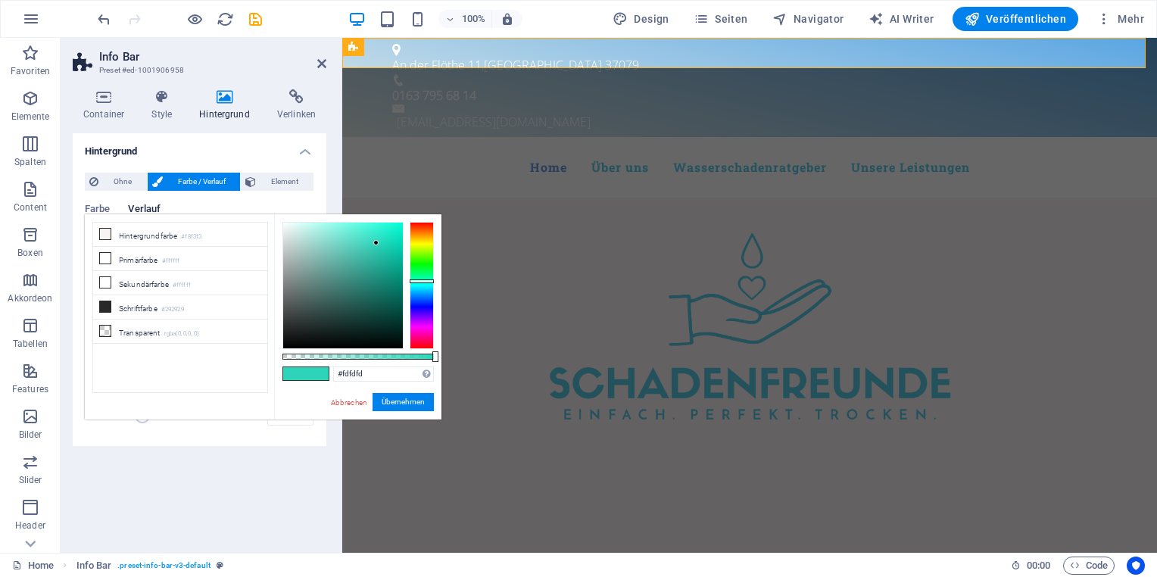
type input "#ffffff"
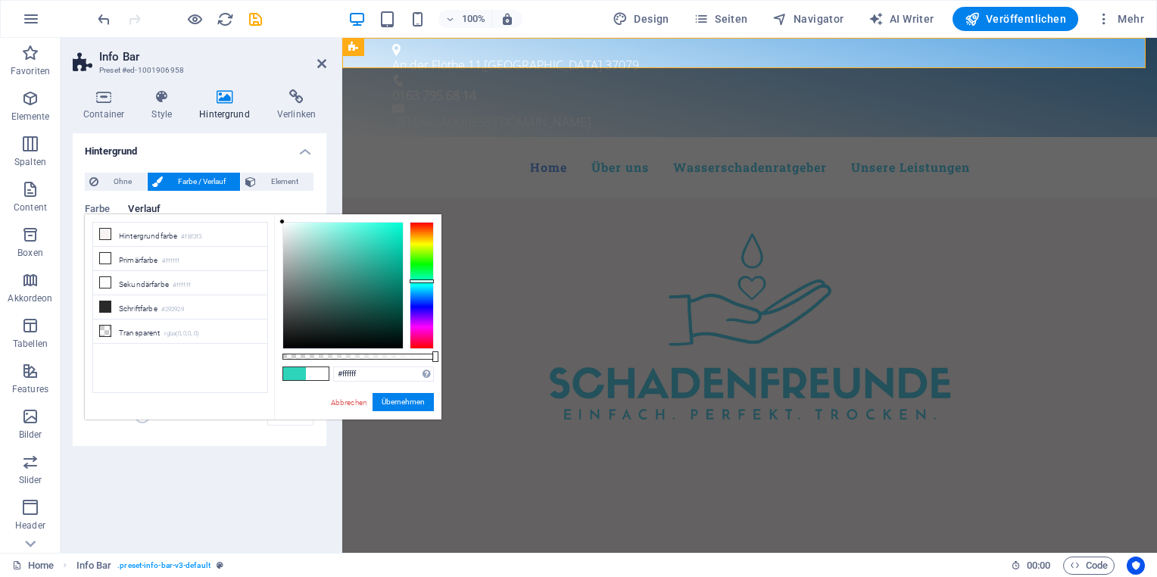
click at [273, 218] on div "less Hintergrundfarbe #f8f3f3 Primärfarbe #ffffff Sekundärfarbe #ffffff Schrift…" at bounding box center [263, 316] width 357 height 205
click at [400, 404] on button "Übernehmen" at bounding box center [403, 402] width 61 height 18
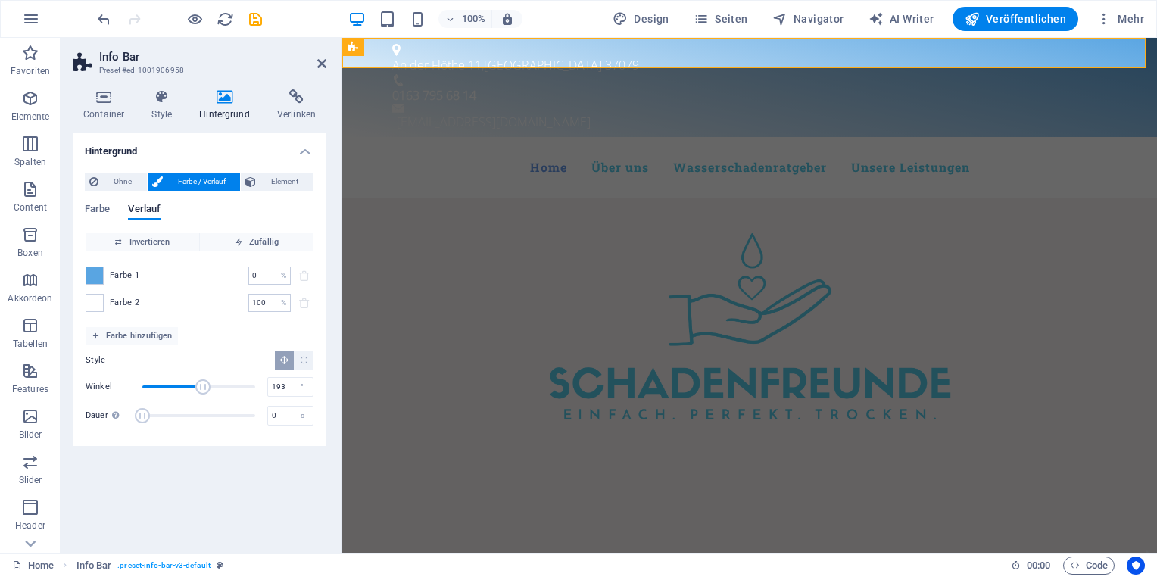
drag, startPoint x: 275, startPoint y: 300, endPoint x: 246, endPoint y: 302, distance: 28.9
click at [246, 302] on div "Farbe 2 100 % ​" at bounding box center [200, 303] width 228 height 18
drag, startPoint x: 269, startPoint y: 301, endPoint x: 236, endPoint y: 289, distance: 34.8
click at [236, 289] on div "Farbe 1 0 % ​ Farbe 2 100 % ​" at bounding box center [200, 289] width 228 height 76
type input "50"
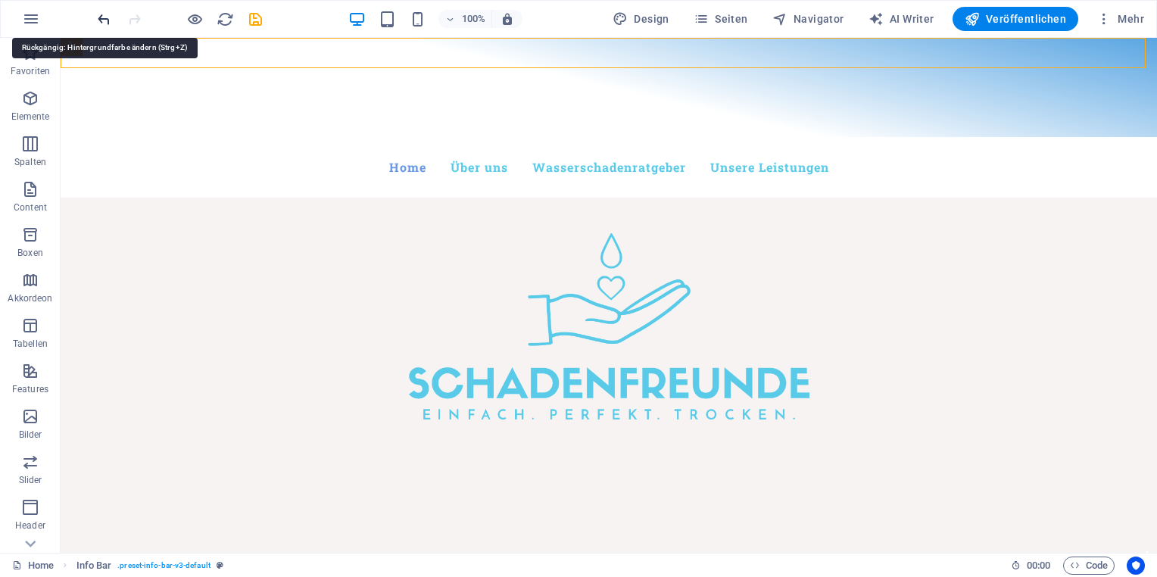
click at [107, 17] on icon "undo" at bounding box center [103, 19] width 17 height 17
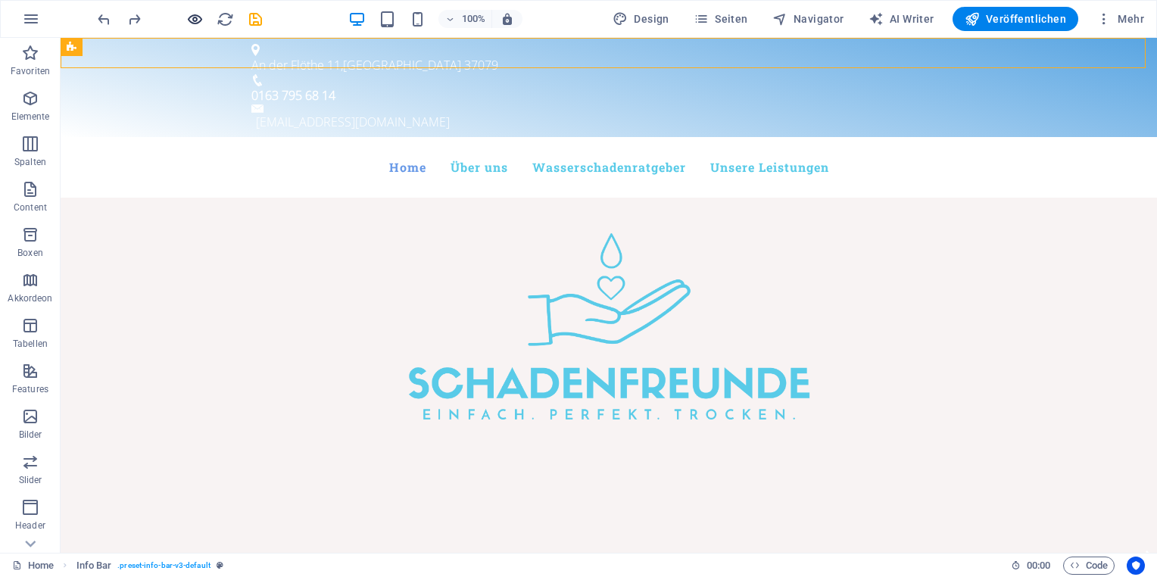
click at [192, 24] on icon "button" at bounding box center [194, 19] width 17 height 17
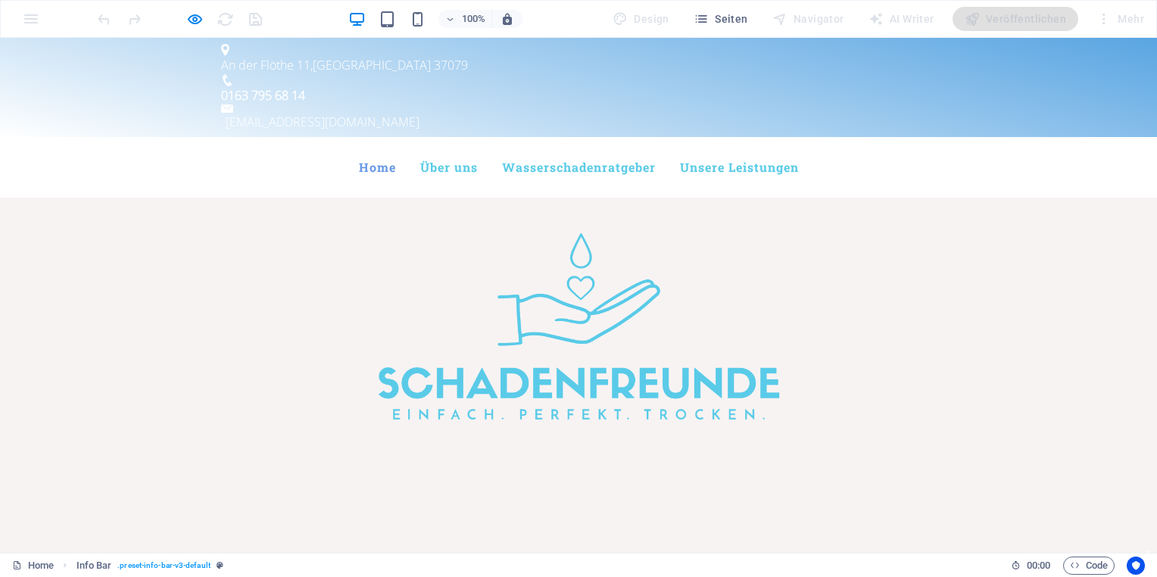
click at [288, 59] on span "An der Flöthe 11" at bounding box center [265, 65] width 89 height 17
click at [201, 26] on icon "button" at bounding box center [194, 19] width 17 height 17
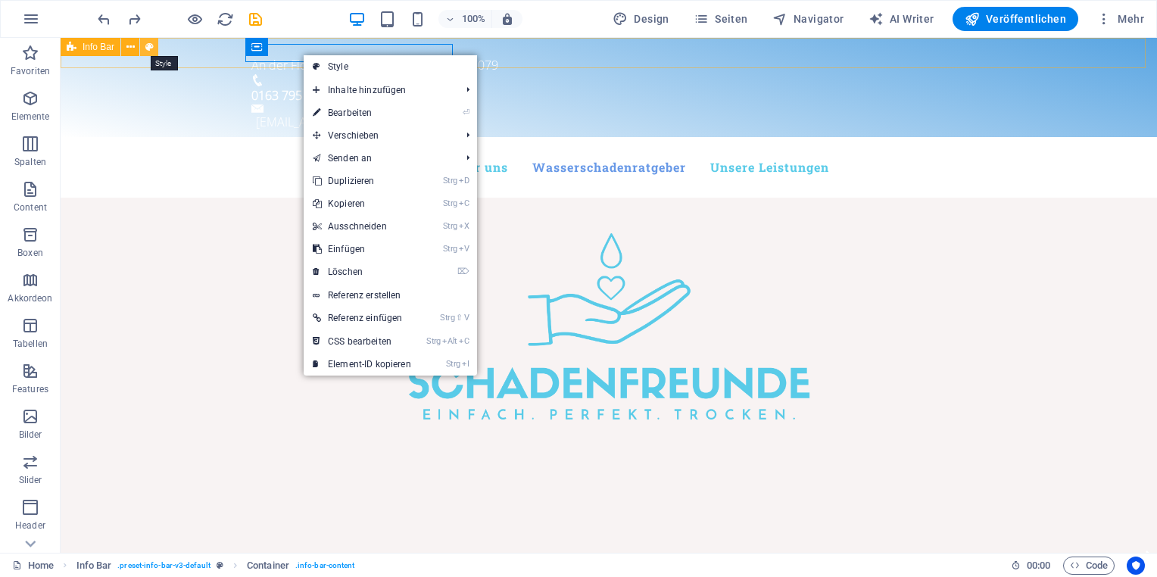
click at [145, 47] on icon at bounding box center [149, 47] width 8 height 16
select select "rem"
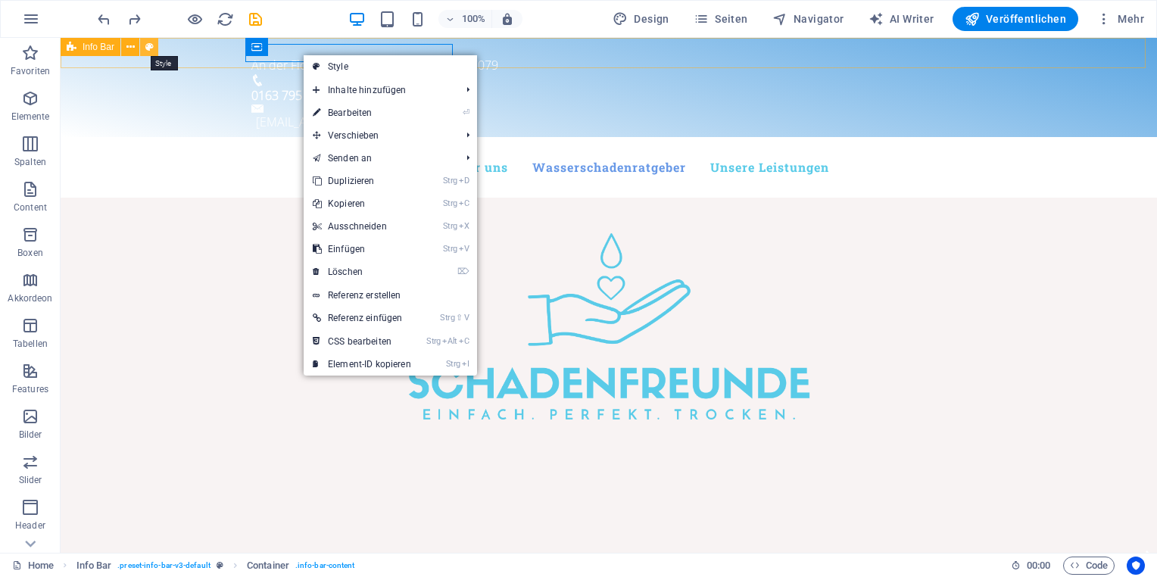
select select "rem"
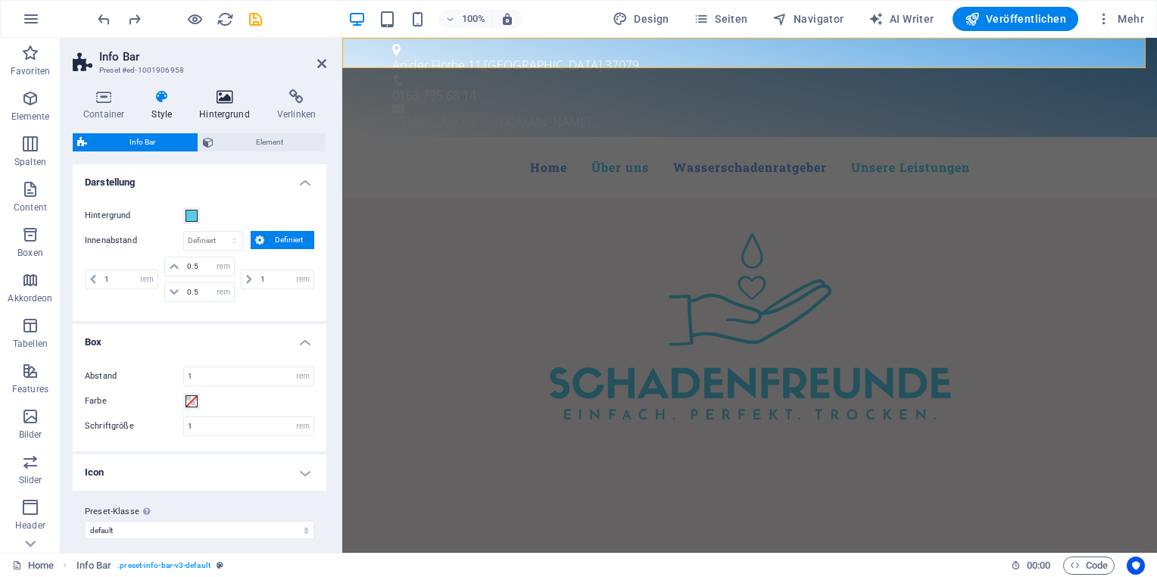
click at [212, 111] on h4 "Hintergrund" at bounding box center [228, 105] width 78 height 32
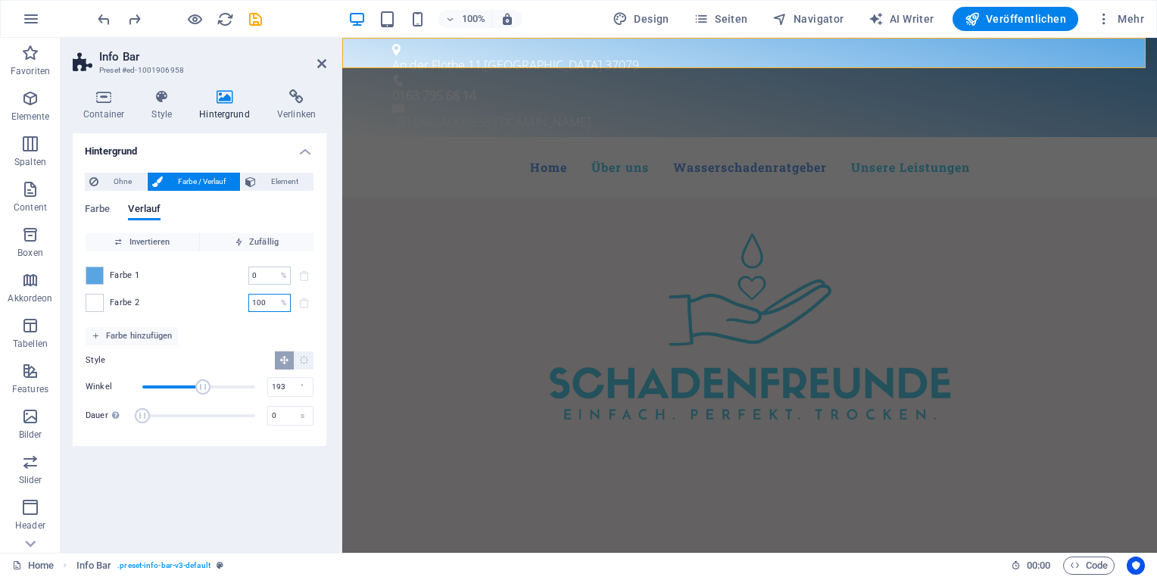
drag, startPoint x: 266, startPoint y: 304, endPoint x: 242, endPoint y: 301, distance: 23.6
click at [242, 302] on div "Farbe 2 100 % ​" at bounding box center [200, 303] width 228 height 18
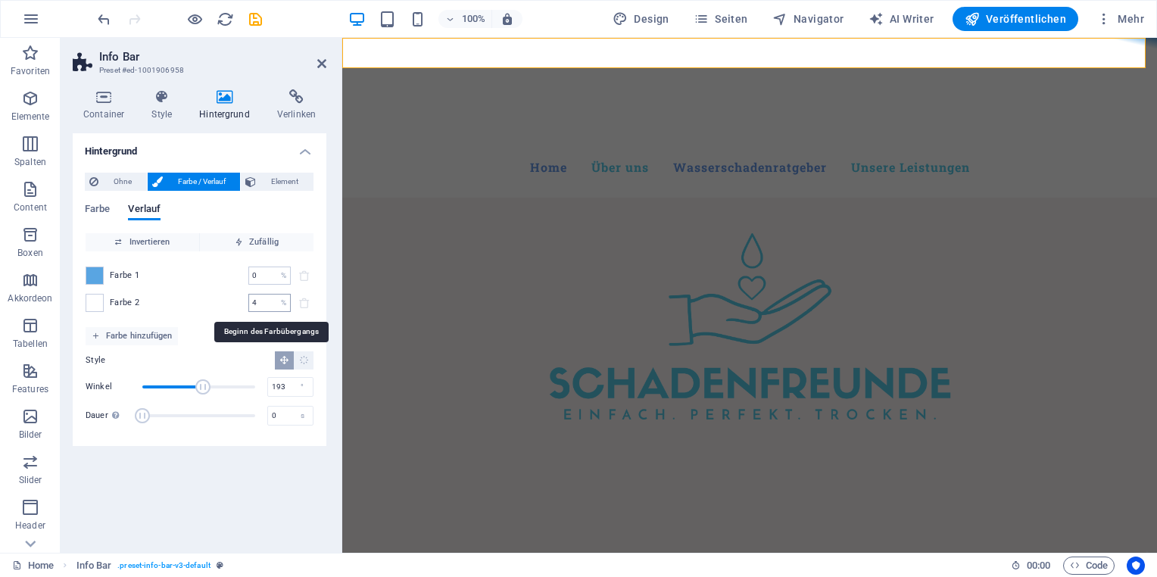
click at [256, 296] on input "4" at bounding box center [261, 303] width 27 height 18
drag, startPoint x: 262, startPoint y: 302, endPoint x: 227, endPoint y: 296, distance: 35.4
click at [228, 295] on div "Farbe 2 4 % ​" at bounding box center [200, 303] width 228 height 18
click at [244, 324] on div "Farbe 1 0 % ​ Farbe 2 40 % ​" at bounding box center [200, 289] width 228 height 76
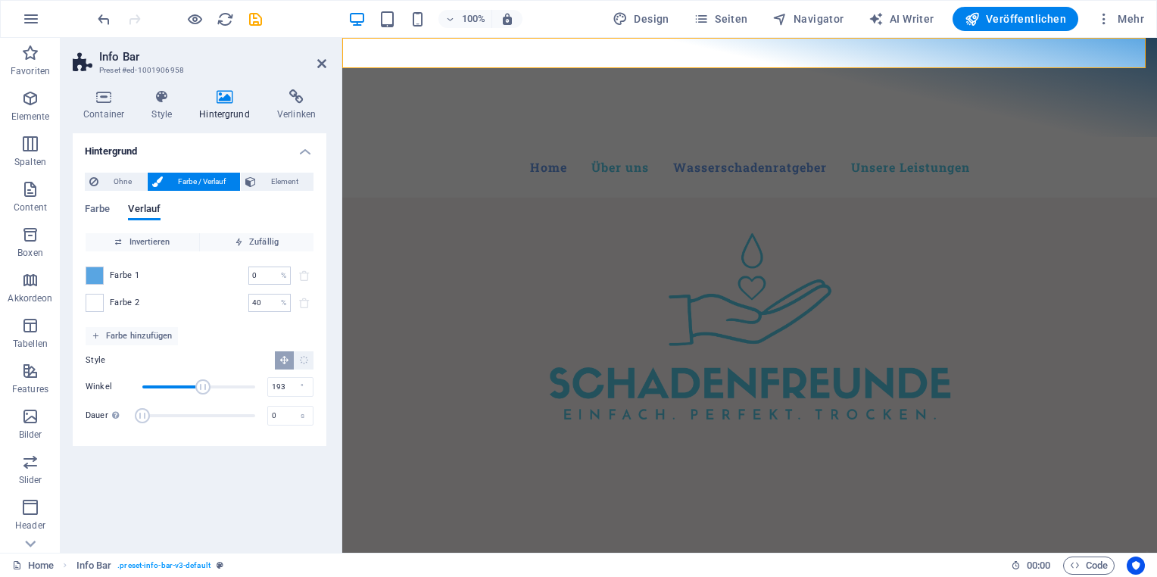
drag, startPoint x: 239, startPoint y: 301, endPoint x: 205, endPoint y: 298, distance: 34.2
click at [205, 298] on div "Farbe 2 40 % ​" at bounding box center [200, 303] width 228 height 18
drag, startPoint x: 255, startPoint y: 302, endPoint x: 267, endPoint y: 305, distance: 12.3
click at [267, 305] on input "40" at bounding box center [261, 303] width 27 height 18
click at [100, 20] on icon "undo" at bounding box center [103, 19] width 17 height 17
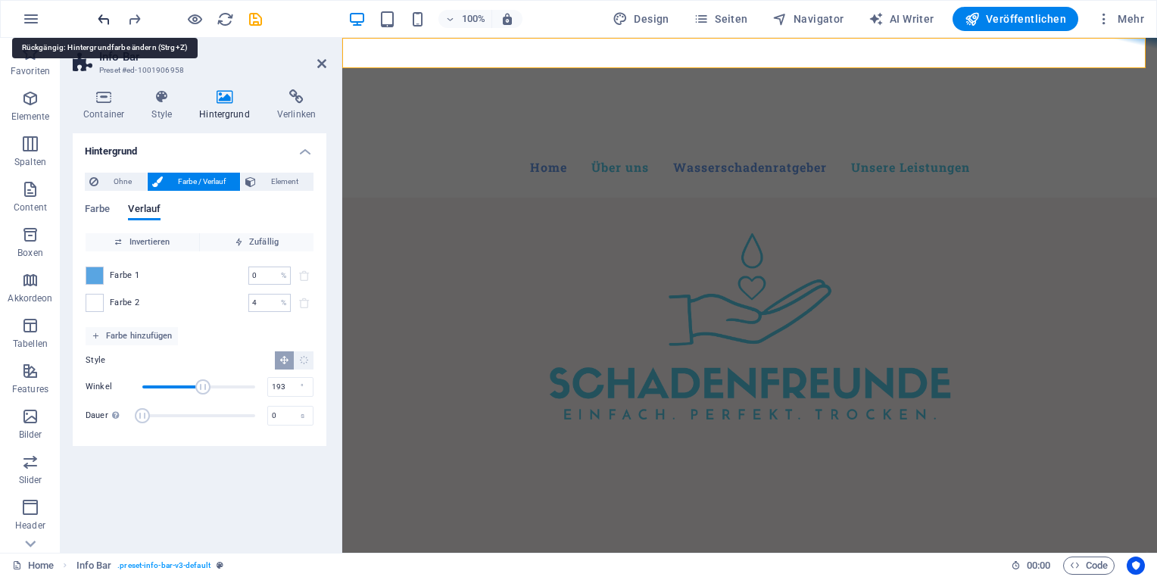
click at [100, 20] on icon "undo" at bounding box center [103, 19] width 17 height 17
type input "100"
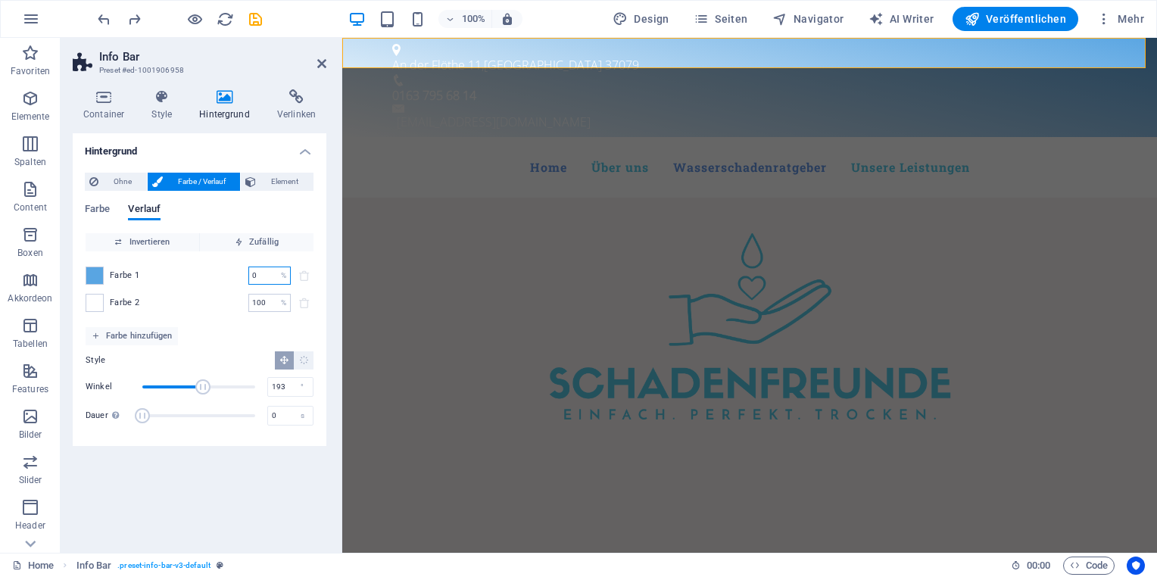
drag, startPoint x: 264, startPoint y: 275, endPoint x: 230, endPoint y: 274, distance: 33.3
click at [230, 274] on div "Farbe 1 0 % ​" at bounding box center [200, 276] width 228 height 18
click at [257, 280] on input "6" at bounding box center [261, 276] width 27 height 18
drag, startPoint x: 258, startPoint y: 277, endPoint x: 219, endPoint y: 272, distance: 39.7
click at [219, 272] on div "Farbe 1 6 % ​" at bounding box center [200, 276] width 228 height 18
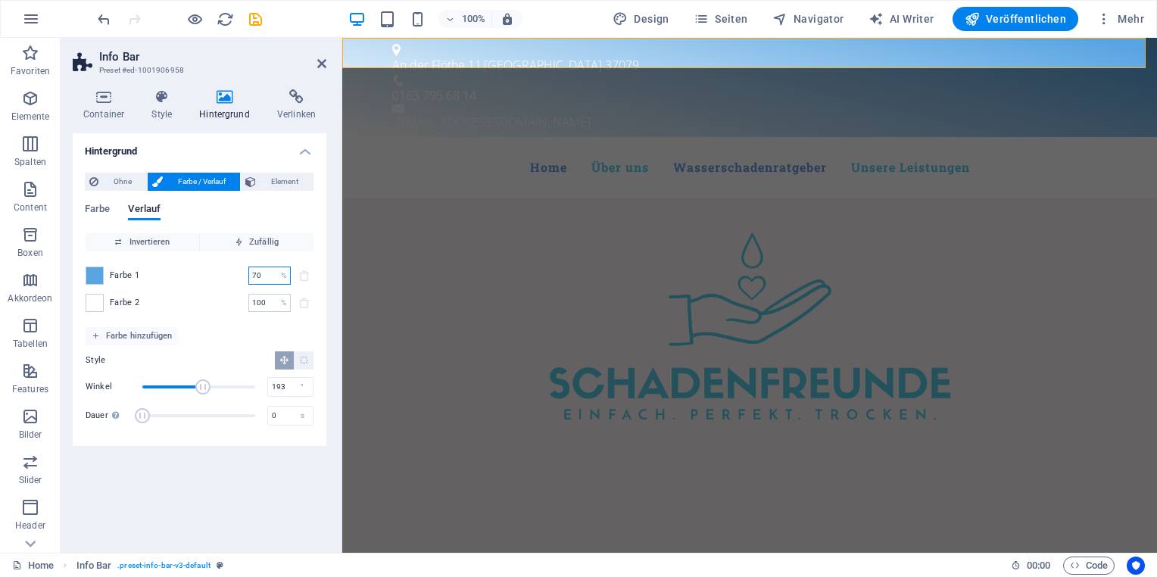
type input "70"
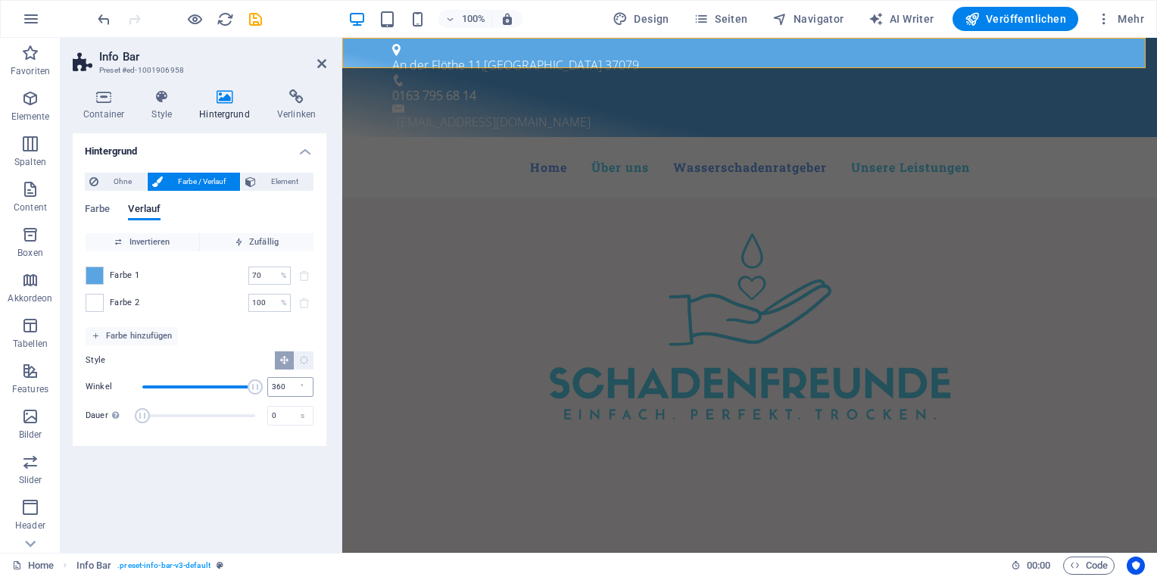
drag, startPoint x: 205, startPoint y: 384, endPoint x: 271, endPoint y: 384, distance: 66.7
click at [271, 384] on div "Winkel 360 °" at bounding box center [200, 387] width 228 height 23
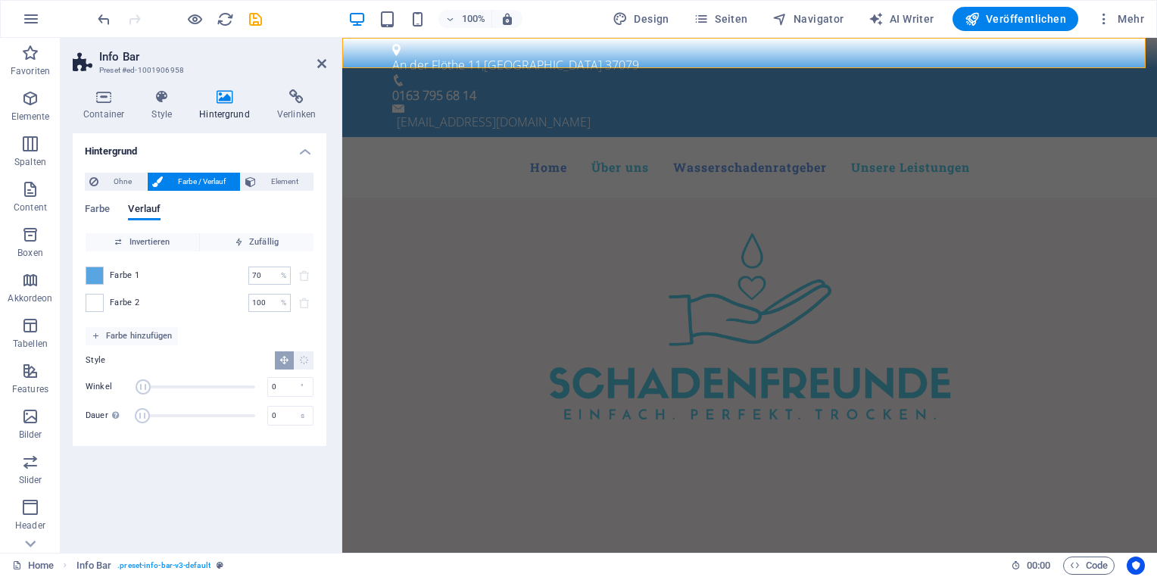
drag, startPoint x: 258, startPoint y: 384, endPoint x: 130, endPoint y: 380, distance: 128.1
click at [130, 380] on div "Winkel 0 °" at bounding box center [200, 387] width 228 height 23
click at [153, 385] on span "Winkel" at bounding box center [149, 387] width 15 height 15
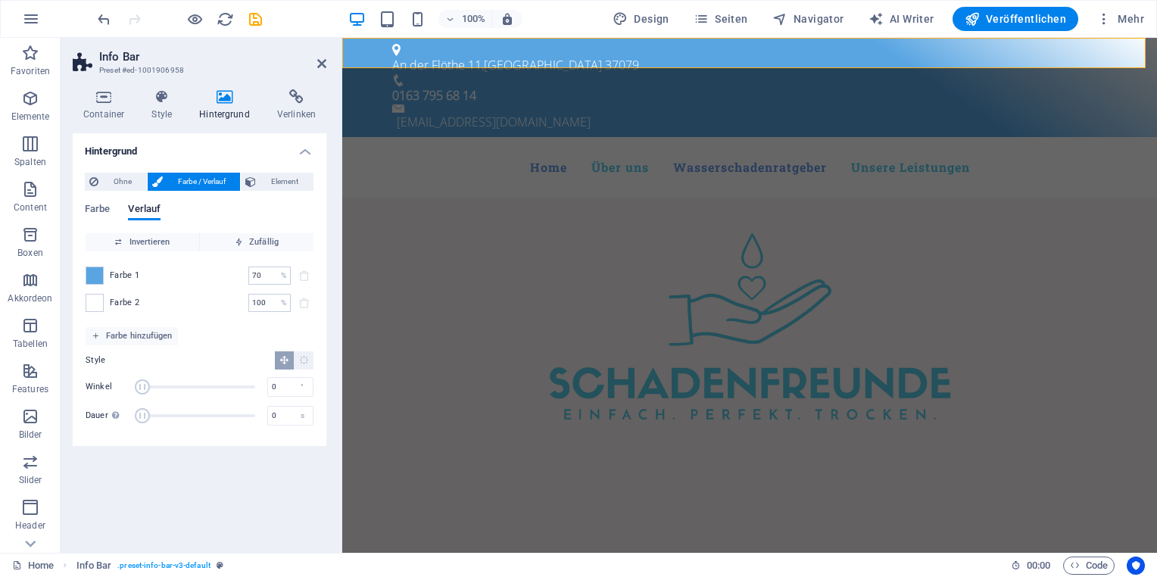
drag, startPoint x: 151, startPoint y: 385, endPoint x: 130, endPoint y: 385, distance: 20.5
click at [130, 385] on div "Winkel 0 °" at bounding box center [200, 387] width 228 height 23
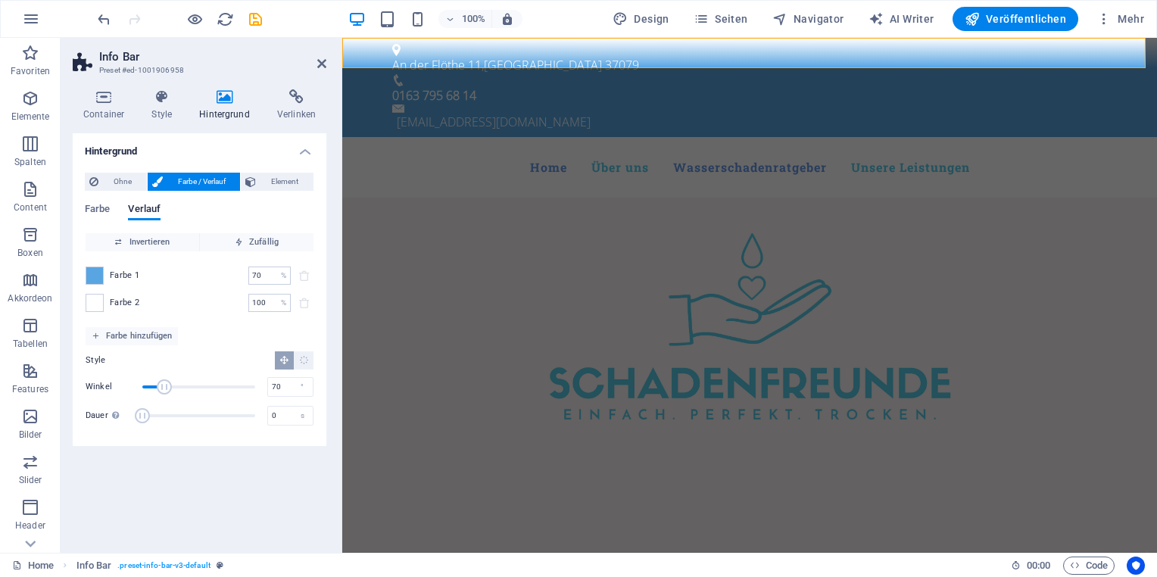
drag, startPoint x: 143, startPoint y: 388, endPoint x: 164, endPoint y: 389, distance: 21.3
click at [164, 389] on span "Winkel" at bounding box center [164, 387] width 15 height 15
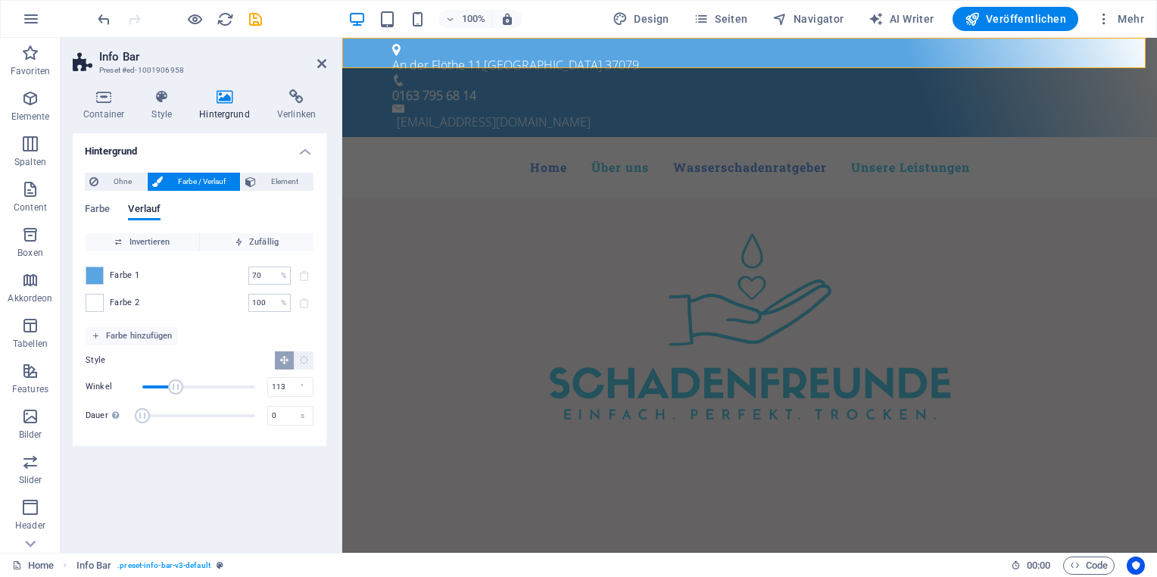
drag, startPoint x: 164, startPoint y: 389, endPoint x: 178, endPoint y: 389, distance: 13.6
click at [178, 389] on span "Winkel" at bounding box center [175, 387] width 15 height 15
drag, startPoint x: 178, startPoint y: 389, endPoint x: 190, endPoint y: 389, distance: 12.1
click at [190, 389] on span "Winkel" at bounding box center [187, 387] width 15 height 15
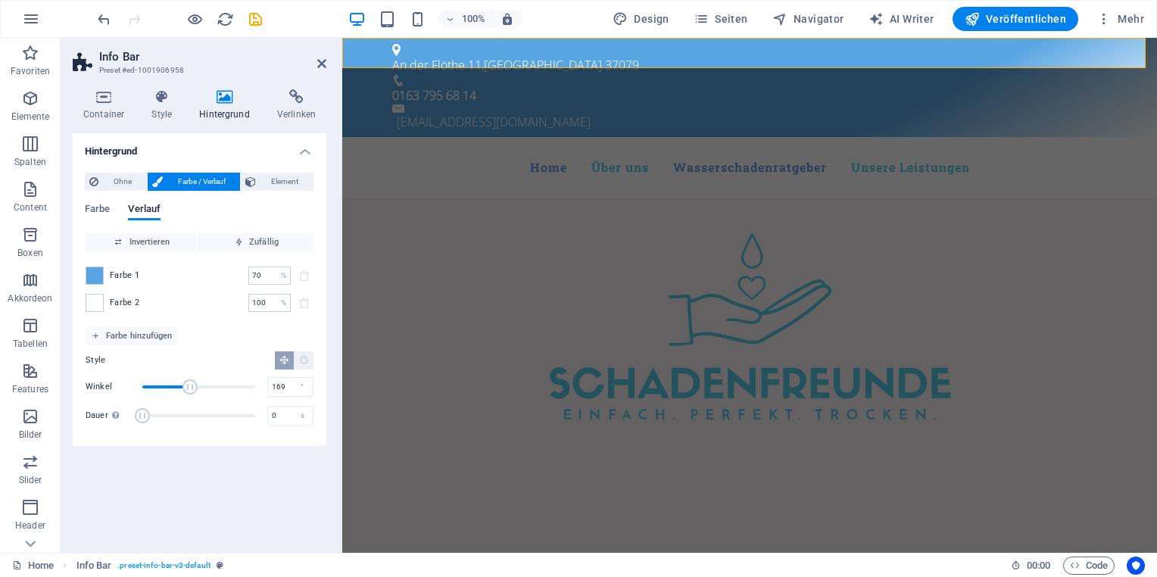
click at [195, 389] on span "Winkel" at bounding box center [190, 387] width 15 height 15
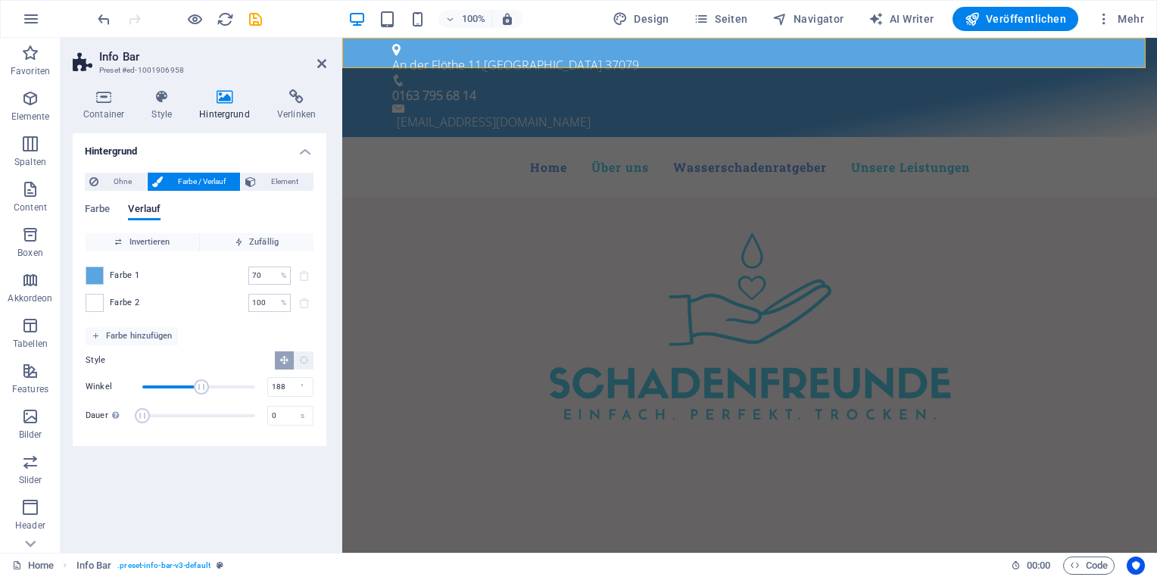
click at [201, 389] on span "Winkel" at bounding box center [201, 387] width 15 height 15
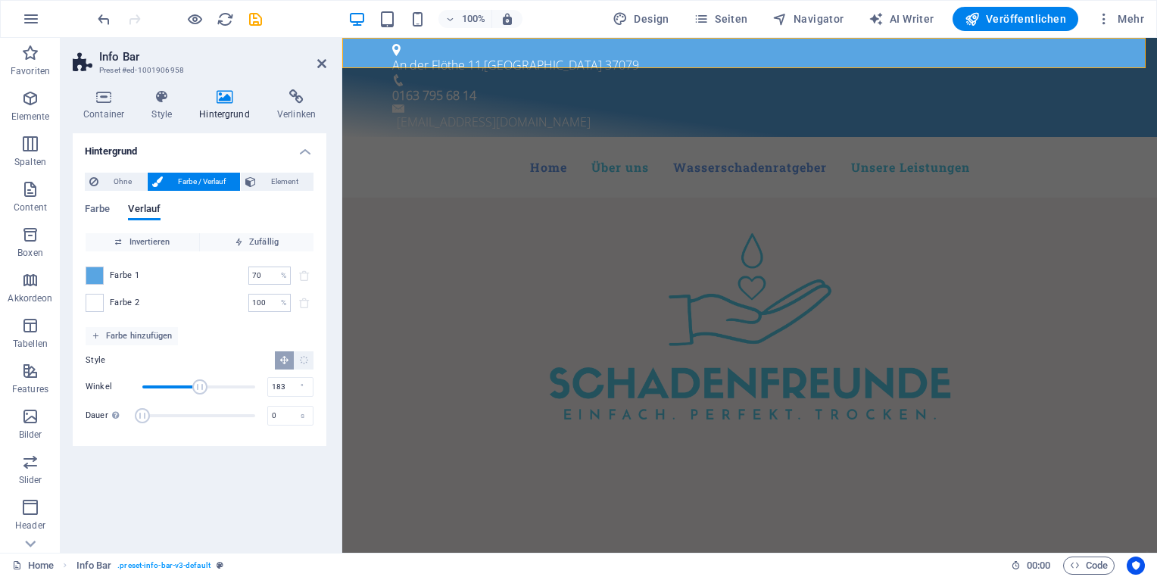
click at [200, 387] on span "Winkel" at bounding box center [199, 387] width 15 height 15
click at [182, 389] on span "Winkel" at bounding box center [198, 387] width 113 height 23
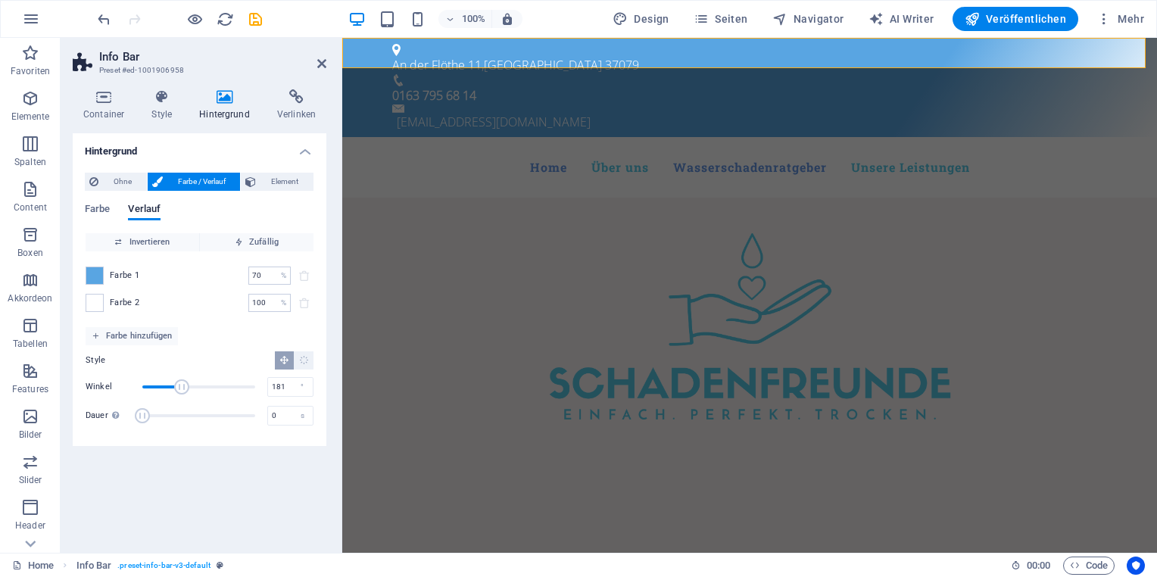
click at [199, 389] on span "Winkel" at bounding box center [198, 387] width 113 height 23
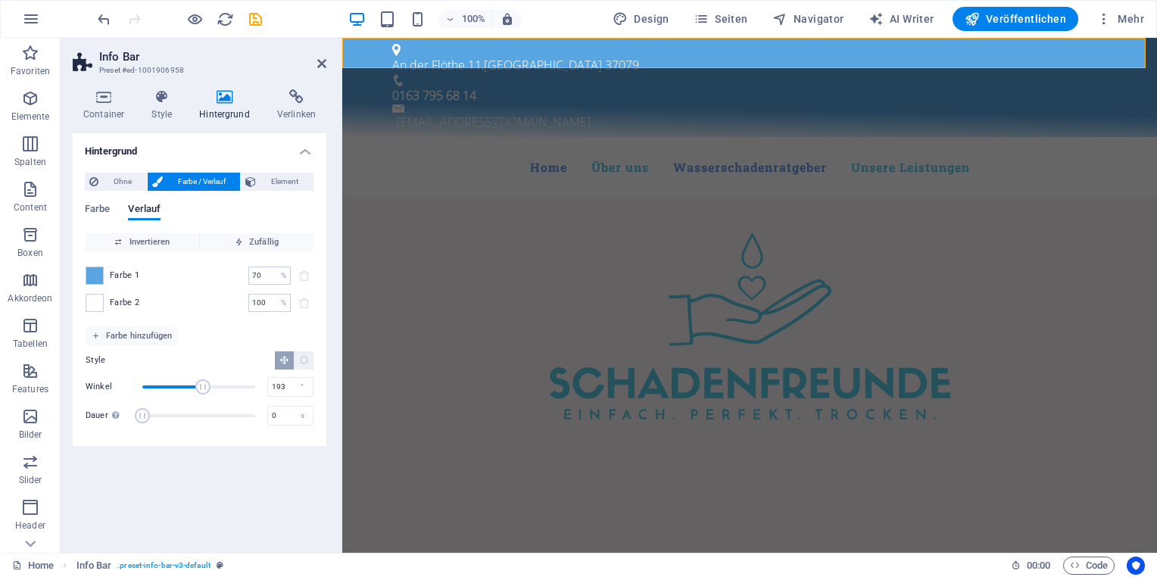
click at [203, 389] on span "Winkel" at bounding box center [202, 387] width 15 height 15
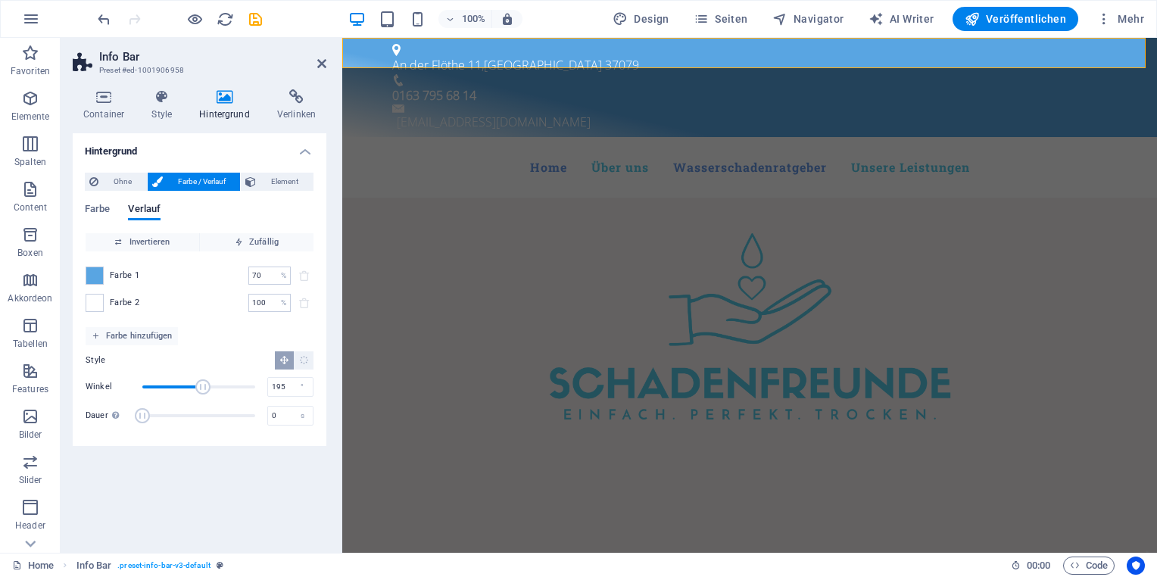
click at [204, 389] on span "Winkel" at bounding box center [202, 387] width 15 height 15
click at [207, 389] on span "Winkel" at bounding box center [206, 387] width 15 height 15
click at [208, 389] on span "Winkel" at bounding box center [206, 387] width 15 height 15
click at [211, 389] on span "Winkel" at bounding box center [208, 387] width 15 height 15
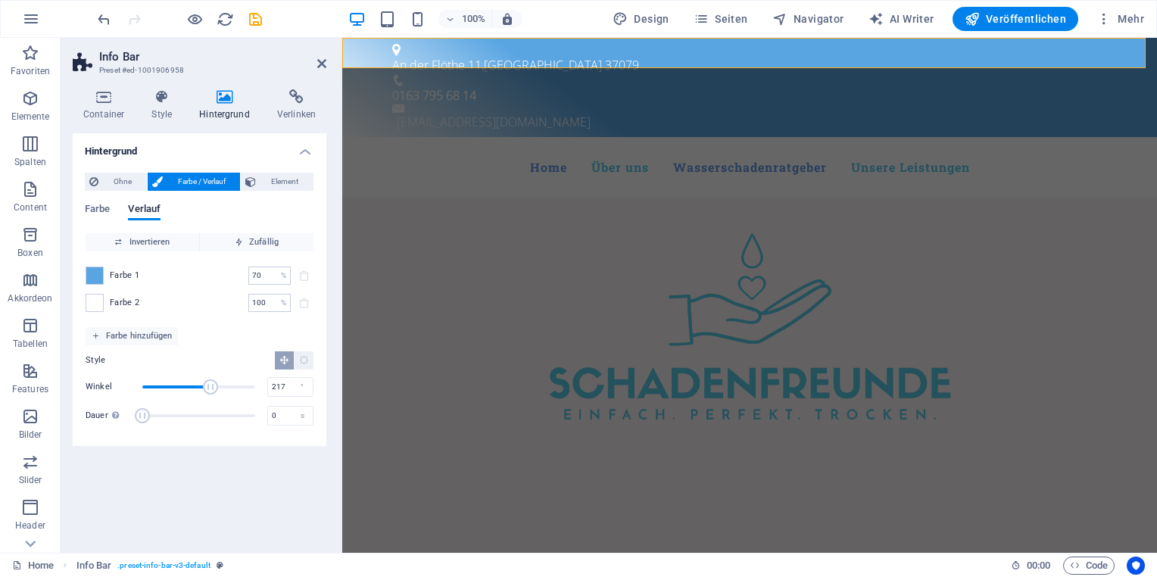
click at [211, 389] on span "Winkel" at bounding box center [210, 387] width 15 height 15
click at [212, 389] on span "Winkel" at bounding box center [212, 387] width 15 height 15
click at [214, 389] on span "Winkel" at bounding box center [213, 387] width 15 height 15
click at [215, 388] on span "Winkel" at bounding box center [215, 387] width 15 height 15
click at [220, 388] on span "Winkel" at bounding box center [218, 387] width 15 height 15
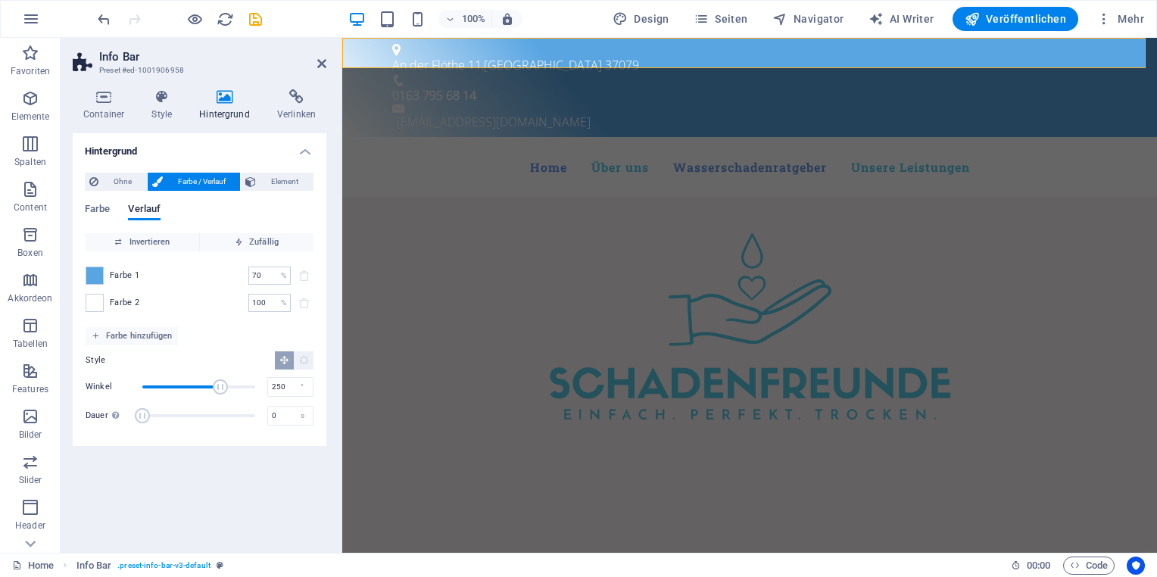
click at [221, 388] on span "Winkel" at bounding box center [220, 387] width 15 height 15
click at [224, 386] on span "Winkel" at bounding box center [224, 387] width 15 height 15
click at [229, 386] on span "Winkel" at bounding box center [228, 387] width 15 height 15
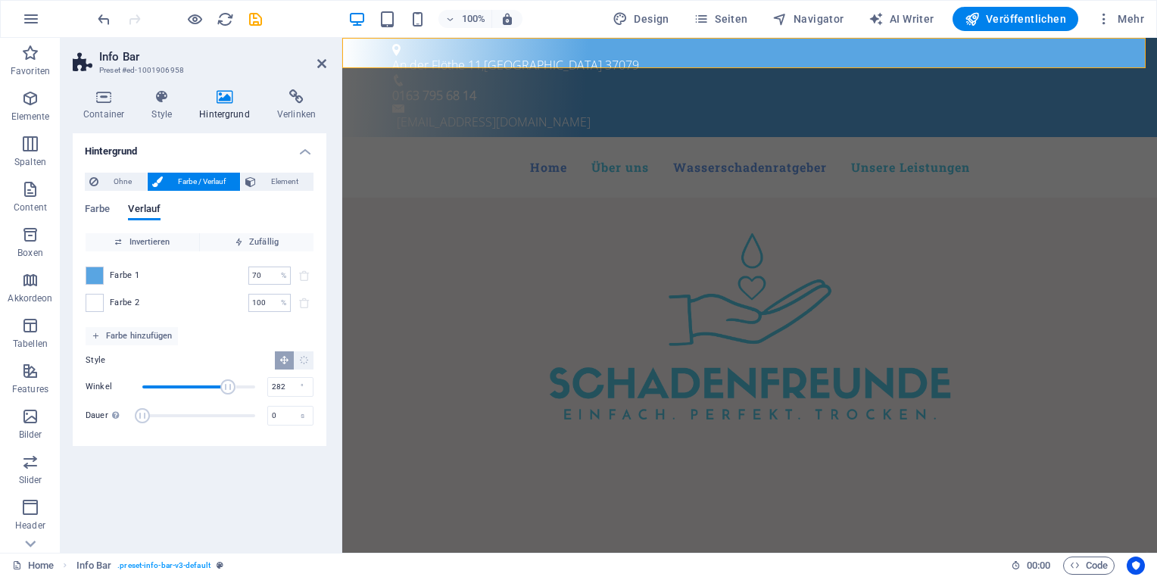
click at [231, 386] on span "Winkel" at bounding box center [228, 387] width 15 height 15
click at [233, 386] on span "Winkel" at bounding box center [230, 387] width 15 height 15
click at [235, 386] on span "Winkel" at bounding box center [232, 387] width 15 height 15
click at [237, 386] on span "Winkel" at bounding box center [234, 387] width 15 height 15
drag, startPoint x: 237, startPoint y: 386, endPoint x: 195, endPoint y: 389, distance: 41.7
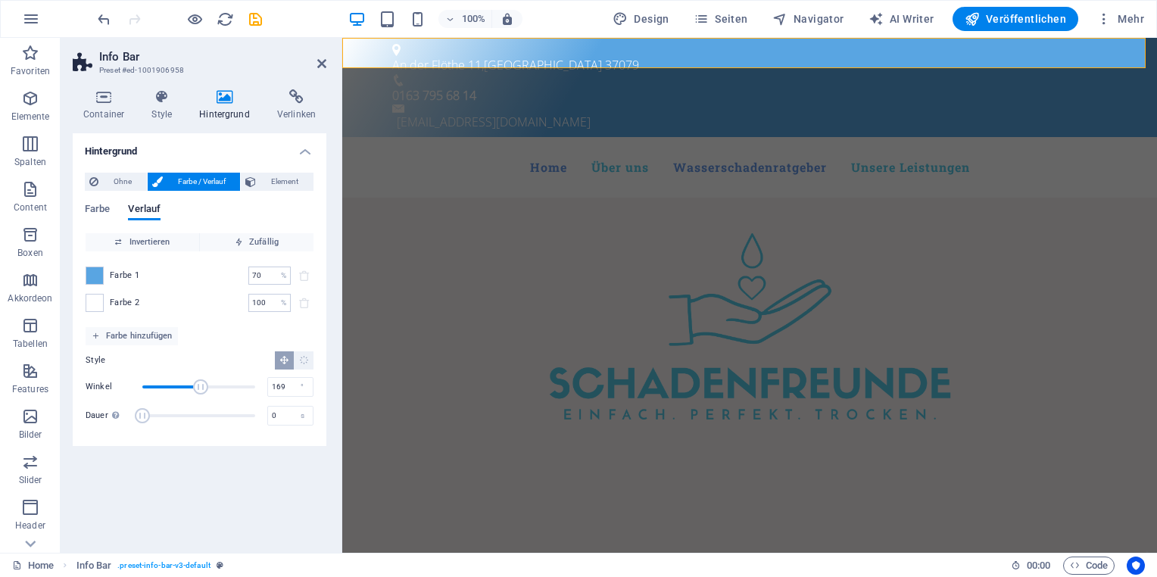
click at [195, 389] on span "Winkel" at bounding box center [200, 387] width 15 height 15
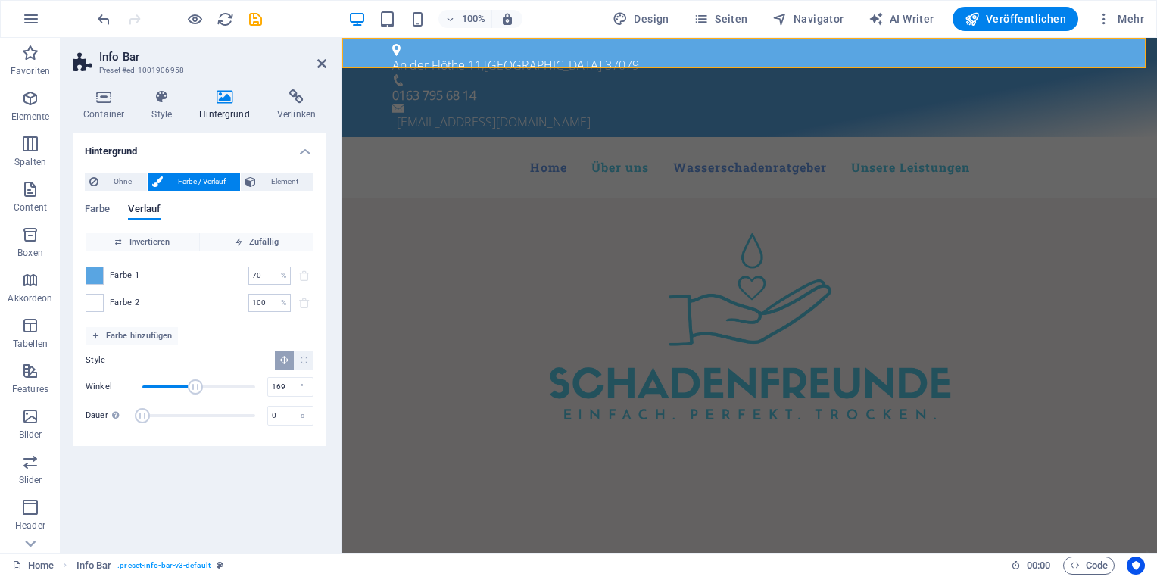
click at [195, 389] on span "Winkel" at bounding box center [195, 387] width 15 height 15
drag, startPoint x: 195, startPoint y: 389, endPoint x: 208, endPoint y: 389, distance: 12.9
click at [205, 389] on span "Winkel" at bounding box center [196, 387] width 15 height 15
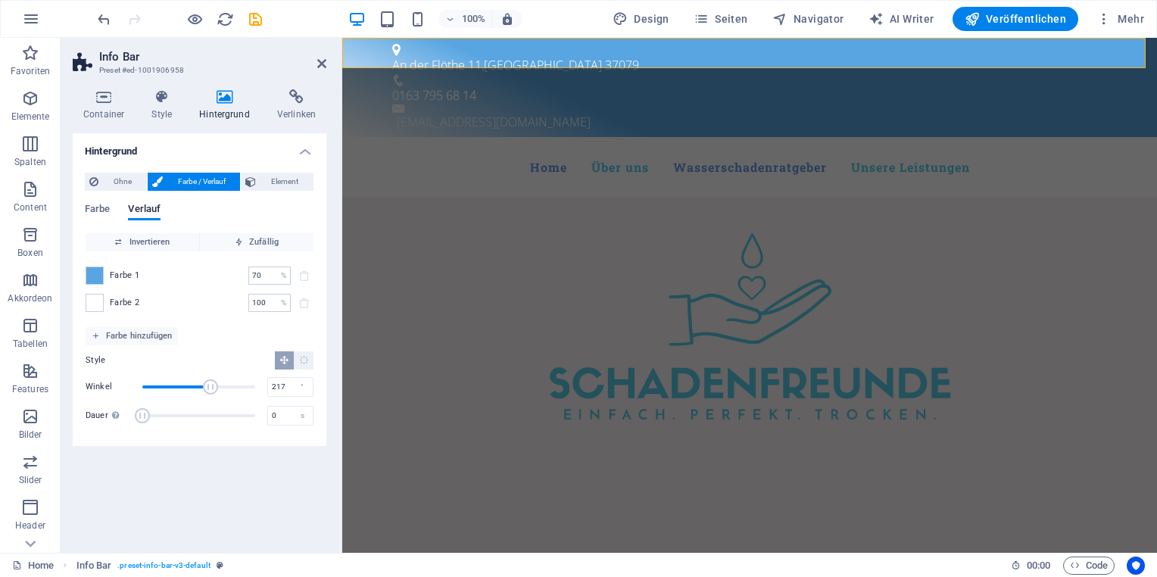
click at [211, 388] on span "Winkel" at bounding box center [210, 387] width 15 height 15
click at [208, 389] on span "Winkel" at bounding box center [208, 387] width 15 height 15
click at [206, 389] on span "Winkel" at bounding box center [205, 387] width 15 height 15
click at [205, 389] on span "Winkel" at bounding box center [205, 387] width 15 height 15
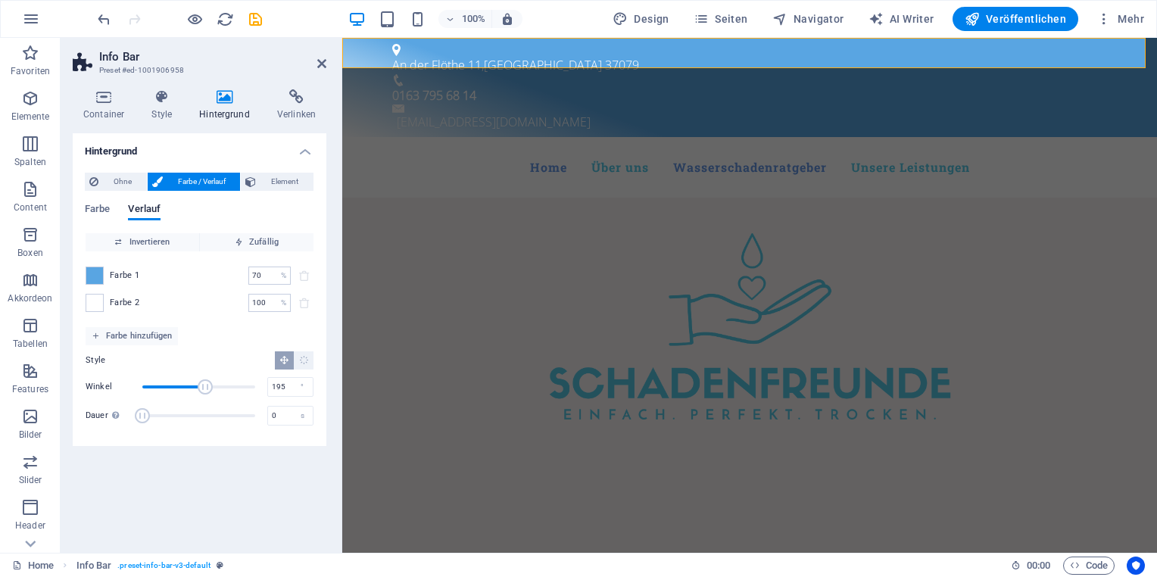
click at [204, 389] on span "Winkel" at bounding box center [205, 387] width 15 height 15
click at [201, 391] on span "Winkel" at bounding box center [200, 387] width 15 height 15
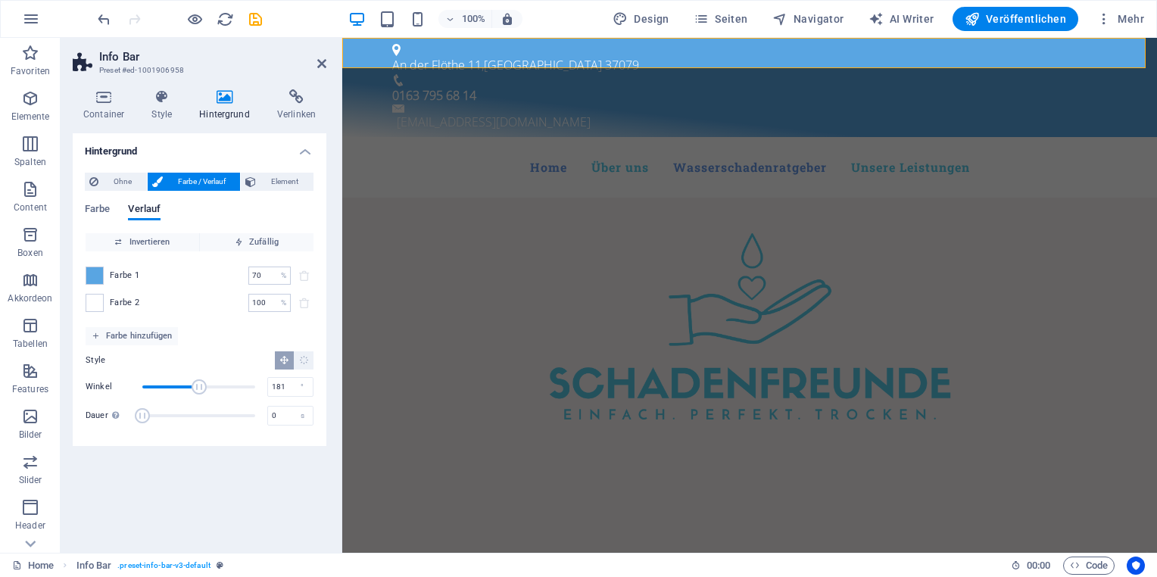
click at [199, 391] on span "Winkel" at bounding box center [199, 387] width 15 height 15
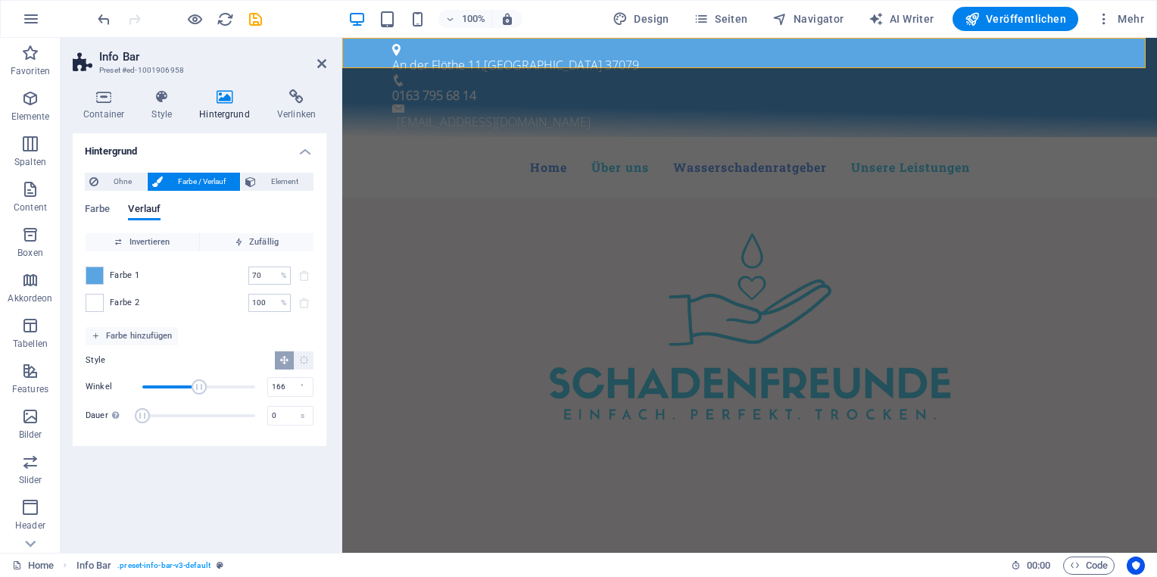
click at [195, 389] on span "Winkel" at bounding box center [199, 387] width 15 height 15
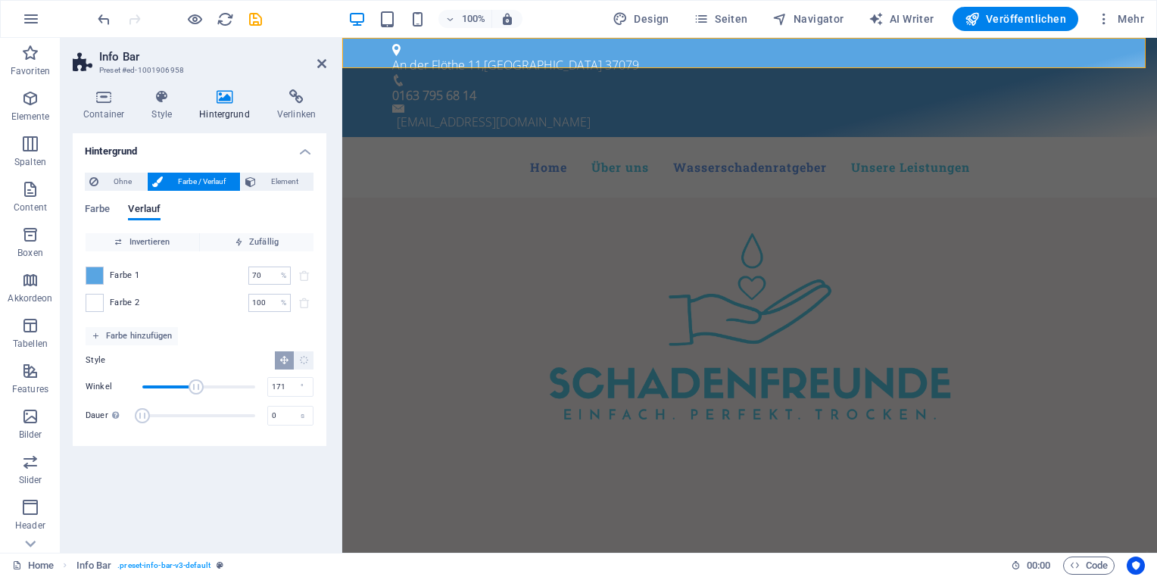
click at [196, 389] on span "Winkel" at bounding box center [196, 387] width 15 height 15
click at [200, 389] on span "Winkel" at bounding box center [199, 387] width 15 height 15
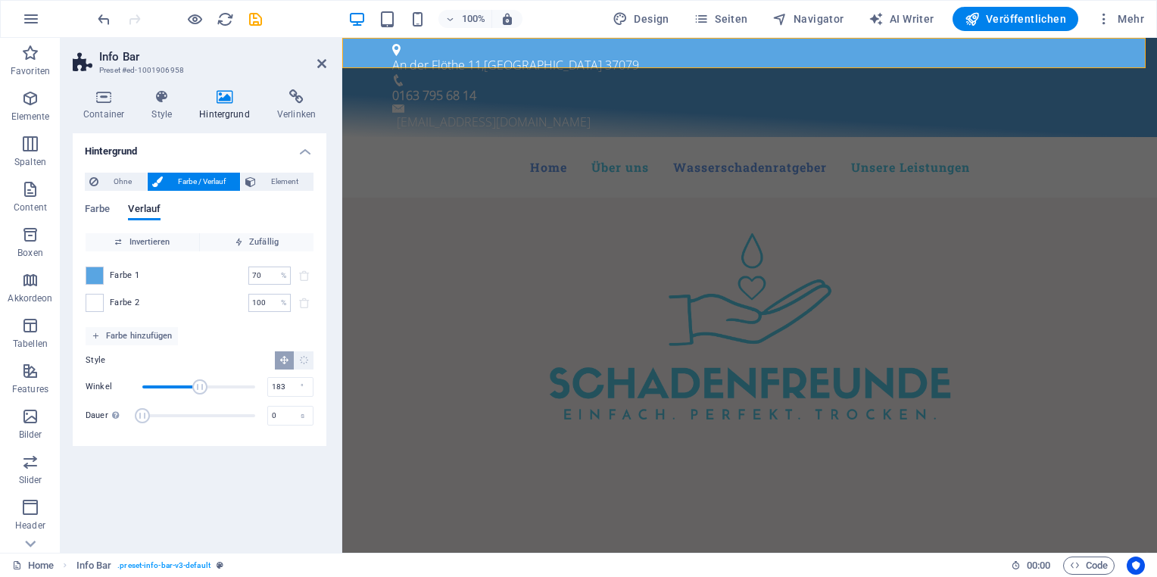
click at [200, 389] on span "Winkel" at bounding box center [199, 387] width 15 height 15
click at [195, 389] on span "Winkel" at bounding box center [199, 387] width 15 height 15
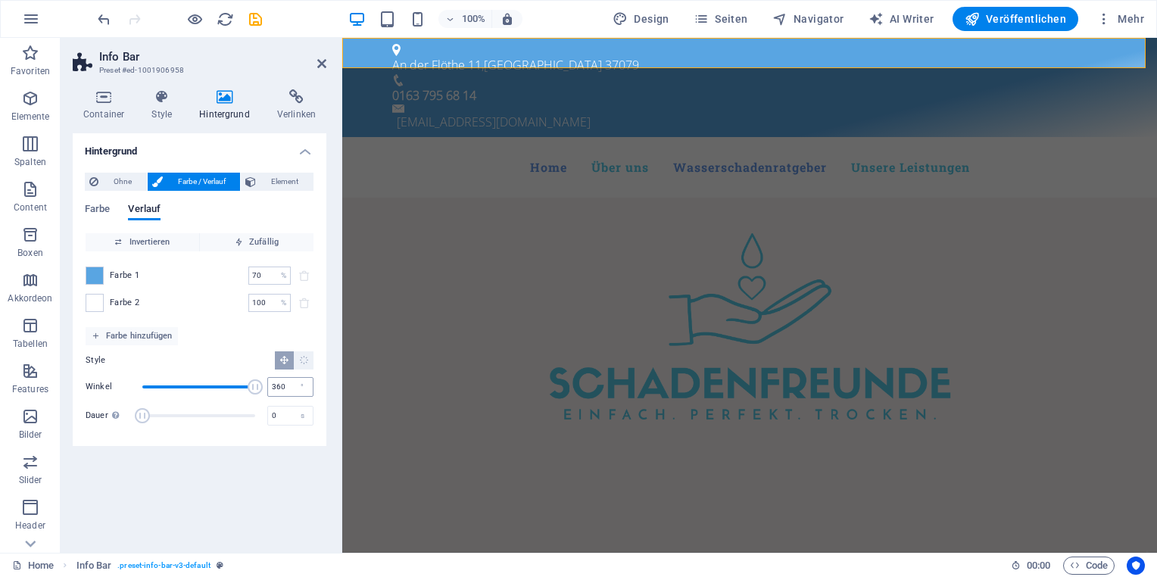
drag, startPoint x: 195, startPoint y: 389, endPoint x: 274, endPoint y: 392, distance: 79.6
click at [272, 392] on div "Winkel 360 °" at bounding box center [200, 387] width 228 height 23
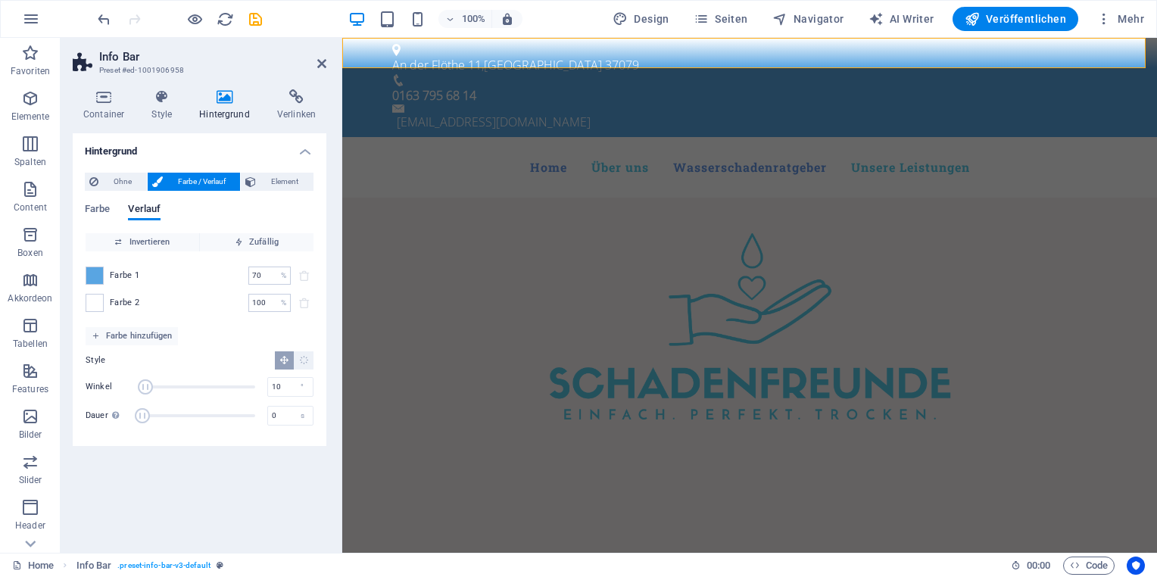
drag, startPoint x: 255, startPoint y: 386, endPoint x: 145, endPoint y: 386, distance: 109.1
click at [145, 386] on span "Winkel" at bounding box center [145, 387] width 15 height 15
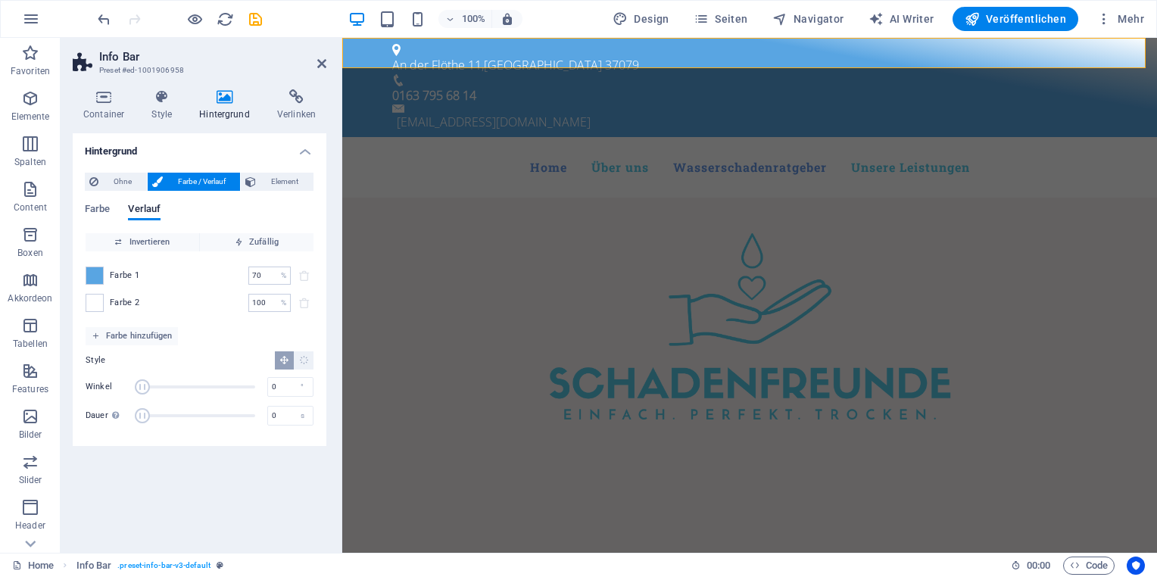
click at [142, 386] on span "Winkel" at bounding box center [142, 387] width 15 height 15
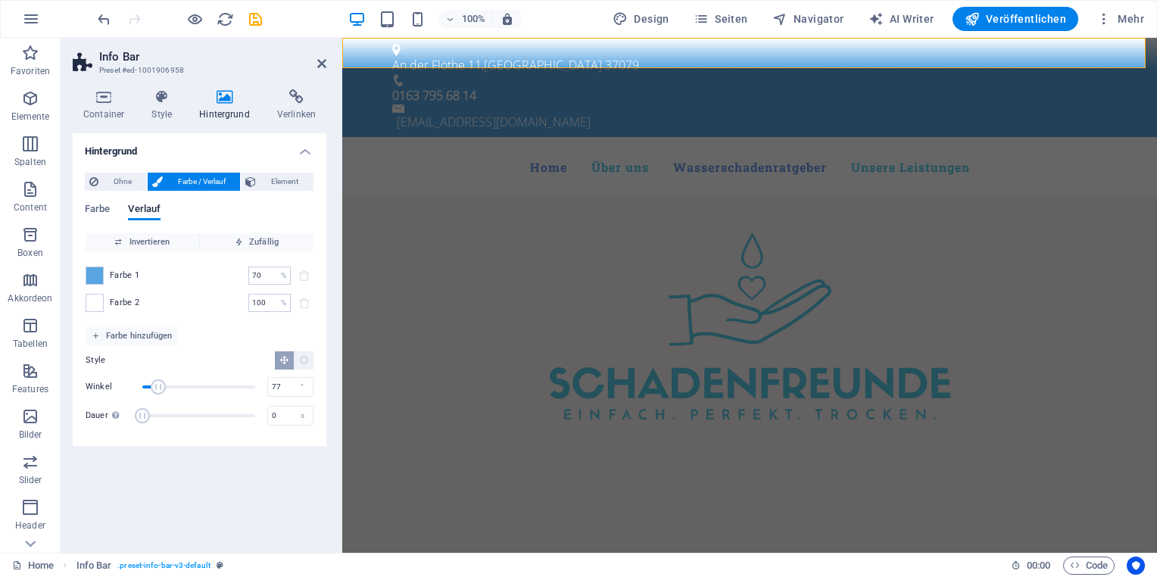
drag, startPoint x: 142, startPoint y: 386, endPoint x: 170, endPoint y: 388, distance: 28.1
click at [166, 388] on span "Winkel" at bounding box center [158, 387] width 15 height 15
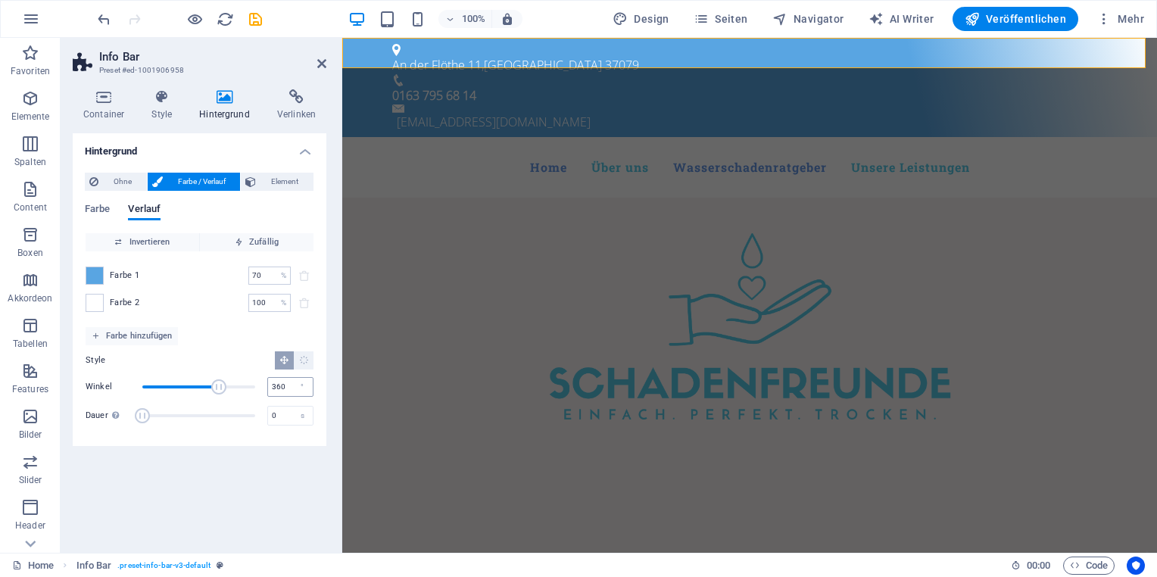
drag, startPoint x: 171, startPoint y: 388, endPoint x: 273, endPoint y: 389, distance: 102.3
click at [273, 389] on div "Winkel 360 °" at bounding box center [200, 387] width 228 height 23
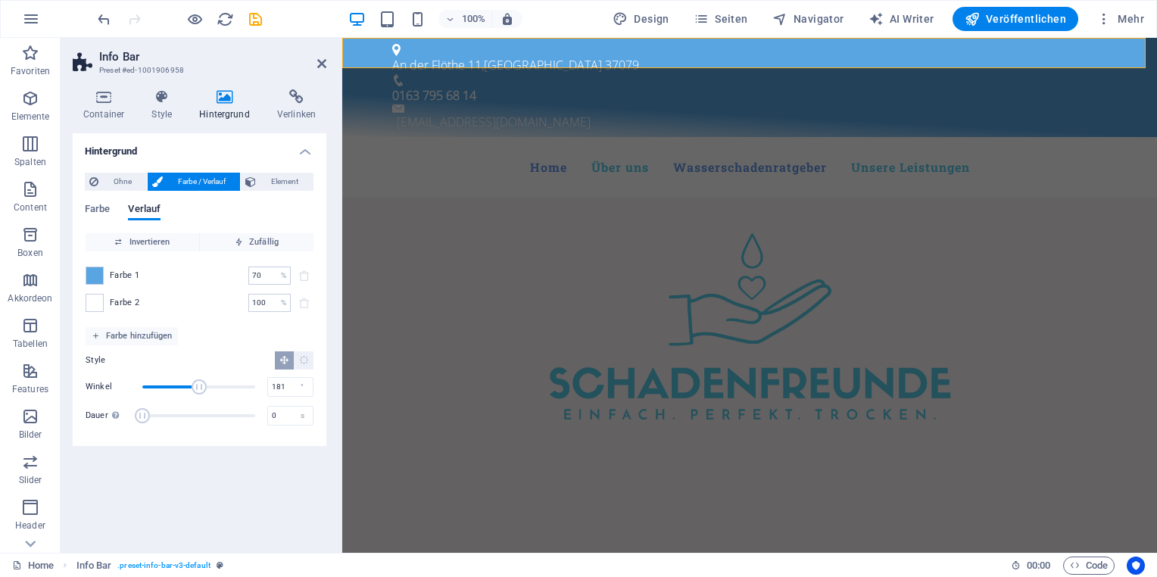
drag, startPoint x: 255, startPoint y: 384, endPoint x: 199, endPoint y: 389, distance: 56.2
click at [199, 389] on span "Winkel" at bounding box center [199, 387] width 15 height 15
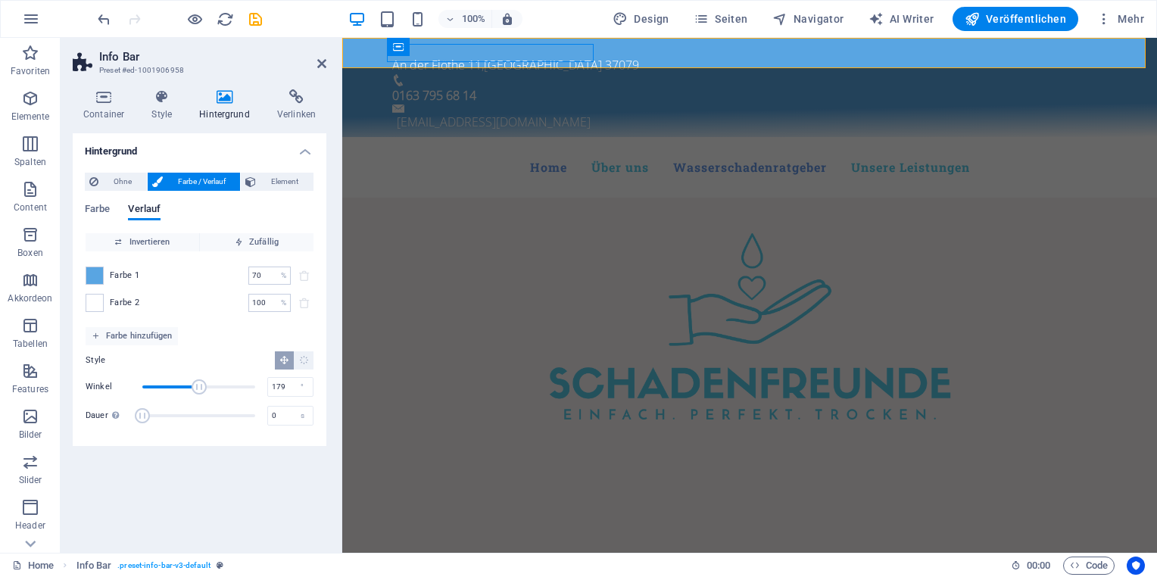
type input "180"
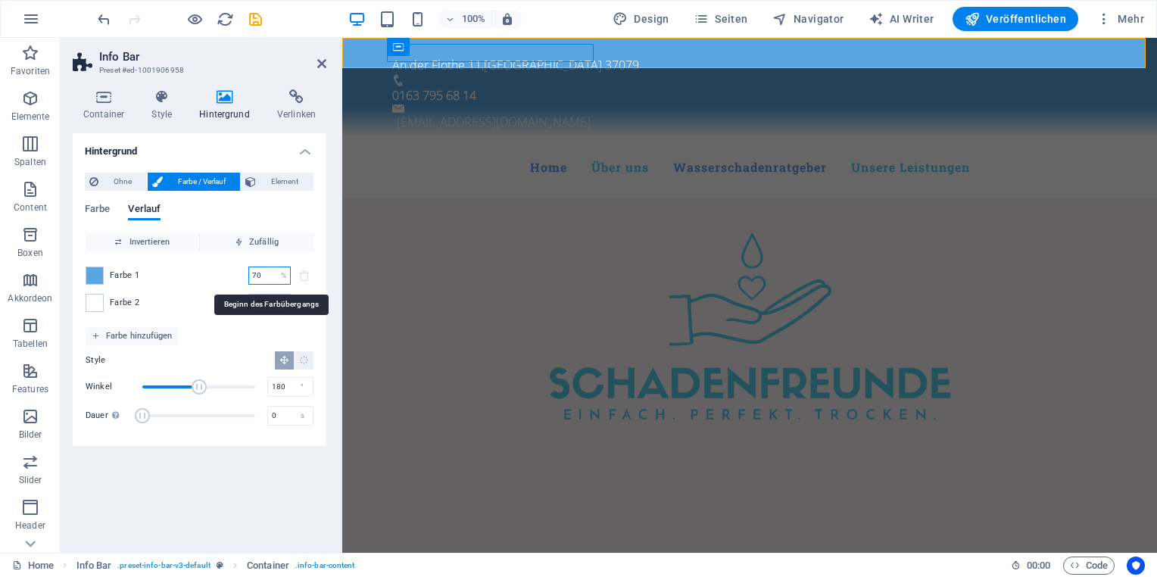
click at [262, 276] on input "70" at bounding box center [261, 276] width 27 height 18
type input "7"
type input "50"
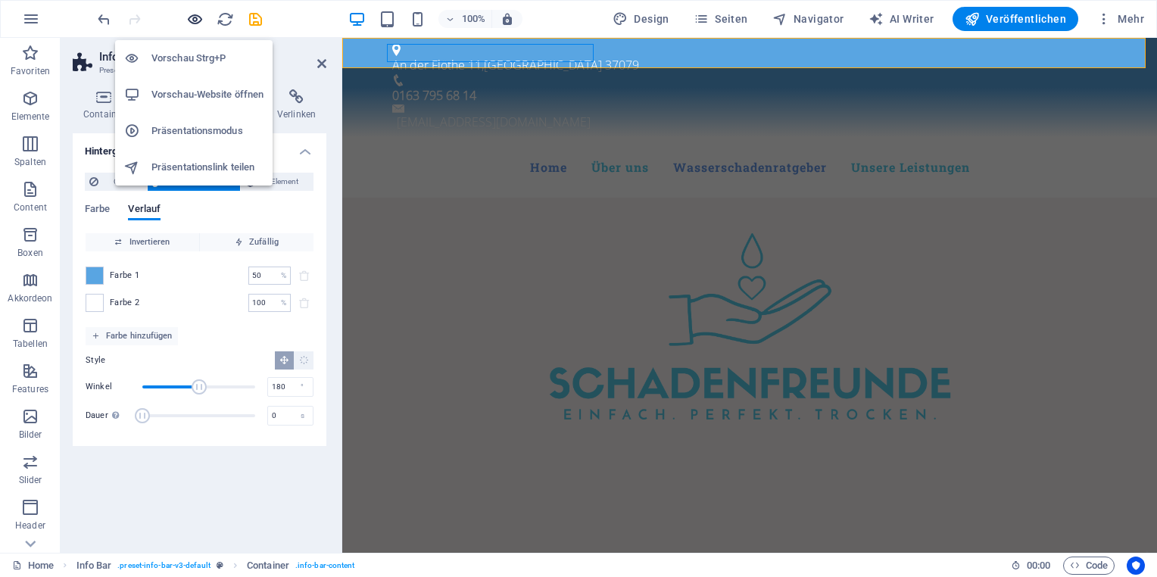
click at [201, 23] on icon "button" at bounding box center [194, 19] width 17 height 17
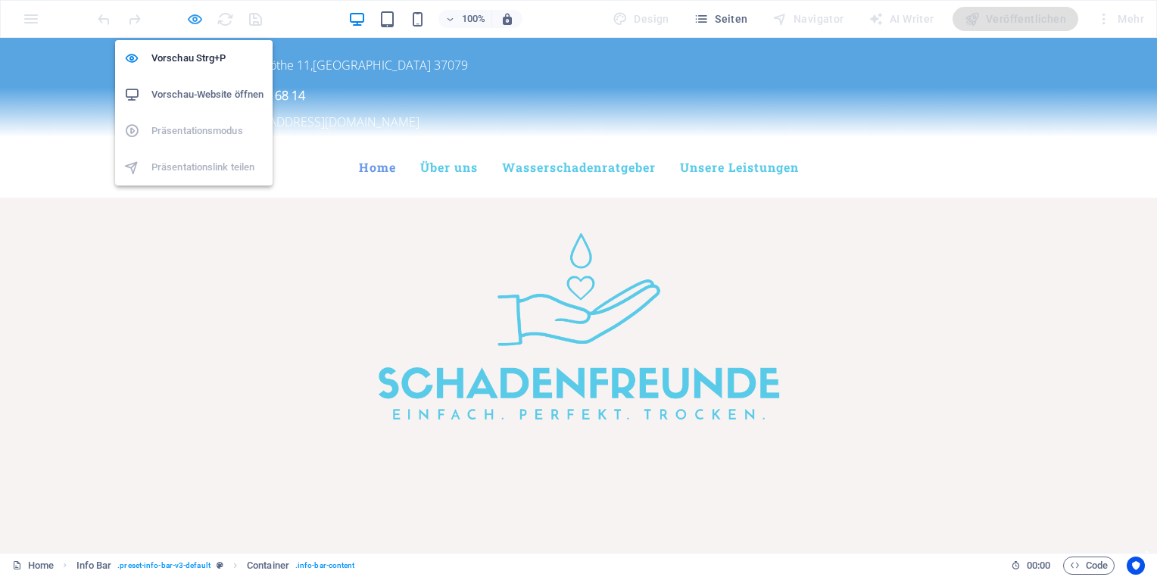
click at [192, 23] on icon "button" at bounding box center [194, 19] width 17 height 17
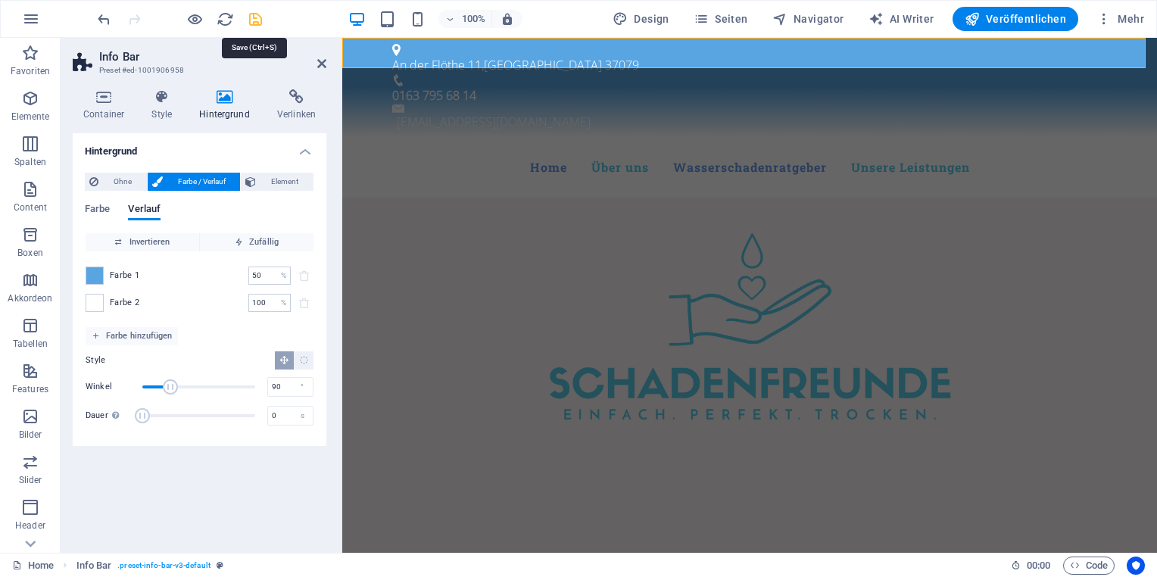
click at [256, 21] on icon "save" at bounding box center [255, 19] width 17 height 17
click at [1018, 14] on span "Veröffentlichen" at bounding box center [1016, 18] width 102 height 15
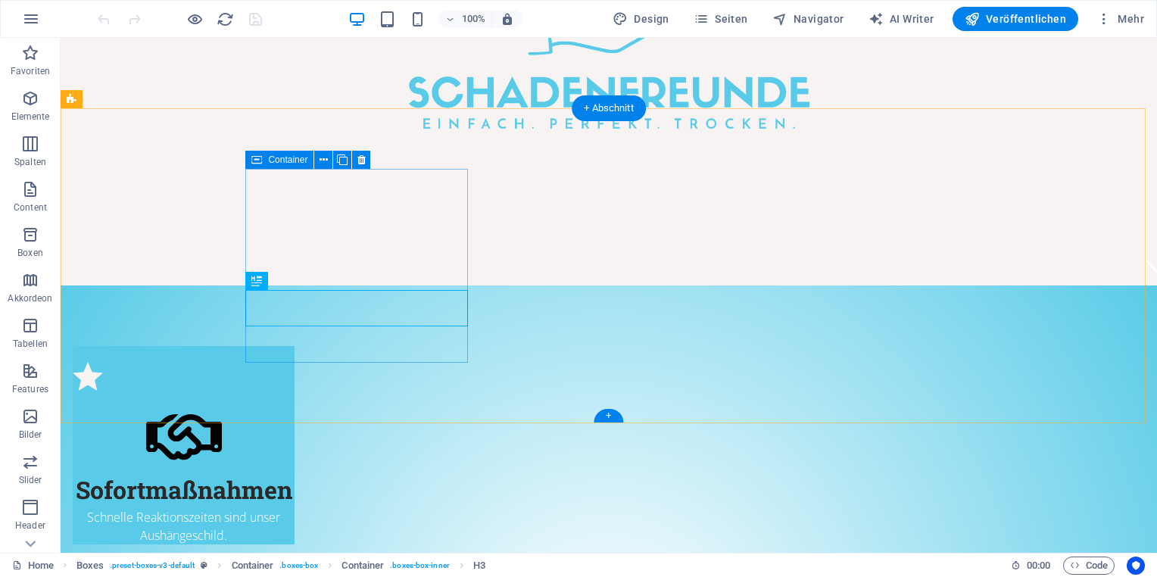
scroll to position [139, 0]
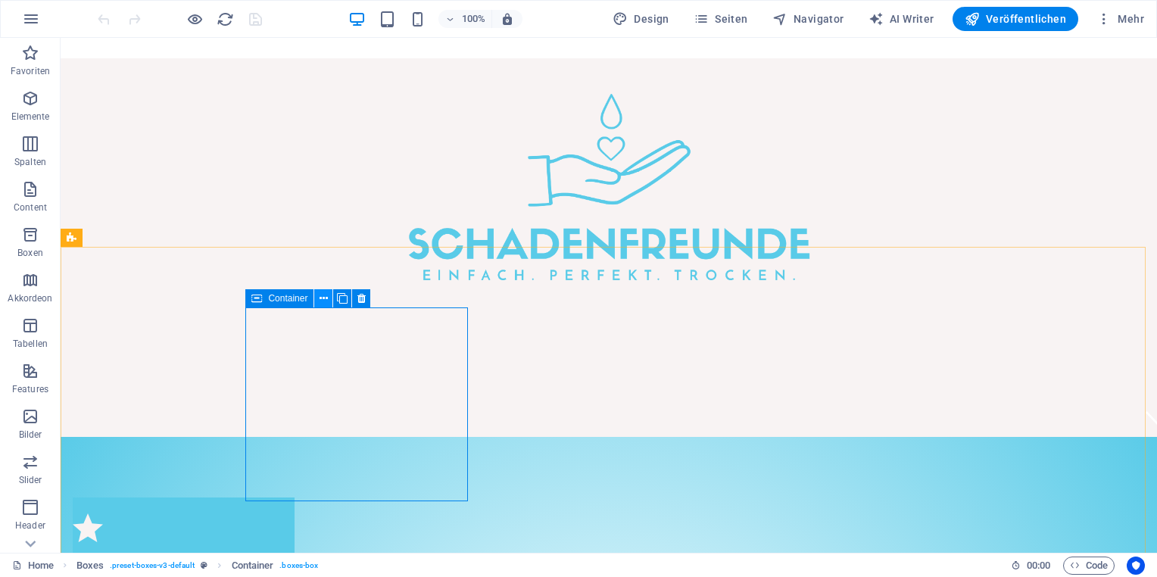
click at [323, 299] on icon at bounding box center [324, 299] width 8 height 16
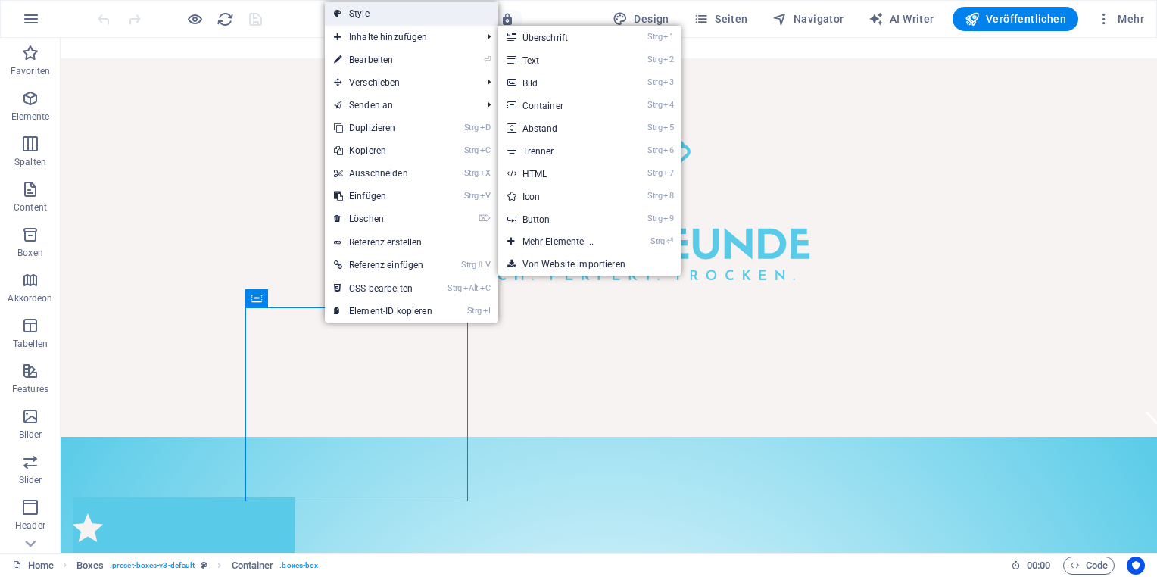
click at [364, 17] on link "Style" at bounding box center [411, 13] width 173 height 23
select select "rem"
select select "preset-boxes-v3-default"
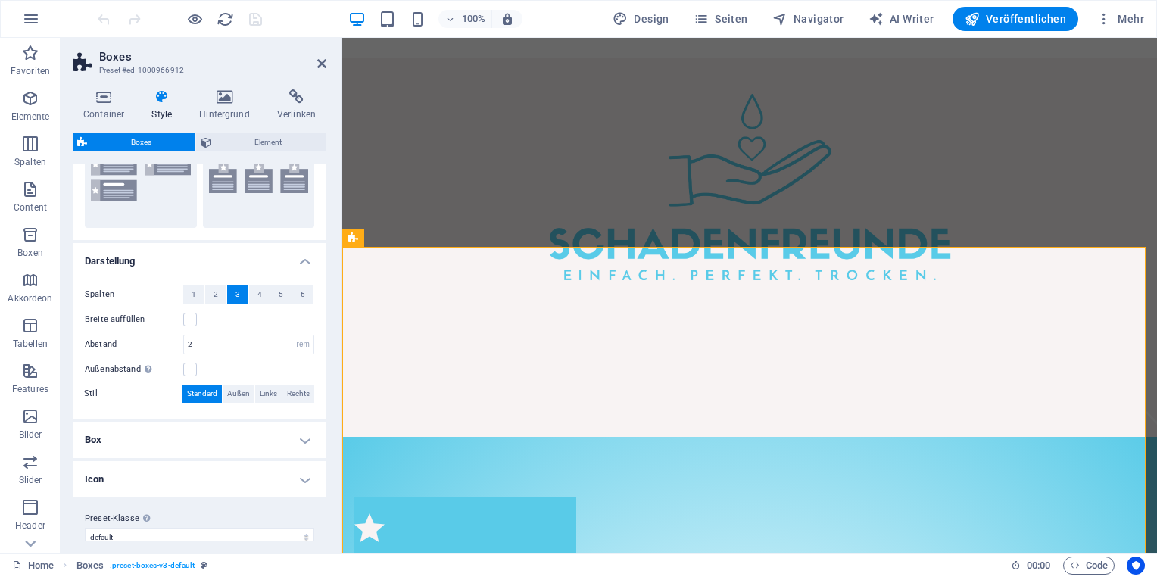
scroll to position [198, 0]
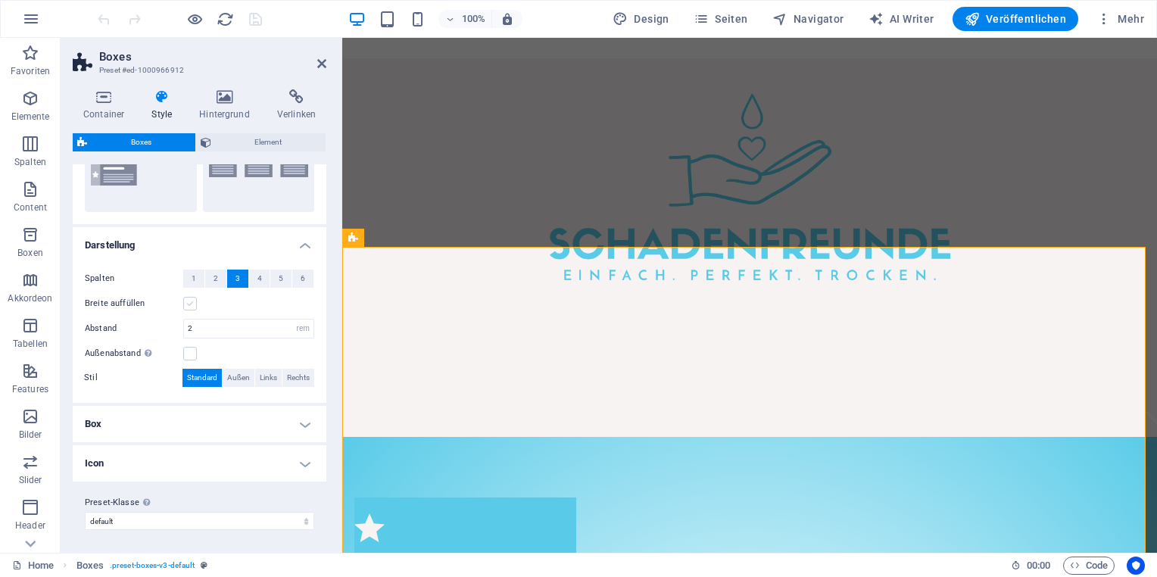
click at [186, 303] on label at bounding box center [190, 304] width 14 height 14
click at [0, 0] on input "Breite auffüllen" at bounding box center [0, 0] width 0 height 0
click at [186, 303] on label at bounding box center [190, 304] width 14 height 14
click at [0, 0] on input "Breite auffüllen" at bounding box center [0, 0] width 0 height 0
click at [242, 378] on span "Außen" at bounding box center [238, 378] width 23 height 18
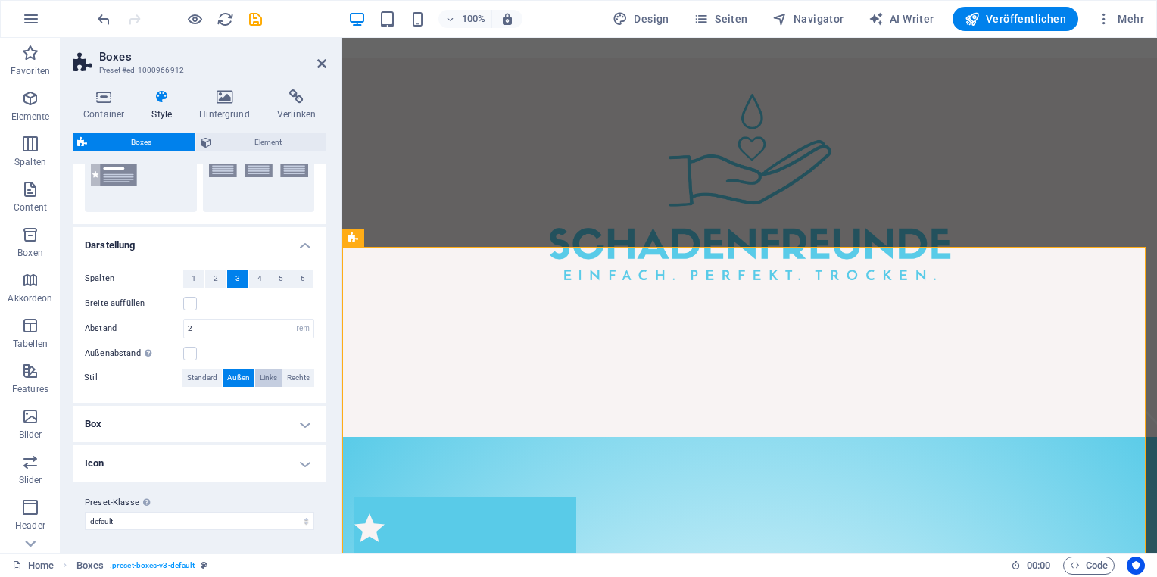
click at [267, 374] on span "Links" at bounding box center [268, 378] width 17 height 18
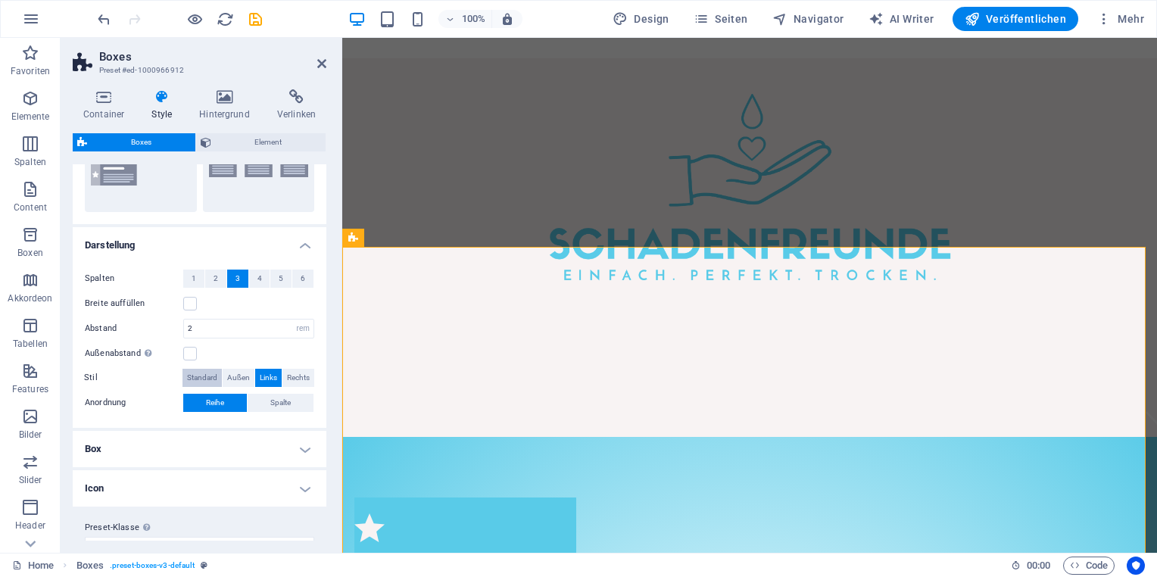
click at [211, 378] on span "Standard" at bounding box center [202, 378] width 30 height 18
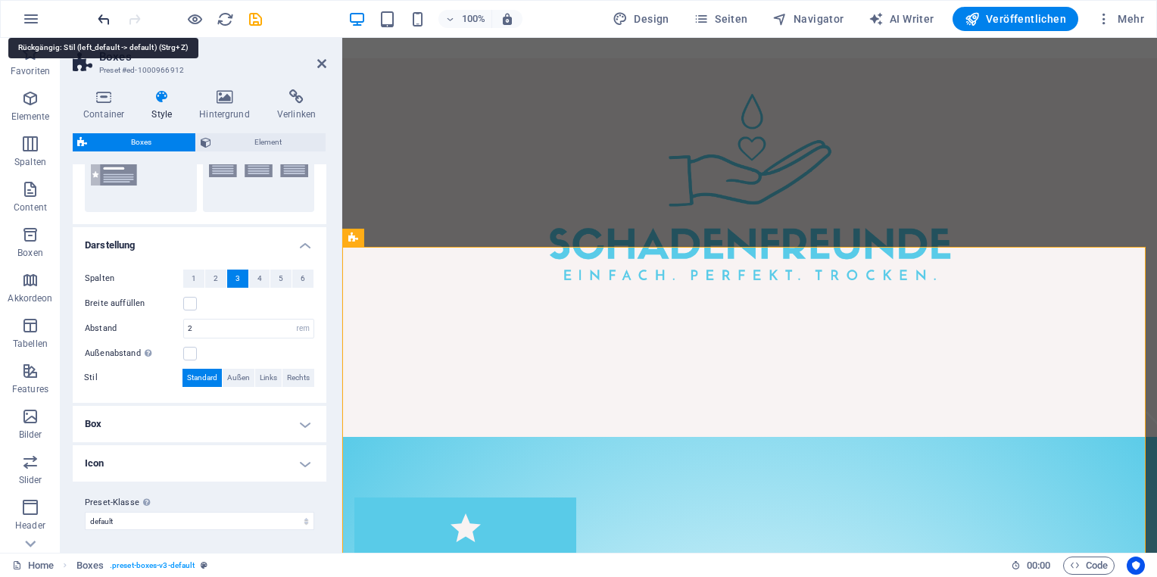
click at [100, 17] on icon "undo" at bounding box center [103, 19] width 17 height 17
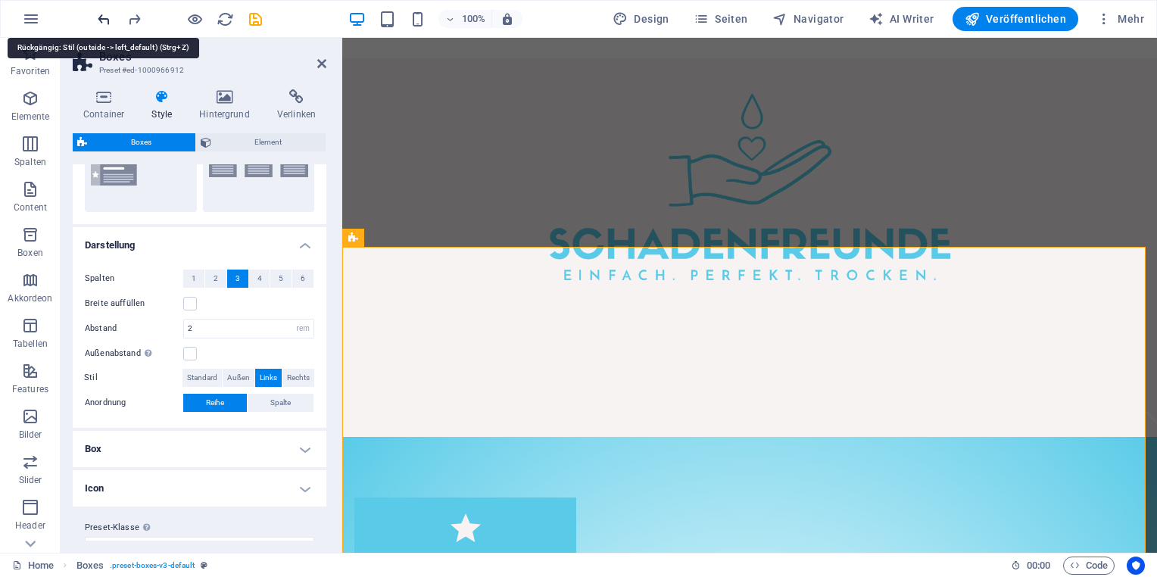
click at [100, 17] on icon "undo" at bounding box center [103, 19] width 17 height 17
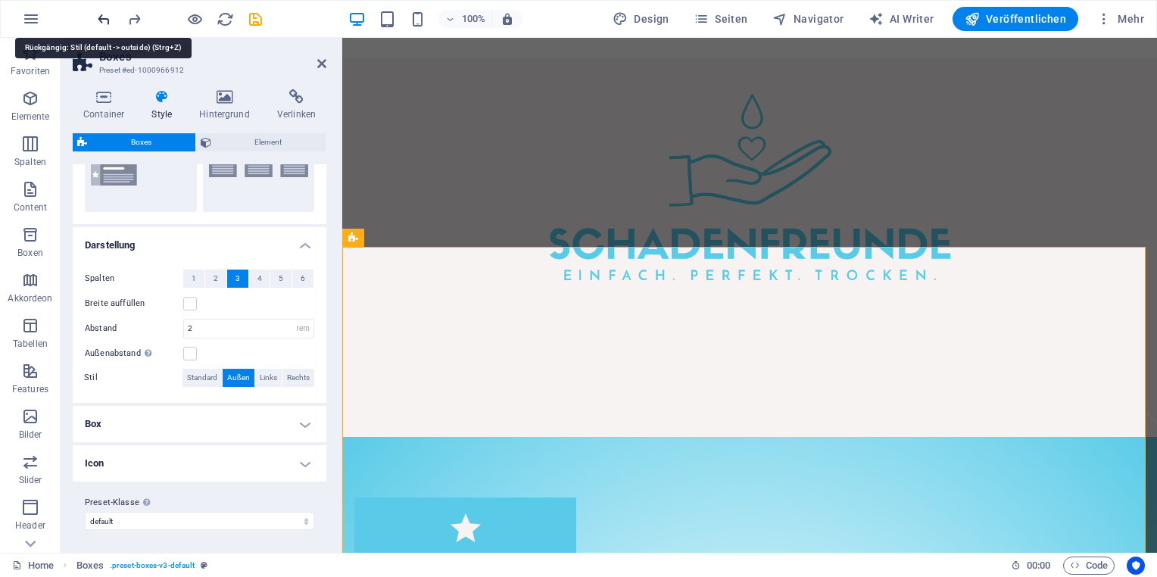
click at [100, 17] on icon "undo" at bounding box center [103, 19] width 17 height 17
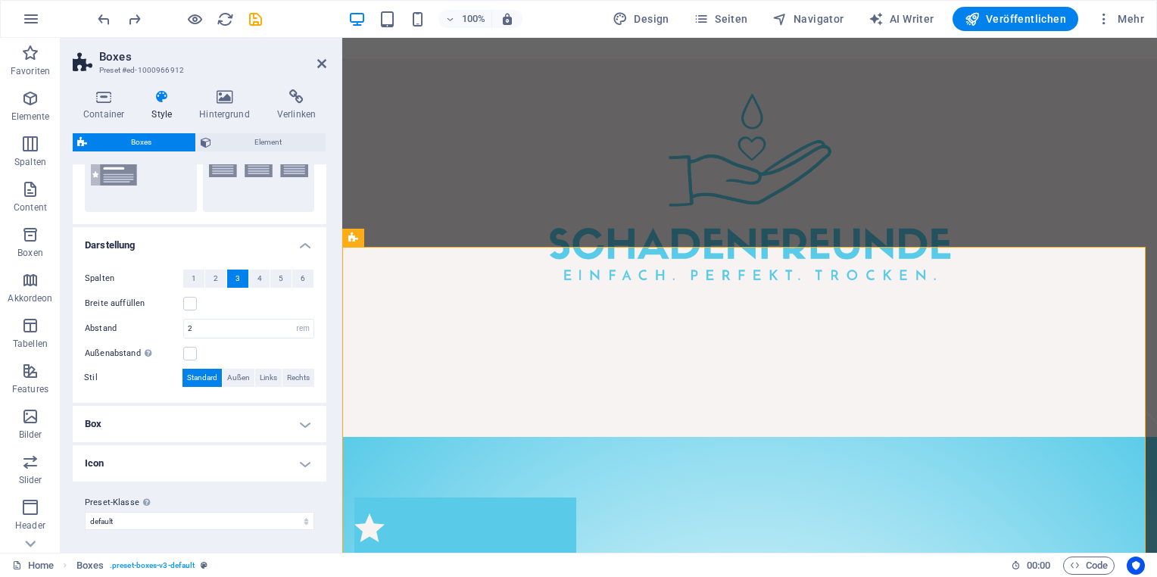
click at [308, 420] on h4 "Box" at bounding box center [200, 424] width 254 height 36
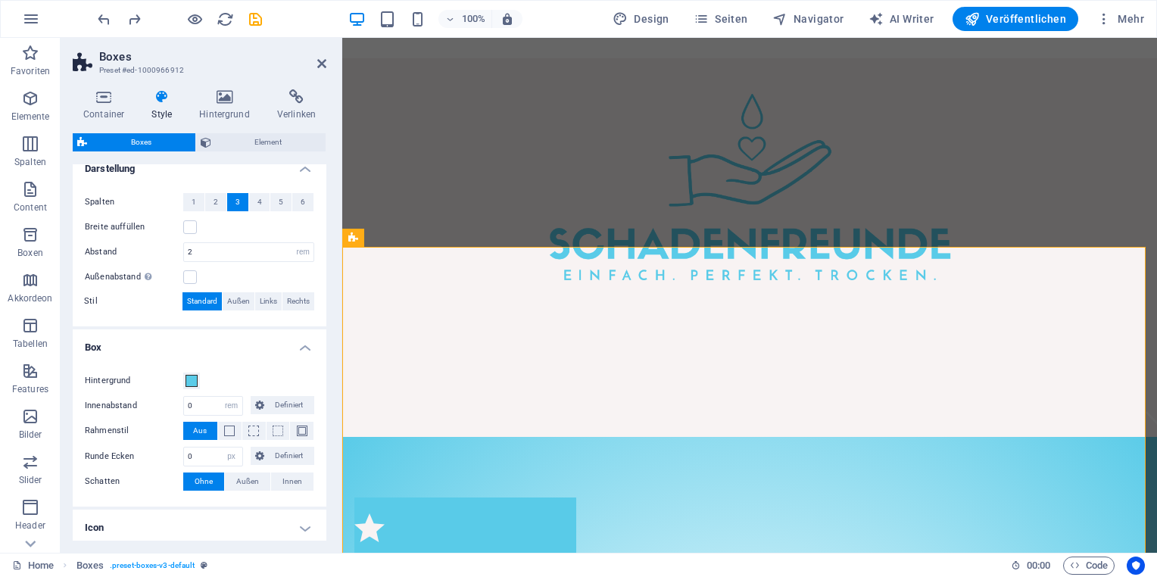
scroll to position [339, 0]
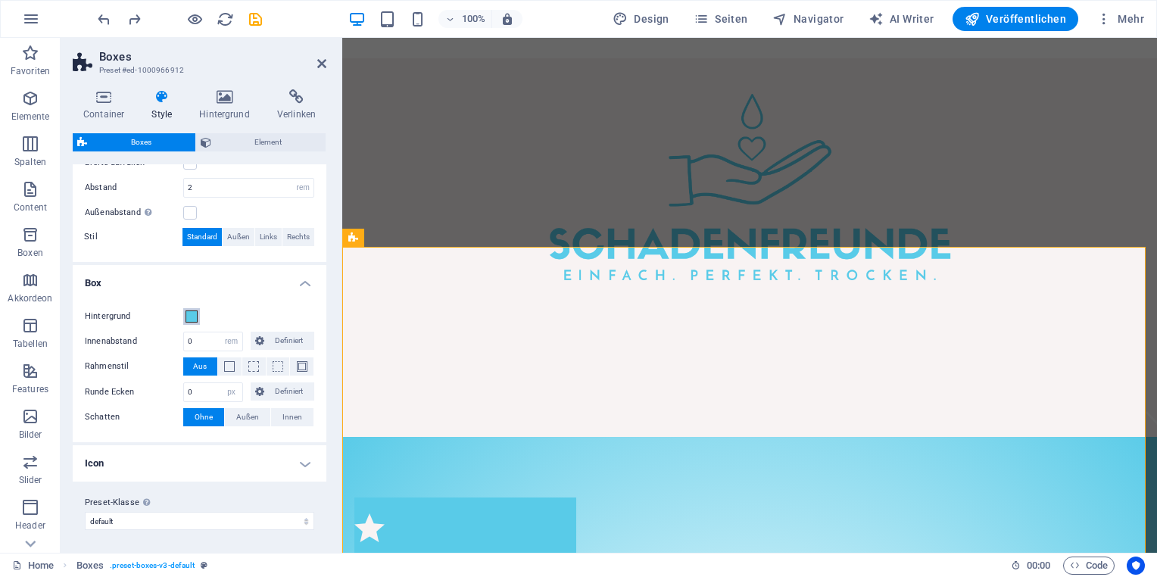
click at [194, 315] on span at bounding box center [192, 317] width 12 height 12
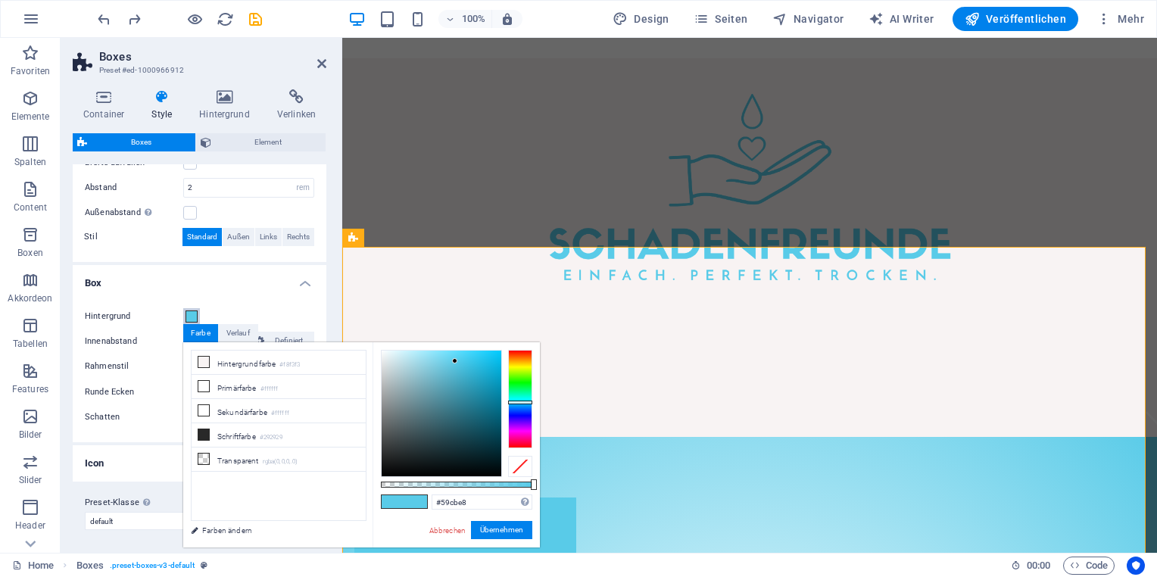
click at [191, 317] on span at bounding box center [192, 317] width 12 height 12
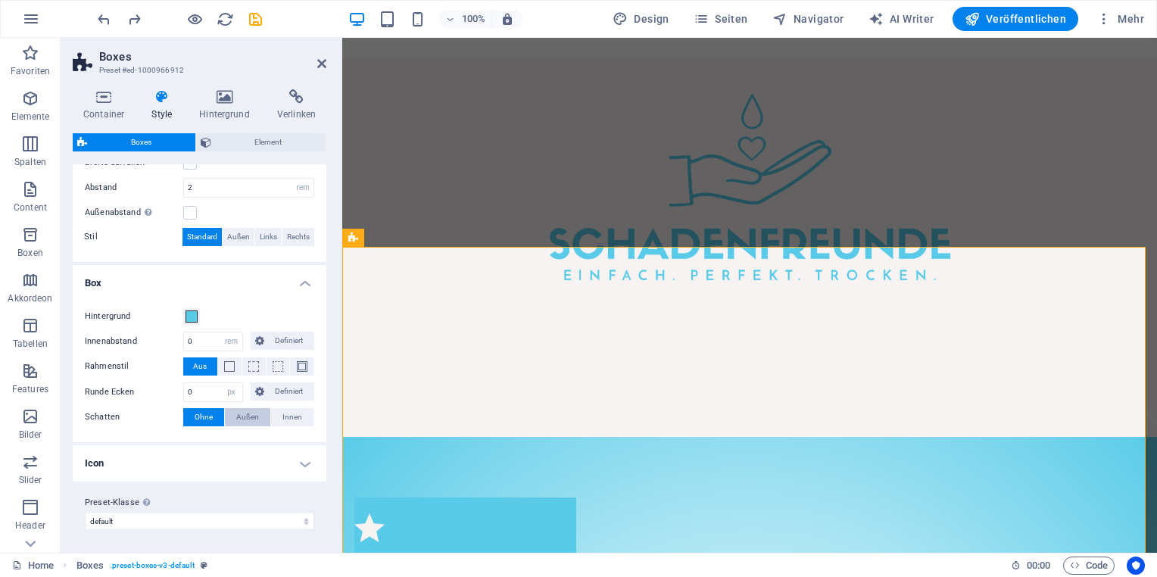
click at [242, 409] on span "Außen" at bounding box center [247, 417] width 23 height 18
type input "2"
type input "4"
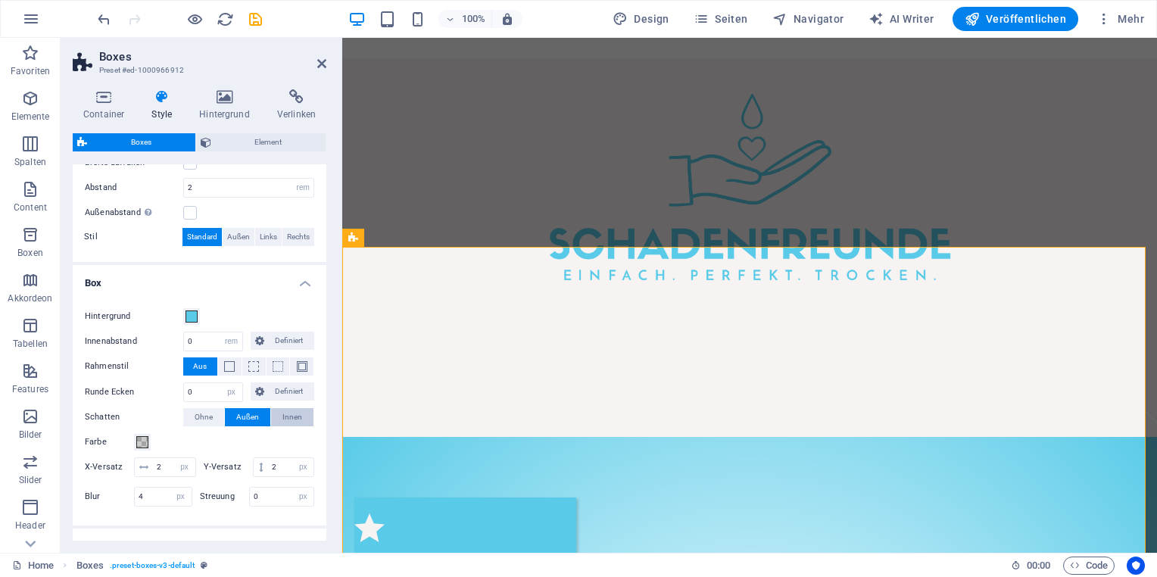
click at [283, 416] on span "Innen" at bounding box center [293, 417] width 20 height 18
click at [255, 414] on span "Außen" at bounding box center [247, 417] width 23 height 18
drag, startPoint x: 205, startPoint y: 389, endPoint x: 167, endPoint y: 393, distance: 38.1
click at [168, 392] on div "Runde Ecken 0 px rem % vh vw Definiert Definiert" at bounding box center [200, 393] width 230 height 20
drag, startPoint x: 208, startPoint y: 395, endPoint x: 175, endPoint y: 392, distance: 32.7
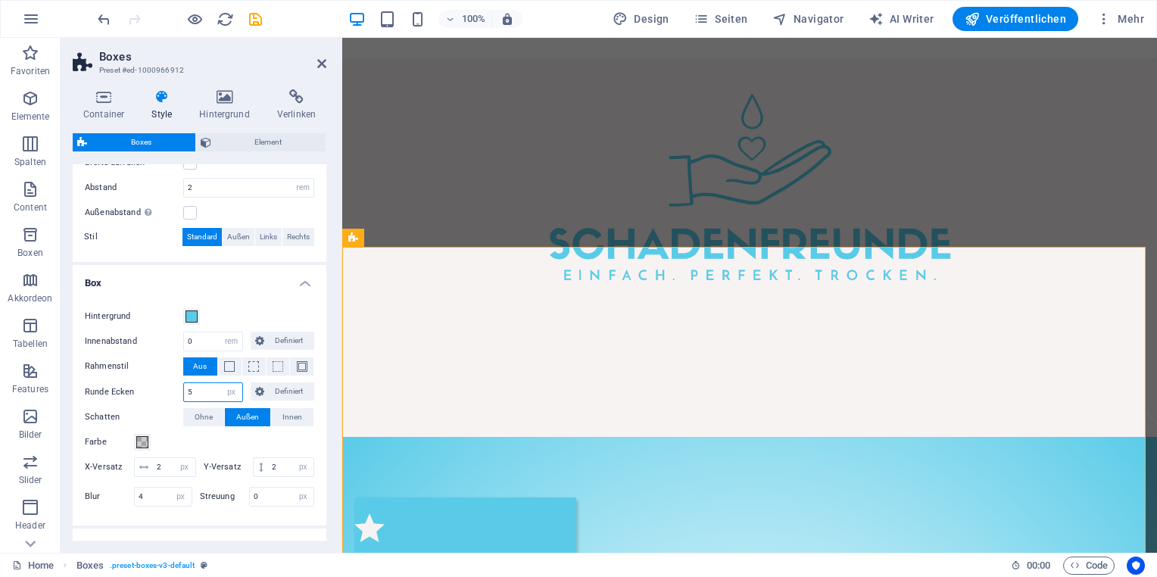
click at [175, 392] on div "Runde Ecken 5 px rem % vh vw Definiert Definiert" at bounding box center [200, 393] width 230 height 20
type input "10"
drag, startPoint x: 184, startPoint y: 467, endPoint x: 145, endPoint y: 467, distance: 38.6
click at [145, 467] on div "2 px rem vh vw" at bounding box center [165, 468] width 62 height 20
click at [191, 470] on input "55" at bounding box center [174, 467] width 42 height 18
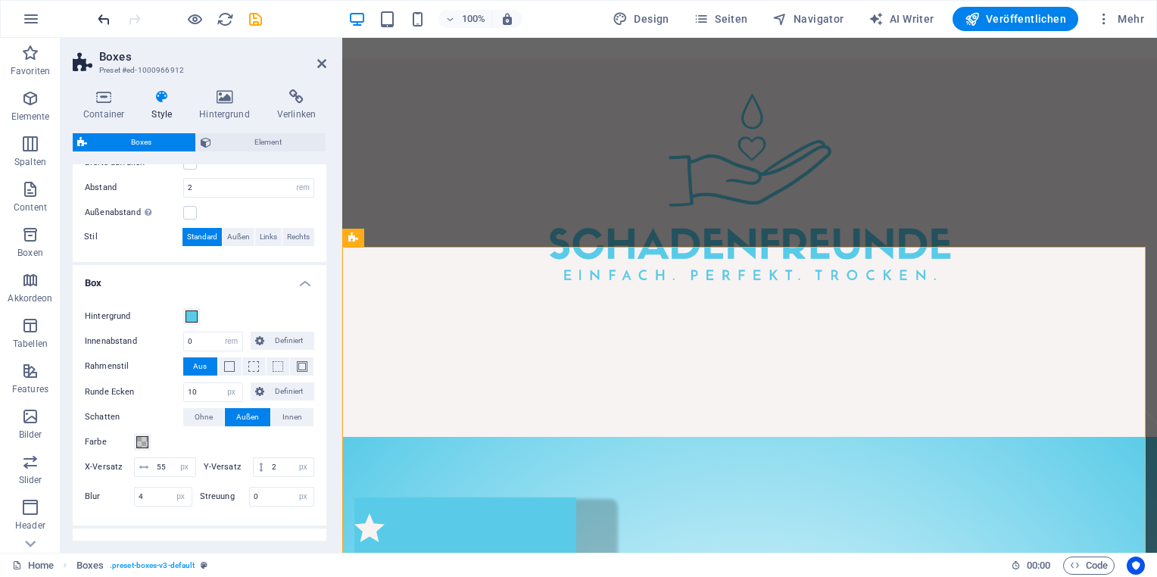
click at [94, 29] on div "100% Design Seiten Navigator AI Writer Veröffentlichen Mehr" at bounding box center [579, 19] width 1156 height 36
click at [97, 20] on icon "undo" at bounding box center [103, 19] width 17 height 17
click at [169, 464] on input "2" at bounding box center [174, 467] width 42 height 18
drag, startPoint x: 152, startPoint y: 467, endPoint x: 143, endPoint y: 467, distance: 8.3
click at [143, 467] on div "2 px rem vh vw" at bounding box center [165, 468] width 62 height 20
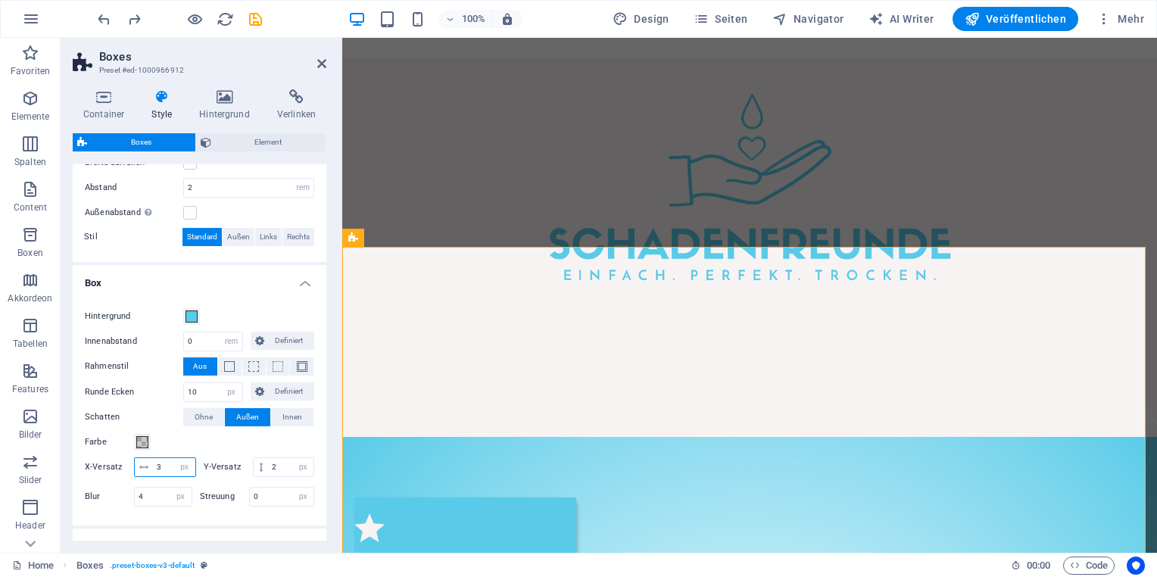
drag, startPoint x: 185, startPoint y: 464, endPoint x: 155, endPoint y: 464, distance: 30.3
click at [158, 464] on input "3" at bounding box center [174, 467] width 42 height 18
type input "8"
drag, startPoint x: 175, startPoint y: 484, endPoint x: 148, endPoint y: 484, distance: 26.5
click at [253, 477] on div "2 px rem vh vw" at bounding box center [284, 468] width 62 height 20
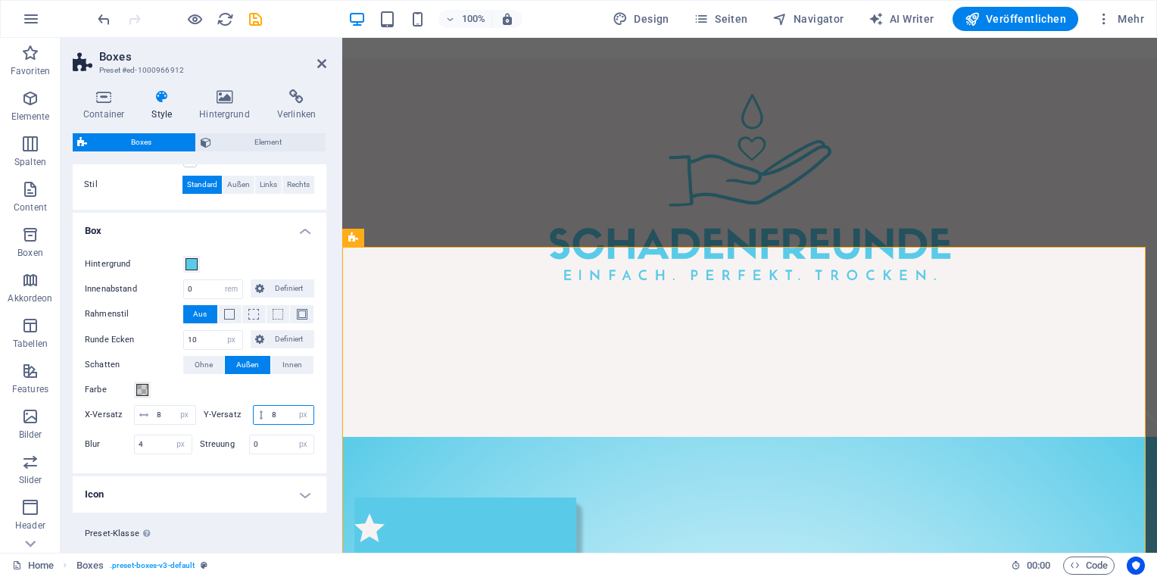
scroll to position [414, 0]
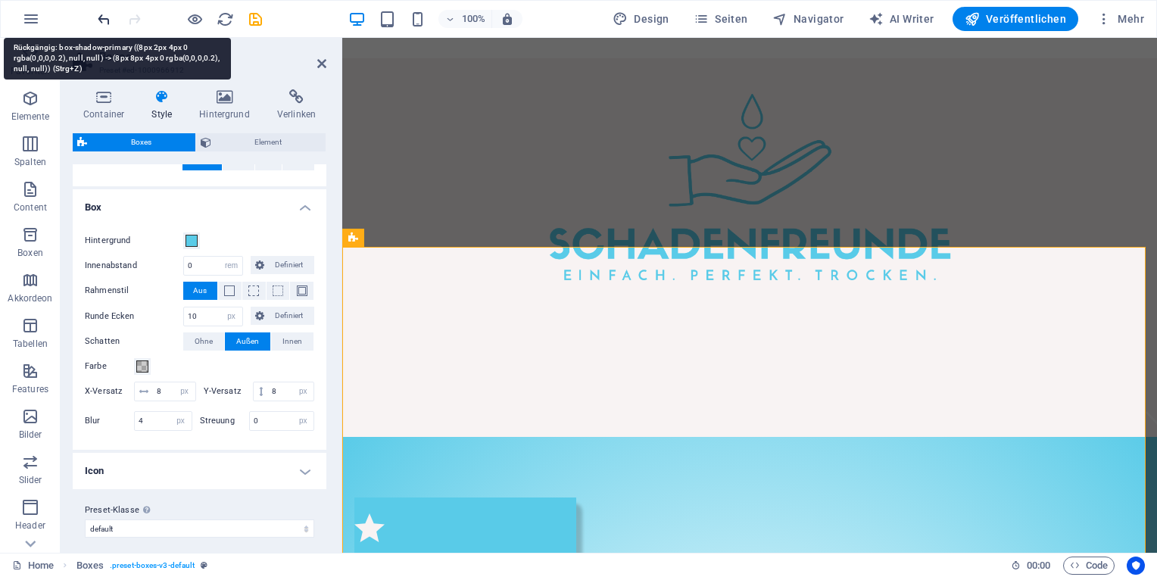
click at [102, 24] on icon "undo" at bounding box center [103, 19] width 17 height 17
click at [127, 20] on icon "redo" at bounding box center [134, 19] width 17 height 17
type input "8"
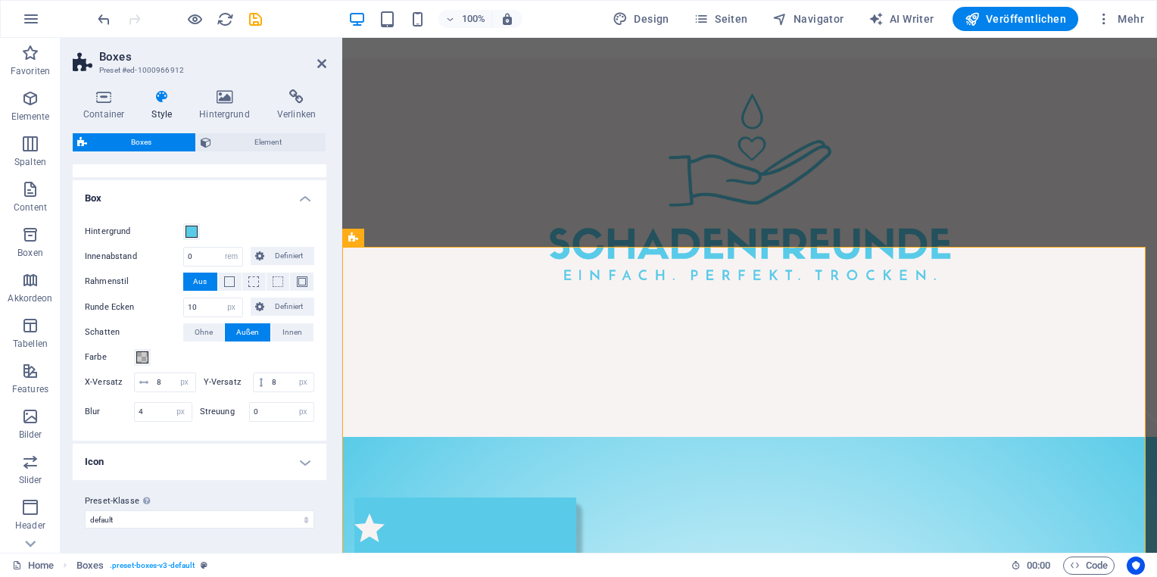
scroll to position [440, 0]
drag, startPoint x: 154, startPoint y: 414, endPoint x: 122, endPoint y: 415, distance: 31.9
click at [123, 414] on div "Blur 4 px rem % vh vw" at bounding box center [139, 412] width 108 height 20
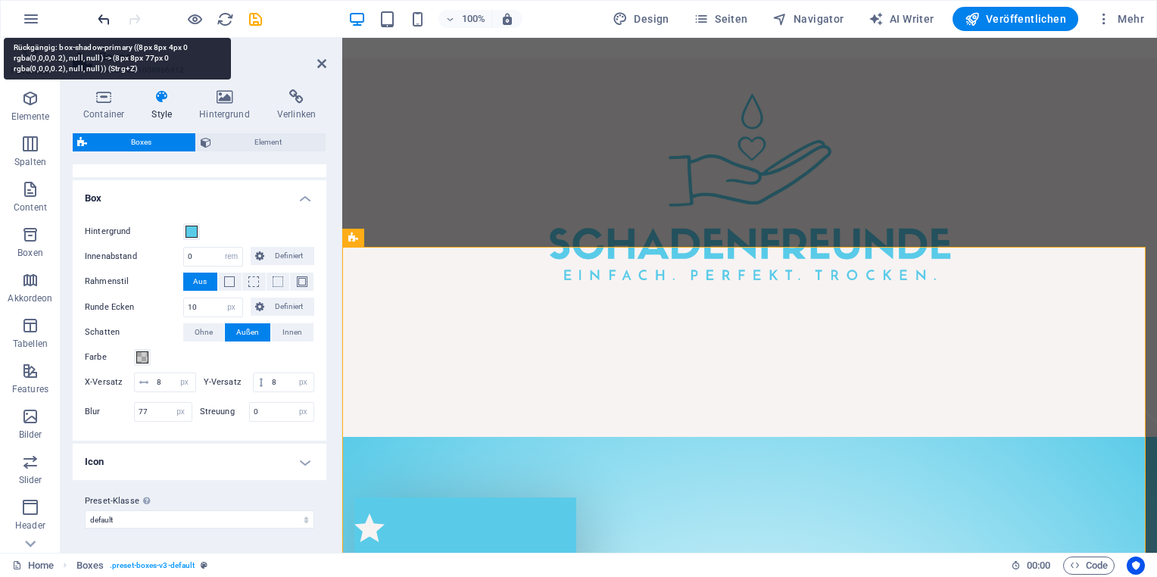
click at [103, 17] on icon "undo" at bounding box center [103, 19] width 17 height 17
type input "4"
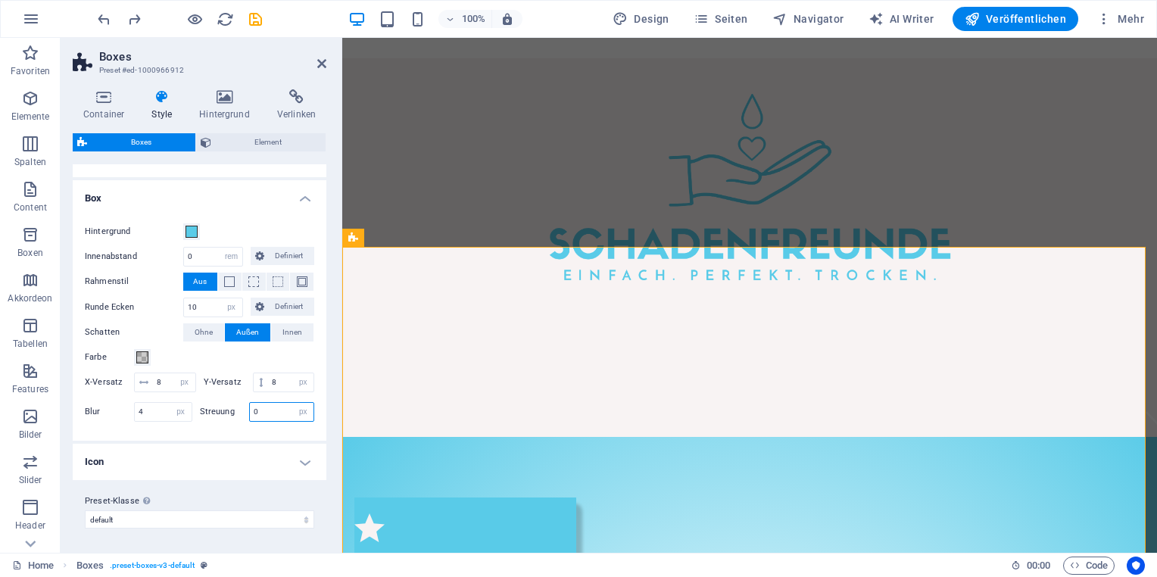
drag, startPoint x: 252, startPoint y: 415, endPoint x: 233, endPoint y: 414, distance: 19.8
click at [233, 414] on div "Streuung 0 px rem vh vw" at bounding box center [257, 412] width 115 height 20
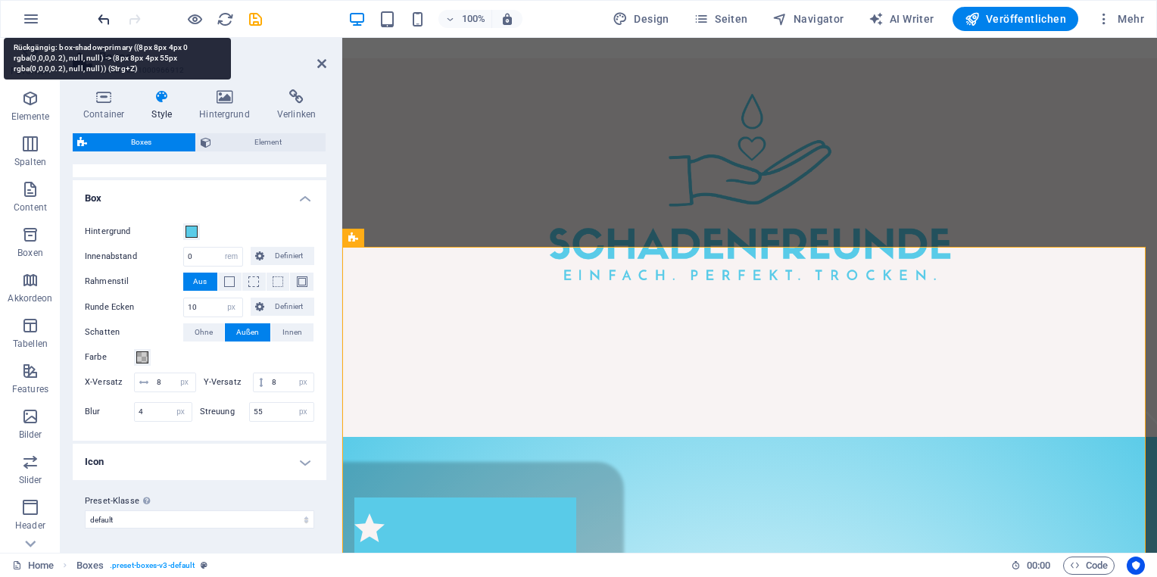
click at [105, 18] on icon "undo" at bounding box center [103, 19] width 17 height 17
type input "0"
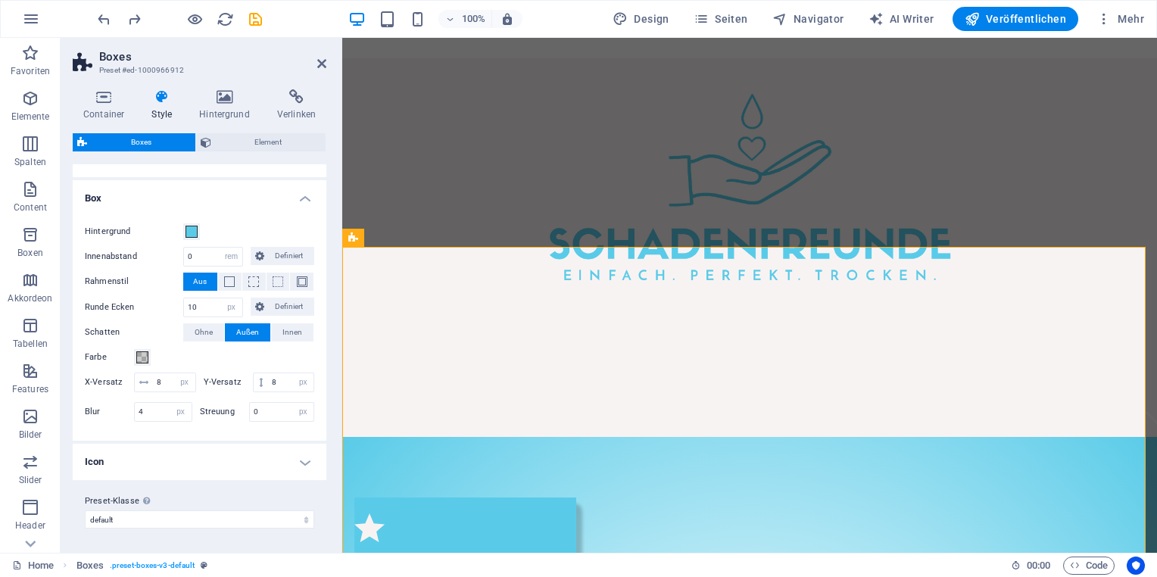
drag, startPoint x: 321, startPoint y: 462, endPoint x: 301, endPoint y: 461, distance: 19.8
click at [320, 462] on h4 "Icon" at bounding box center [200, 462] width 254 height 36
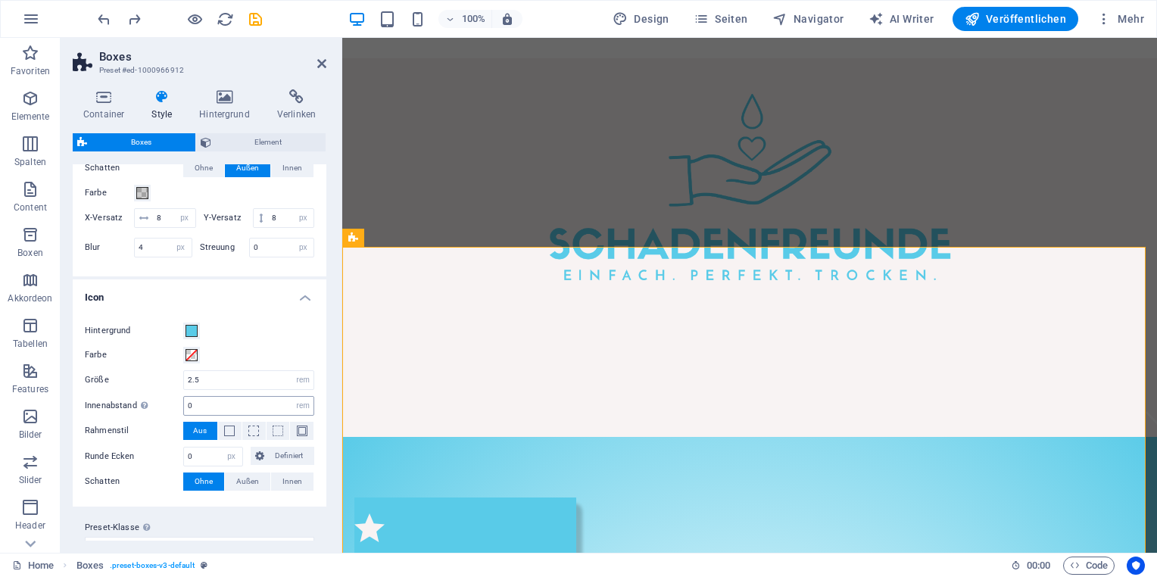
scroll to position [630, 0]
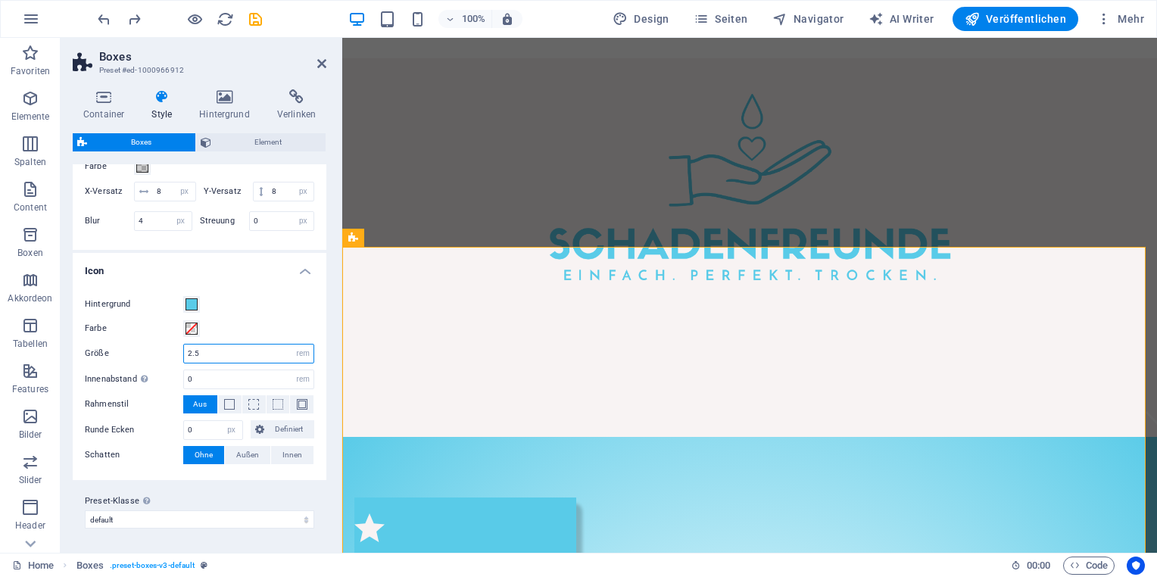
drag, startPoint x: 227, startPoint y: 355, endPoint x: 182, endPoint y: 351, distance: 45.7
click at [186, 353] on input "2.5" at bounding box center [249, 354] width 130 height 18
click at [107, 17] on icon "undo" at bounding box center [103, 19] width 17 height 17
drag, startPoint x: 214, startPoint y: 351, endPoint x: 153, endPoint y: 352, distance: 61.4
click at [148, 350] on div "Größe 2.5 px rem % vh vw" at bounding box center [200, 354] width 230 height 20
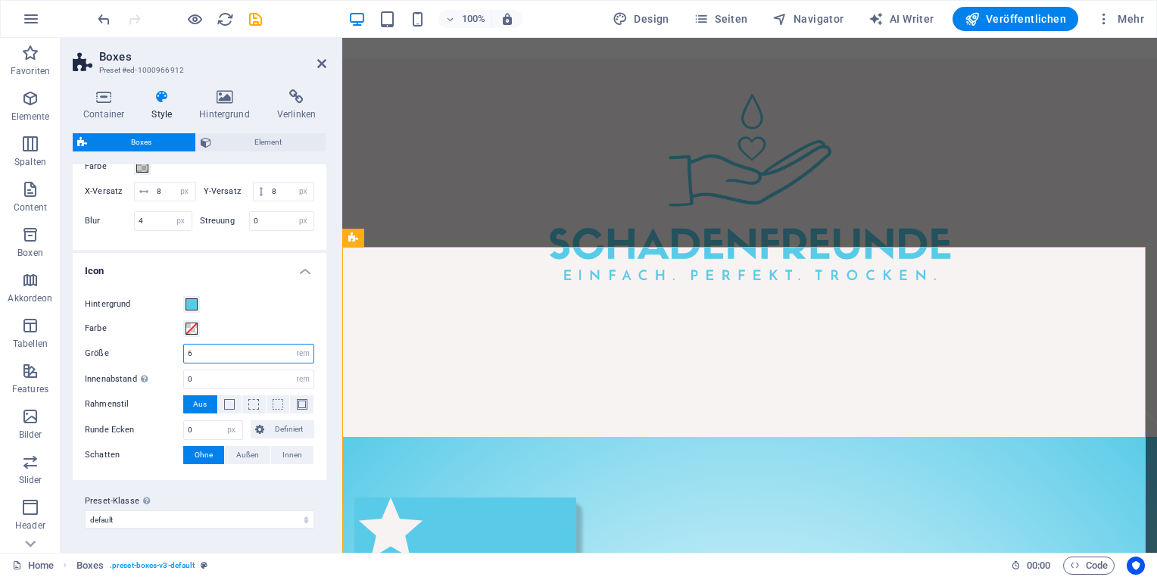
drag, startPoint x: 201, startPoint y: 356, endPoint x: 167, endPoint y: 354, distance: 33.4
click at [169, 355] on div "Größe 6 px rem % vh vw" at bounding box center [200, 354] width 230 height 20
type input "4"
click at [230, 408] on span at bounding box center [229, 404] width 11 height 11
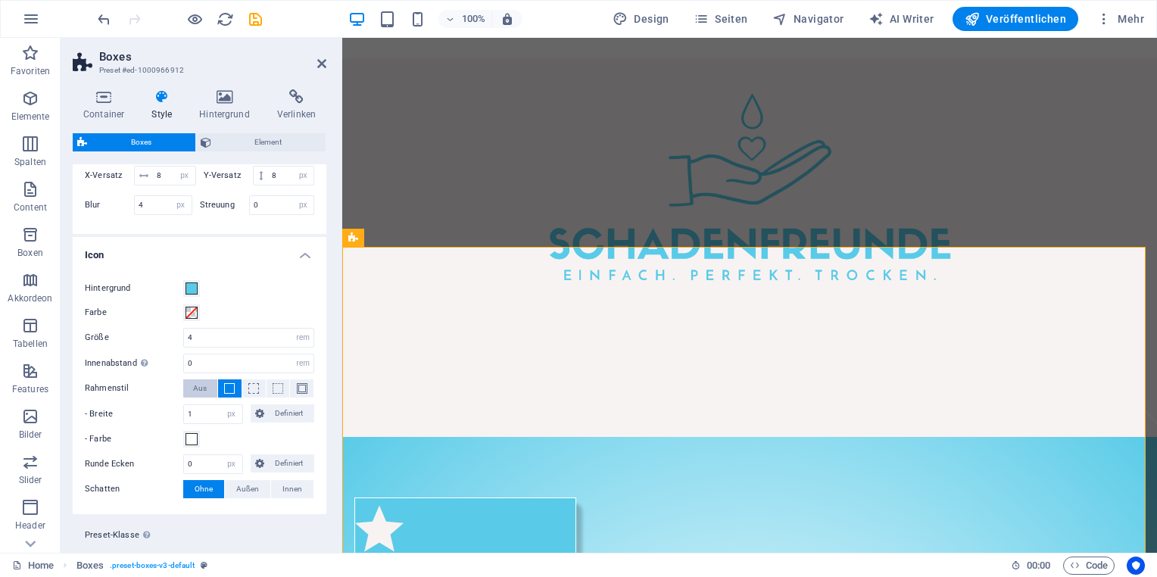
click at [196, 398] on span "Aus" at bounding box center [200, 389] width 14 height 18
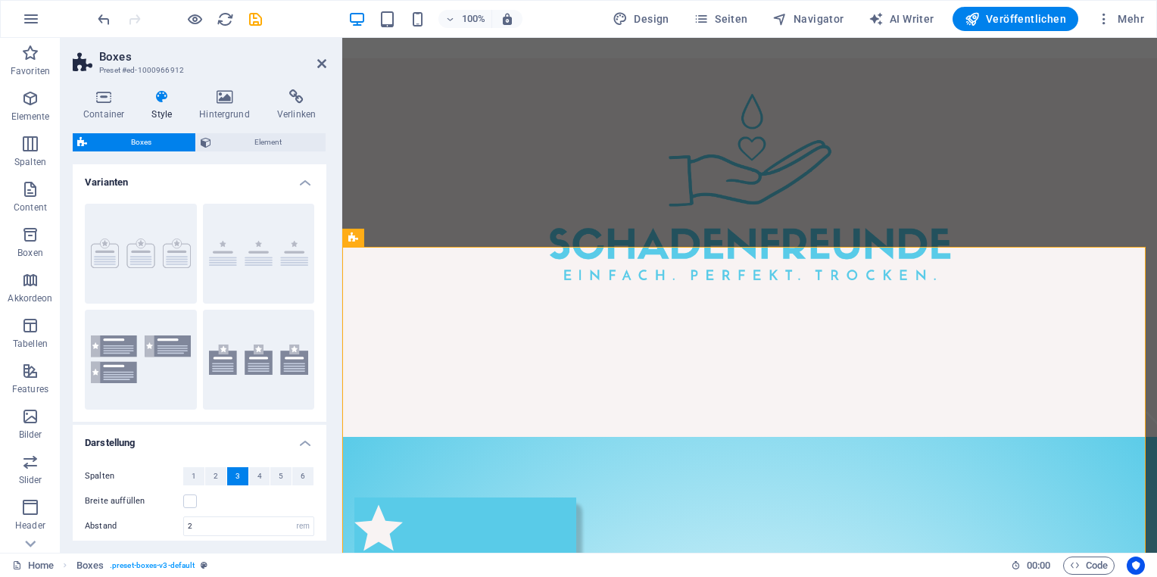
scroll to position [0, 0]
click at [424, 241] on icon at bounding box center [424, 238] width 8 height 16
click at [302, 180] on h4 "Varianten" at bounding box center [200, 177] width 254 height 27
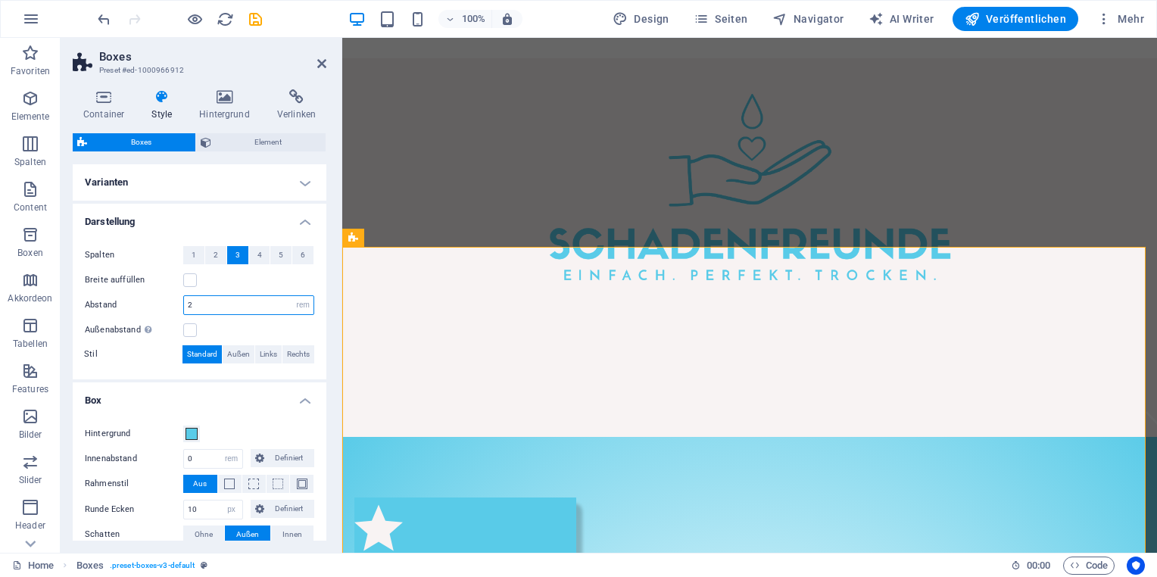
drag, startPoint x: 207, startPoint y: 301, endPoint x: 158, endPoint y: 304, distance: 49.3
click at [151, 302] on div "Abstand 2 px rem % vh vw" at bounding box center [200, 305] width 230 height 20
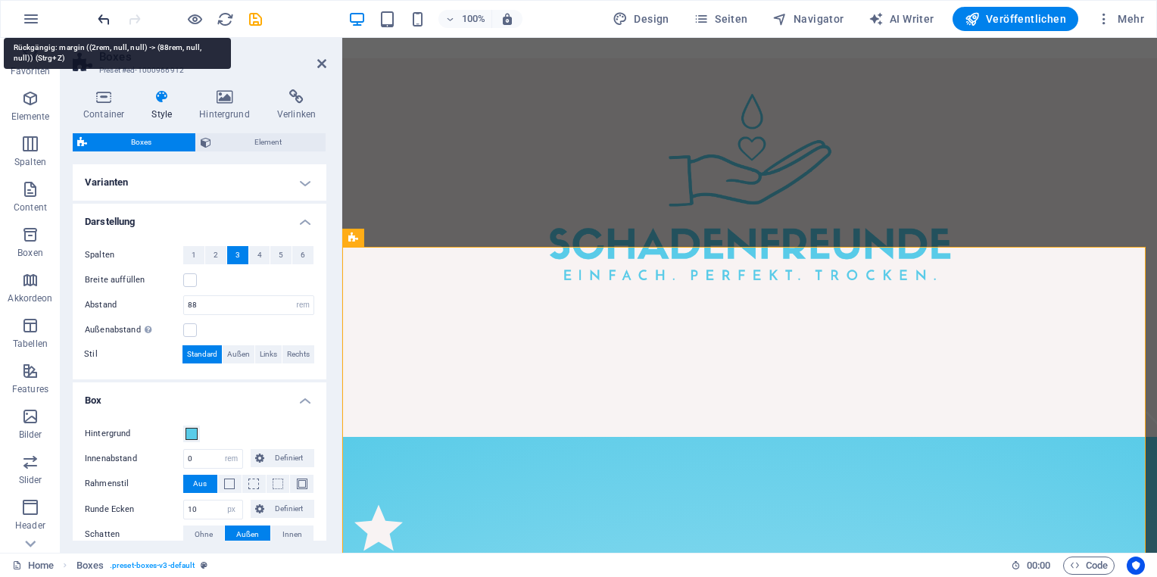
click at [101, 20] on icon "undo" at bounding box center [103, 19] width 17 height 17
type input "2"
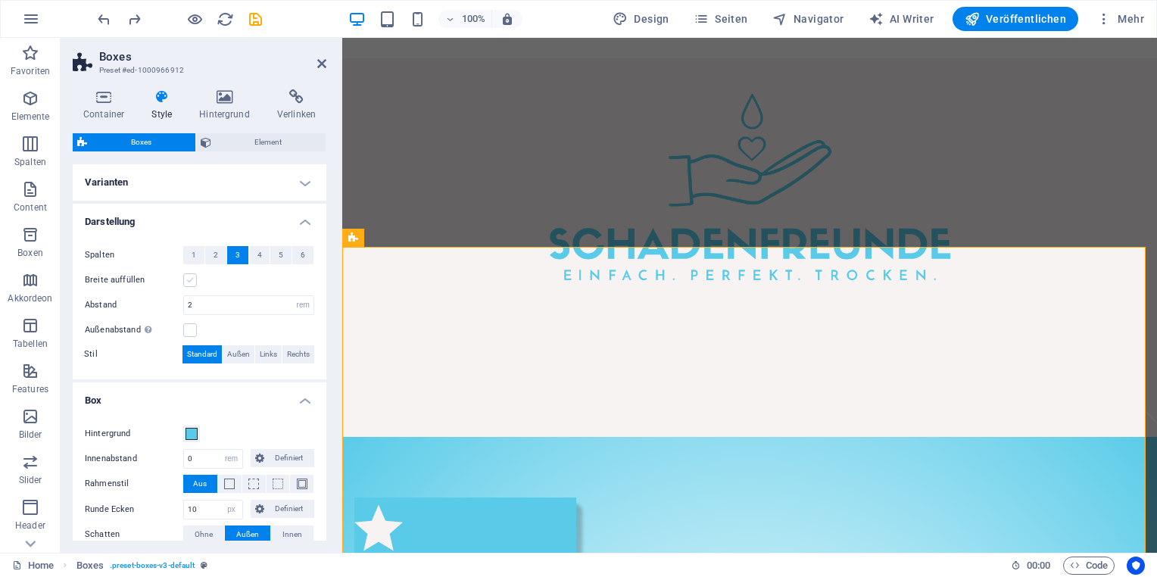
click at [191, 280] on label at bounding box center [190, 280] width 14 height 14
click at [0, 0] on input "Breite auffüllen" at bounding box center [0, 0] width 0 height 0
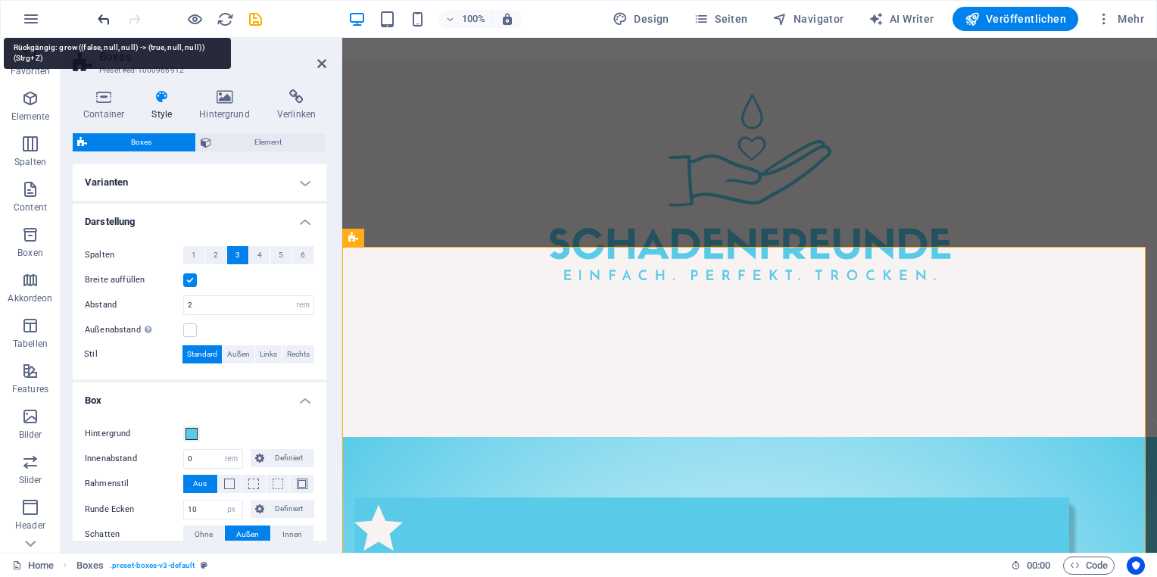
click at [99, 23] on icon "undo" at bounding box center [103, 19] width 17 height 17
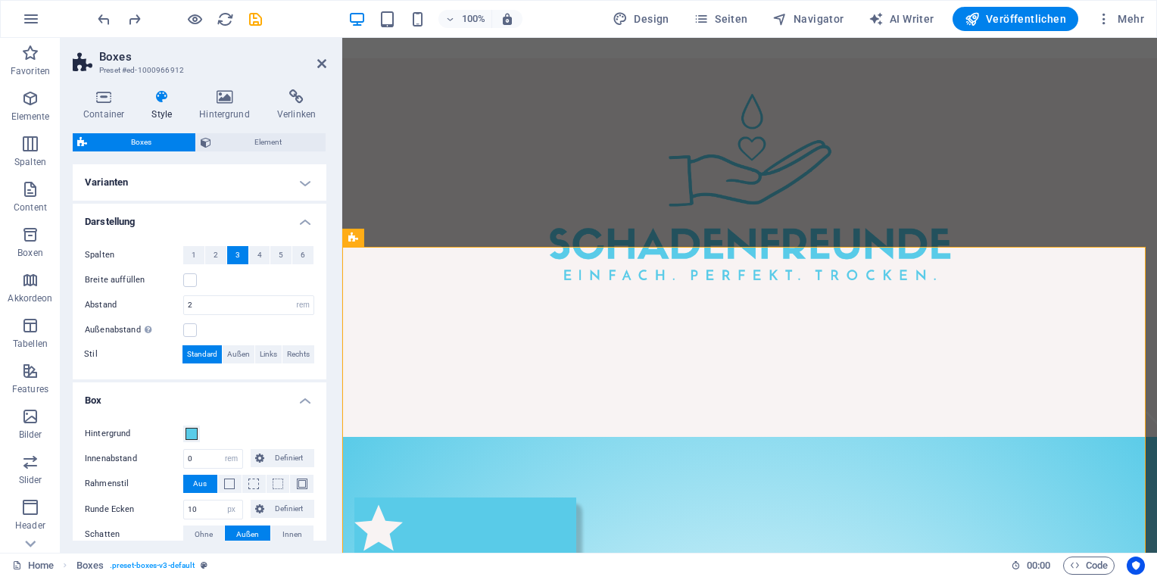
click at [322, 70] on header "Boxes Preset #ed-1000966912" at bounding box center [200, 57] width 254 height 39
click at [319, 66] on icon at bounding box center [321, 64] width 9 height 12
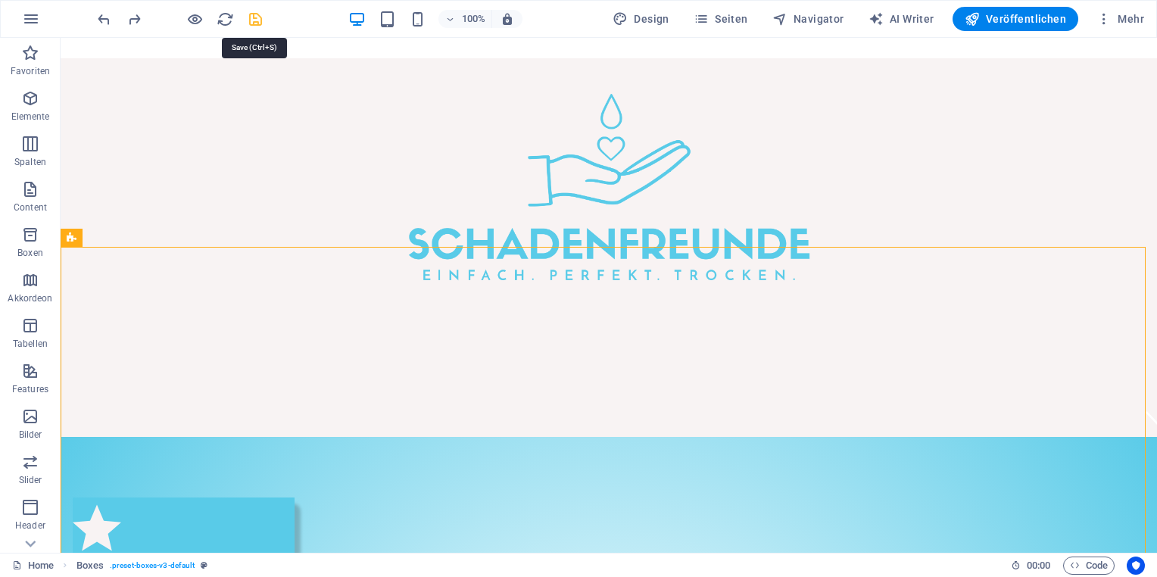
click at [255, 14] on icon "save" at bounding box center [255, 19] width 17 height 17
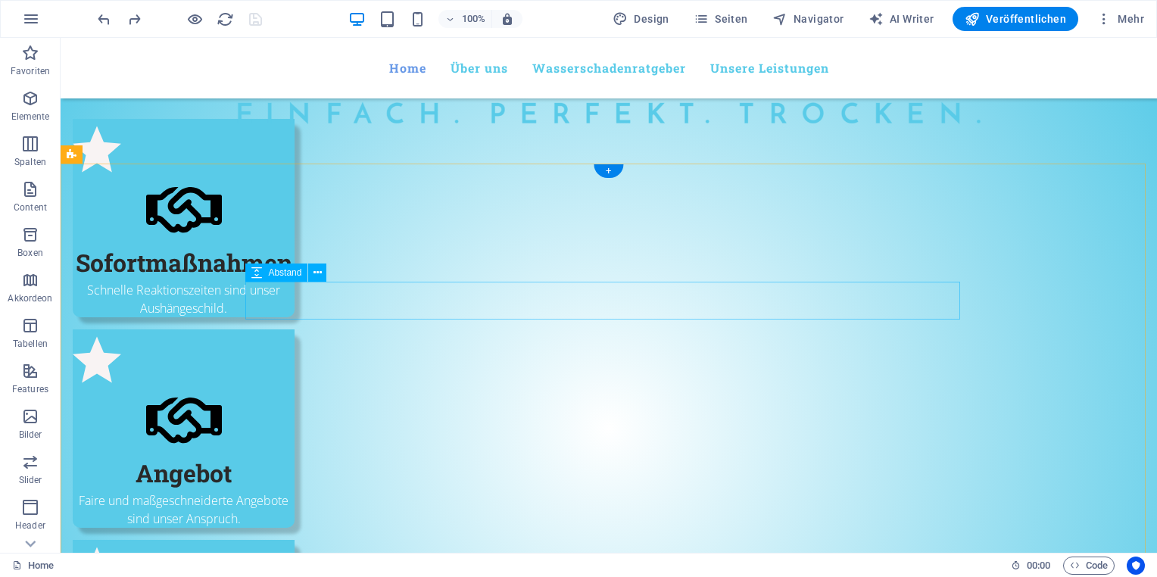
scroll to position [442, 0]
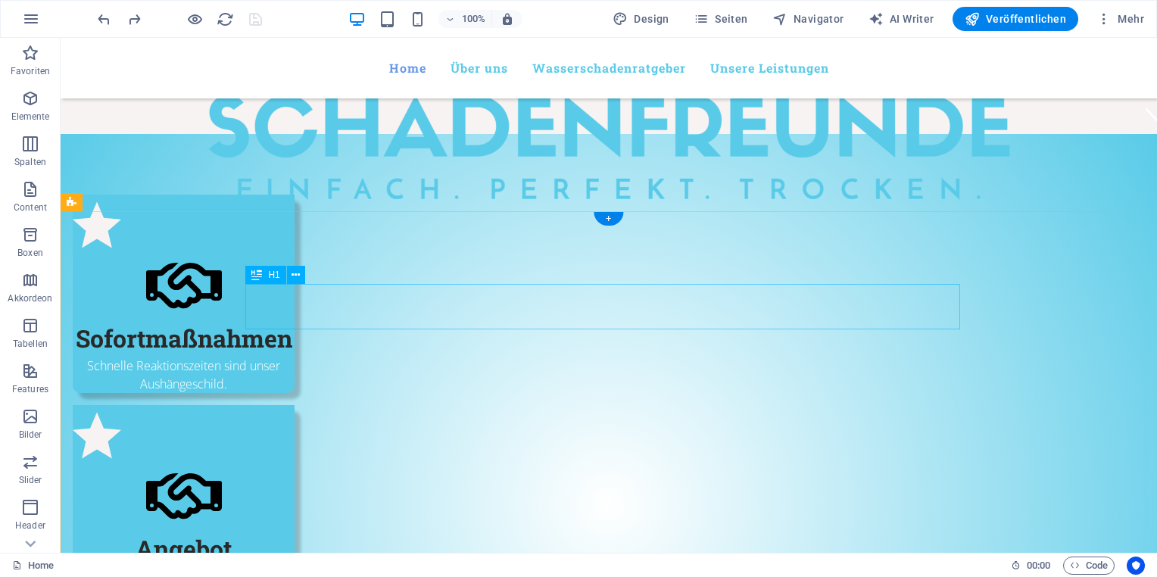
click at [33, 108] on span "Elemente" at bounding box center [30, 107] width 61 height 36
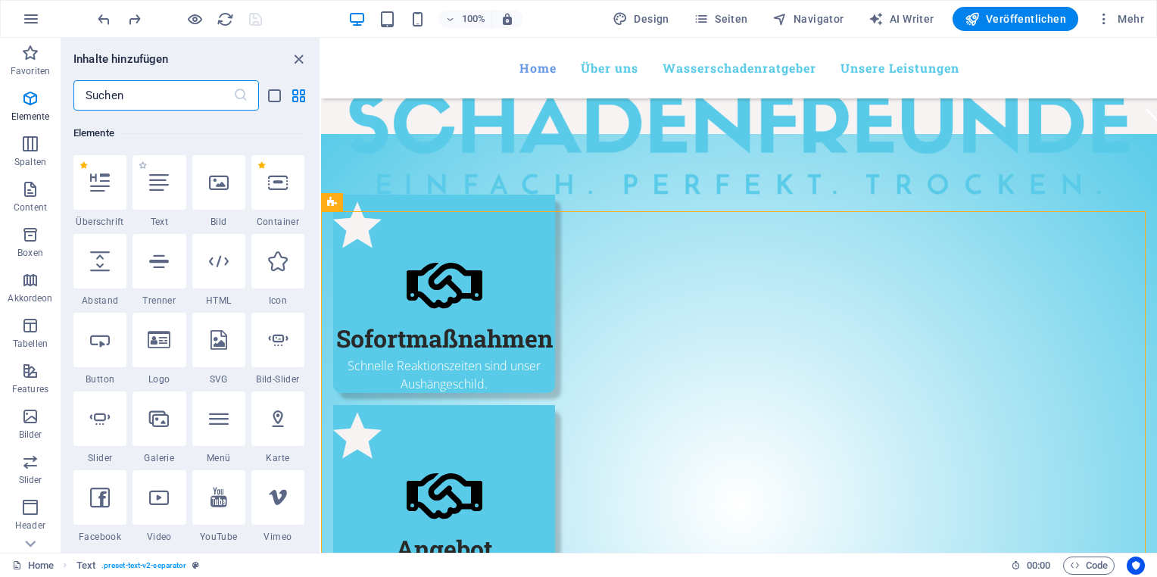
scroll to position [161, 0]
click at [213, 187] on icon at bounding box center [219, 182] width 20 height 20
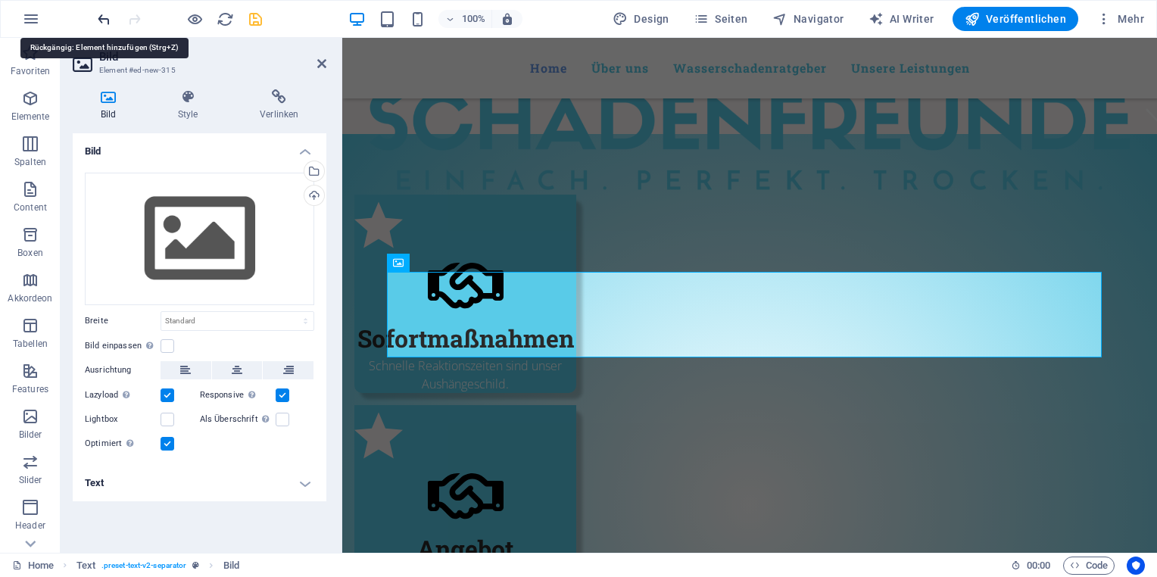
click at [104, 22] on icon "undo" at bounding box center [103, 19] width 17 height 17
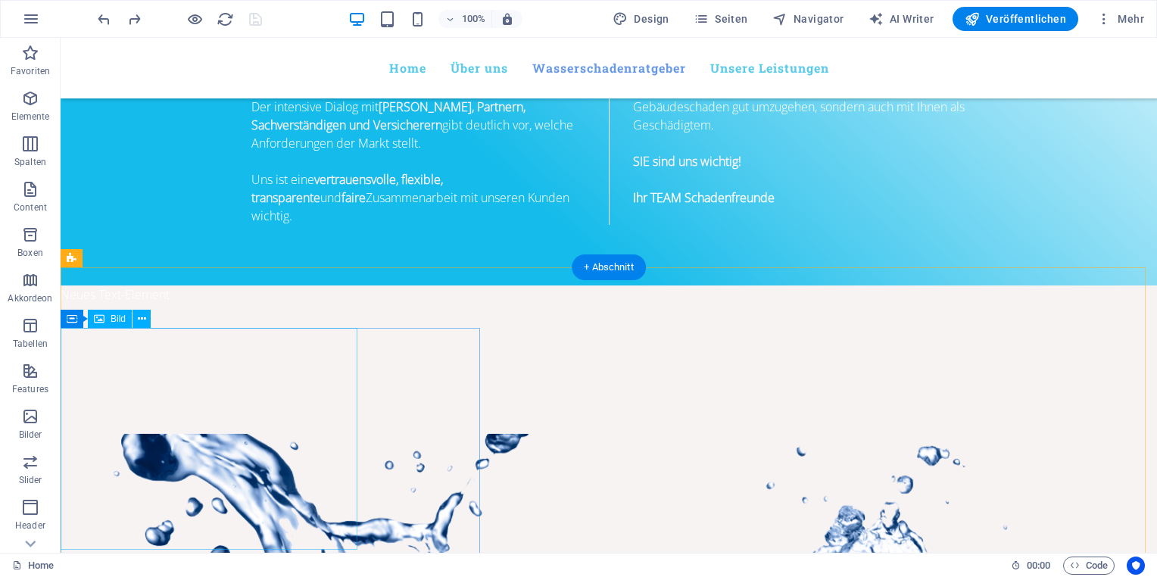
scroll to position [1351, 0]
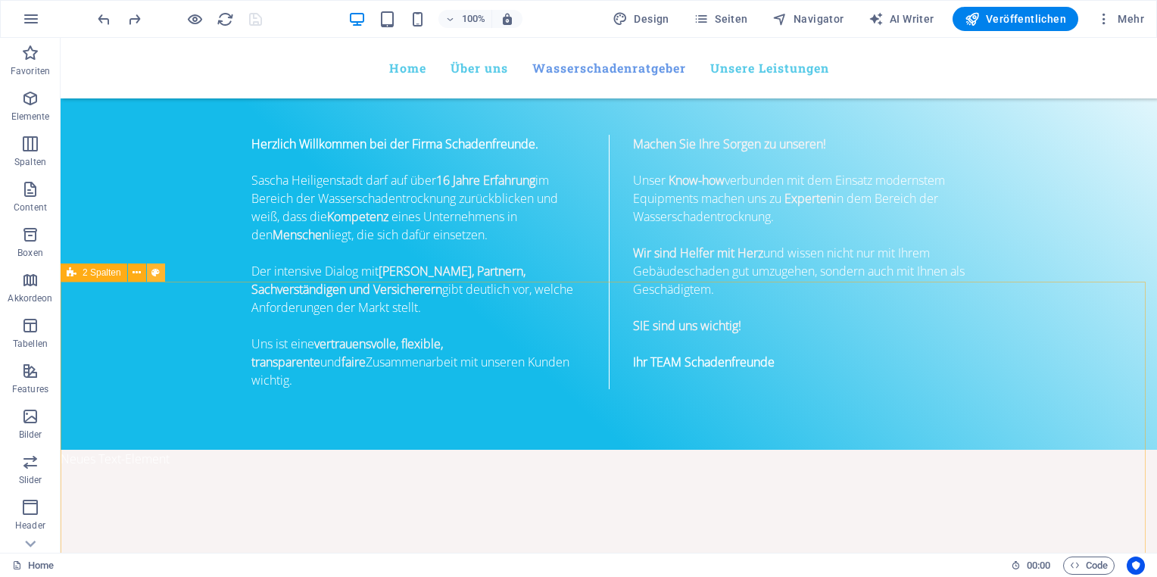
click at [161, 276] on button at bounding box center [156, 273] width 18 height 18
select select "rem"
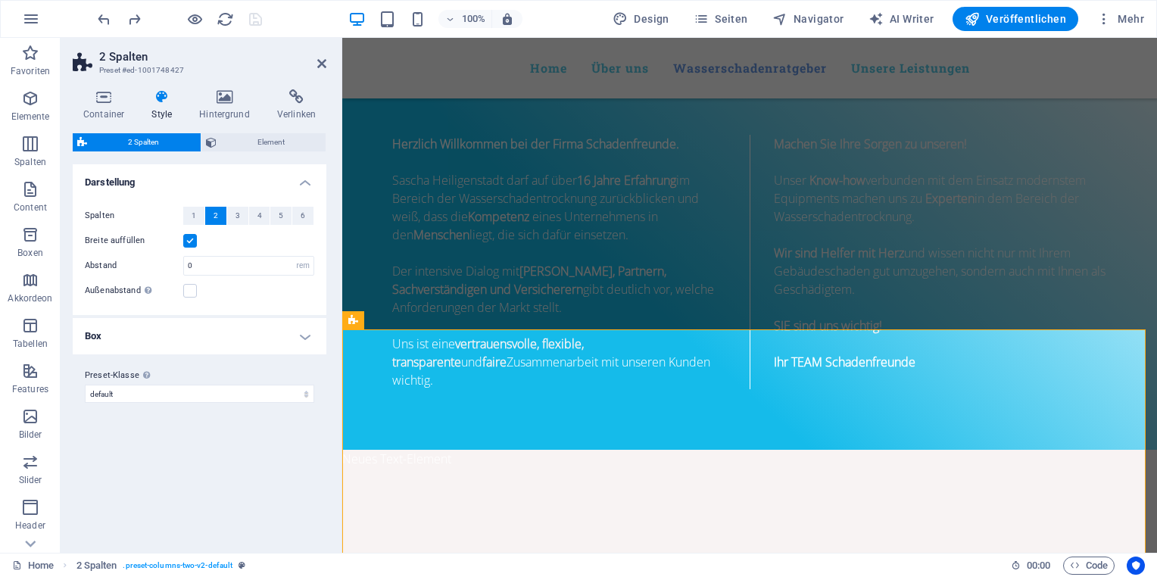
click at [303, 336] on h4 "Box" at bounding box center [200, 336] width 254 height 36
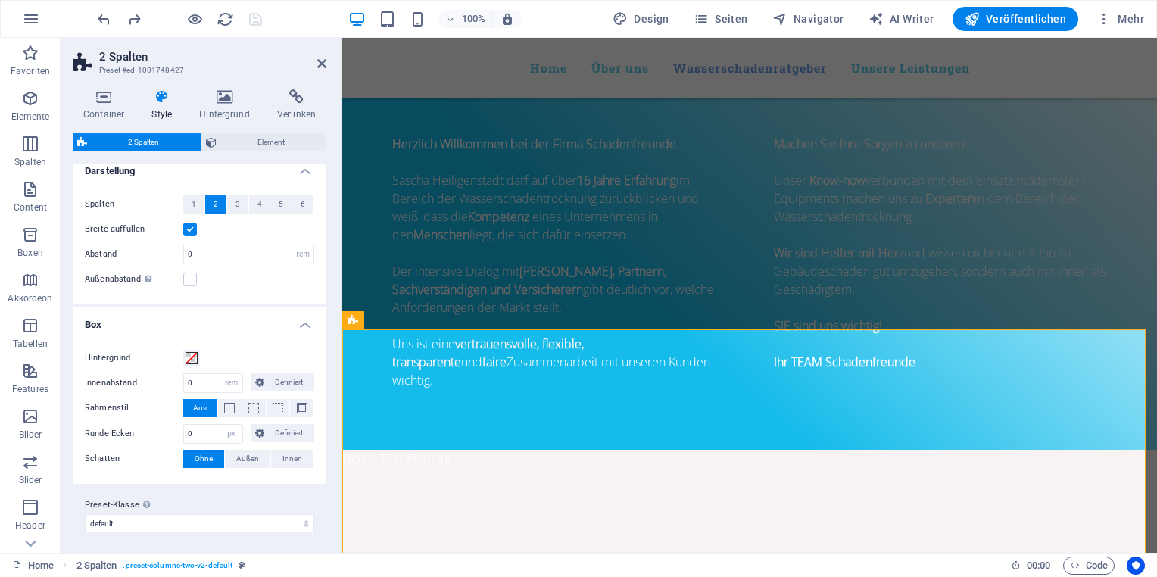
scroll to position [14, 0]
drag, startPoint x: 194, startPoint y: 429, endPoint x: 149, endPoint y: 429, distance: 44.7
click at [149, 429] on div "Runde Ecken 0 px rem % vh vw Definiert Definiert" at bounding box center [200, 432] width 230 height 20
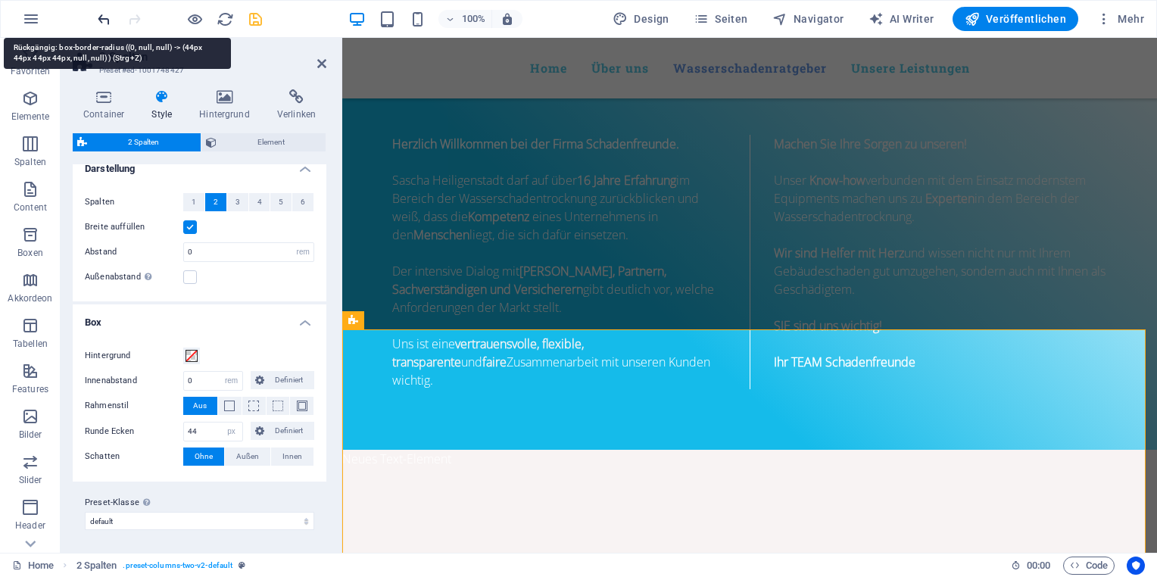
click at [100, 20] on icon "undo" at bounding box center [103, 19] width 17 height 17
type input "0"
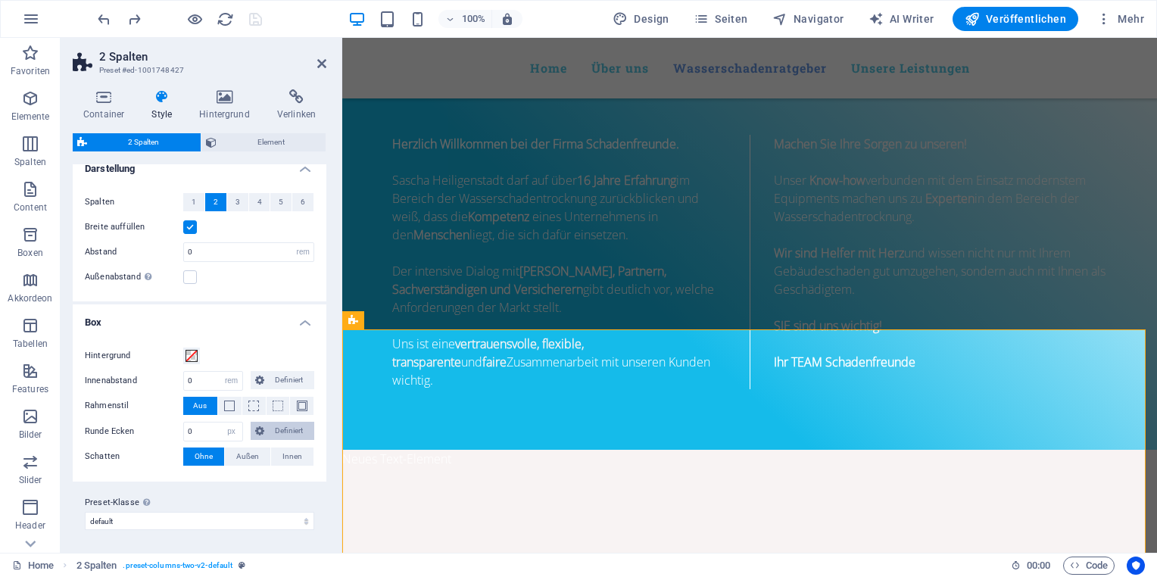
click at [269, 432] on span "Definiert" at bounding box center [290, 431] width 42 height 18
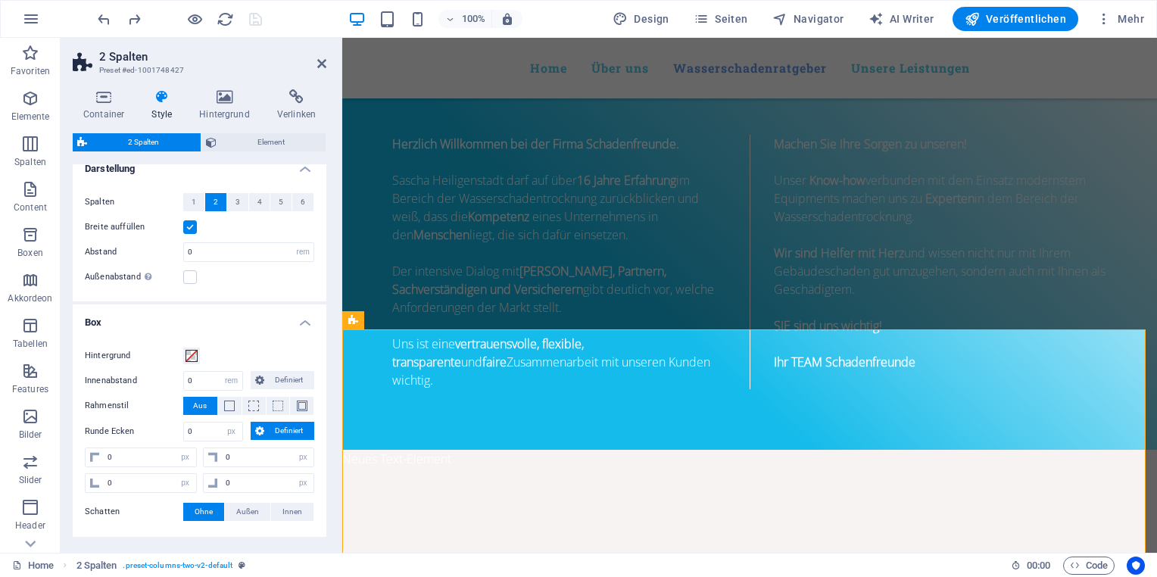
click at [269, 432] on span "Definiert" at bounding box center [290, 431] width 42 height 18
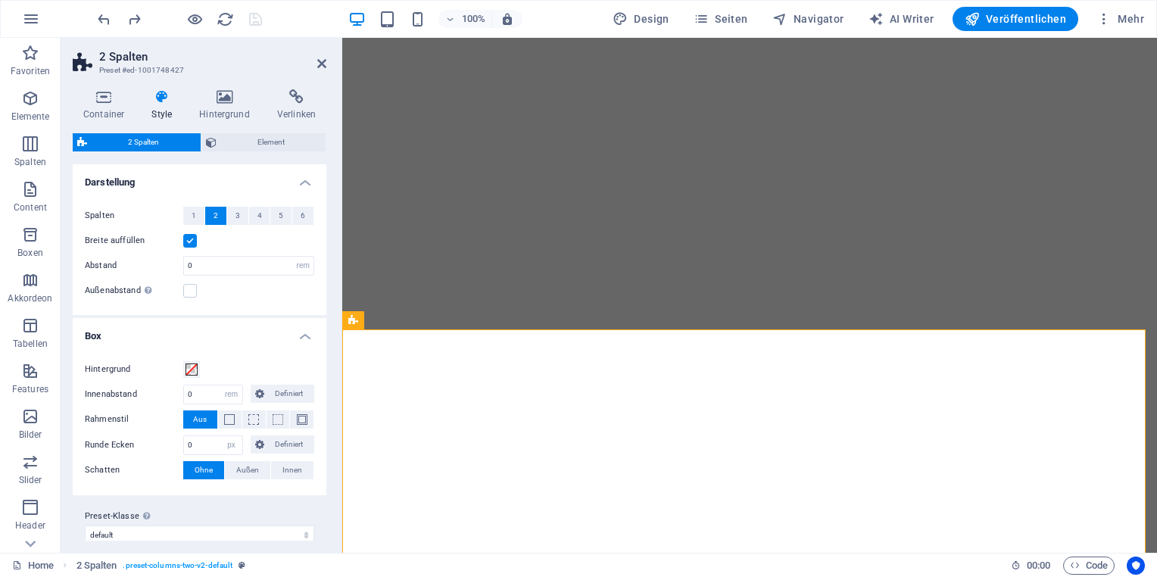
select select "rem"
select select "px"
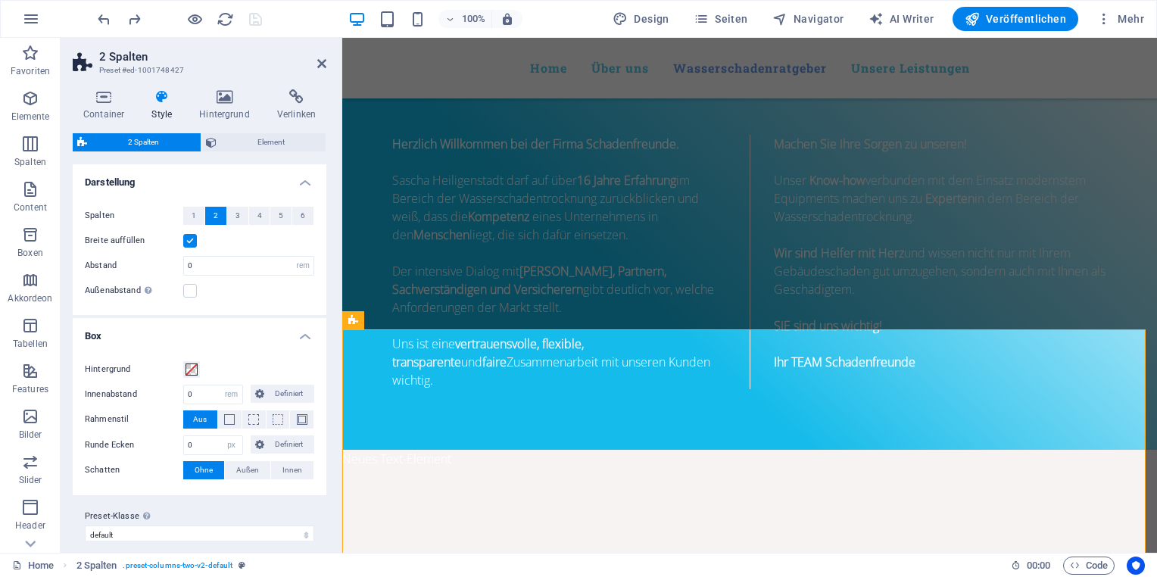
scroll to position [14, 0]
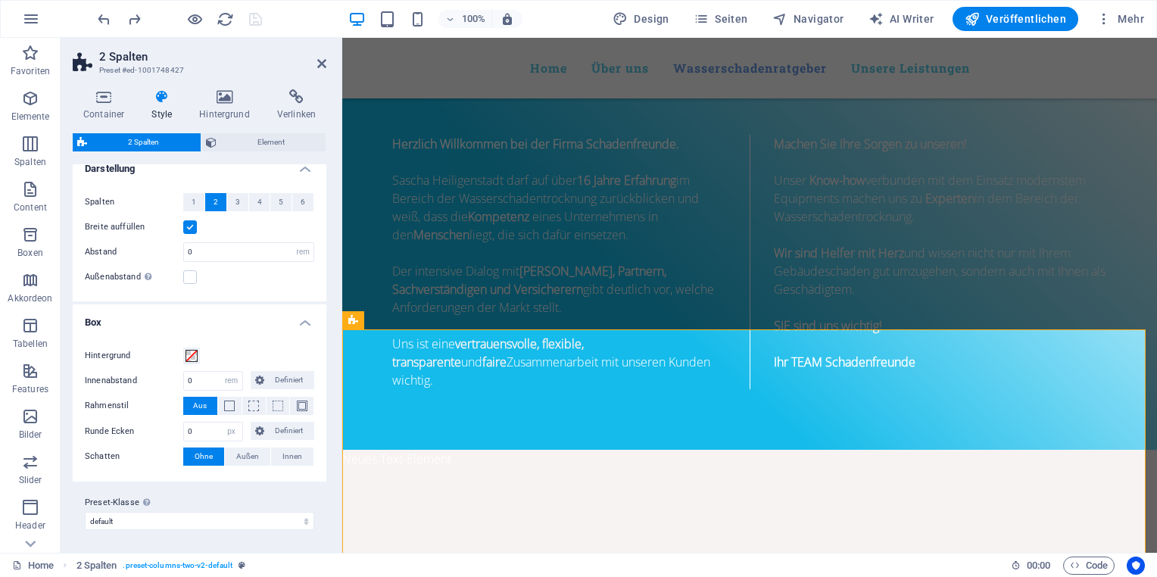
click at [251, 455] on span "Außen" at bounding box center [247, 457] width 23 height 18
type input "2"
type input "4"
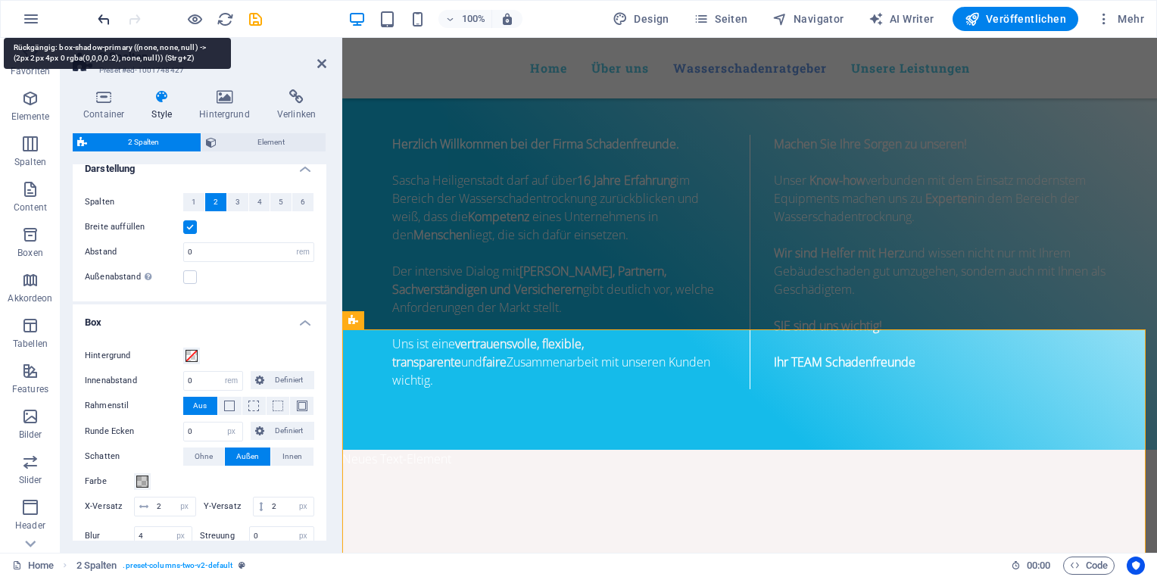
click at [98, 12] on icon "undo" at bounding box center [103, 19] width 17 height 17
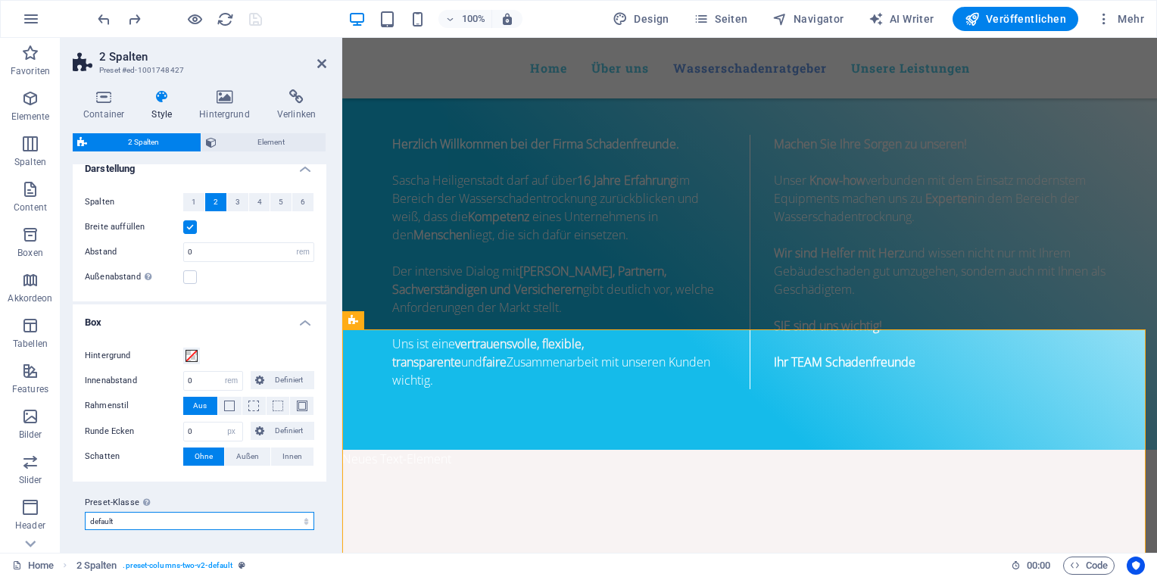
click at [265, 526] on select "default Preset-Klasse hinzufügen" at bounding box center [200, 521] width 230 height 18
click at [264, 526] on select "default Preset-Klasse hinzufügen" at bounding box center [200, 521] width 230 height 18
click at [245, 139] on span "Element" at bounding box center [271, 142] width 101 height 18
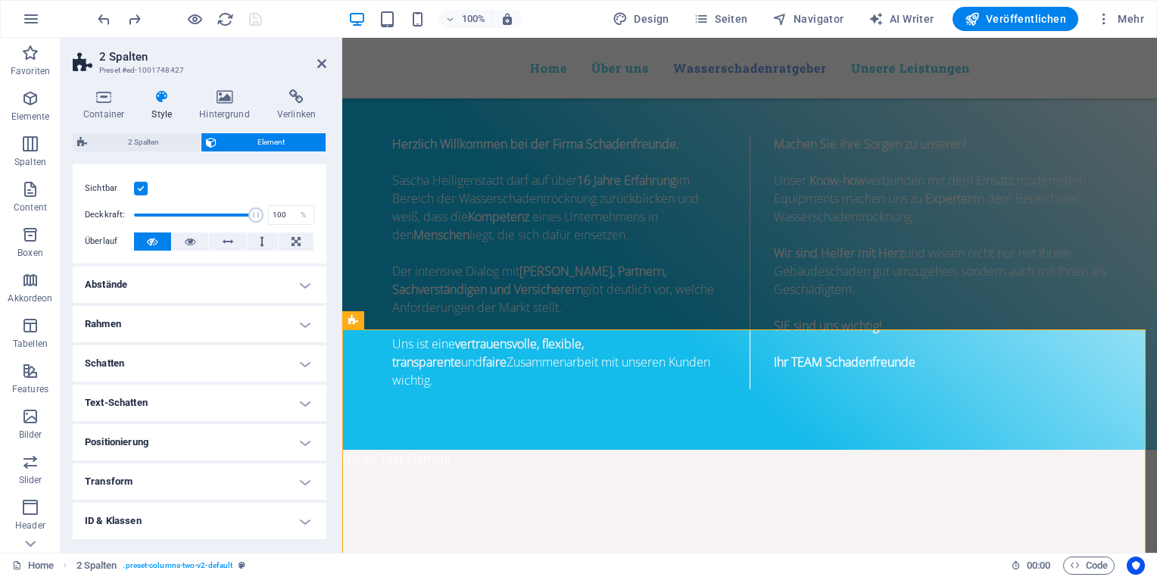
scroll to position [0, 0]
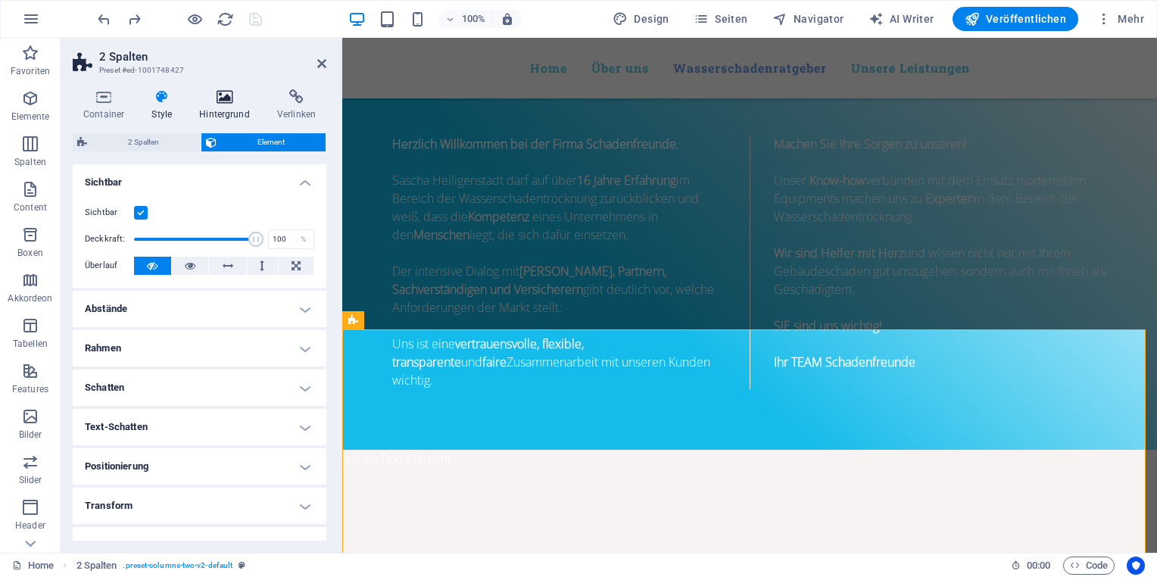
click at [221, 108] on h4 "Hintergrund" at bounding box center [228, 105] width 78 height 32
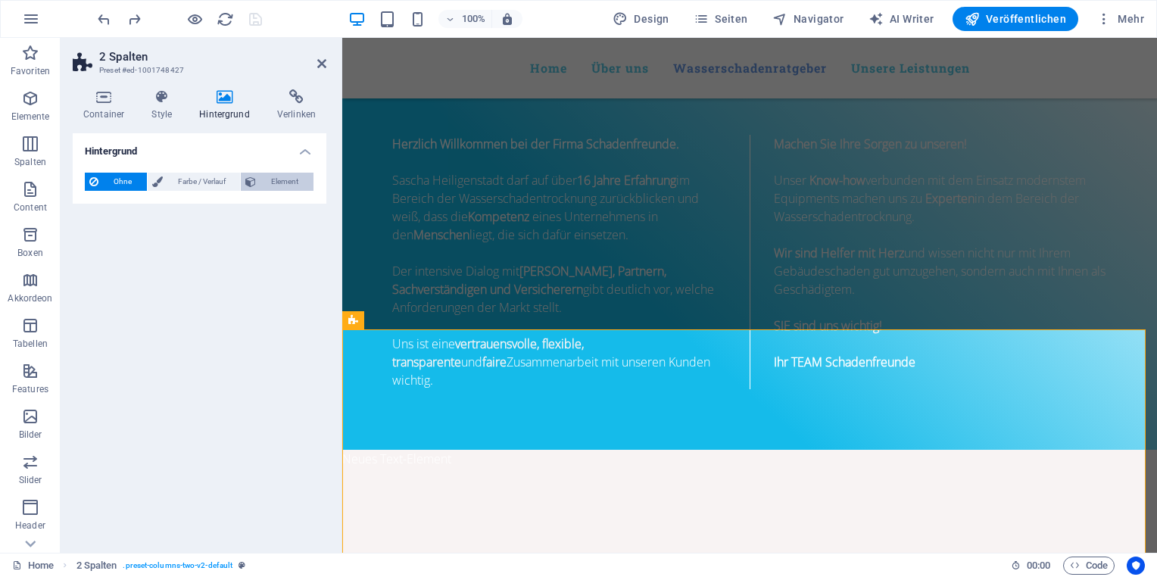
click at [276, 177] on span "Element" at bounding box center [285, 182] width 48 height 18
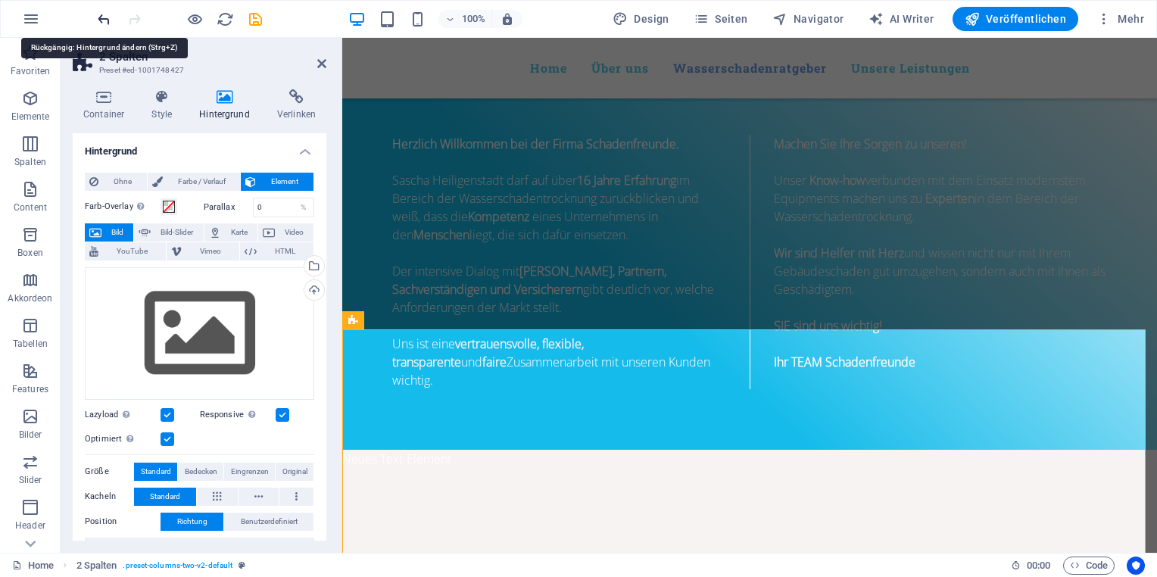
click at [101, 16] on icon "undo" at bounding box center [103, 19] width 17 height 17
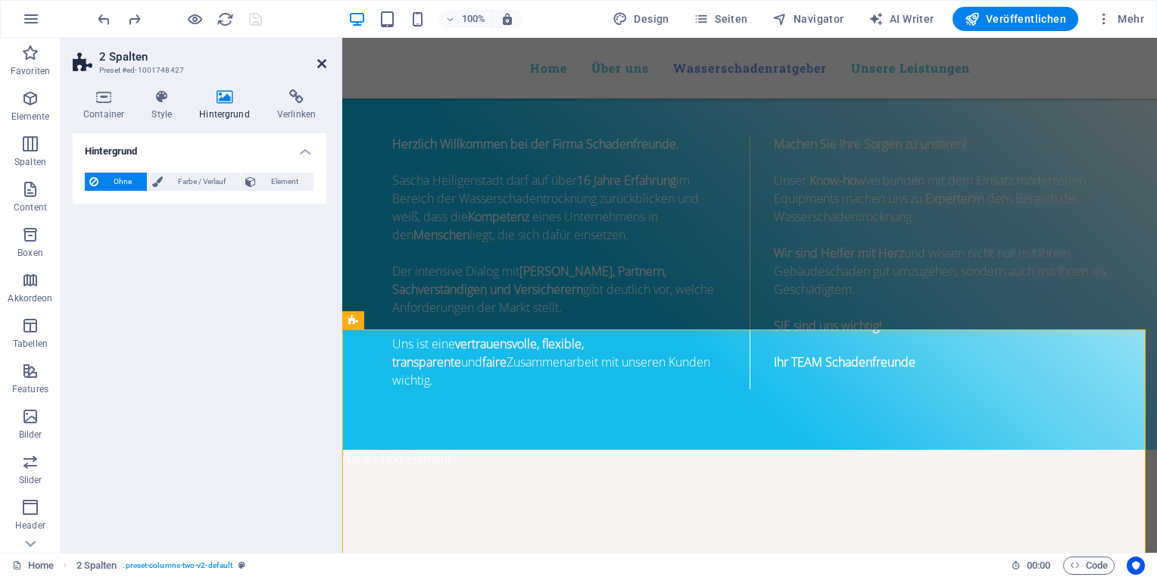
click at [322, 66] on icon at bounding box center [321, 64] width 9 height 12
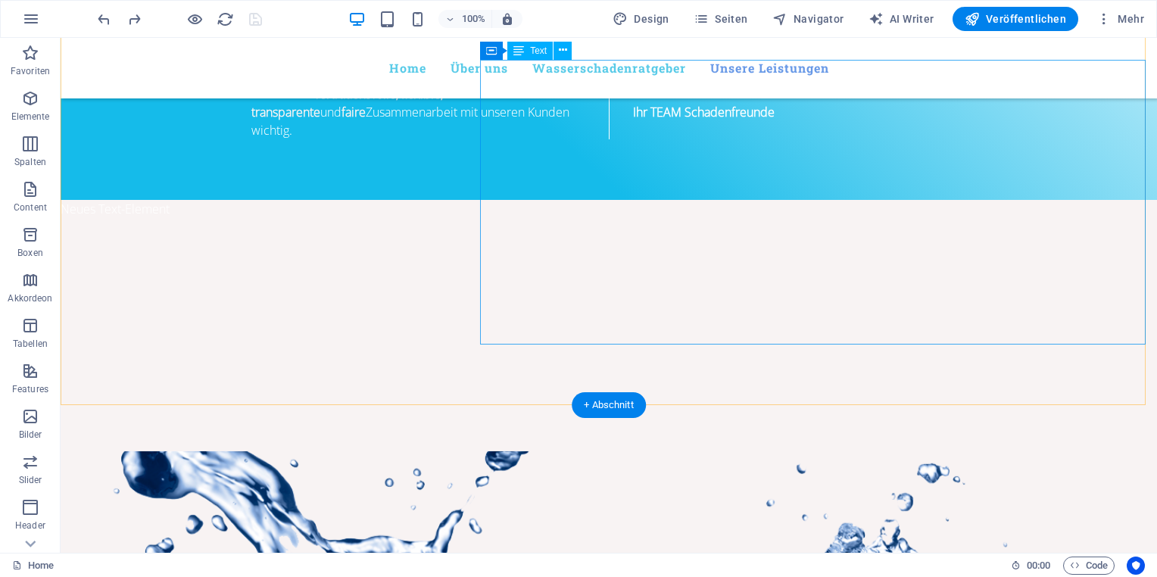
scroll to position [1713, 0]
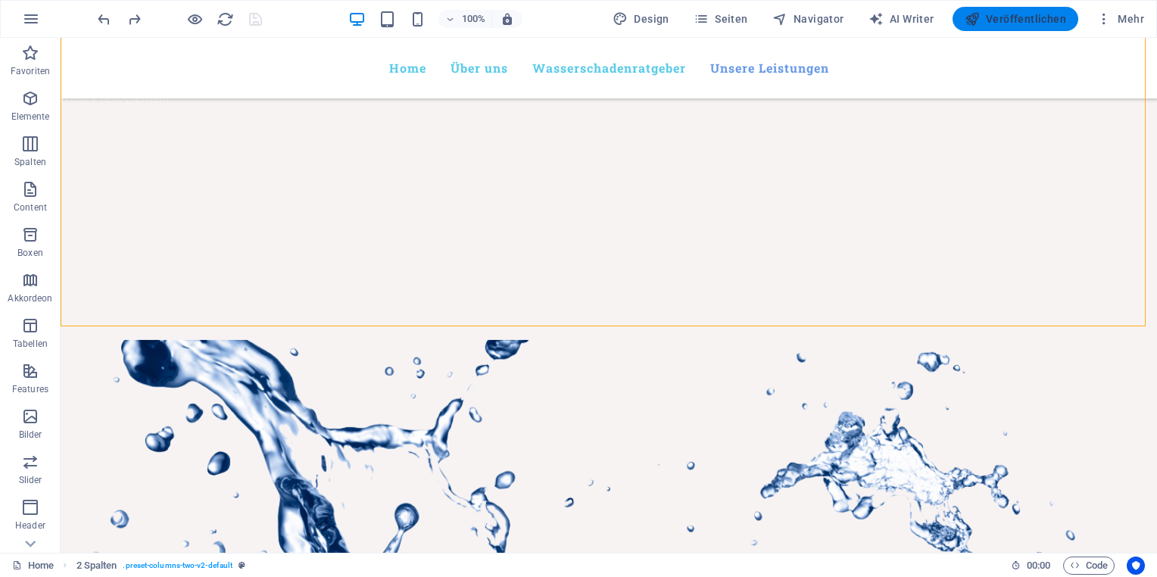
click at [1011, 23] on span "Veröffentlichen" at bounding box center [1016, 18] width 102 height 15
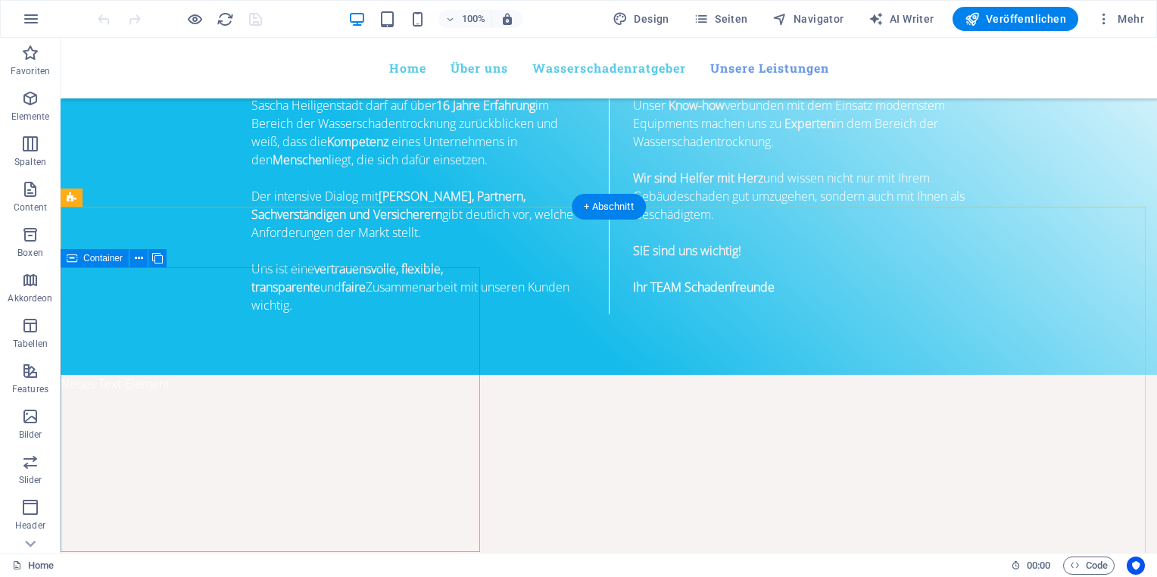
scroll to position [1503, 0]
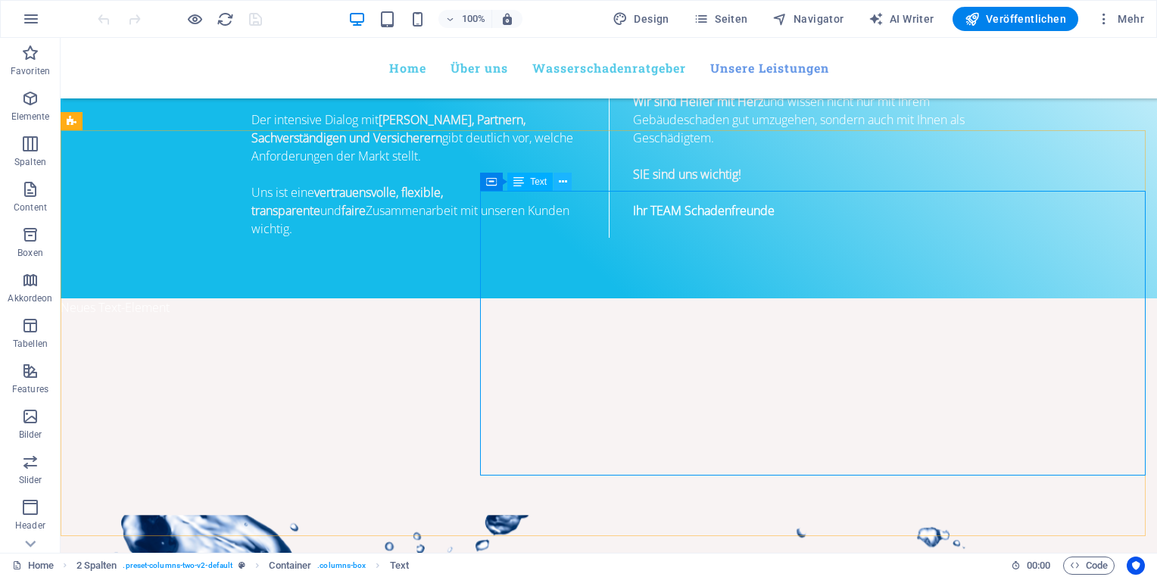
click at [557, 180] on button at bounding box center [563, 182] width 18 height 18
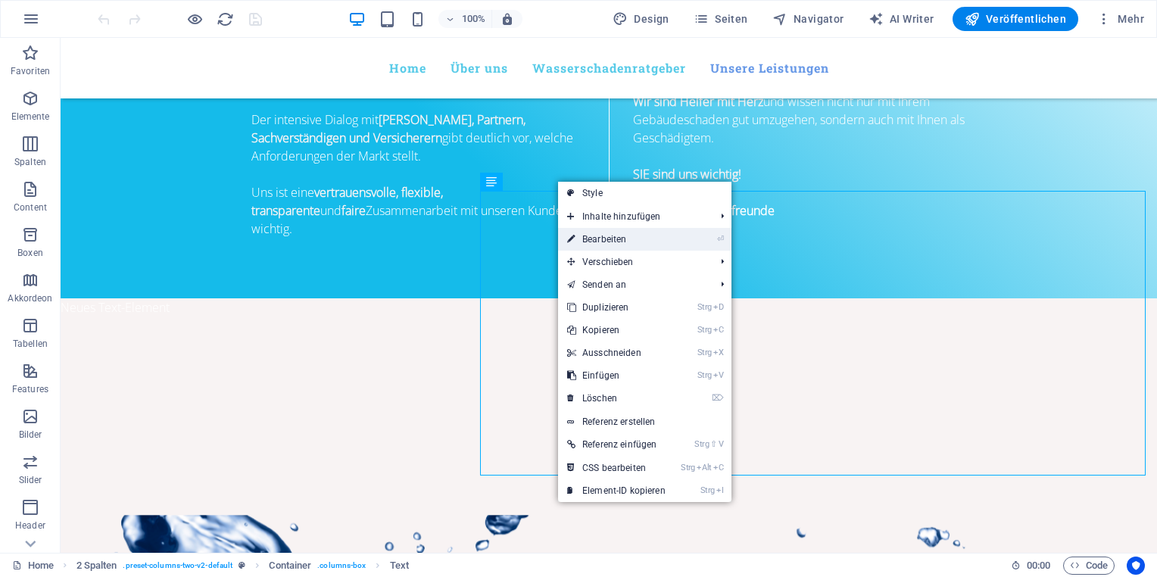
click at [637, 239] on link "⏎ Bearbeiten" at bounding box center [616, 239] width 117 height 23
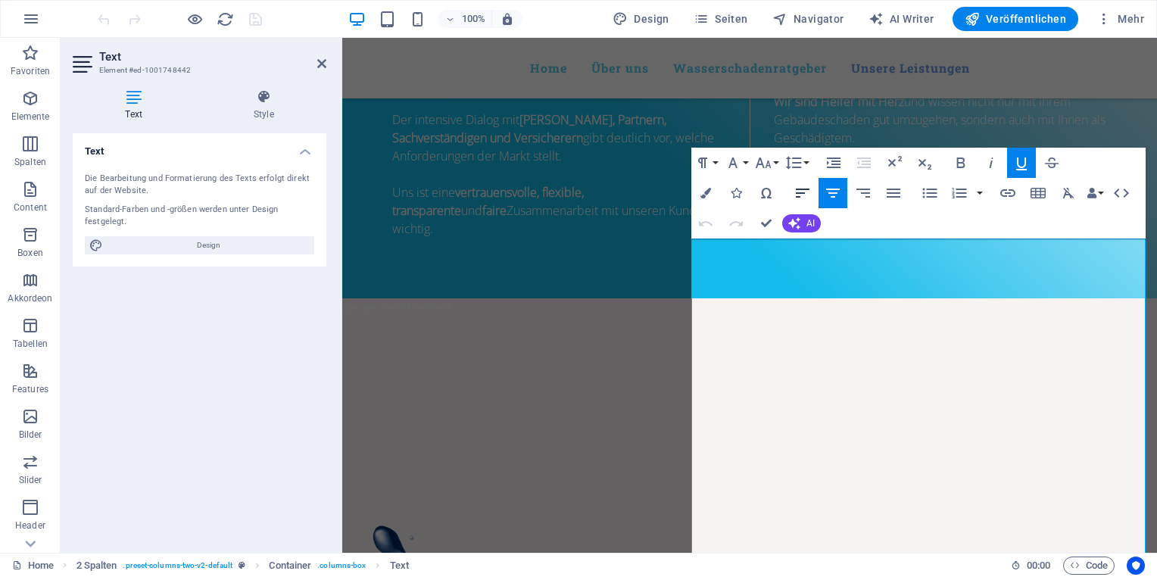
click at [794, 197] on icon "button" at bounding box center [803, 193] width 18 height 18
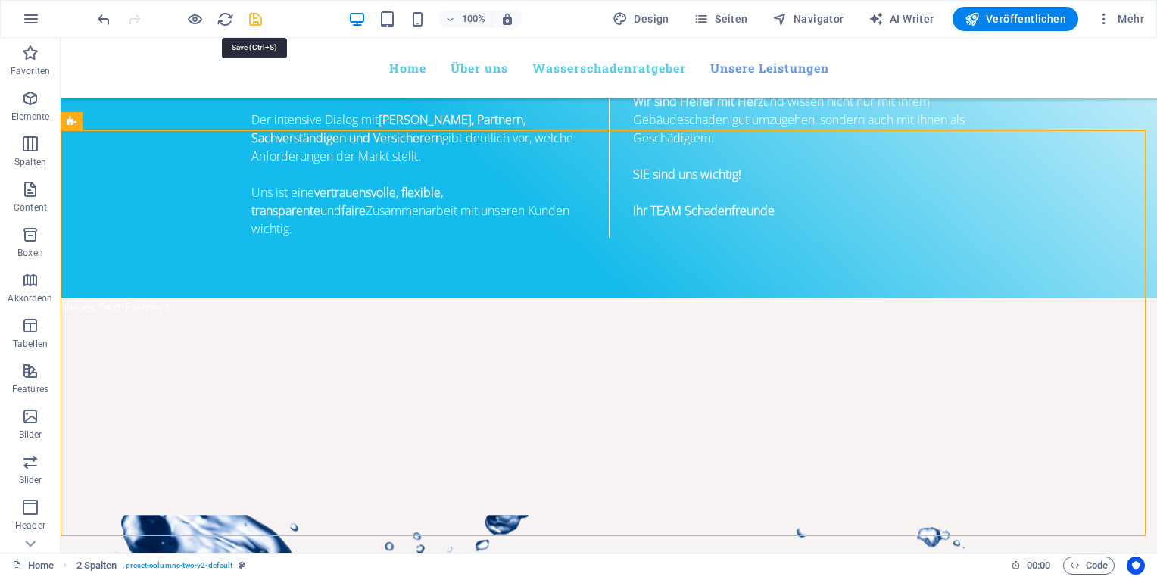
click at [258, 19] on icon "save" at bounding box center [255, 19] width 17 height 17
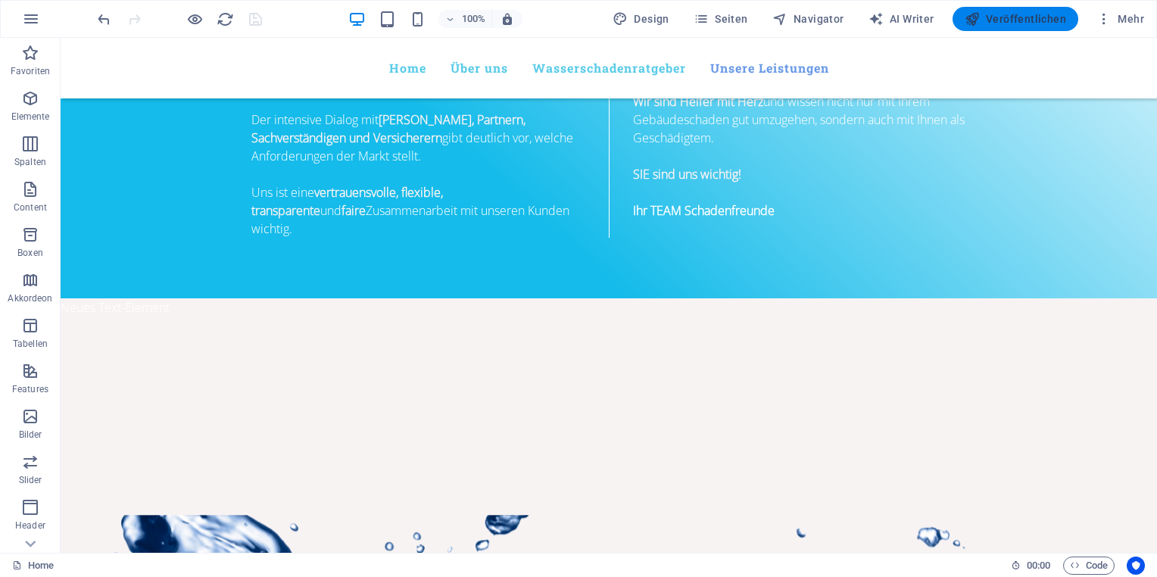
click at [991, 15] on span "Veröffentlichen" at bounding box center [1016, 18] width 102 height 15
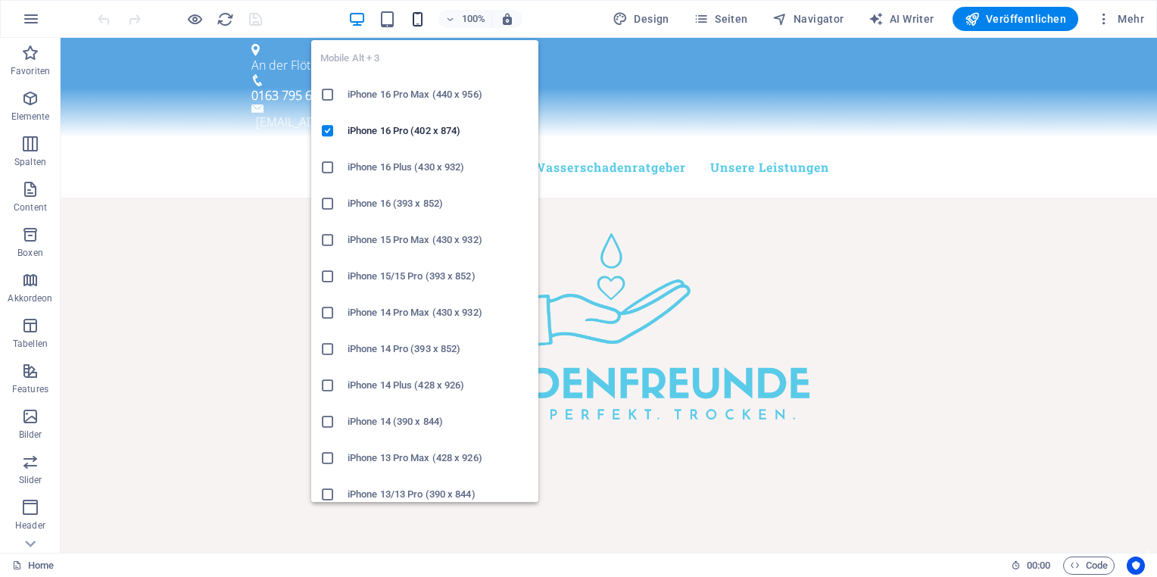
click at [424, 21] on icon "button" at bounding box center [417, 19] width 17 height 17
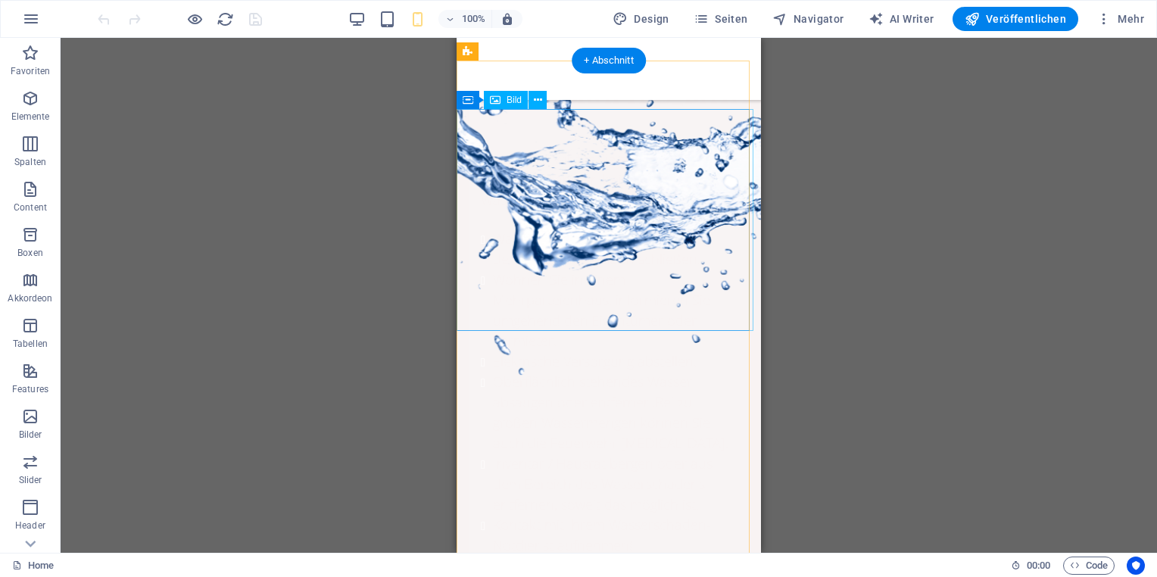
scroll to position [2651, 0]
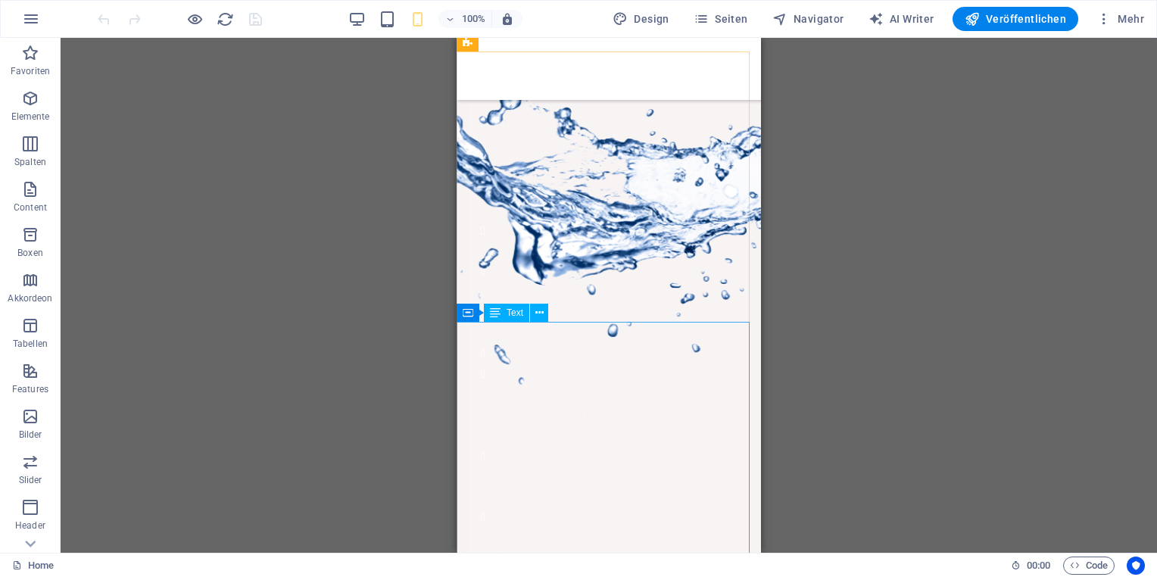
click at [523, 313] on span "Text" at bounding box center [515, 312] width 17 height 9
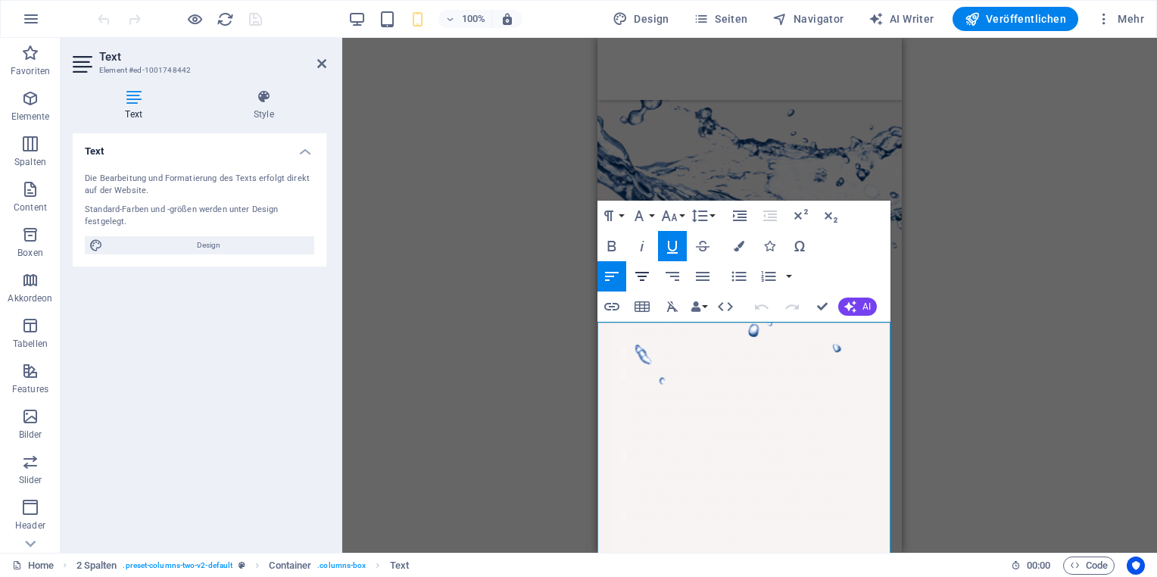
click at [645, 273] on icon "button" at bounding box center [643, 276] width 14 height 9
click at [323, 68] on icon at bounding box center [321, 64] width 9 height 12
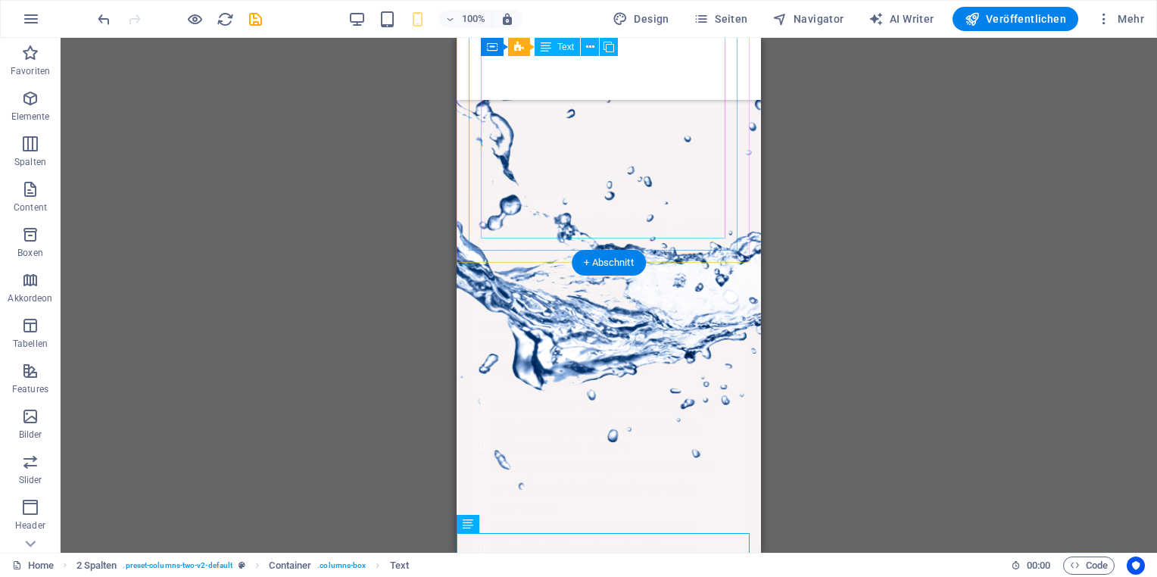
scroll to position [2359, 0]
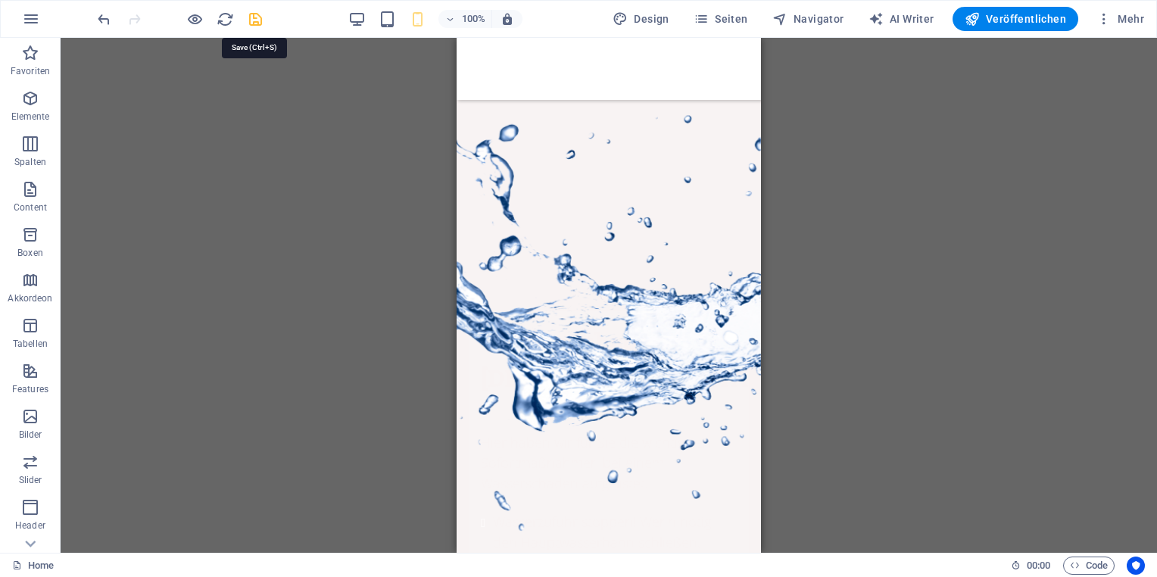
click at [258, 18] on icon "save" at bounding box center [255, 19] width 17 height 17
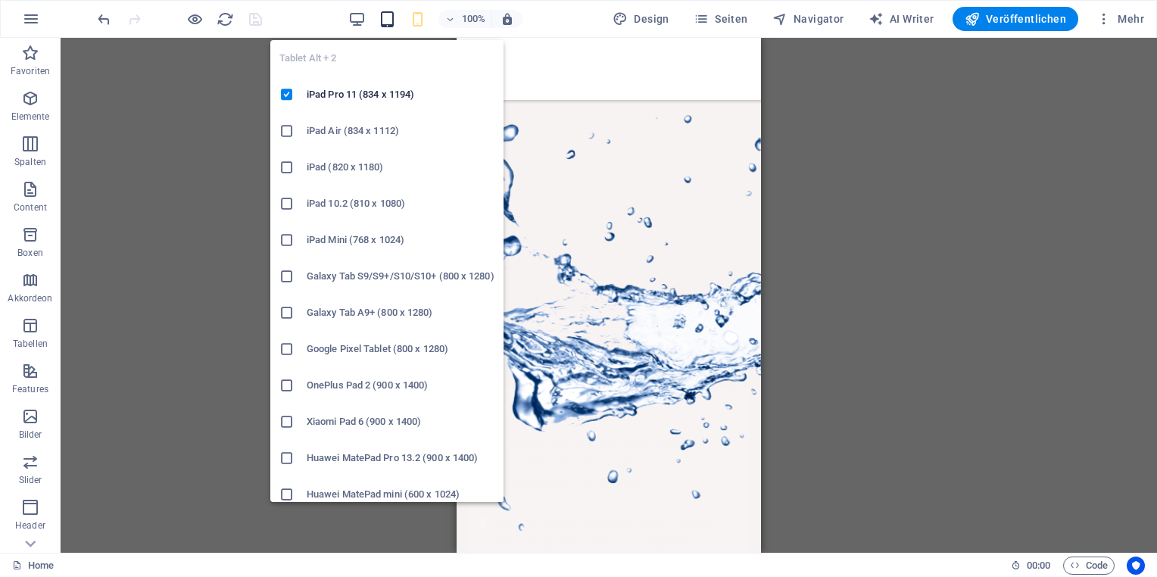
click at [392, 14] on icon "button" at bounding box center [387, 19] width 17 height 17
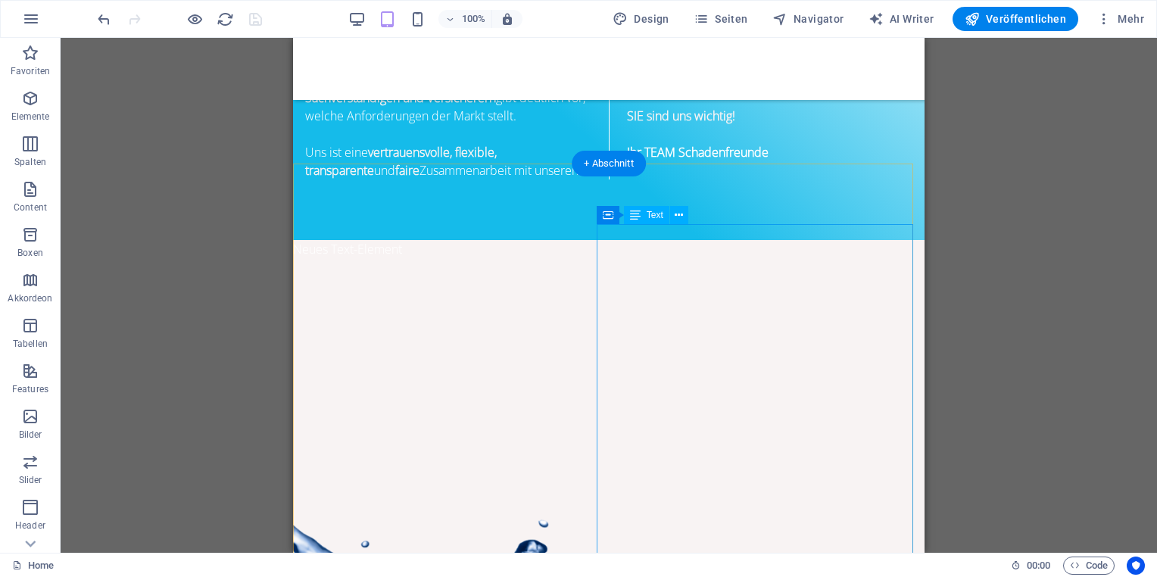
scroll to position [1517, 0]
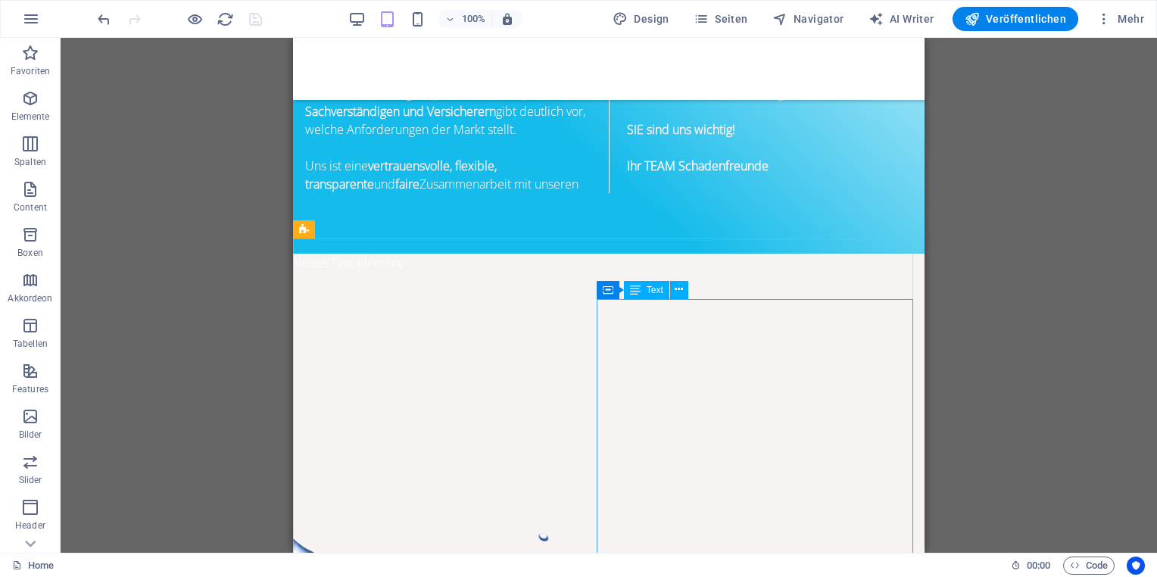
click at [649, 289] on span "Text" at bounding box center [655, 290] width 17 height 9
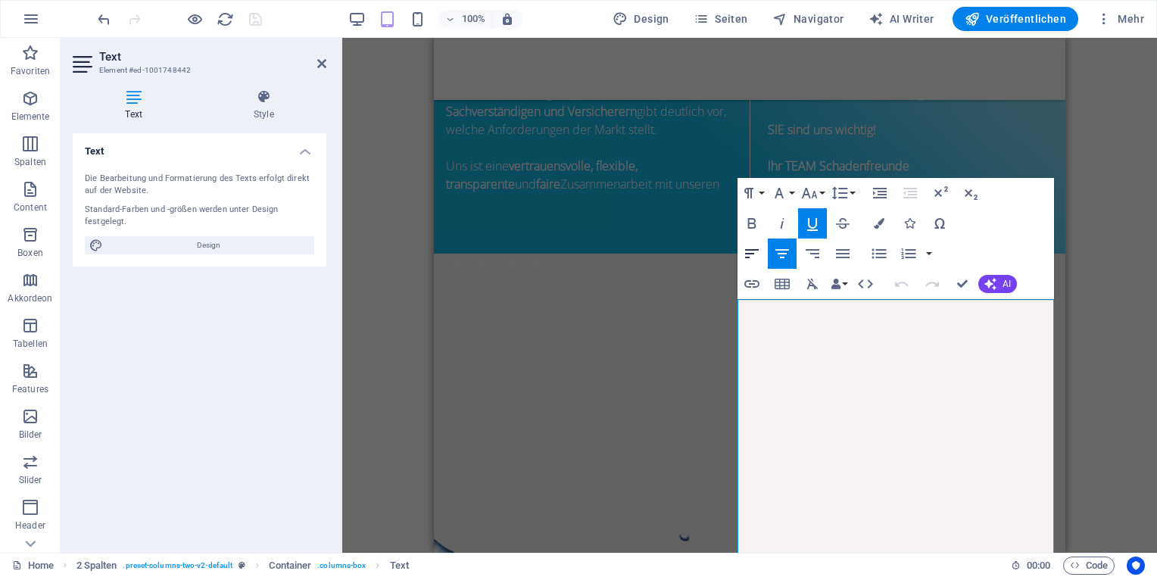
click at [751, 247] on icon "button" at bounding box center [752, 254] width 18 height 18
drag, startPoint x: 961, startPoint y: 283, endPoint x: 631, endPoint y: 245, distance: 331.7
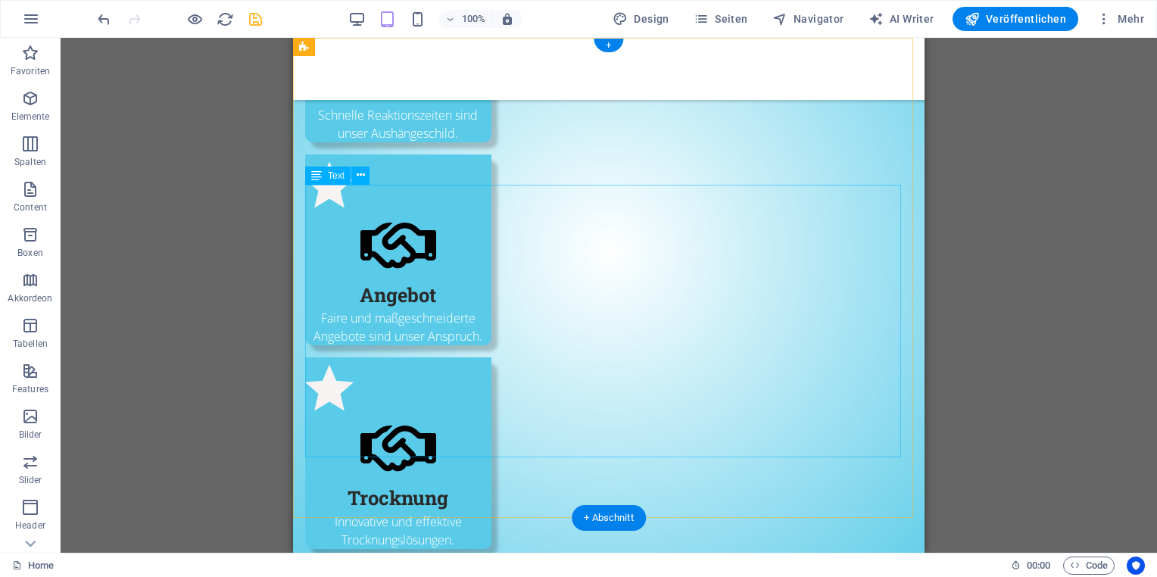
scroll to position [684, 0]
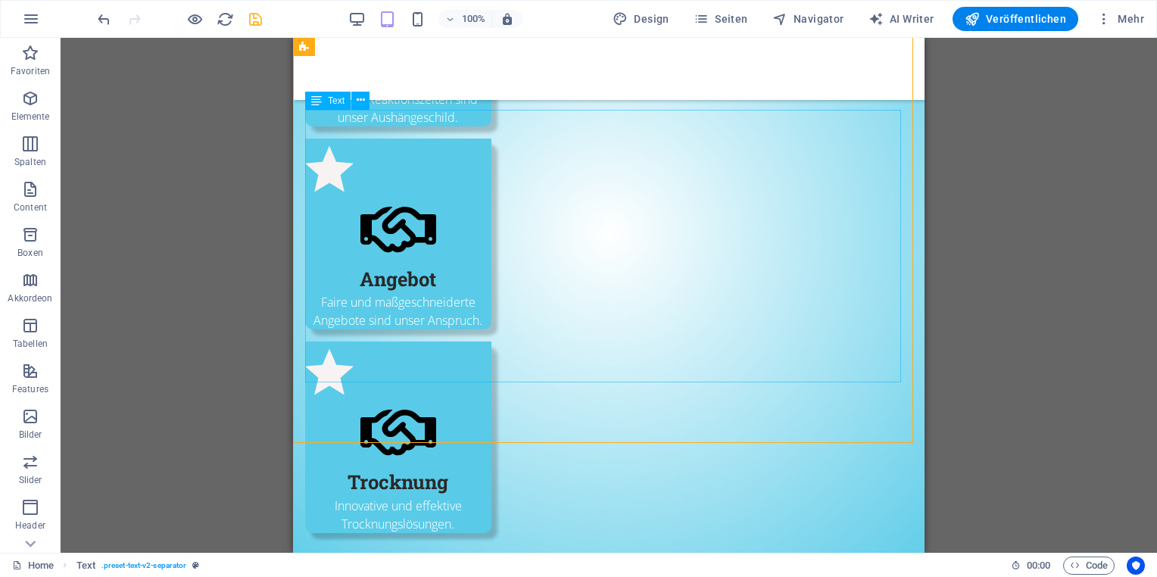
click at [349, 102] on div "Text" at bounding box center [327, 101] width 45 height 18
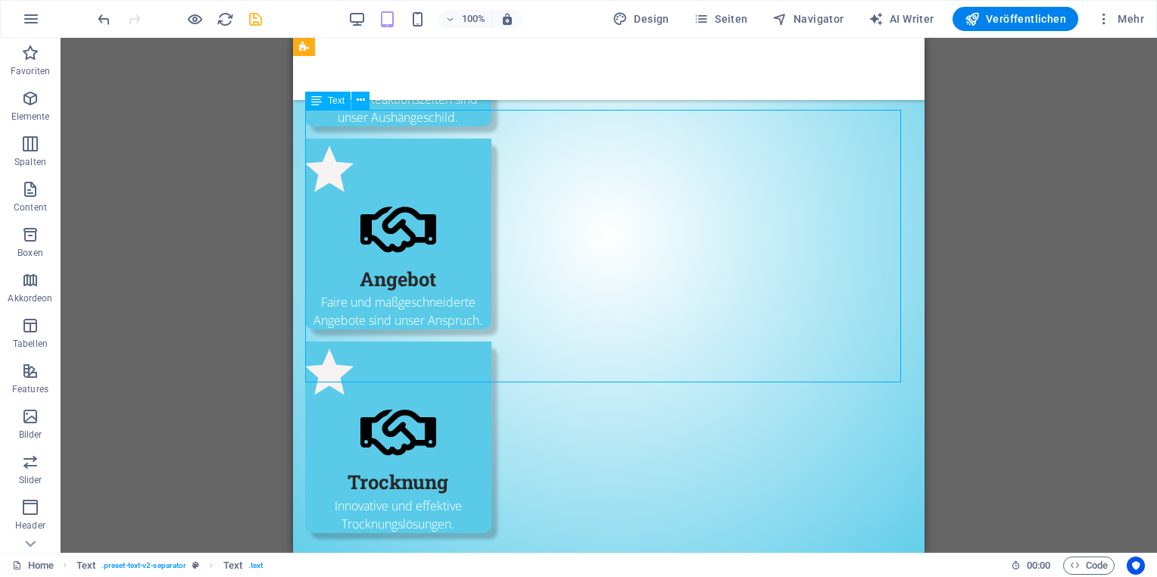
click at [349, 102] on div "Text" at bounding box center [327, 101] width 45 height 18
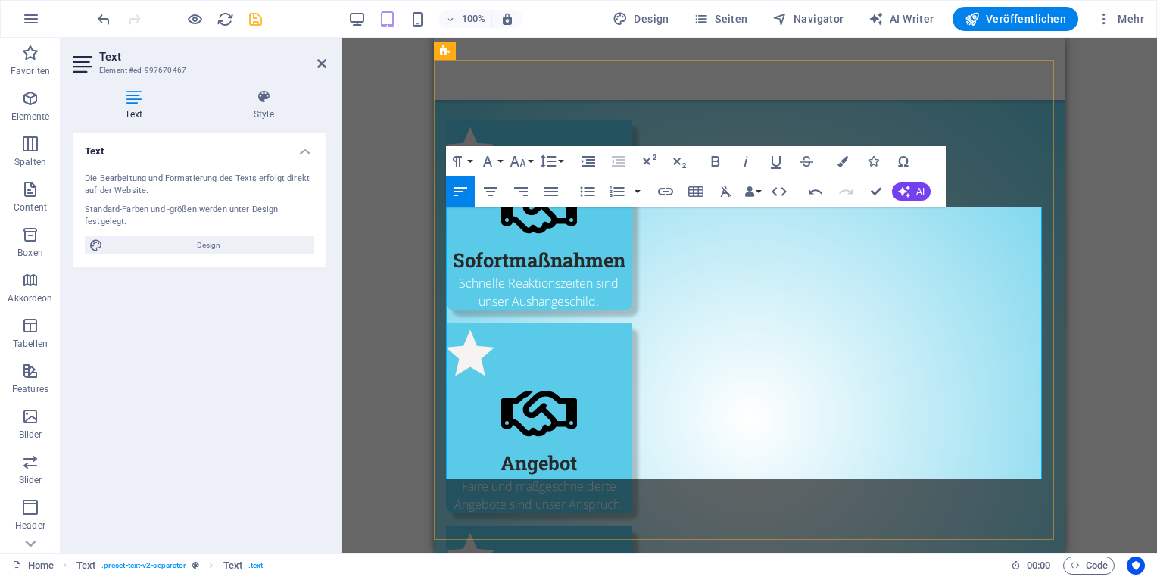
scroll to position [608, 0]
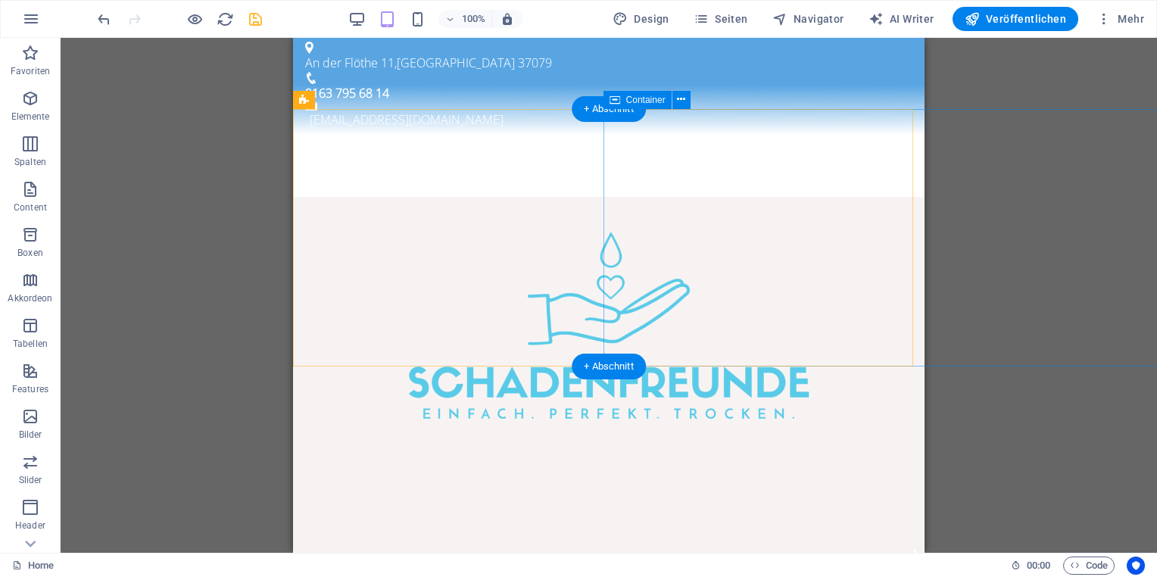
scroll to position [0, 0]
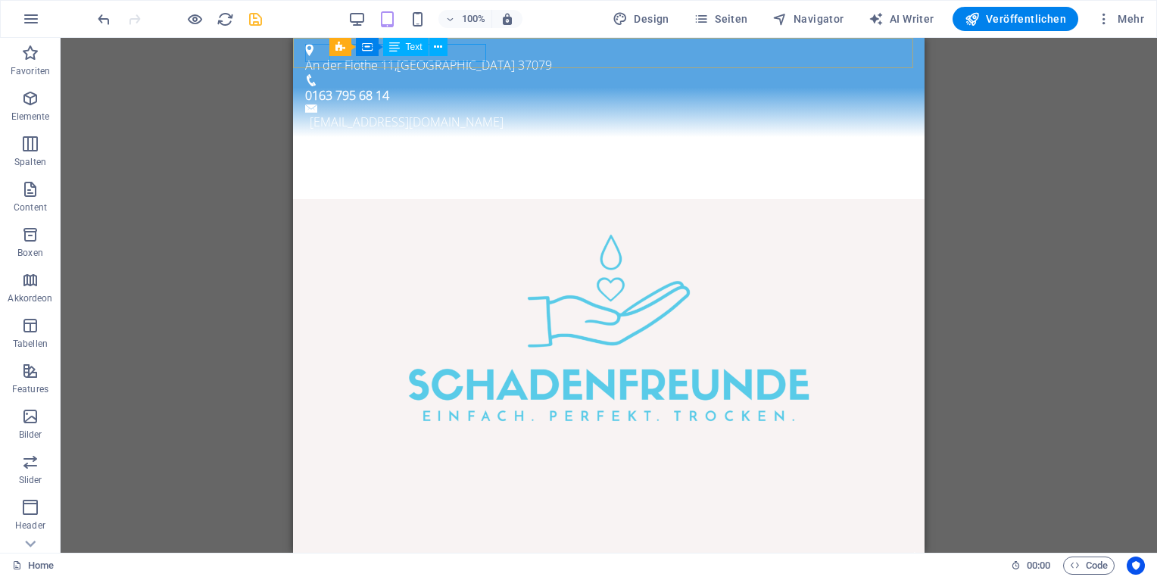
click at [408, 47] on span "Text" at bounding box center [414, 46] width 17 height 9
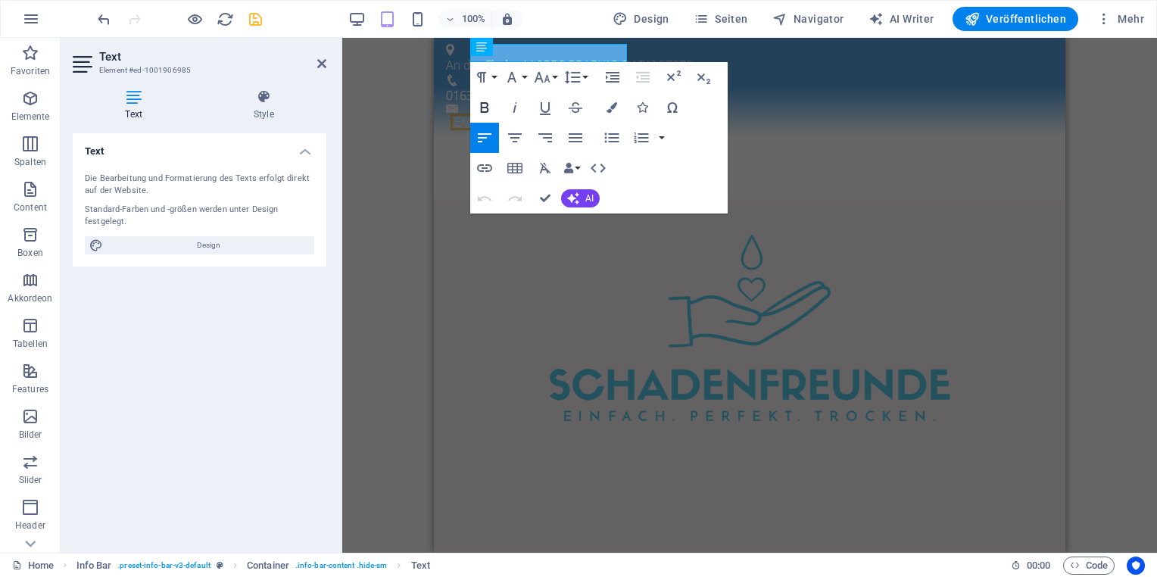
click at [485, 106] on icon "button" at bounding box center [485, 107] width 18 height 18
click at [611, 114] on link "[EMAIL_ADDRESS][DOMAIN_NAME]" at bounding box center [548, 122] width 194 height 17
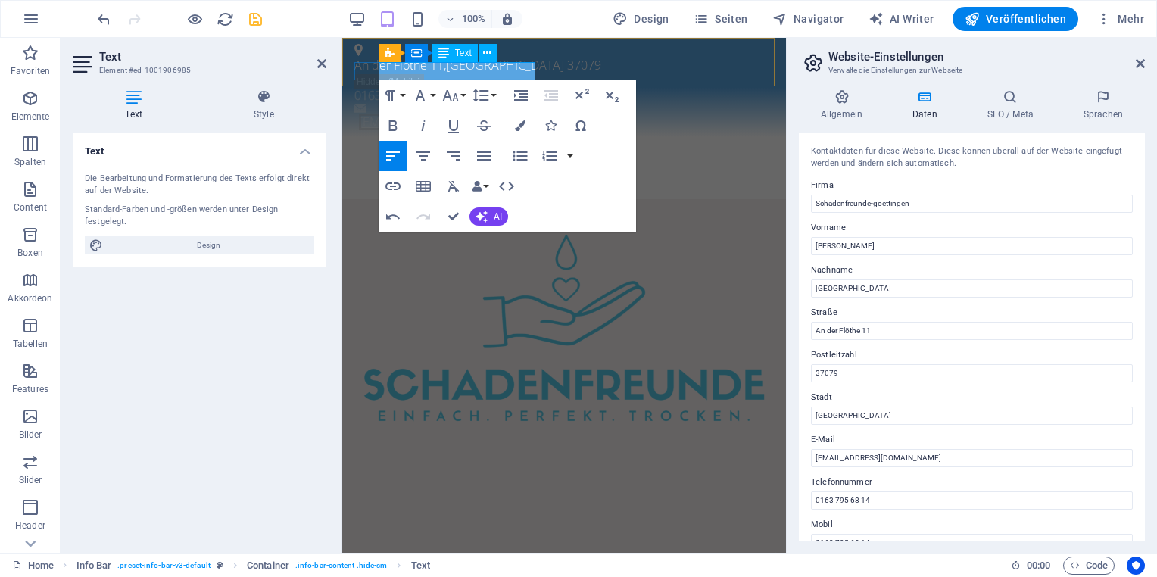
click at [432, 114] on link "[EMAIL_ADDRESS][DOMAIN_NAME]" at bounding box center [456, 122] width 194 height 17
click at [439, 114] on link "[EMAIL_ADDRESS][DOMAIN_NAME]" at bounding box center [456, 122] width 194 height 17
click at [908, 462] on input "[EMAIL_ADDRESS][DOMAIN_NAME]" at bounding box center [972, 458] width 322 height 18
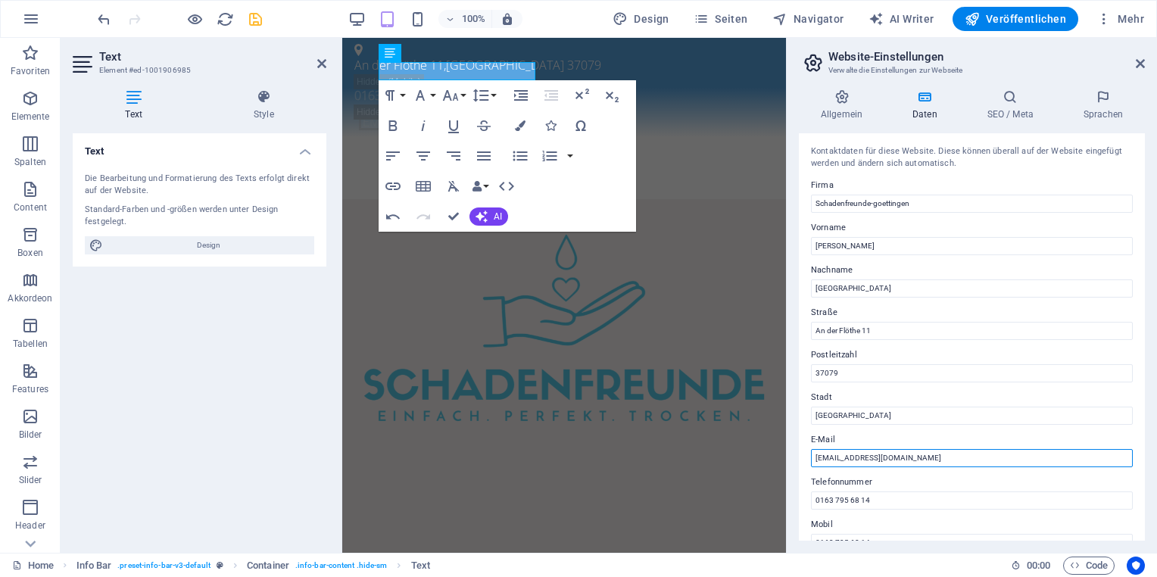
click at [902, 459] on input "[EMAIL_ADDRESS][DOMAIN_NAME]" at bounding box center [972, 458] width 322 height 18
click at [914, 456] on input "[EMAIL_ADDRESS][DOMAIN_NAME]" at bounding box center [972, 458] width 322 height 18
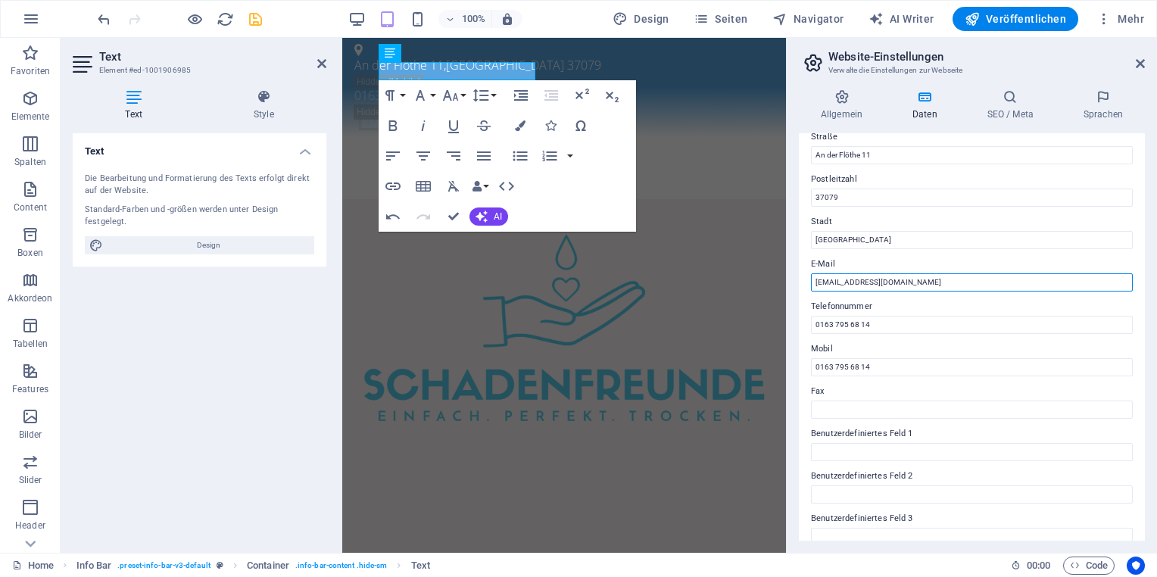
scroll to position [168, 0]
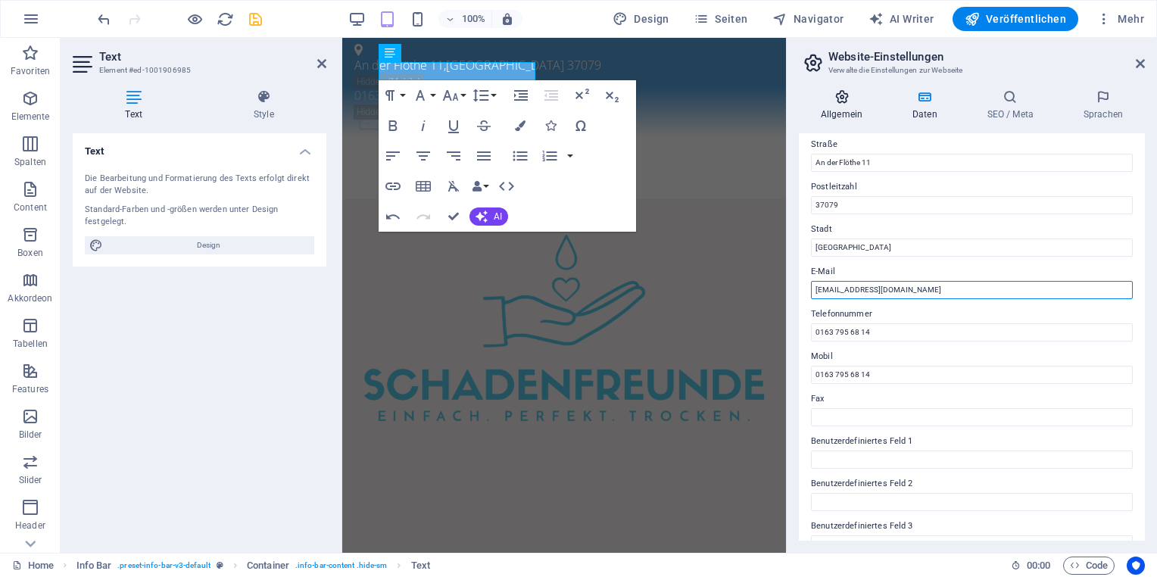
type input "[EMAIL_ADDRESS][DOMAIN_NAME]"
click at [851, 104] on icon at bounding box center [842, 96] width 86 height 15
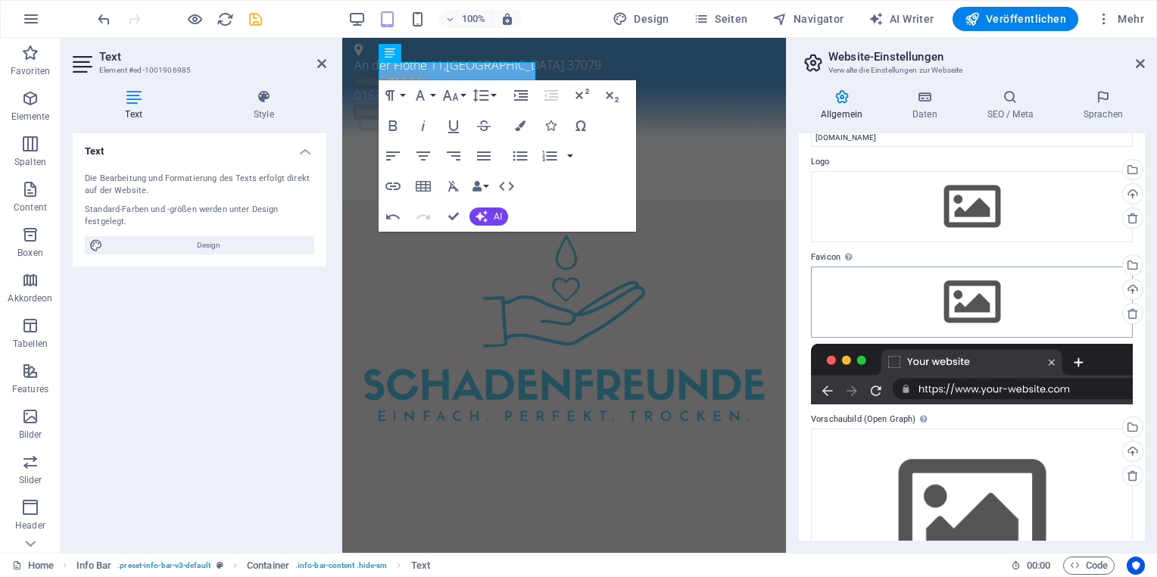
scroll to position [0, 0]
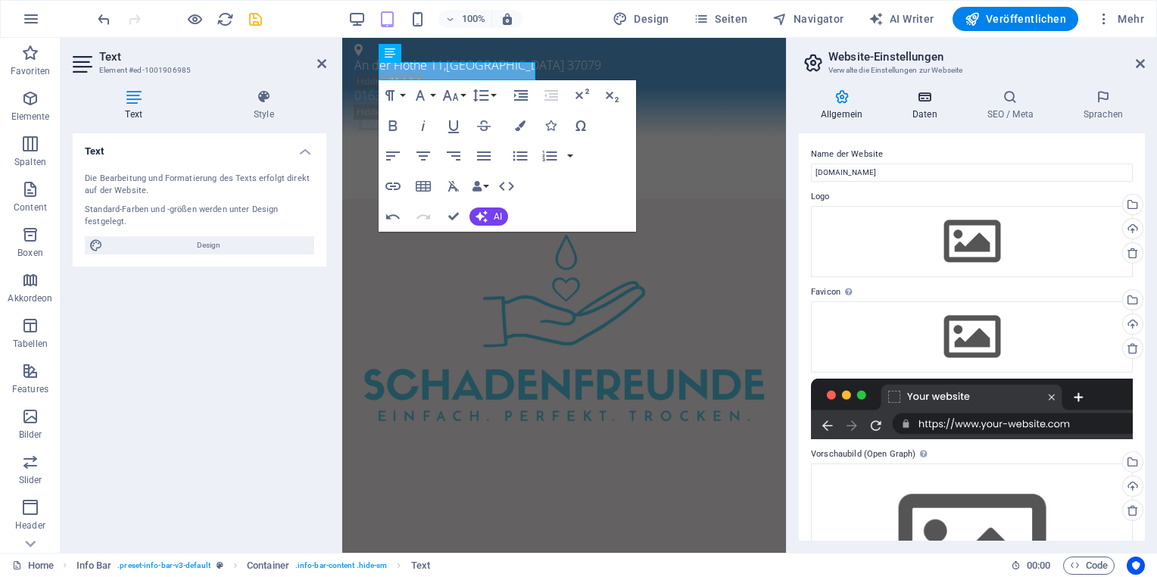
click at [924, 105] on h4 "Daten" at bounding box center [928, 105] width 75 height 32
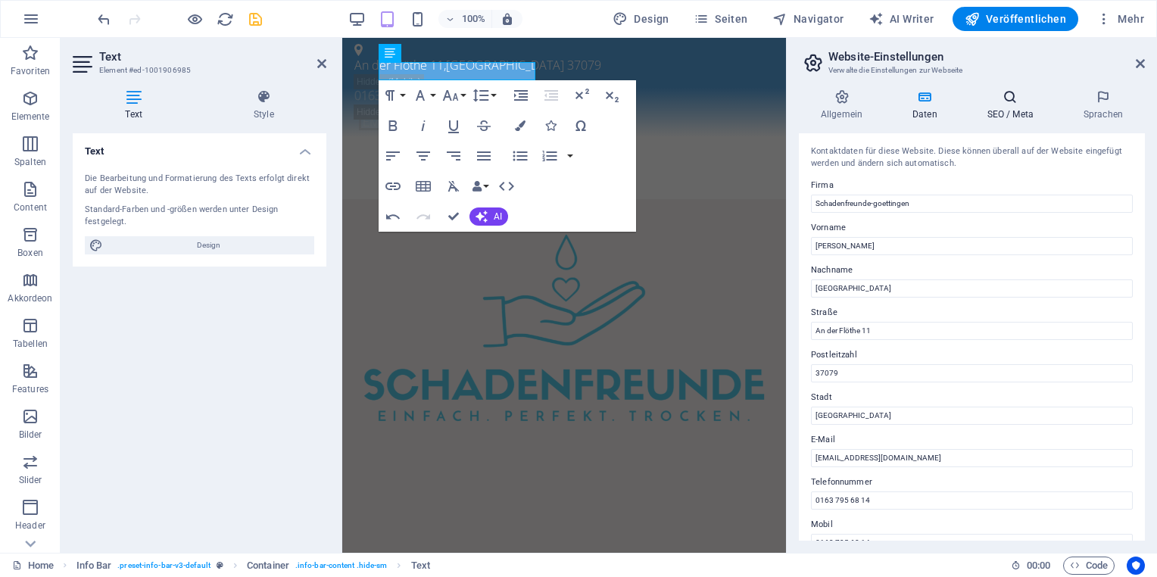
click at [1009, 112] on h4 "SEO / Meta" at bounding box center [1014, 105] width 96 height 32
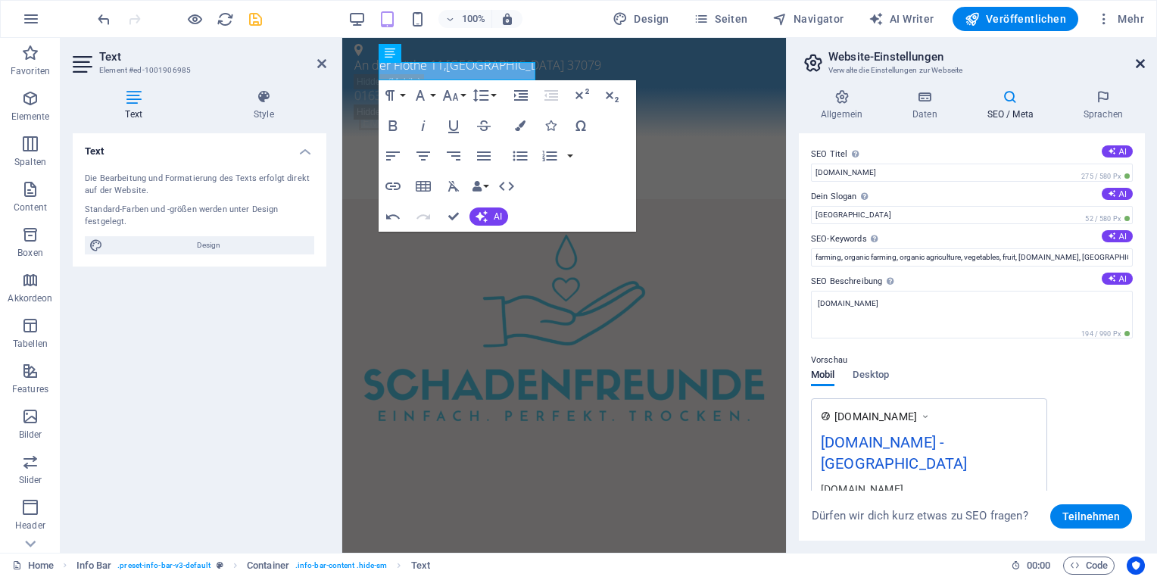
click at [1140, 62] on icon at bounding box center [1140, 64] width 9 height 12
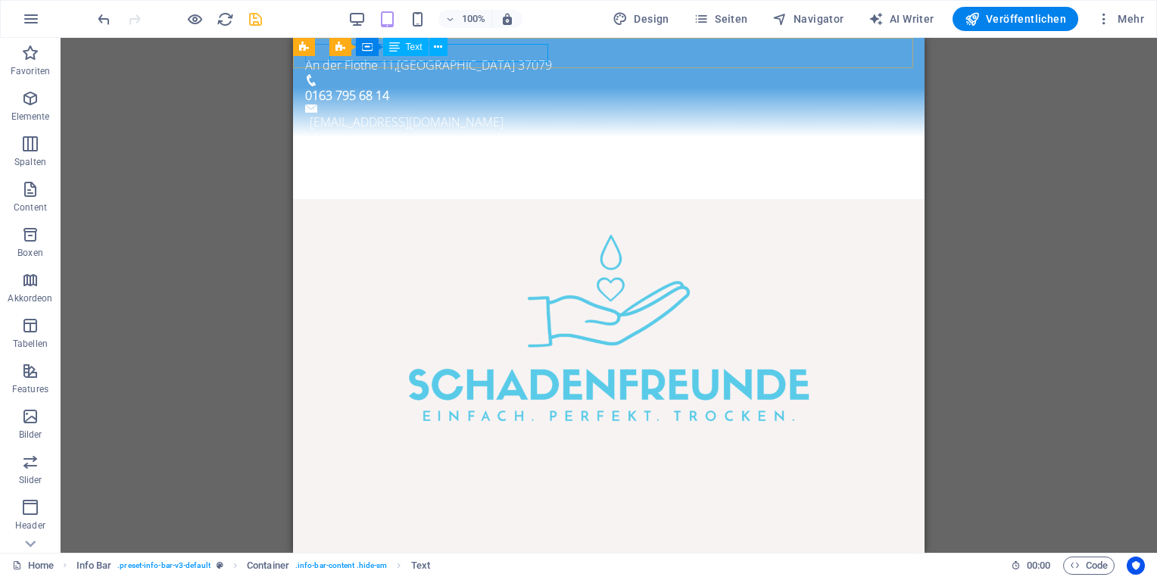
click at [415, 51] on span "Text" at bounding box center [414, 46] width 17 height 9
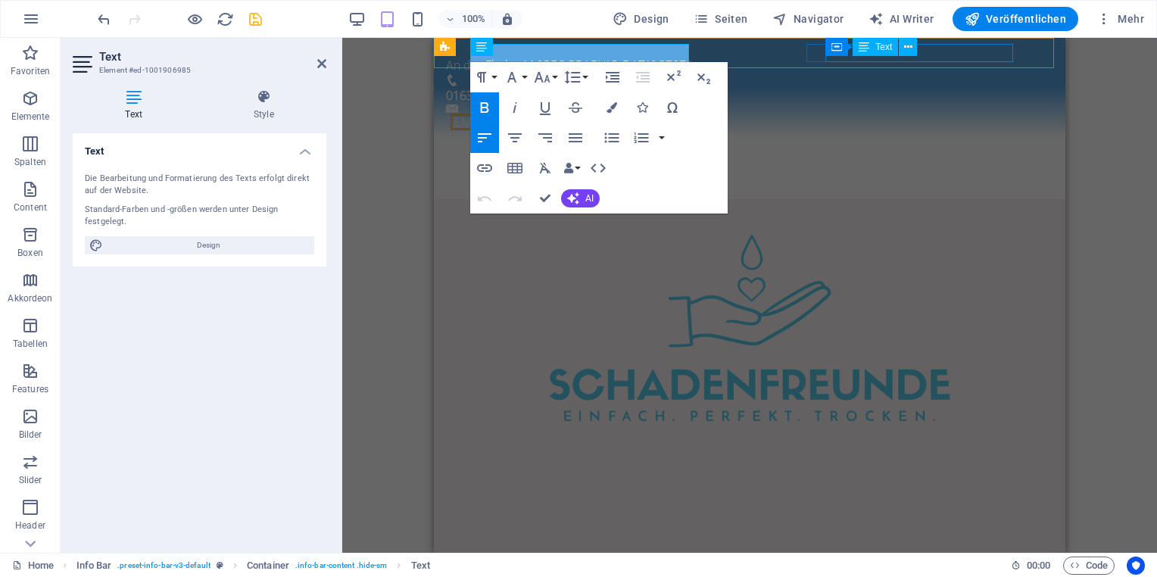
click at [656, 57] on span "[GEOGRAPHIC_DATA]" at bounding box center [597, 65] width 118 height 17
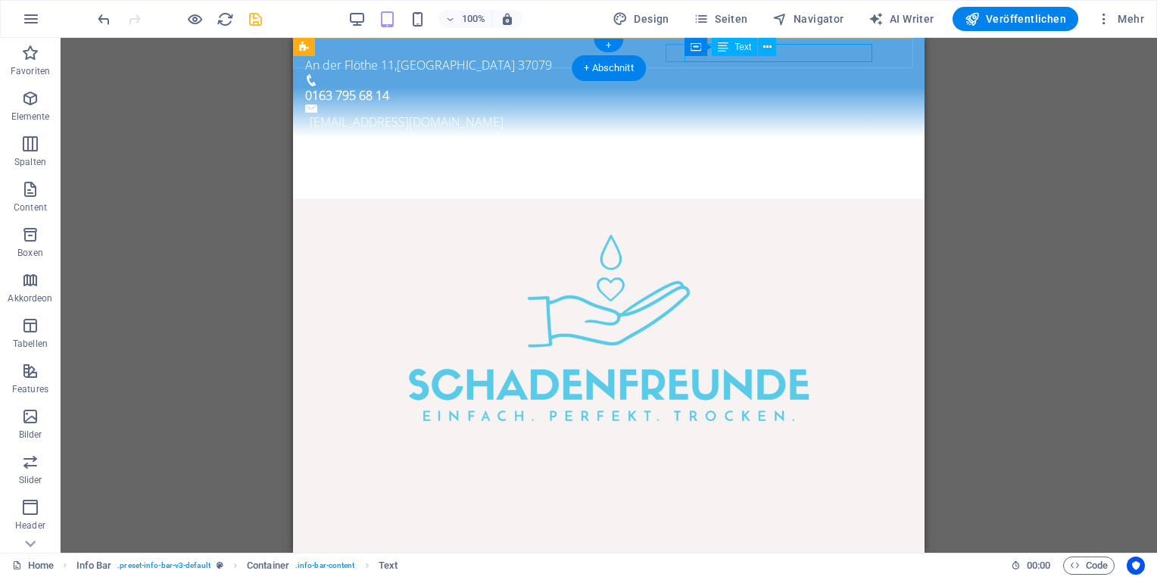
click at [515, 57] on span "[GEOGRAPHIC_DATA]" at bounding box center [456, 65] width 118 height 17
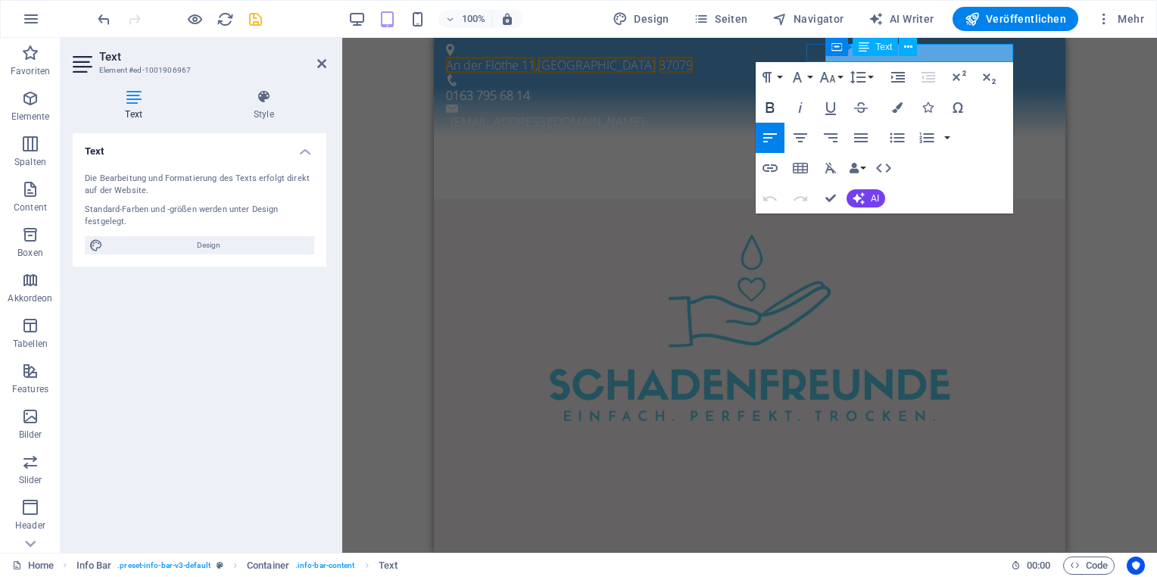
click at [766, 108] on icon "button" at bounding box center [770, 107] width 18 height 18
click at [656, 57] on span "[GEOGRAPHIC_DATA]" at bounding box center [597, 65] width 118 height 17
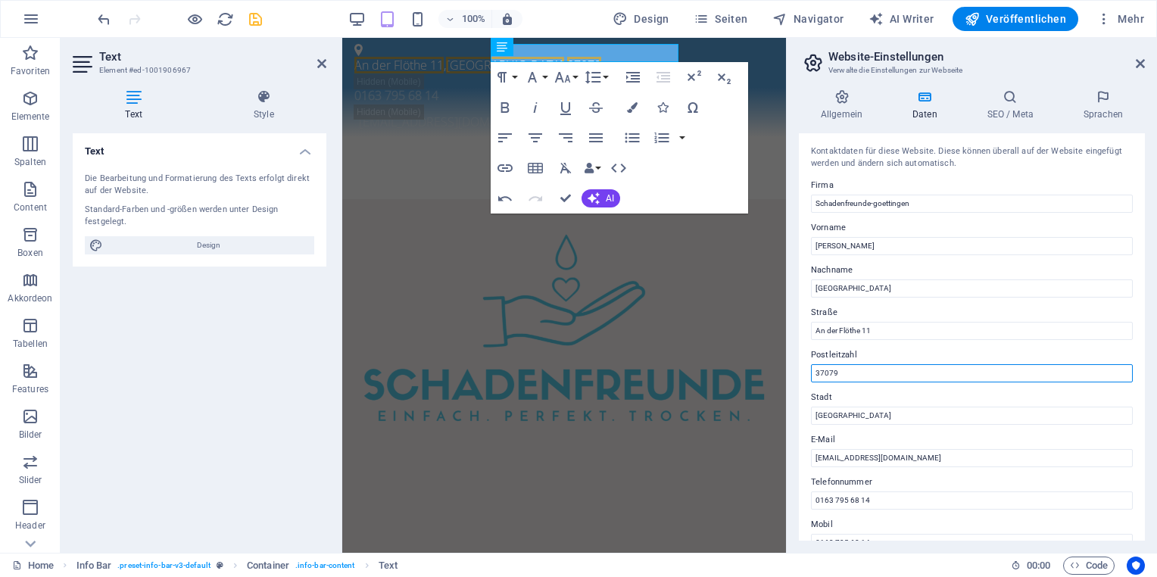
drag, startPoint x: 872, startPoint y: 374, endPoint x: 796, endPoint y: 376, distance: 75.8
click at [796, 376] on div "Allgemein Daten SEO / Meta Sprachen Name der Website [DOMAIN_NAME] Logo Ziehe D…" at bounding box center [972, 315] width 370 height 476
type input "[GEOGRAPHIC_DATA]"
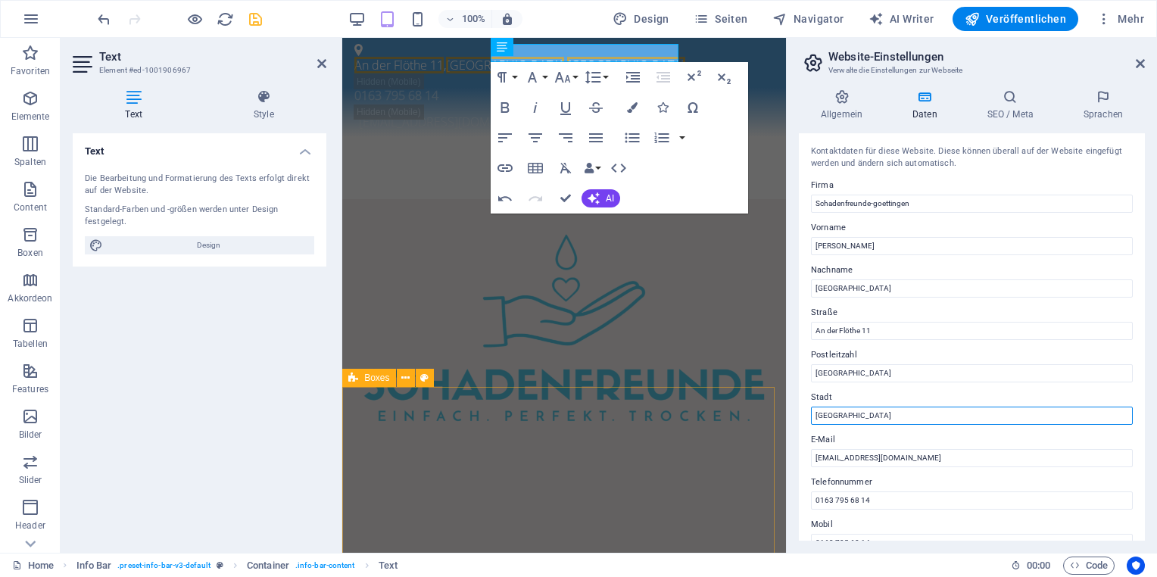
drag, startPoint x: 1204, startPoint y: 458, endPoint x: 772, endPoint y: 417, distance: 434.5
type input "37079"
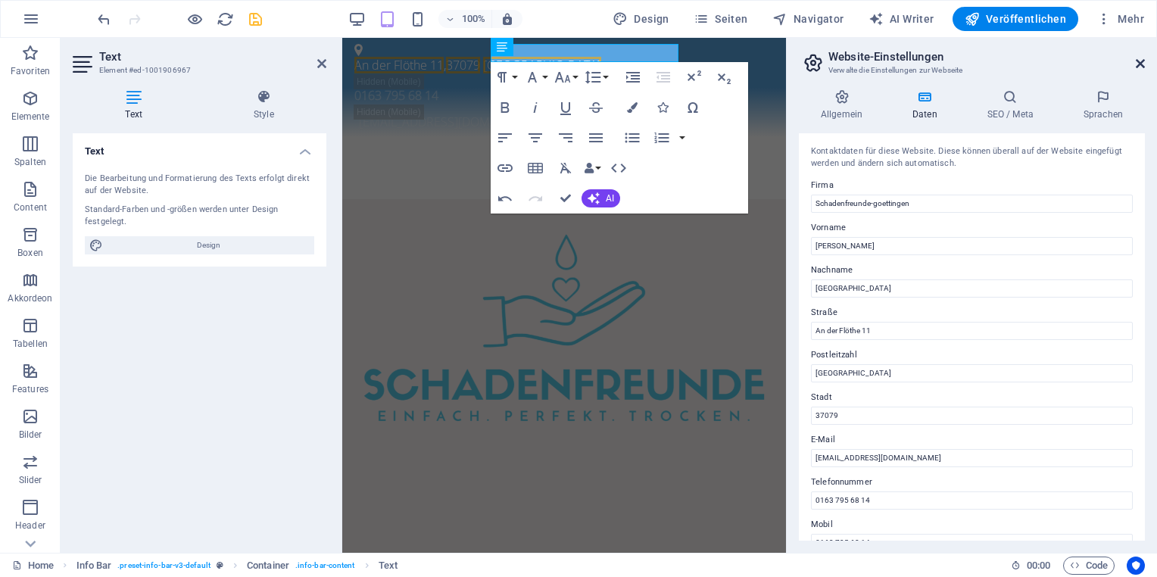
click at [1136, 62] on icon at bounding box center [1140, 64] width 9 height 12
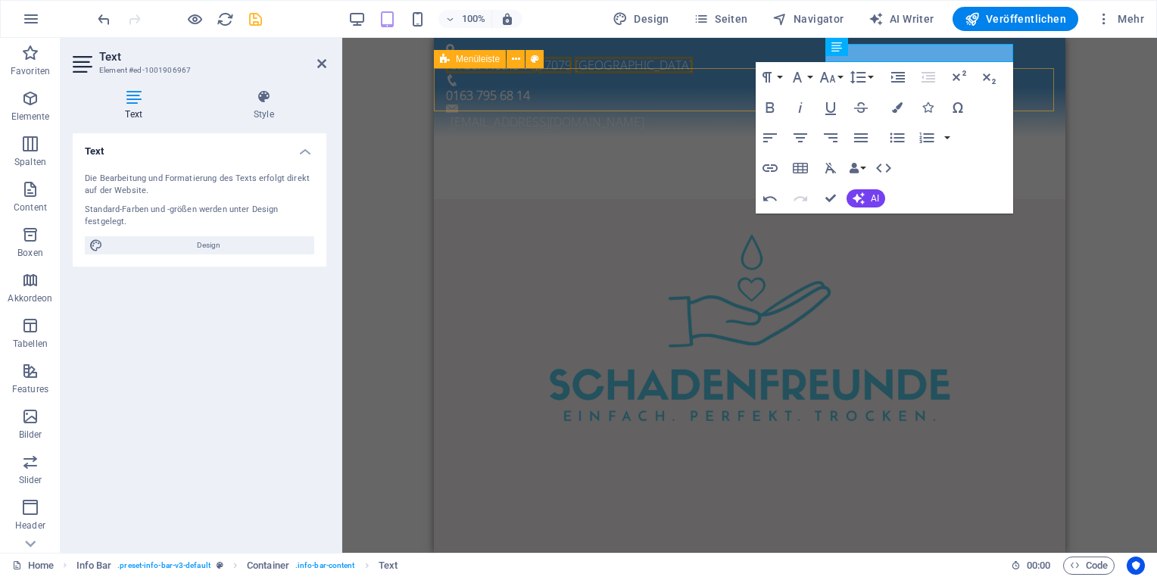
click at [620, 137] on div "Menu Home Über uns Wasserschadenratgeber Unsere Leistungen" at bounding box center [750, 168] width 632 height 62
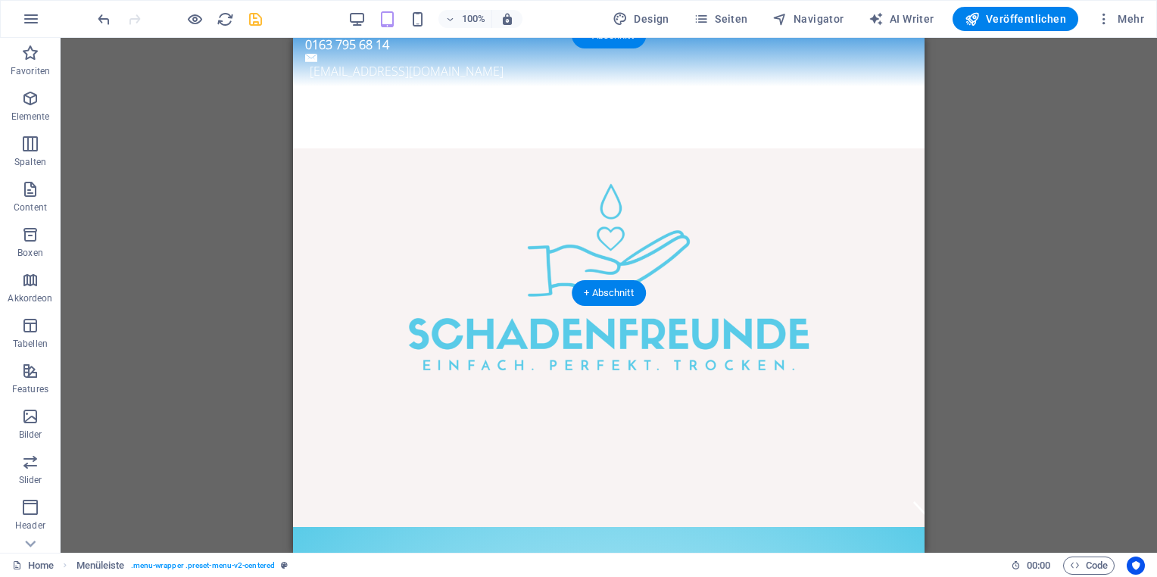
scroll to position [76, 0]
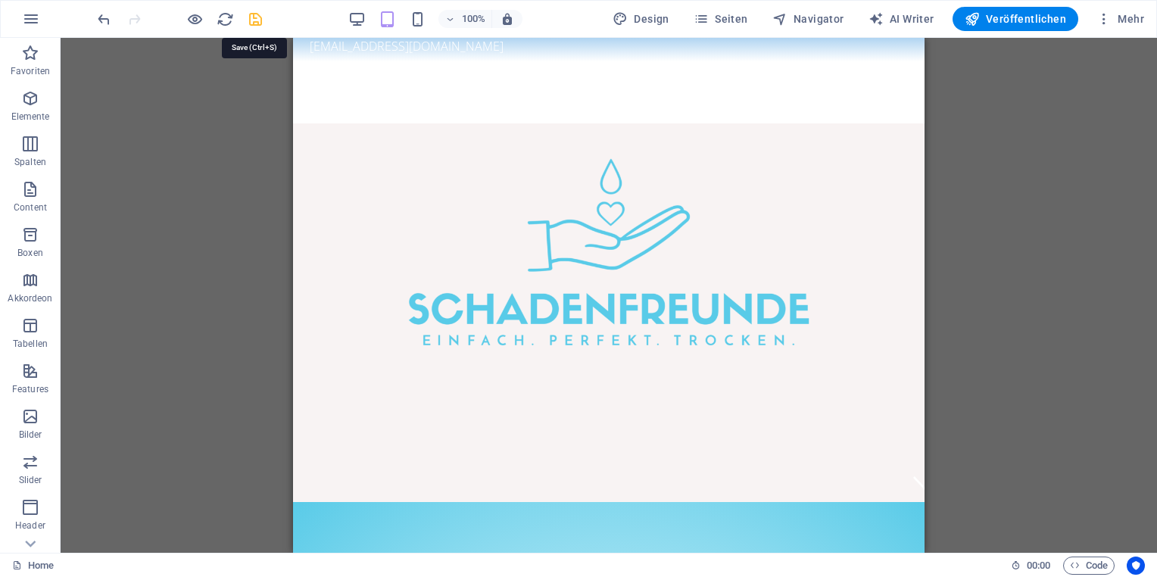
click at [261, 17] on icon "save" at bounding box center [255, 19] width 17 height 17
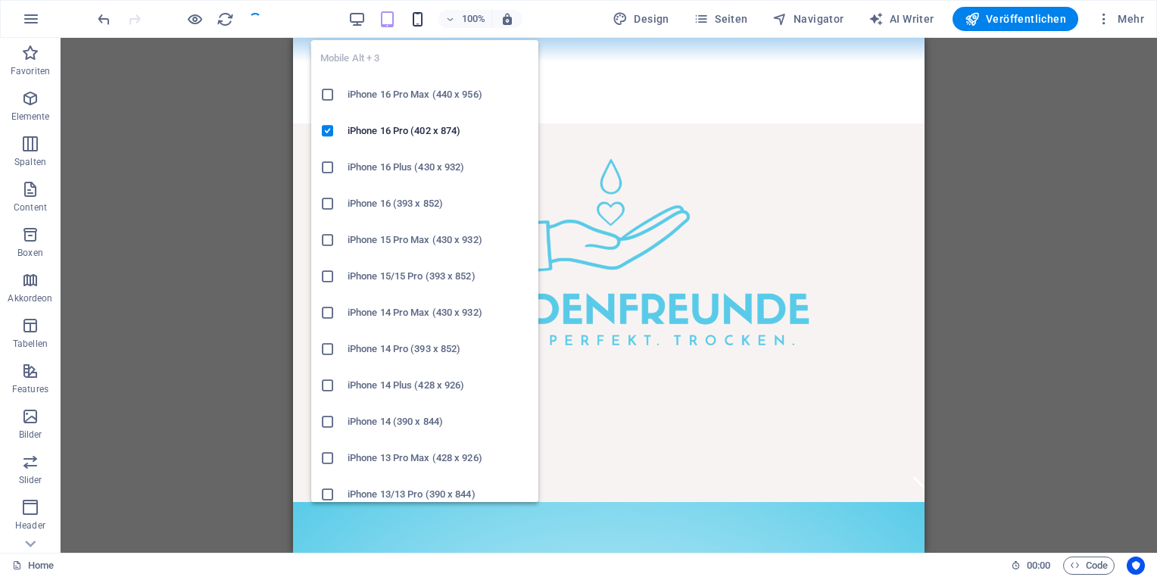
click at [420, 20] on icon "button" at bounding box center [417, 19] width 17 height 17
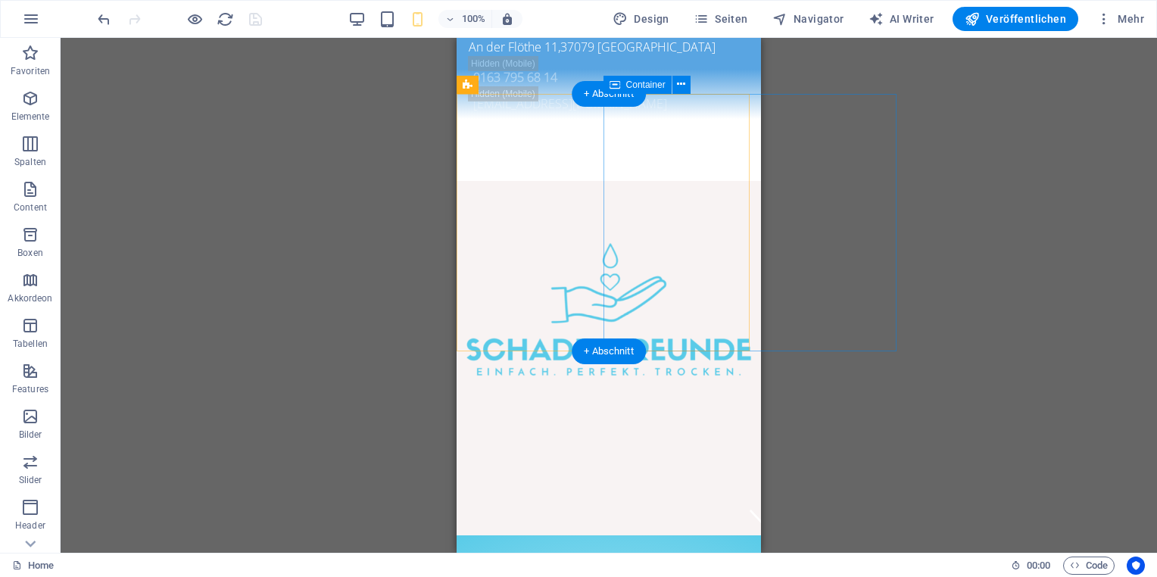
scroll to position [0, 0]
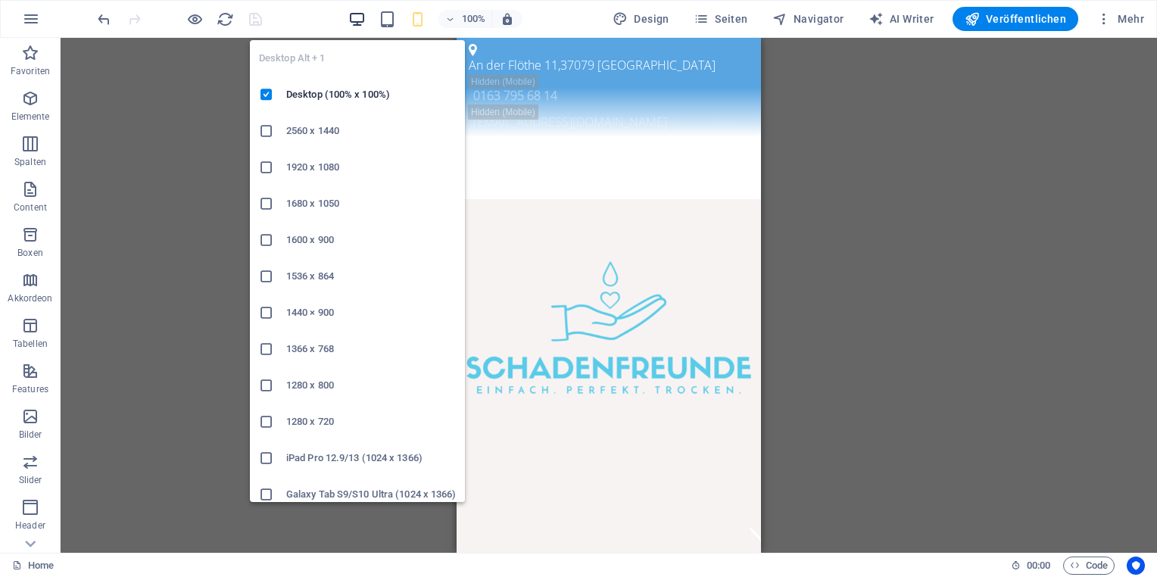
click at [364, 20] on icon "button" at bounding box center [356, 19] width 17 height 17
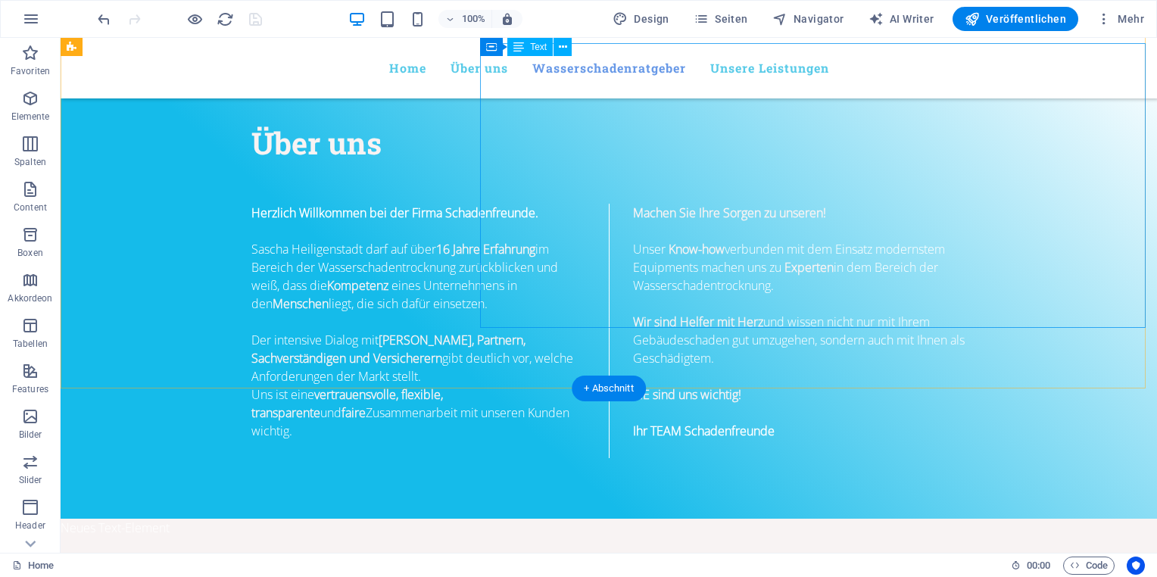
scroll to position [1258, 0]
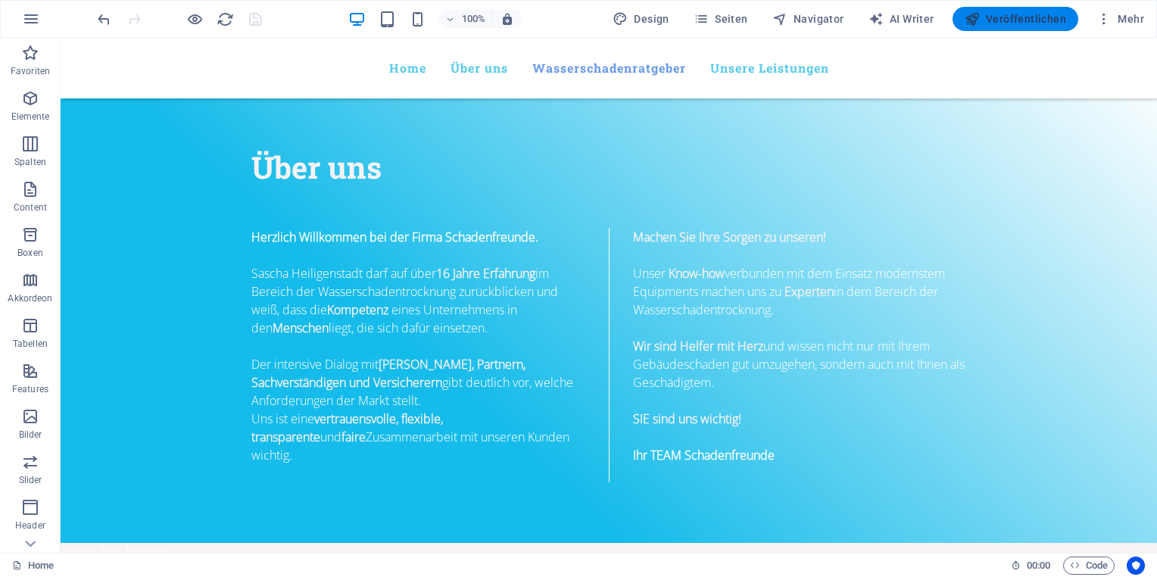
click at [1016, 20] on span "Veröffentlichen" at bounding box center [1016, 18] width 102 height 15
